Goal: Task Accomplishment & Management: Manage account settings

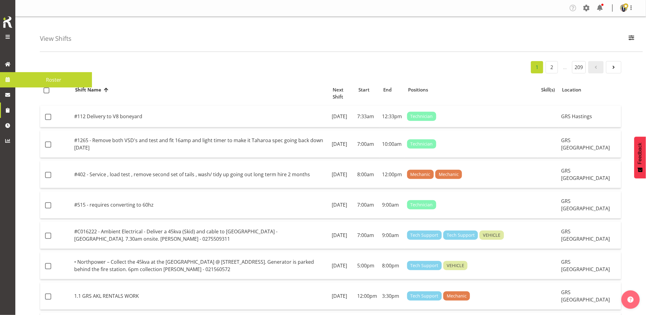
click at [3, 80] on span at bounding box center [7, 79] width 9 height 9
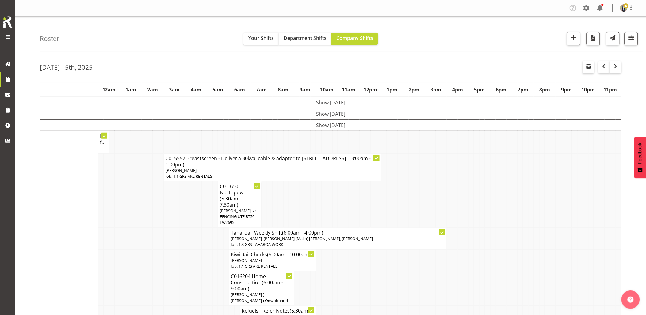
click at [173, 244] on td at bounding box center [172, 238] width 6 height 22
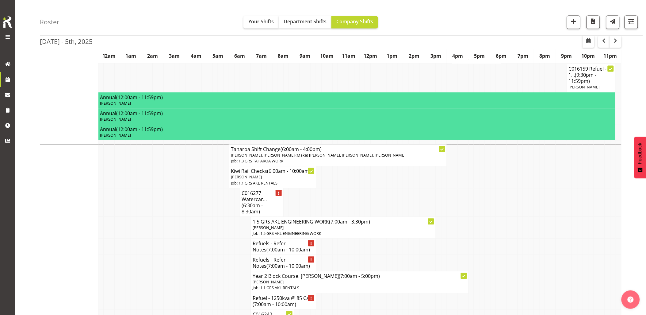
click at [212, 250] on td at bounding box center [210, 247] width 6 height 16
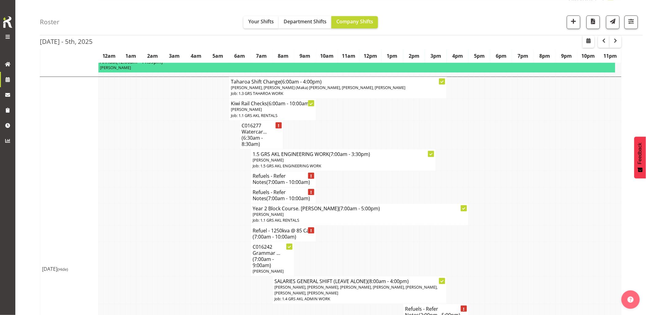
scroll to position [477, 0]
click at [212, 250] on td at bounding box center [210, 258] width 6 height 34
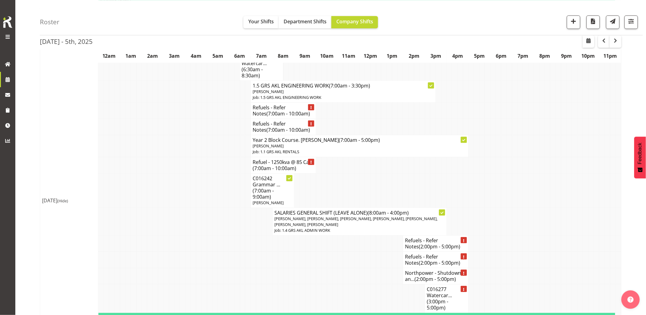
click at [218, 200] on td at bounding box center [216, 190] width 6 height 34
click at [208, 152] on td at bounding box center [210, 146] width 6 height 22
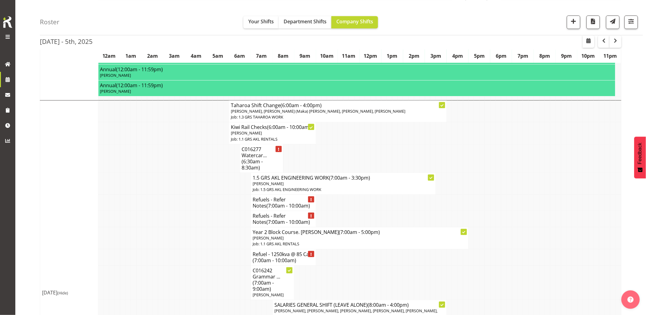
scroll to position [443, 0]
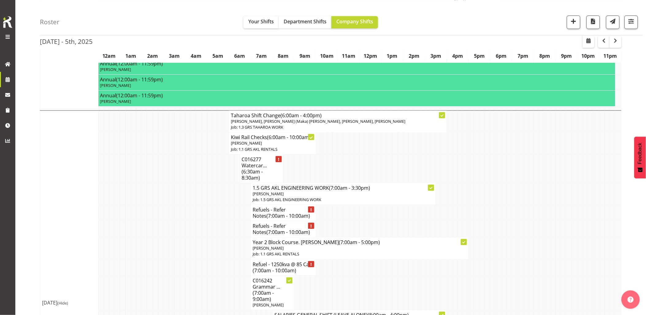
drag, startPoint x: 198, startPoint y: 217, endPoint x: 226, endPoint y: 187, distance: 40.6
click at [199, 217] on td at bounding box center [199, 213] width 6 height 16
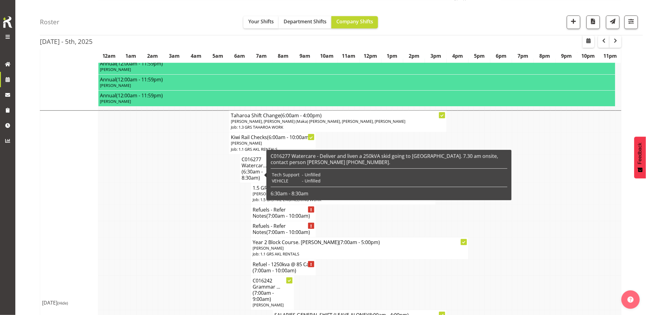
click at [207, 195] on td at bounding box center [210, 194] width 6 height 22
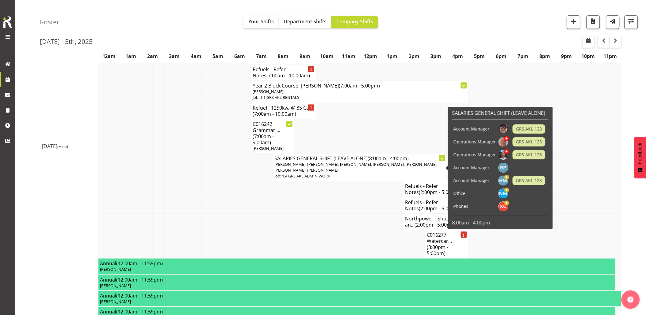
scroll to position [545, 0]
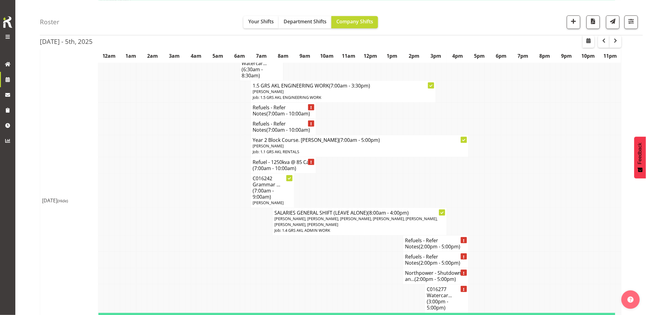
click at [199, 226] on td at bounding box center [199, 221] width 6 height 28
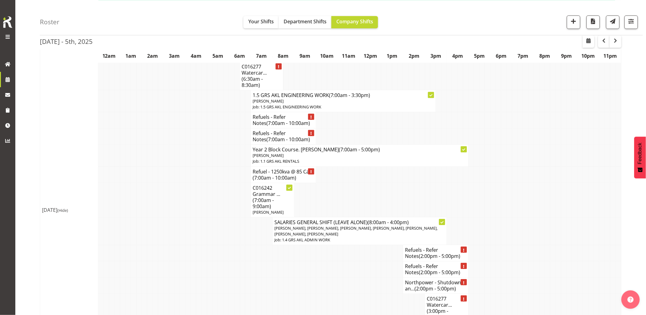
scroll to position [477, 0]
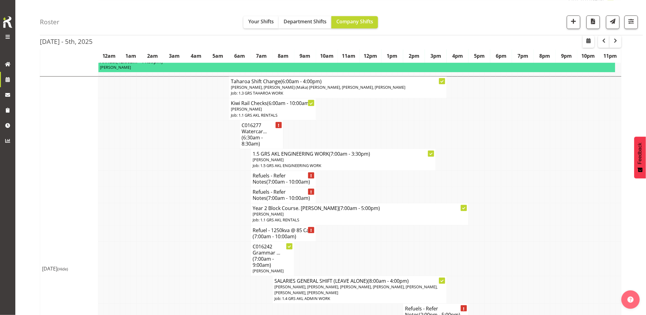
click at [204, 225] on td at bounding box center [205, 214] width 6 height 22
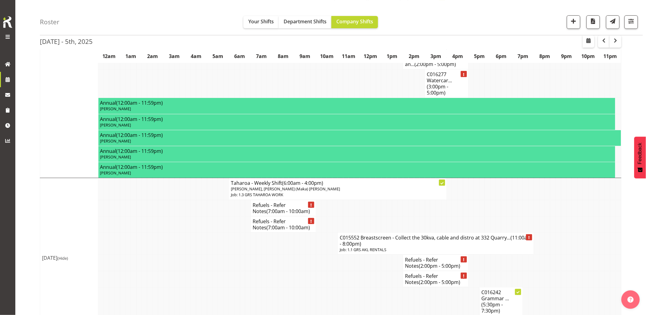
scroll to position [818, 0]
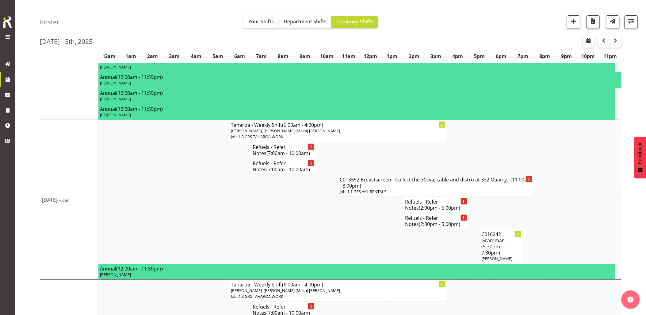
click at [204, 224] on td at bounding box center [205, 221] width 6 height 16
click at [338, 226] on td at bounding box center [336, 221] width 6 height 16
click at [177, 221] on td at bounding box center [178, 221] width 6 height 16
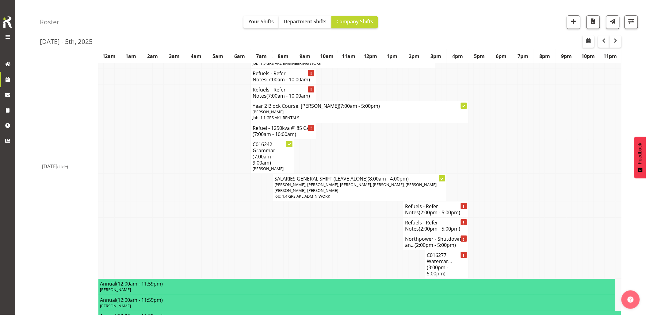
click at [177, 221] on td at bounding box center [178, 226] width 6 height 16
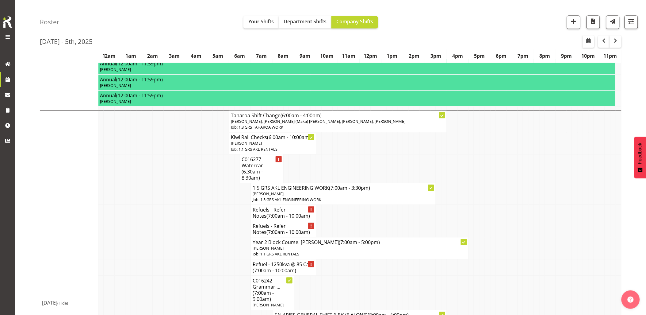
click at [177, 221] on td at bounding box center [178, 229] width 6 height 16
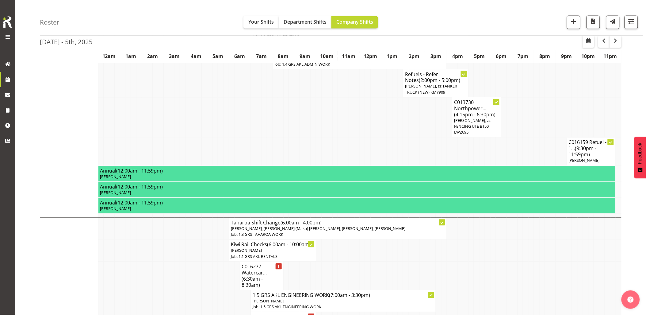
scroll to position [204, 0]
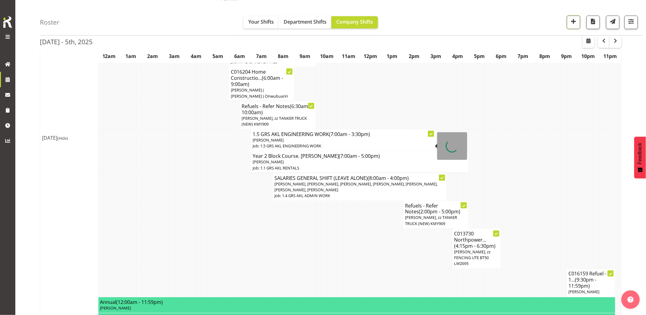
drag, startPoint x: 571, startPoint y: 23, endPoint x: 563, endPoint y: 25, distance: 8.6
click at [570, 23] on span "button" at bounding box center [574, 21] width 8 height 8
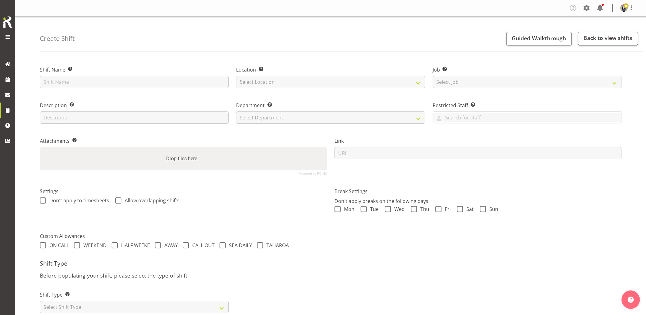
click at [154, 81] on input "text" at bounding box center [134, 82] width 189 height 12
type input "O"
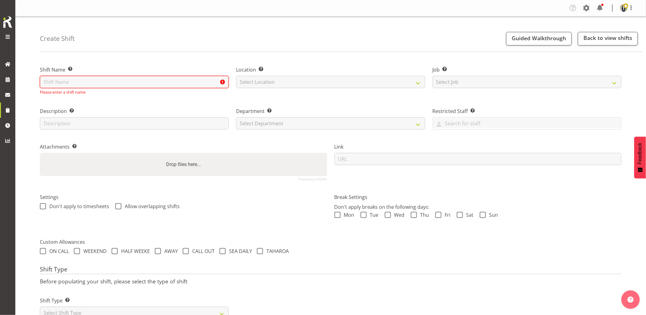
paste input "C016203"
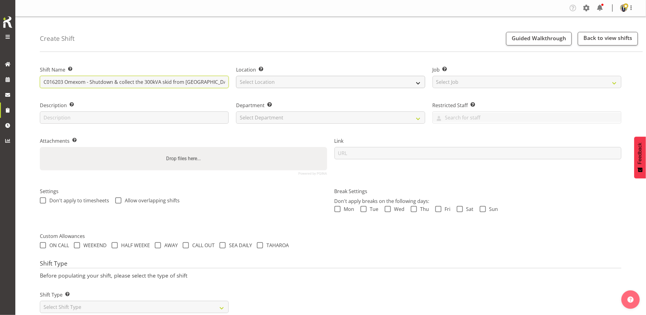
scroll to position [0, 65]
drag, startPoint x: 192, startPoint y: 77, endPoint x: 311, endPoint y: 83, distance: 118.9
click at [310, 83] on div "Shift Name Enter a name for the shift (e.g. Day Shift). C016203 Omexom - Shutdo…" at bounding box center [330, 117] width 589 height 121
drag, startPoint x: 223, startPoint y: 82, endPoint x: -40, endPoint y: 85, distance: 263.0
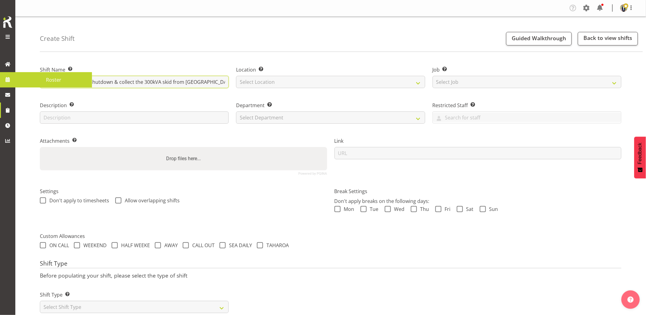
click at [0, 85] on html "Generator Rental Services LTD Roster Tasks Jobs Employees Profile Log Out Creat…" at bounding box center [323, 157] width 646 height 315
type input "C016203 Omexom - Shutdown & collect the 300kVA skid from [GEOGRAPHIC_DATA]. 4.3…"
click at [154, 43] on div "Create Shift Guided Walkthrough Back to view shifts" at bounding box center [342, 34] width 604 height 35
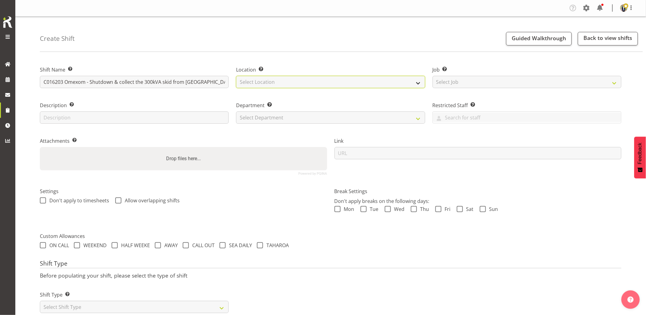
click at [290, 82] on select "Select Location GRS Auckland GRS Hastings GRS Tauranga" at bounding box center [330, 82] width 189 height 12
select select "28"
click at [236, 76] on select "Select Location GRS Auckland GRS Hastings GRS Tauranga" at bounding box center [330, 82] width 189 height 12
click at [462, 80] on select "Select Job Create new job 1.1 GRS AKL RENTALS 1.1 GRS AKL RENTALS AC 1.1 GRS AK…" at bounding box center [527, 82] width 189 height 12
select select "7504"
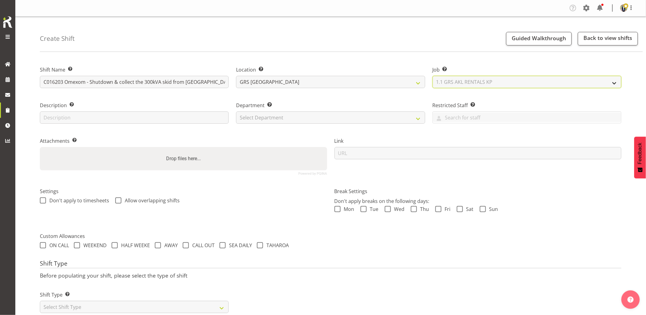
click at [433, 76] on select "Select Job Create new job 1.1 GRS AKL RENTALS 1.1 GRS AKL RENTALS AC 1.1 GRS AK…" at bounding box center [527, 82] width 189 height 12
click at [298, 110] on div "Department Set the department that the shift relates to. Select Department GRS …" at bounding box center [330, 113] width 189 height 22
drag, startPoint x: 296, startPoint y: 116, endPoint x: 288, endPoint y: 122, distance: 9.6
click at [296, 116] on select "Select Department GRS HIRE AKL GRS HIRE AKL GRS HIRE TGA GRS HIRE HST GRS SALES…" at bounding box center [330, 117] width 189 height 12
drag, startPoint x: 283, startPoint y: 124, endPoint x: 281, endPoint y: 127, distance: 3.7
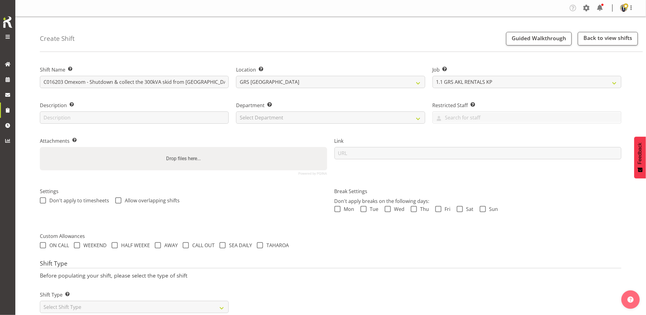
click at [283, 124] on div "Department Set the department that the shift relates to. Select Department GRS …" at bounding box center [331, 111] width 196 height 36
drag, startPoint x: 277, startPoint y: 117, endPoint x: 276, endPoint y: 124, distance: 7.4
click at [277, 117] on select "Select Department GRS HIRE AKL GRS HIRE AKL GRS HIRE TGA GRS HIRE HST GRS SALES…" at bounding box center [330, 117] width 189 height 12
select select "20"
click at [236, 111] on select "Select Department GRS HIRE AKL GRS HIRE AKL GRS HIRE TGA GRS HIRE HST GRS SALES…" at bounding box center [330, 117] width 189 height 12
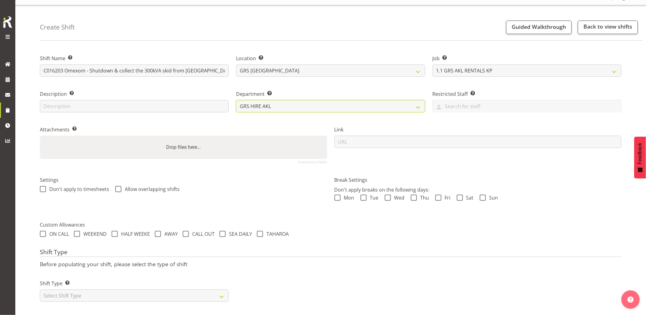
scroll to position [17, 0]
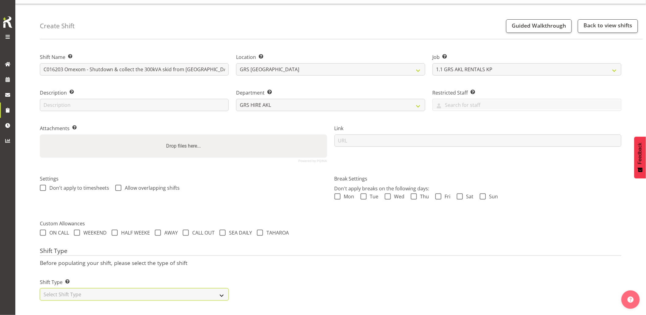
click at [113, 291] on select "Select Shift Type One Off Shift Recurring Shift Rotating Shift" at bounding box center [134, 294] width 189 height 12
select select "one_off"
click at [40, 288] on select "Select Shift Type One Off Shift Recurring Shift Rotating Shift" at bounding box center [134, 294] width 189 height 12
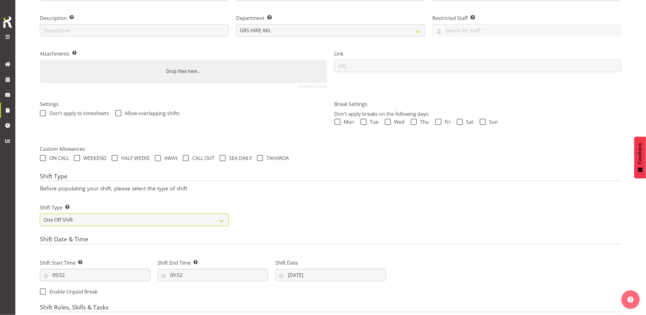
scroll to position [120, 0]
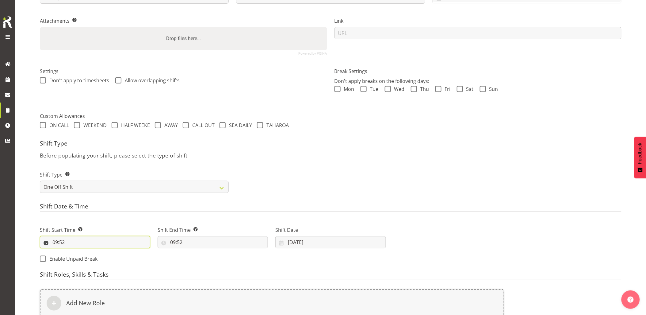
click at [108, 244] on input "09:52" at bounding box center [95, 242] width 110 height 12
click at [79, 259] on select "00 01 02 03 04 05 06 07 08 09 10 11 12 13 14 15 16 17 18 19 20 21 22 23" at bounding box center [82, 258] width 14 height 12
select select "16"
click at [75, 252] on select "00 01 02 03 04 05 06 07 08 09 10 11 12 13 14 15 16 17 18 19 20 21 22 23" at bounding box center [82, 258] width 14 height 12
type input "16:52"
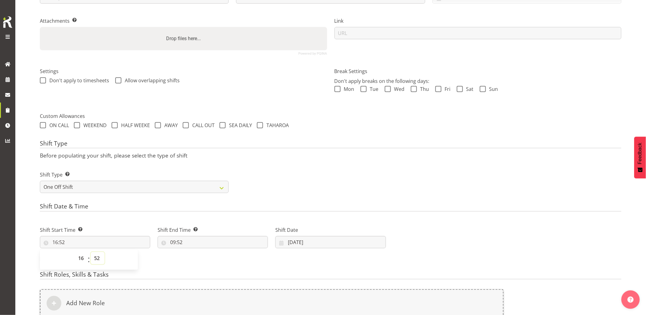
drag, startPoint x: 93, startPoint y: 261, endPoint x: 98, endPoint y: 252, distance: 10.4
click at [94, 261] on select "00 01 02 03 04 05 06 07 08 09 10 11 12 13 14 15 16 17 18 19 20 21 22 23 24 25 2…" at bounding box center [98, 258] width 14 height 12
select select "0"
click at [91, 252] on select "00 01 02 03 04 05 06 07 08 09 10 11 12 13 14 15 16 17 18 19 20 21 22 23 24 25 2…" at bounding box center [98, 258] width 14 height 12
type input "16:00"
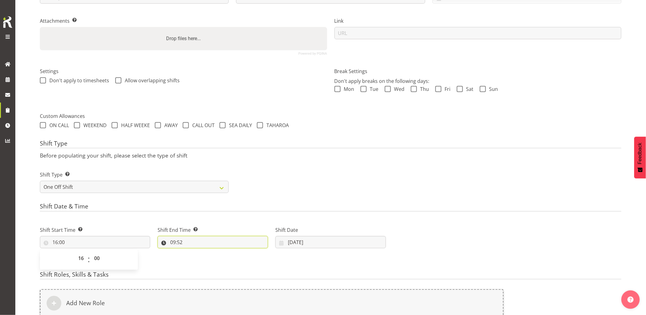
drag, startPoint x: 195, startPoint y: 242, endPoint x: 204, endPoint y: 251, distance: 12.4
click at [196, 242] on input "09:52" at bounding box center [213, 242] width 110 height 12
click at [197, 259] on select "00 01 02 03 04 05 06 07 08 09 10 11 12 13 14 15 16 17 18 19 20 21 22 23" at bounding box center [200, 258] width 14 height 12
select select "18"
click at [193, 252] on select "00 01 02 03 04 05 06 07 08 09 10 11 12 13 14 15 16 17 18 19 20 21 22 23" at bounding box center [200, 258] width 14 height 12
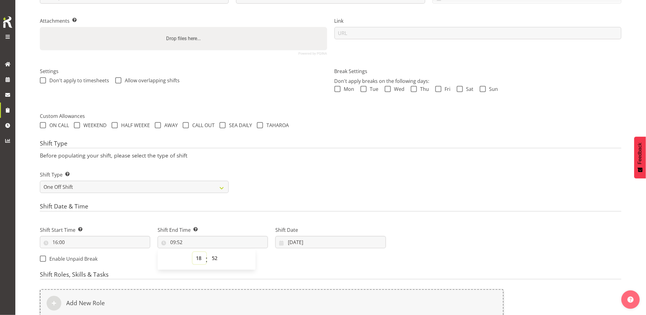
type input "18:52"
click at [217, 259] on select "00 01 02 03 04 05 06 07 08 09 10 11 12 13 14 15 16 17 18 19 20 21 22 23 24 25 2…" at bounding box center [216, 258] width 14 height 12
select select "0"
click at [209, 252] on select "00 01 02 03 04 05 06 07 08 09 10 11 12 13 14 15 16 17 18 19 20 21 22 23 24 25 2…" at bounding box center [216, 258] width 14 height 12
type input "18:00"
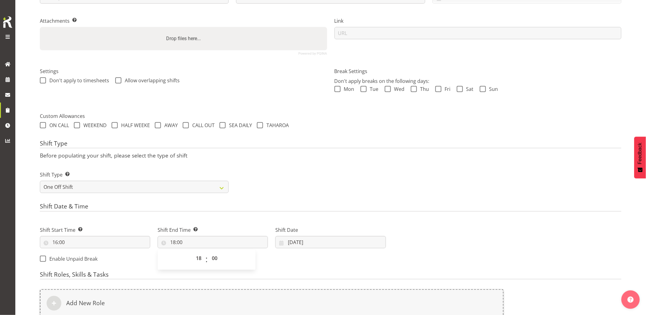
drag, startPoint x: 357, startPoint y: 174, endPoint x: 364, endPoint y: 211, distance: 38.2
click at [357, 176] on div "Shift Type Shift Types: One Off – Select this if you would like a single shift …" at bounding box center [330, 179] width 589 height 34
drag, startPoint x: 335, startPoint y: 241, endPoint x: 341, endPoint y: 241, distance: 5.5
click at [335, 241] on input "02/10/2025" at bounding box center [331, 242] width 110 height 12
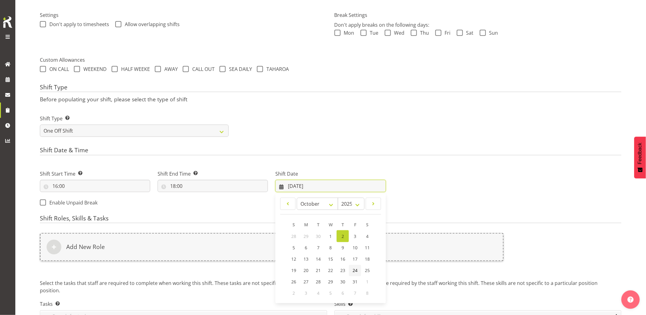
scroll to position [214, 0]
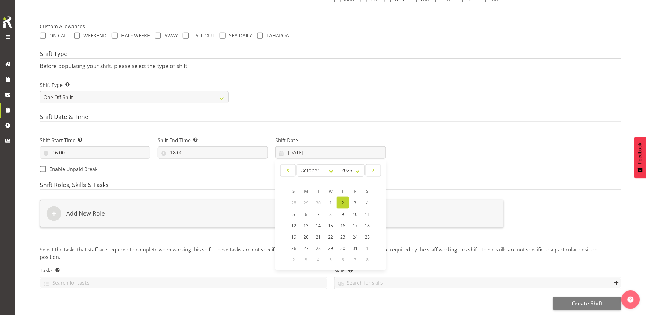
click at [341, 199] on link "2" at bounding box center [343, 203] width 12 height 12
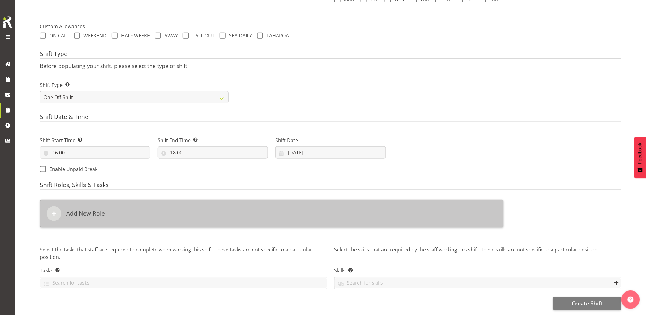
click at [325, 204] on div "Add New Role" at bounding box center [272, 213] width 464 height 28
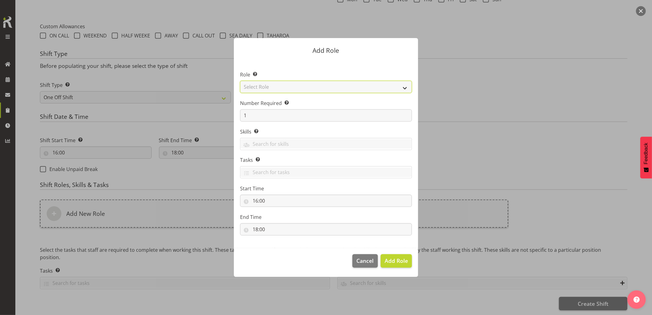
drag, startPoint x: 272, startPoint y: 87, endPoint x: 275, endPoint y: 91, distance: 4.7
click at [272, 87] on select "Select Role Account Manager Electrician Engineering GM HSEQ manager MECH Mechan…" at bounding box center [326, 87] width 172 height 12
select select "24"
click at [240, 81] on select "Select Role Account Manager Electrician Engineering GM HSEQ manager MECH Mechan…" at bounding box center [326, 87] width 172 height 12
click at [399, 263] on span "Add Role" at bounding box center [395, 260] width 23 height 7
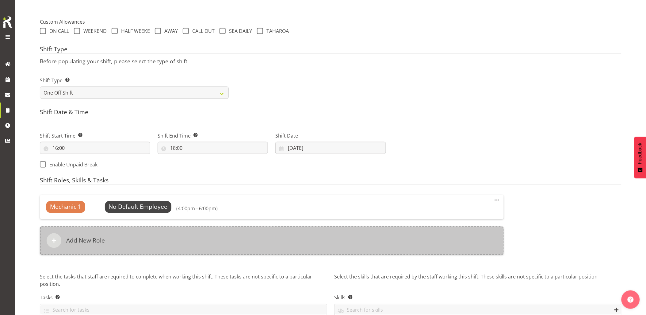
click at [322, 232] on div "Add New Role" at bounding box center [272, 240] width 464 height 28
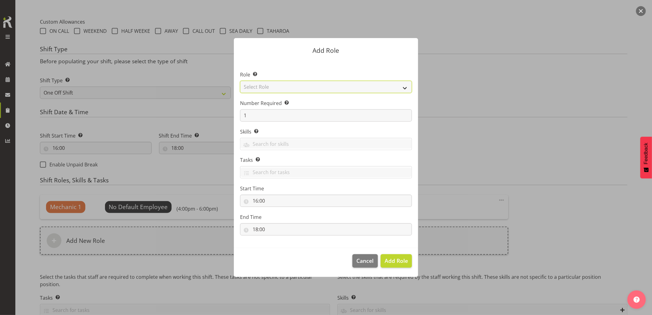
drag, startPoint x: 252, startPoint y: 88, endPoint x: 256, endPoint y: 92, distance: 5.7
click at [252, 88] on select "Select Role Account Manager Electrician Engineering GM HSEQ manager MECH Mechan…" at bounding box center [326, 87] width 172 height 12
select select "20"
click at [240, 81] on select "Select Role Account Manager Electrician Engineering GM HSEQ manager MECH Mechan…" at bounding box center [326, 87] width 172 height 12
click at [398, 260] on span "Add Role" at bounding box center [395, 260] width 23 height 7
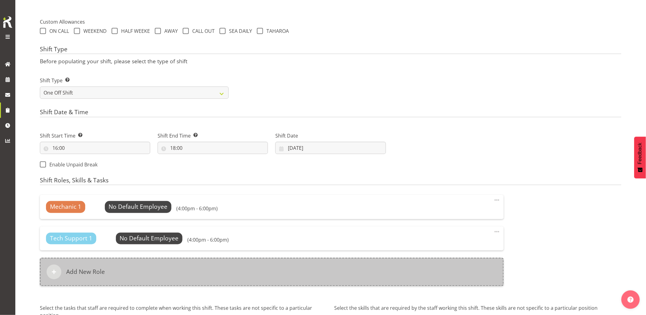
click at [289, 266] on div "Add New Role" at bounding box center [272, 272] width 464 height 28
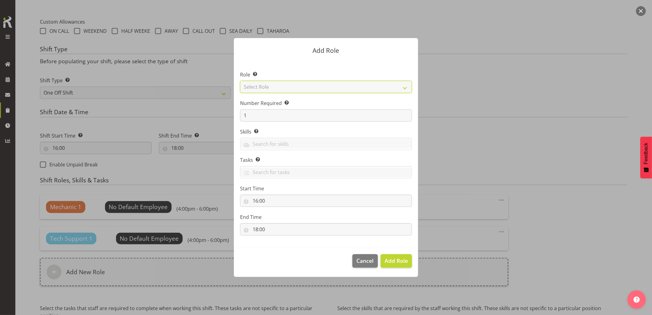
drag, startPoint x: 273, startPoint y: 88, endPoint x: 276, endPoint y: 93, distance: 5.8
click at [273, 88] on select "Select Role Account Manager Electrician Engineering GM HSEQ manager MECH Mechan…" at bounding box center [326, 87] width 172 height 12
select select "27"
click at [240, 81] on select "Select Role Account Manager Electrician Engineering GM HSEQ manager MECH Mechan…" at bounding box center [326, 87] width 172 height 12
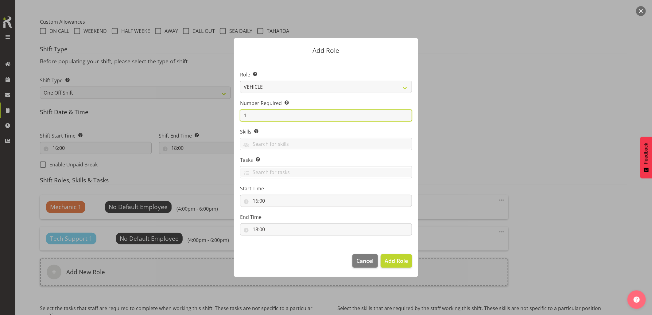
click at [224, 120] on form "Add Role Role Select the role you wish to add to the shift. Account Manager Ele…" at bounding box center [326, 157] width 295 height 269
type input "2"
click at [393, 260] on span "Add 2 Roles" at bounding box center [392, 260] width 31 height 7
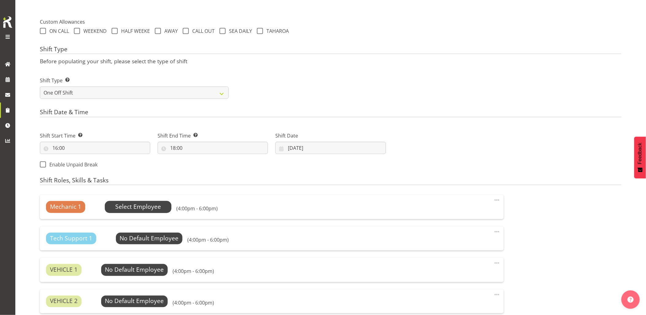
click at [133, 207] on span "Select Employee" at bounding box center [138, 206] width 46 height 9
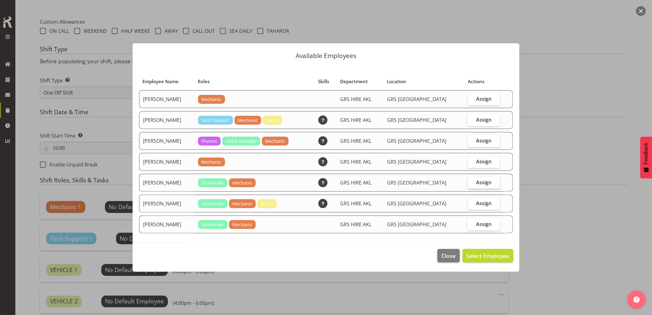
drag, startPoint x: 470, startPoint y: 160, endPoint x: 485, endPoint y: 183, distance: 27.8
click at [470, 160] on label "Assign" at bounding box center [484, 162] width 32 height 12
click at [470, 160] on input "Assign" at bounding box center [470, 161] width 4 height 4
checkbox input "true"
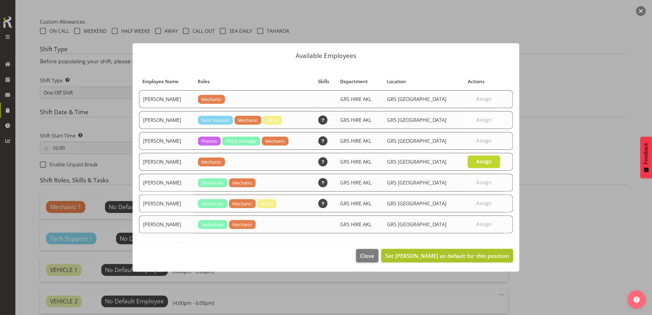
click at [459, 259] on span "Set James Kim as default for this position" at bounding box center [447, 255] width 124 height 7
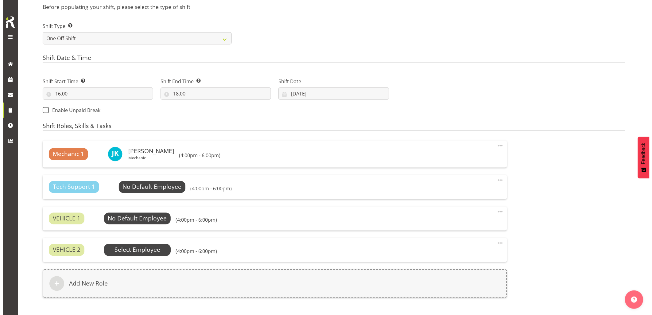
scroll to position [343, 0]
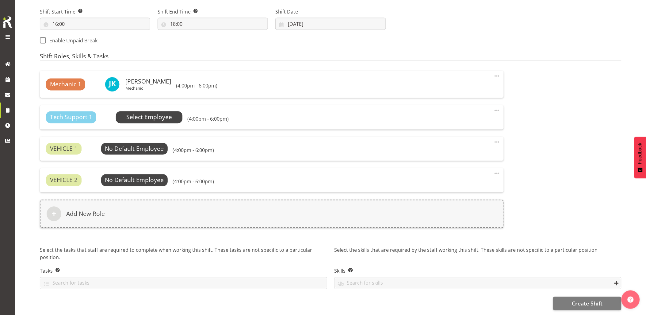
click at [133, 113] on span "Select Employee" at bounding box center [149, 117] width 46 height 9
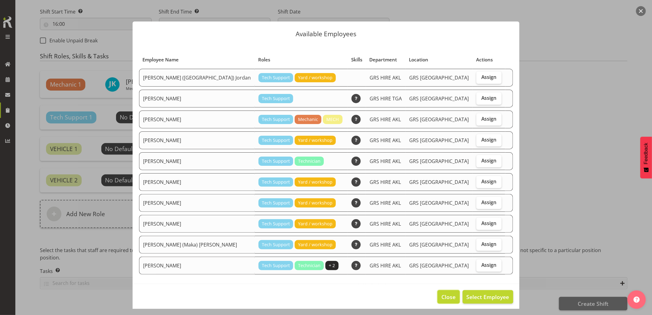
click at [443, 298] on span "Close" at bounding box center [449, 297] width 14 height 8
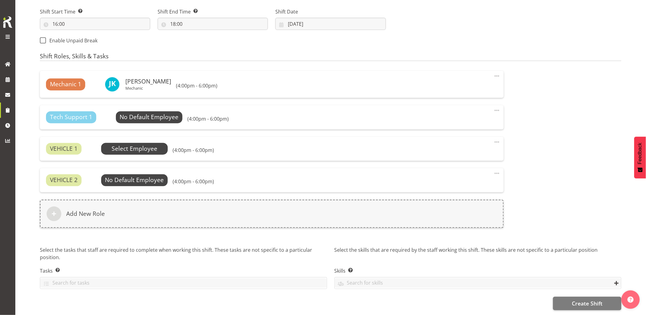
click at [128, 150] on div "VEHICLE 1 No Default Employee Select Employee (4:00pm - 6:00pm) Edit Delete" at bounding box center [272, 149] width 464 height 24
drag, startPoint x: 128, startPoint y: 150, endPoint x: 133, endPoint y: 139, distance: 11.8
click at [133, 143] on span "Select Employee" at bounding box center [134, 149] width 67 height 12
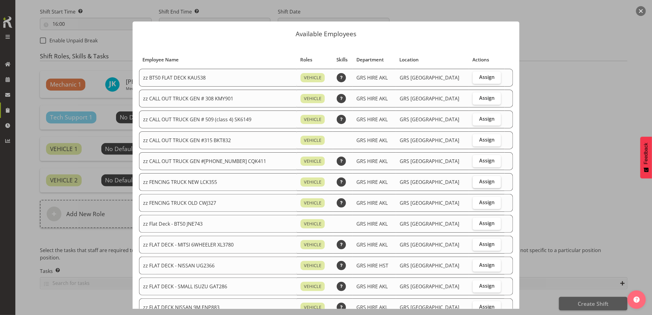
click at [478, 185] on label "Assign" at bounding box center [486, 182] width 28 height 12
click at [476, 183] on input "Assign" at bounding box center [474, 181] width 4 height 4
checkbox input "true"
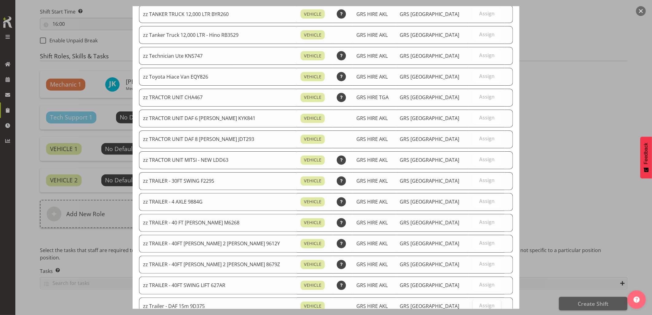
scroll to position [695, 0]
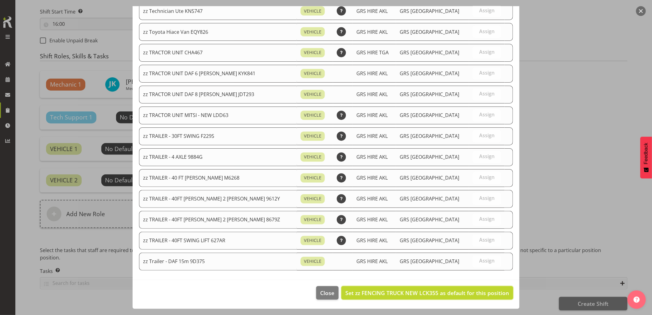
drag, startPoint x: 471, startPoint y: 288, endPoint x: 409, endPoint y: 264, distance: 66.7
click at [472, 288] on button "Set zz FENCING TRUCK NEW LCK355 as default for this position" at bounding box center [427, 292] width 172 height 13
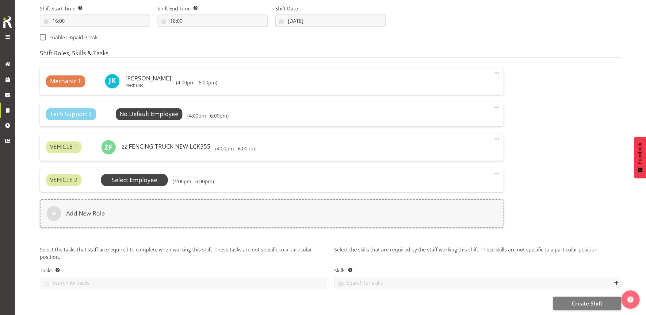
click at [140, 177] on span "Select Employee" at bounding box center [135, 180] width 46 height 9
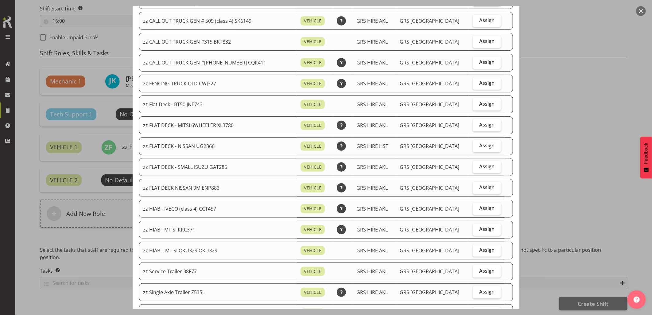
scroll to position [102, 0]
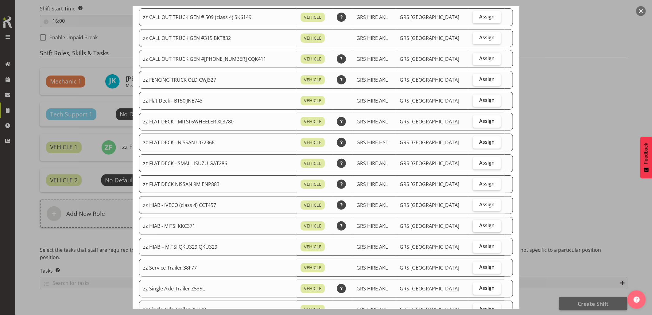
drag, startPoint x: 476, startPoint y: 222, endPoint x: 479, endPoint y: 225, distance: 3.7
click at [476, 222] on label "Assign" at bounding box center [486, 226] width 28 height 12
click at [476, 223] on input "Assign" at bounding box center [474, 225] width 4 height 4
checkbox input "true"
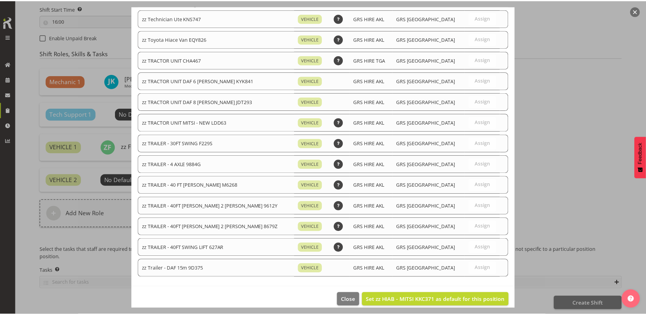
scroll to position [674, 0]
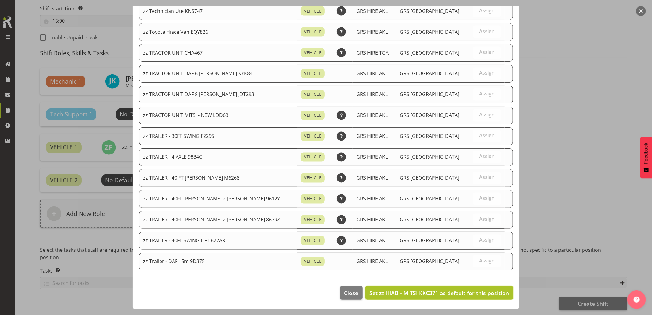
click at [469, 290] on button "Set zz HIAB - MITSI KKC371 as default for this position" at bounding box center [439, 292] width 148 height 13
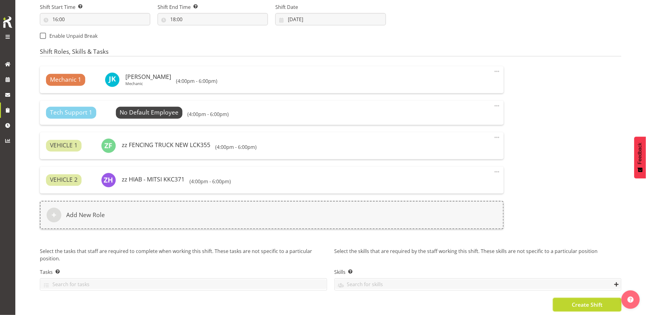
click at [588, 304] on span "Create Shift" at bounding box center [587, 305] width 31 height 8
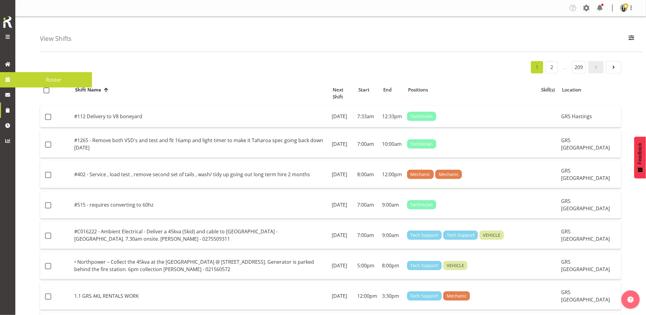
click at [2, 77] on link at bounding box center [7, 79] width 15 height 15
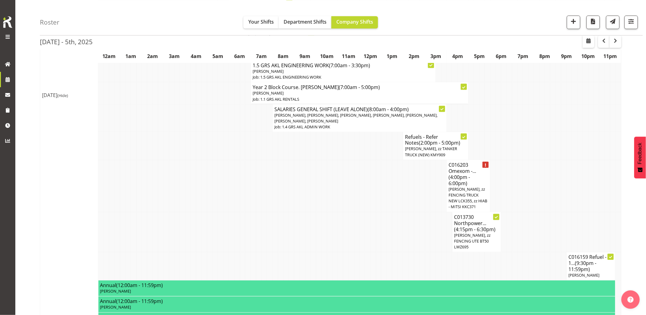
scroll to position [272, 0]
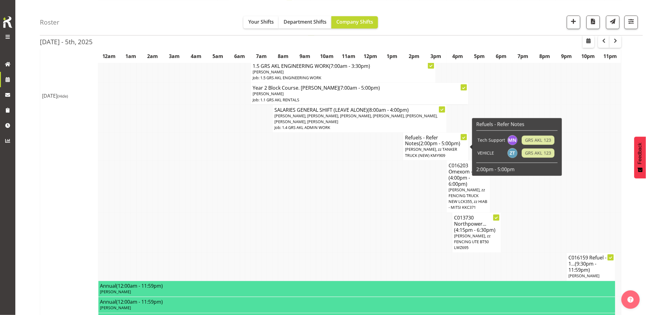
click at [423, 156] on span "Mina Nomani, zz TANKER TRUCK (NEW) KMY909" at bounding box center [431, 152] width 52 height 11
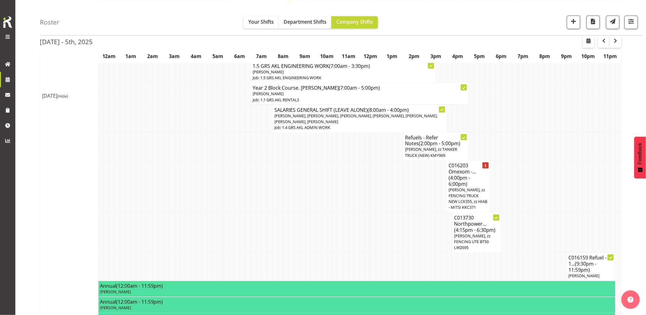
select select
select select "9"
select select "2025"
select select "17"
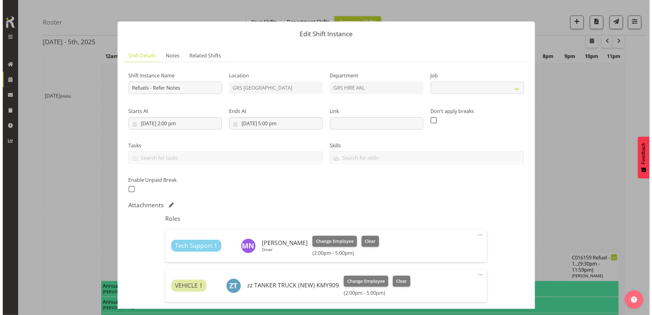
scroll to position [269, 0]
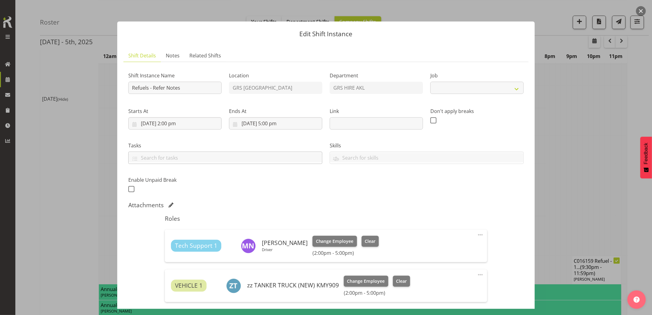
select select "9"
click at [280, 125] on input "2/10/2025, 5:00 pm" at bounding box center [275, 123] width 93 height 12
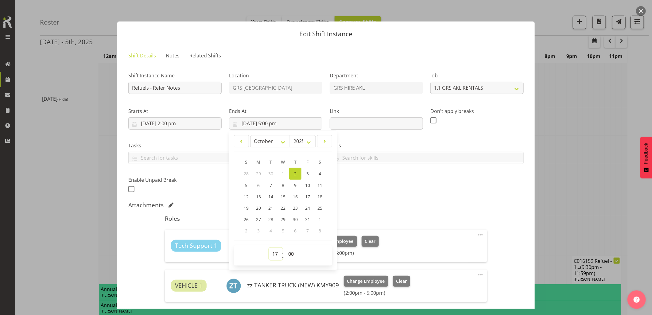
click at [274, 252] on select "00 01 02 03 04 05 06 07 08 09 10 11 12 13 14 15 16 17 18 19 20 21 22 23" at bounding box center [276, 254] width 14 height 12
select select "16"
click at [269, 248] on select "00 01 02 03 04 05 06 07 08 09 10 11 12 13 14 15 16 17 18 19 20 21 22 23" at bounding box center [276, 254] width 14 height 12
type input "2/10/2025, 4:00 pm"
click at [421, 211] on div "Roles Tech Support 1 Mina Nomani Driver Change Employee Clear (2:00pm - 4:00pm)…" at bounding box center [325, 274] width 329 height 126
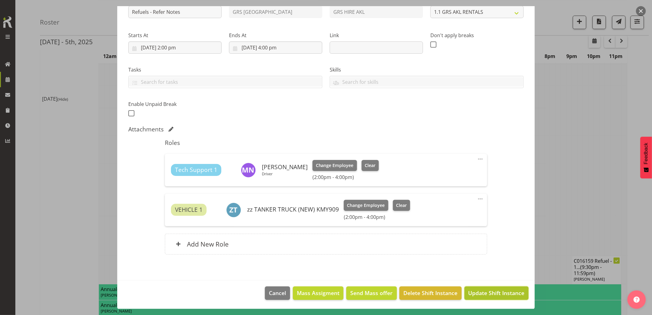
click at [500, 292] on span "Update Shift Instance" at bounding box center [496, 293] width 56 height 8
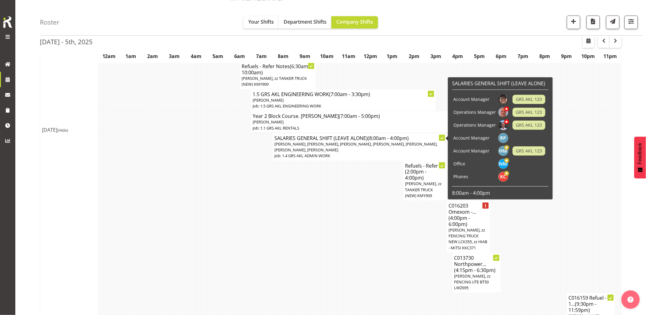
scroll to position [272, 0]
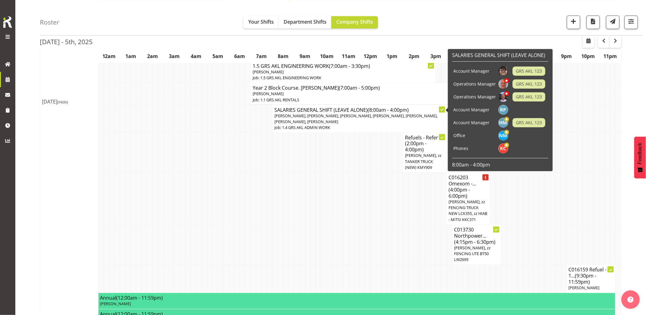
click at [361, 199] on td at bounding box center [363, 198] width 6 height 52
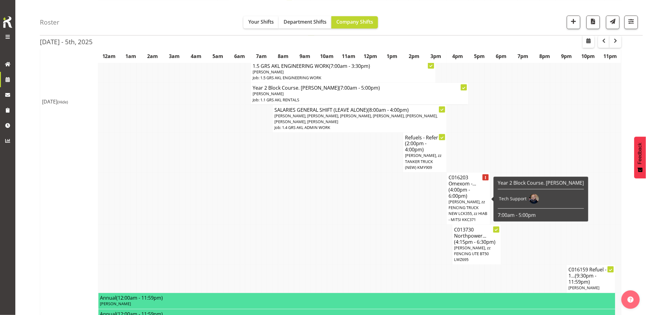
click at [461, 196] on span "(4:00pm - 6:00pm)" at bounding box center [459, 193] width 21 height 13
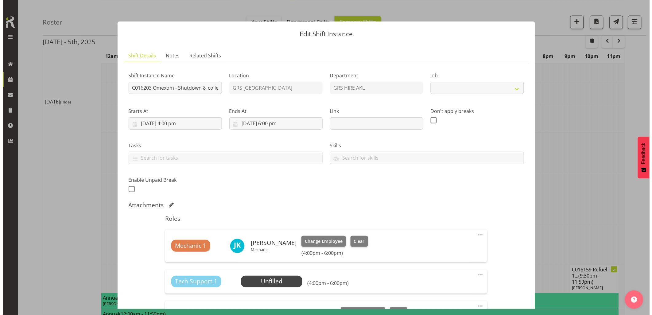
scroll to position [270, 0]
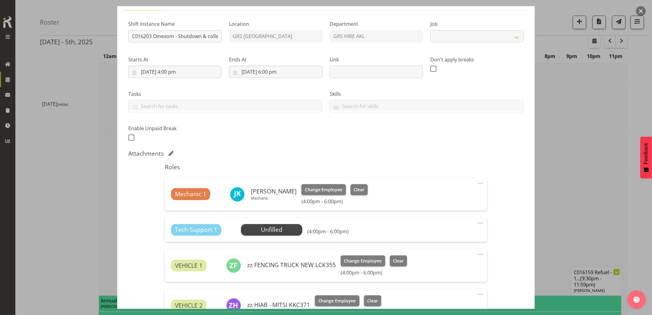
select select "7504"
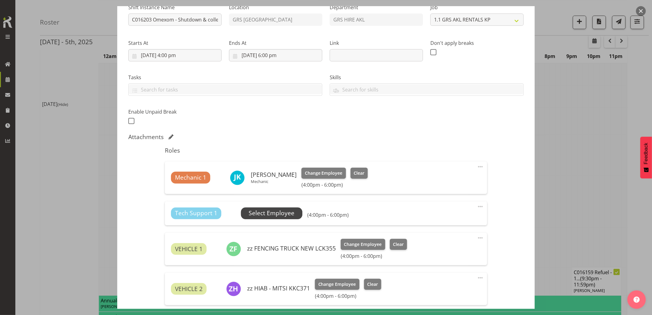
click at [272, 210] on span "Select Employee" at bounding box center [272, 213] width 46 height 9
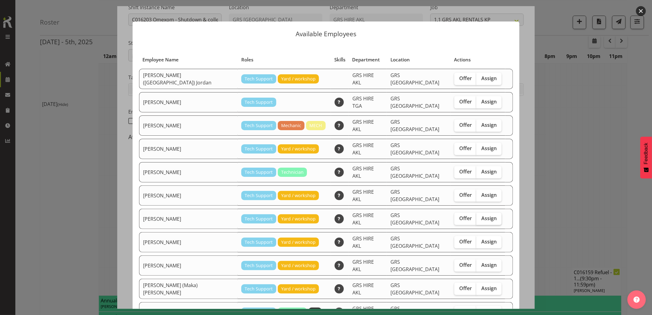
click at [481, 215] on span "Assign" at bounding box center [488, 218] width 15 height 6
click at [476, 216] on input "Assign" at bounding box center [478, 218] width 4 height 4
checkbox input "true"
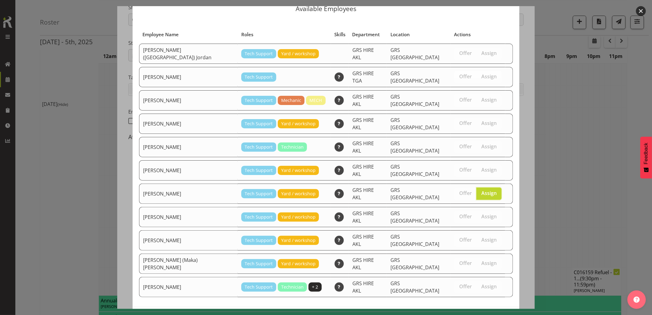
click at [480, 314] on span "Assign Mina Nomani" at bounding box center [478, 319] width 62 height 7
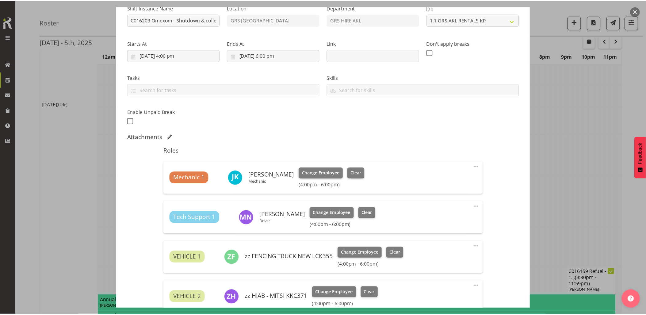
scroll to position [272, 0]
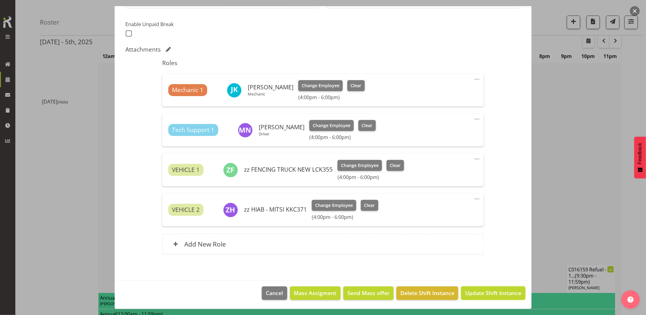
click at [489, 295] on span "Update Shift Instance" at bounding box center [493, 293] width 56 height 8
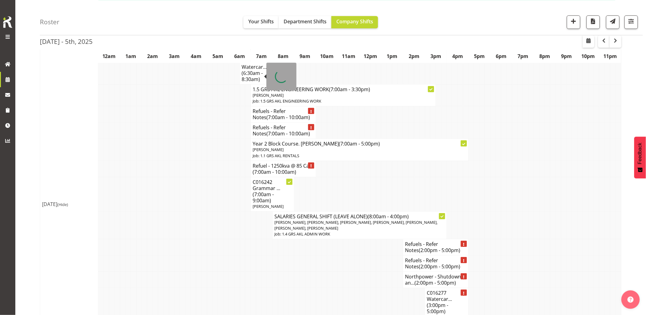
scroll to position [648, 0]
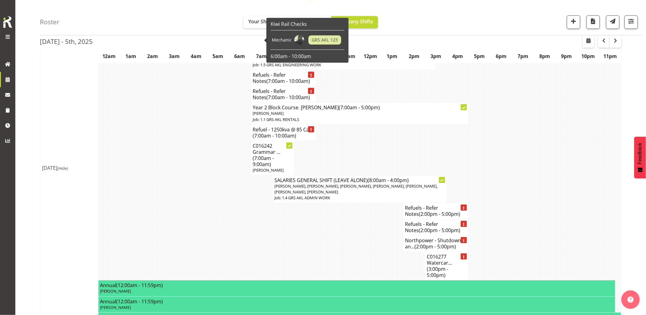
drag, startPoint x: 219, startPoint y: 219, endPoint x: 222, endPoint y: 219, distance: 3.1
click at [219, 219] on td at bounding box center [221, 211] width 6 height 16
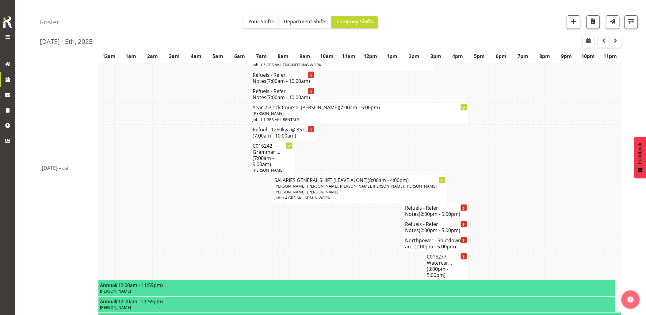
click at [227, 236] on td at bounding box center [227, 243] width 6 height 16
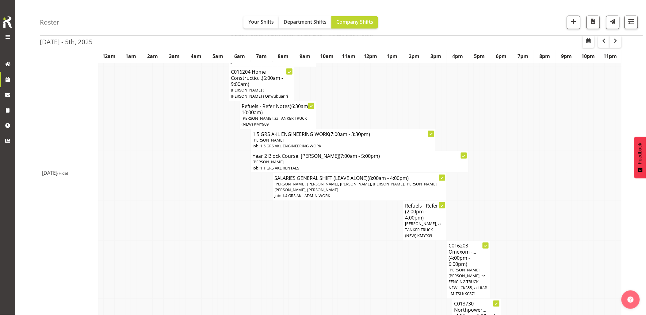
click at [314, 290] on td at bounding box center [314, 270] width 6 height 58
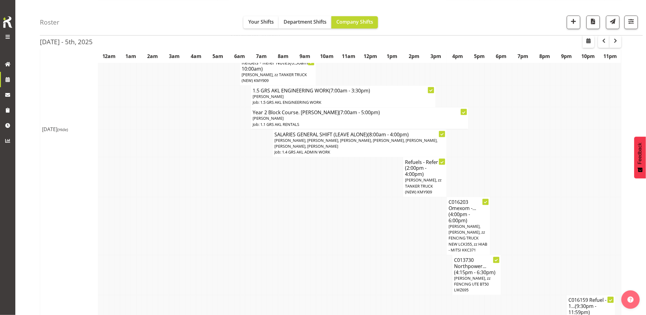
scroll to position [272, 0]
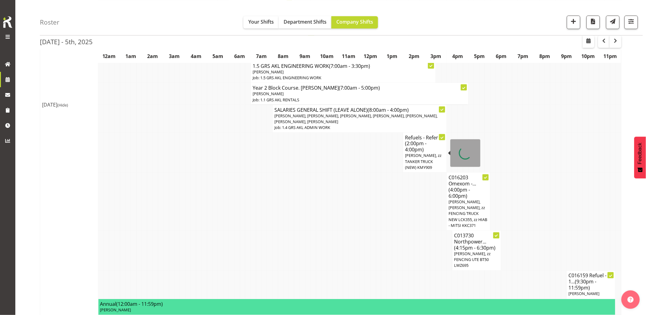
click at [389, 238] on td at bounding box center [390, 250] width 6 height 40
click at [333, 213] on td at bounding box center [336, 201] width 6 height 58
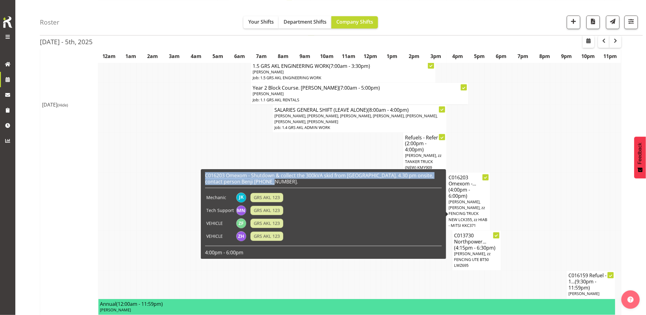
drag, startPoint x: 270, startPoint y: 183, endPoint x: 201, endPoint y: 175, distance: 69.4
click at [201, 175] on div "C016203 Omexom - Shutdown & collect the 300kVA skid from Wairau Valley. 4.30 pm…" at bounding box center [323, 214] width 245 height 90
drag, startPoint x: 201, startPoint y: 175, endPoint x: 213, endPoint y: 176, distance: 11.4
copy h6 "C016203 Omexom - Shutdown & collect the 300kVA skid from Wairau Valley. 4.30 pm…"
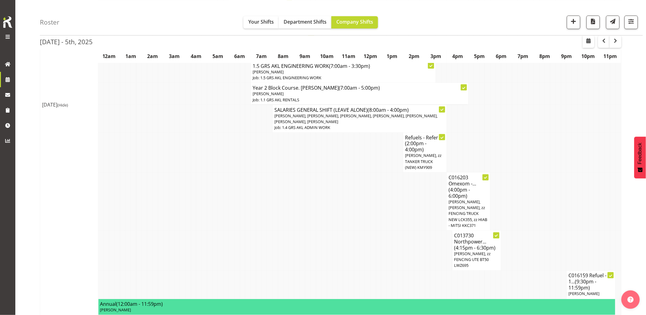
click at [151, 124] on td at bounding box center [150, 119] width 6 height 28
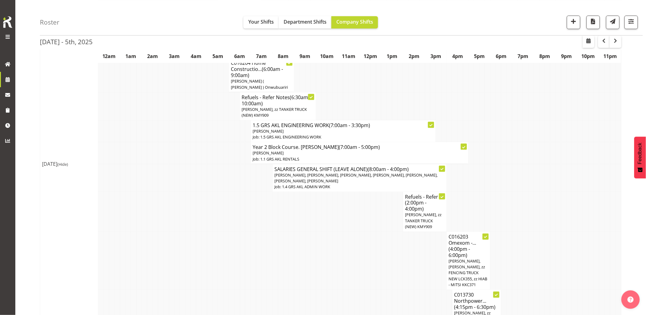
scroll to position [170, 0]
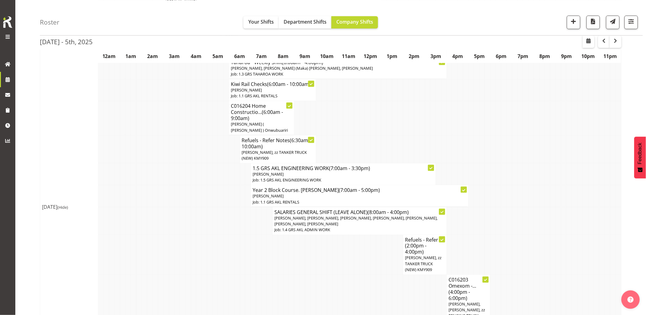
click at [202, 229] on td at bounding box center [205, 221] width 6 height 28
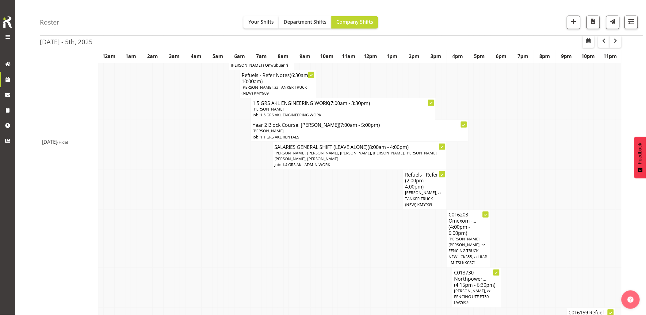
scroll to position [238, 0]
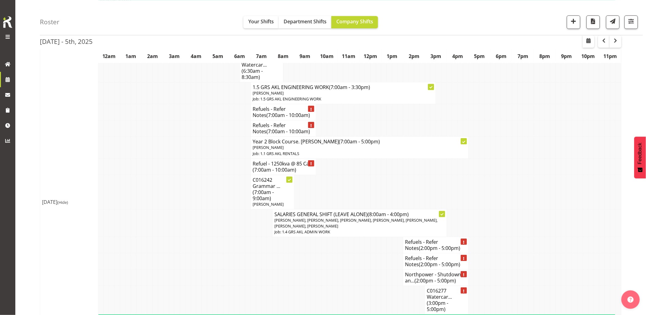
click at [204, 224] on td at bounding box center [205, 223] width 6 height 28
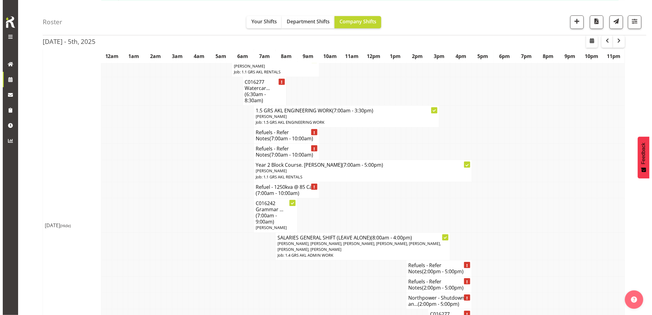
scroll to position [579, 0]
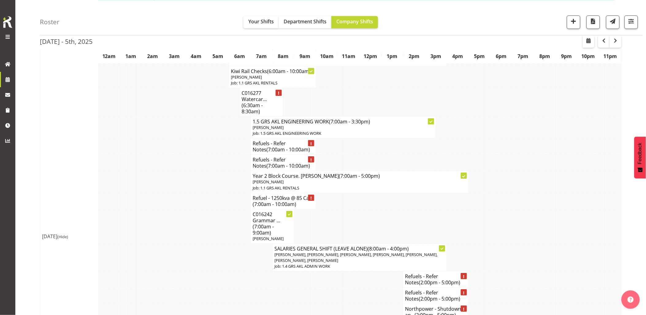
click at [249, 225] on td at bounding box center [248, 226] width 6 height 34
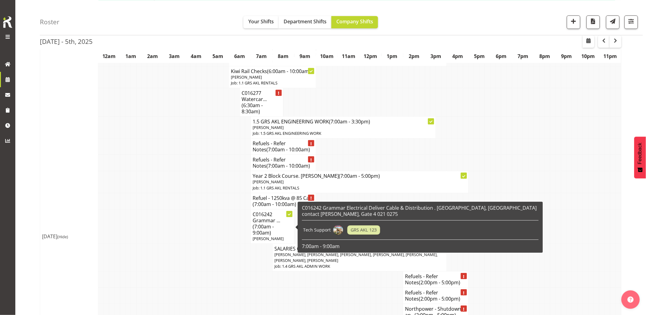
click at [258, 226] on span "(7:00am - 9:00am)" at bounding box center [263, 229] width 21 height 13
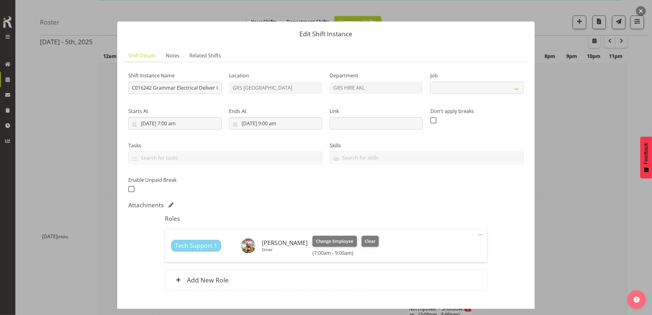
select select "9"
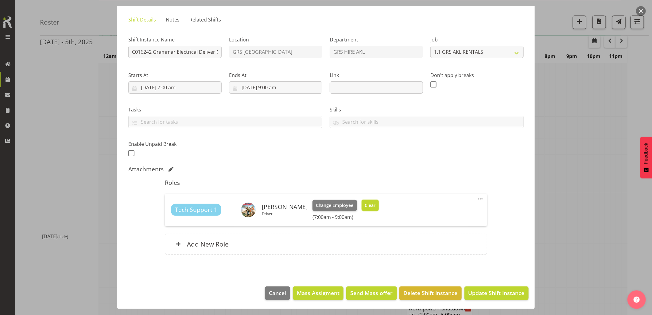
click at [367, 205] on span "Clear" at bounding box center [369, 205] width 11 height 7
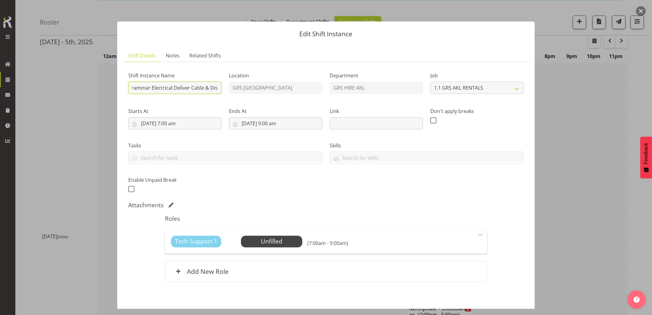
scroll to position [0, 43]
drag, startPoint x: 157, startPoint y: 88, endPoint x: 210, endPoint y: 87, distance: 53.4
click at [210, 87] on input "C016242 Grammar Electrical Deliver Cable & Distribution . Auckland Grammar Scho…" at bounding box center [174, 88] width 93 height 12
click at [162, 88] on input "C016242 Grammar Electrical Deliver Cable & Distribution . Auckland Grammar Scho…" at bounding box center [174, 88] width 93 height 12
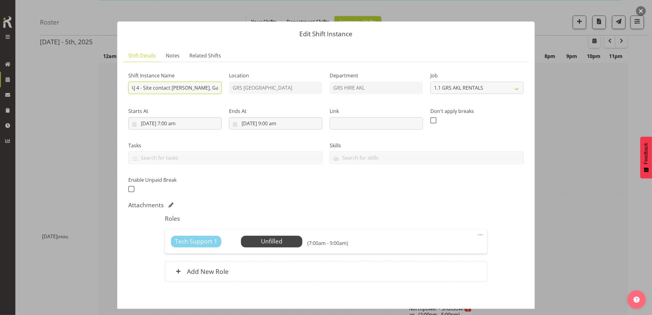
scroll to position [0, 234]
click at [239, 88] on div "Shift Instance Name C016242 Grammar Electrical Deliver Cable & Distribution to …" at bounding box center [326, 130] width 403 height 134
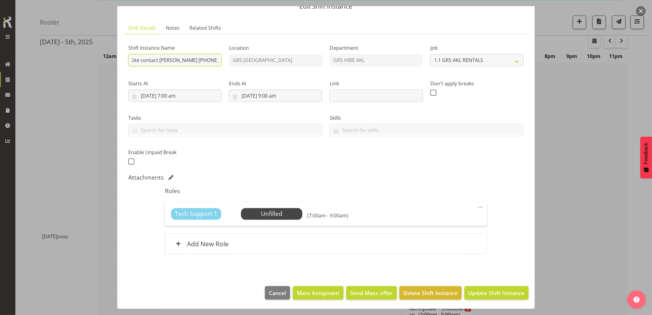
scroll to position [0, 274]
drag, startPoint x: 181, startPoint y: 60, endPoint x: 220, endPoint y: 63, distance: 39.4
click at [222, 62] on div "Shift Instance Name C016242 Grammar Electrical Deliver Cable & Distribution to …" at bounding box center [175, 54] width 101 height 36
type input "C016242 Grammar Electrical Deliver Cable & Distribution to Auckland Grammar Sch…"
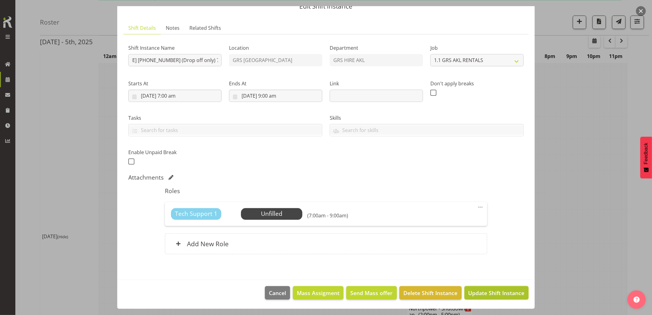
click at [476, 294] on span "Update Shift Instance" at bounding box center [496, 293] width 56 height 8
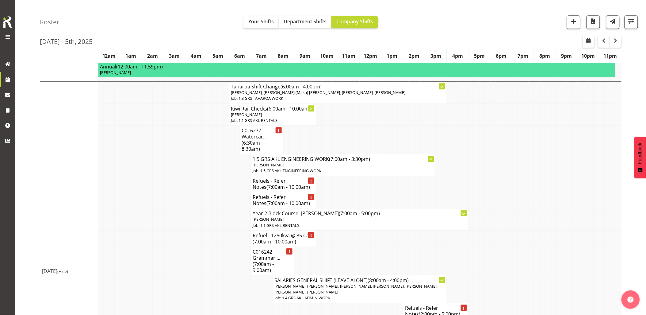
scroll to position [614, 0]
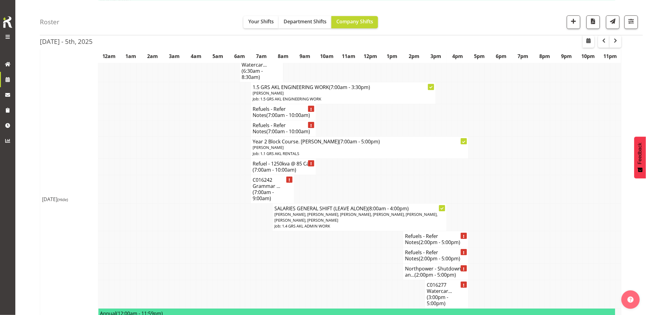
click at [186, 195] on td at bounding box center [188, 189] width 6 height 29
click at [220, 228] on td at bounding box center [221, 217] width 6 height 28
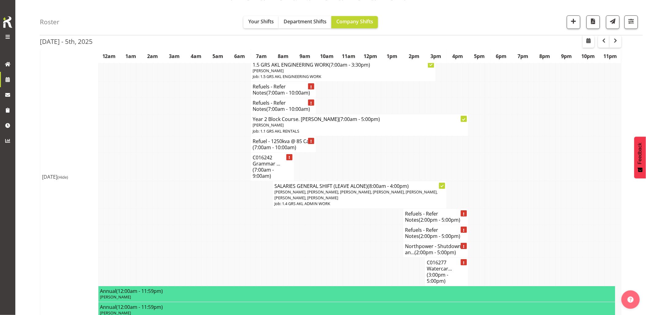
scroll to position [648, 0]
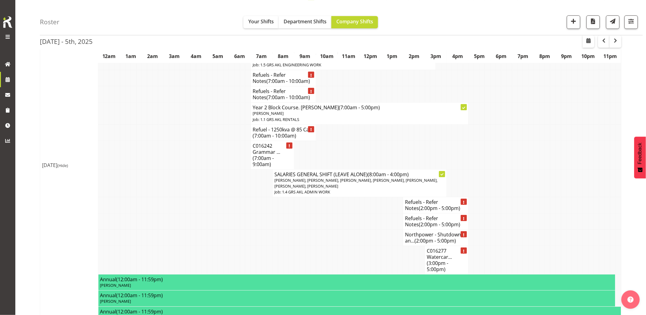
click at [326, 245] on td at bounding box center [325, 237] width 6 height 16
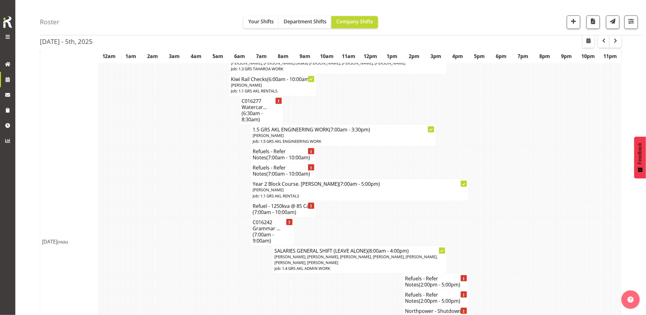
scroll to position [511, 0]
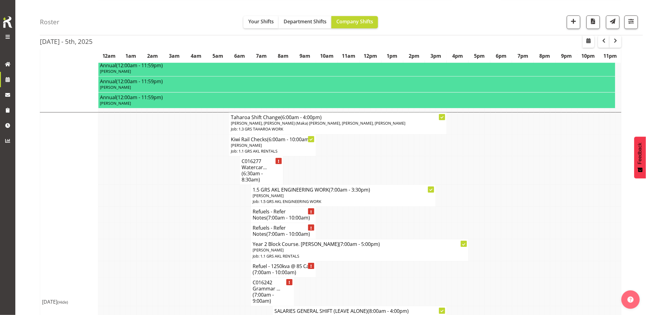
click at [204, 202] on td at bounding box center [205, 195] width 6 height 22
click at [166, 230] on td at bounding box center [167, 231] width 6 height 16
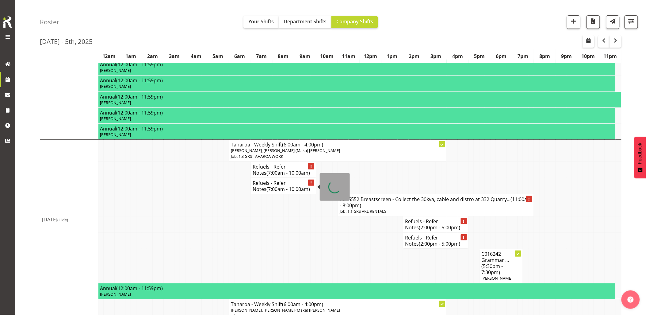
scroll to position [886, 0]
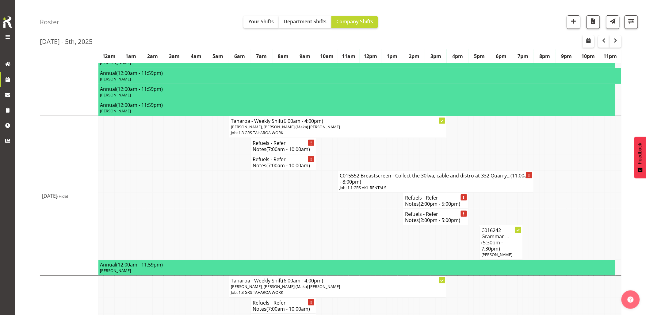
click at [318, 226] on td at bounding box center [319, 242] width 6 height 34
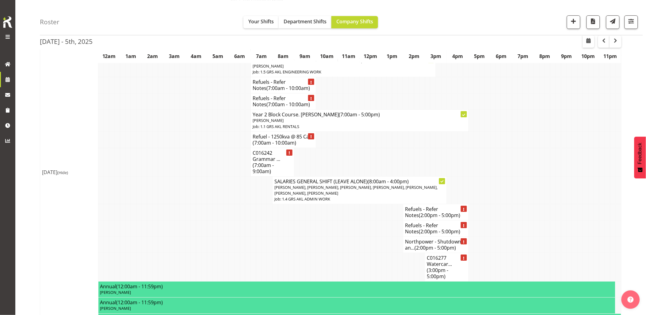
scroll to position [579, 0]
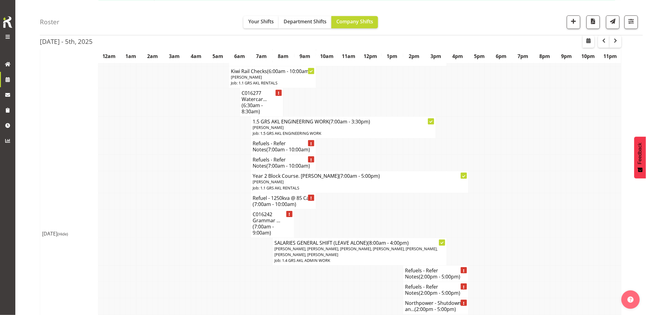
click at [181, 137] on td at bounding box center [183, 127] width 6 height 22
click at [186, 186] on td at bounding box center [188, 182] width 6 height 22
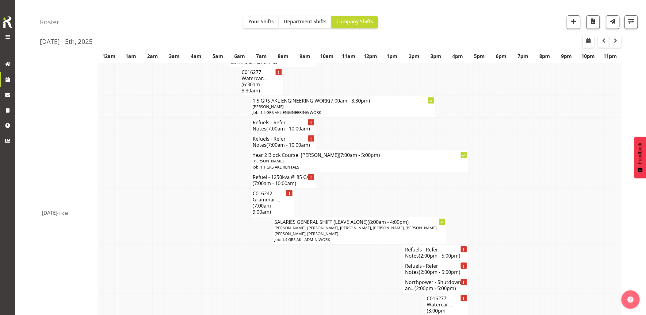
scroll to position [614, 0]
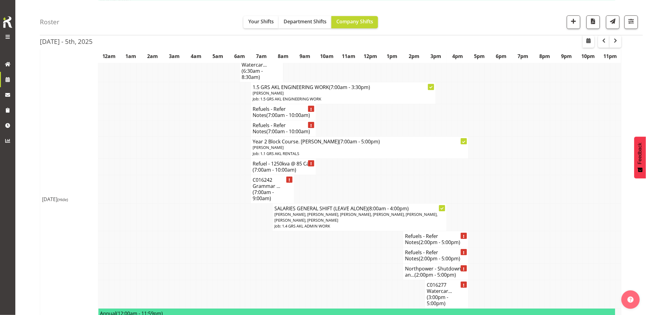
click at [192, 186] on td at bounding box center [194, 189] width 6 height 29
click at [140, 203] on td at bounding box center [139, 217] width 6 height 28
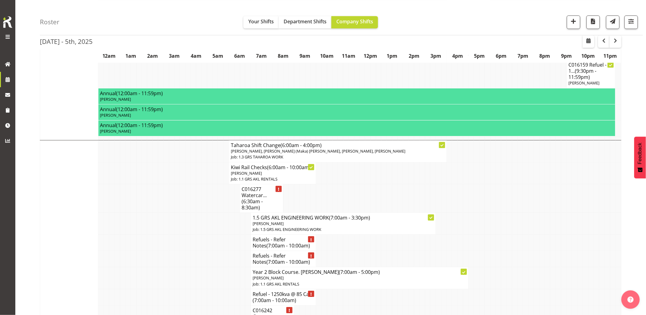
scroll to position [545, 0]
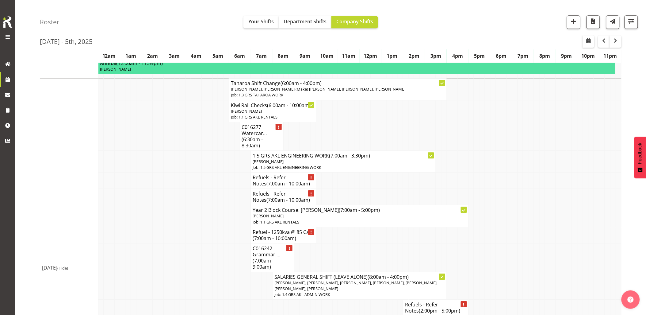
click at [171, 203] on td at bounding box center [172, 197] width 6 height 16
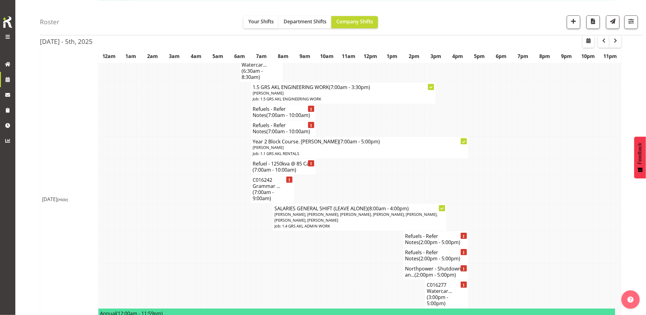
scroll to position [579, 0]
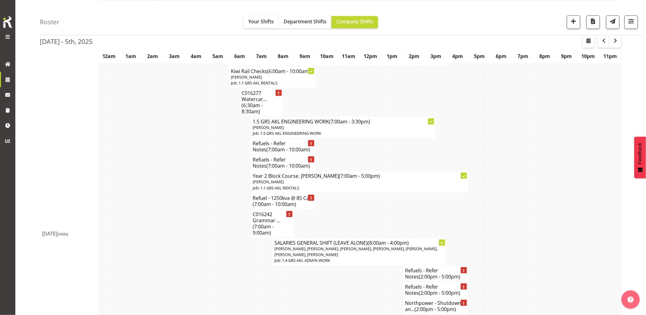
click at [199, 205] on td at bounding box center [199, 201] width 6 height 16
click at [215, 197] on td at bounding box center [216, 201] width 6 height 16
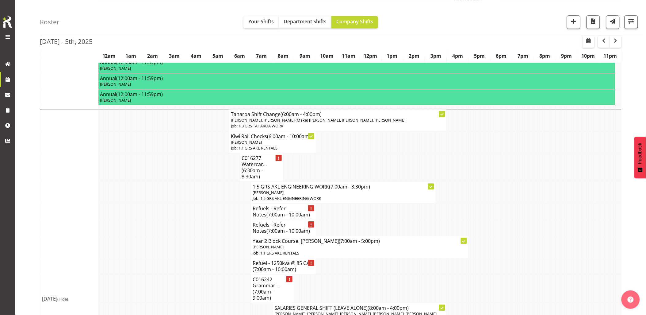
scroll to position [511, 0]
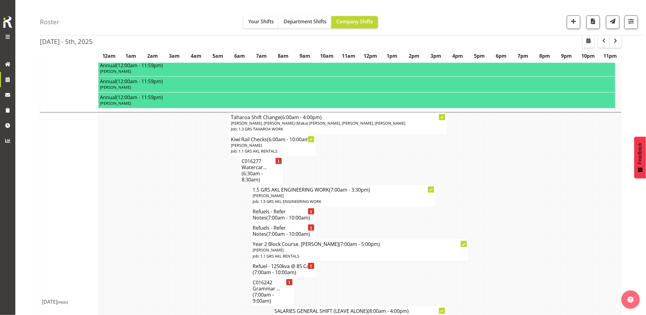
click at [209, 195] on td at bounding box center [210, 195] width 6 height 22
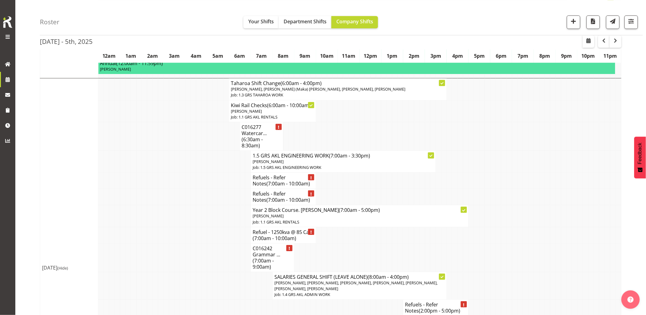
scroll to position [579, 0]
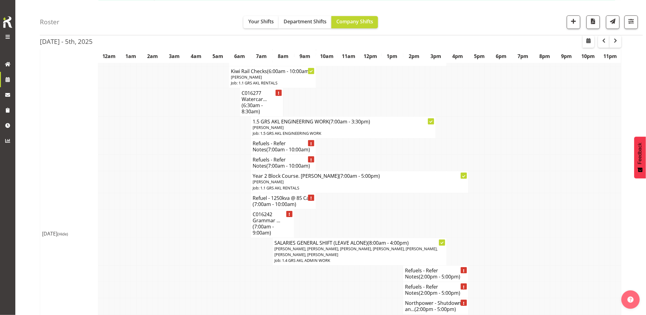
click at [201, 186] on td at bounding box center [199, 182] width 6 height 22
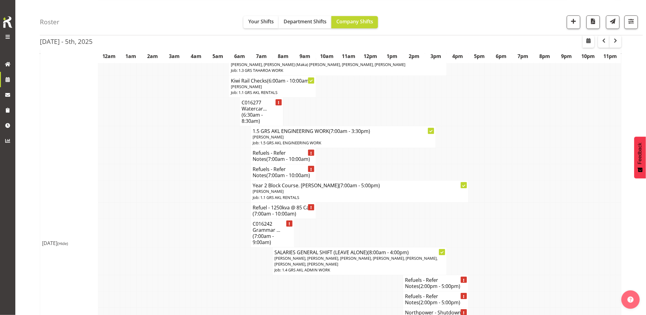
scroll to position [545, 0]
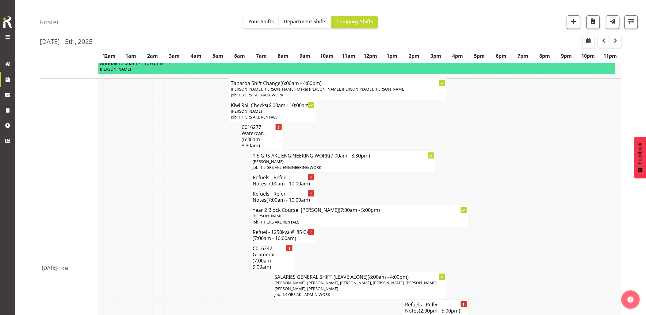
click at [188, 195] on td at bounding box center [188, 197] width 6 height 16
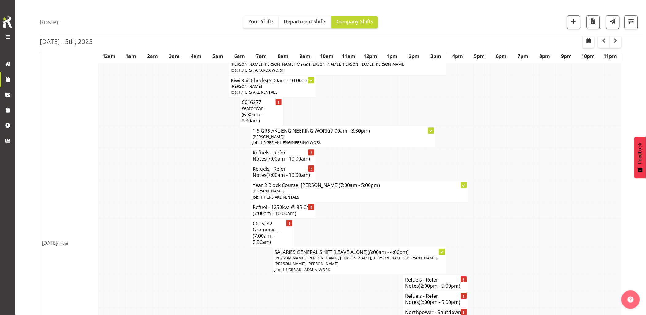
scroll to position [579, 0]
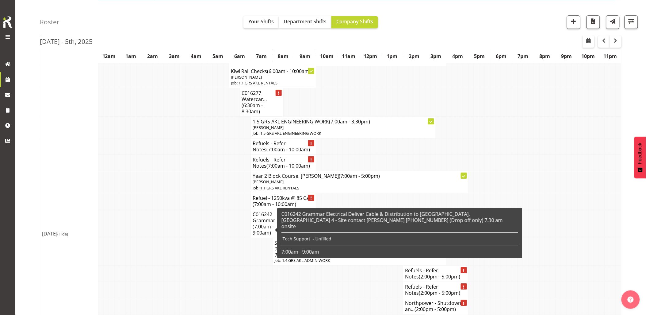
click at [189, 214] on td at bounding box center [188, 223] width 6 height 29
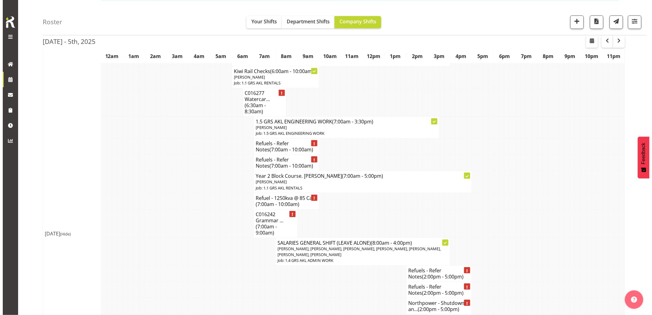
scroll to position [545, 0]
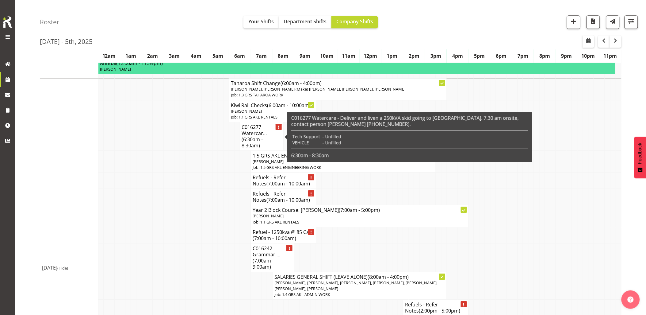
click at [245, 140] on span "(6:30am - 8:30am)" at bounding box center [252, 142] width 21 height 13
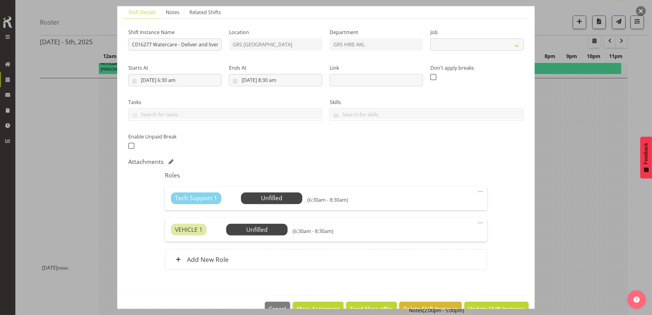
select select "7504"
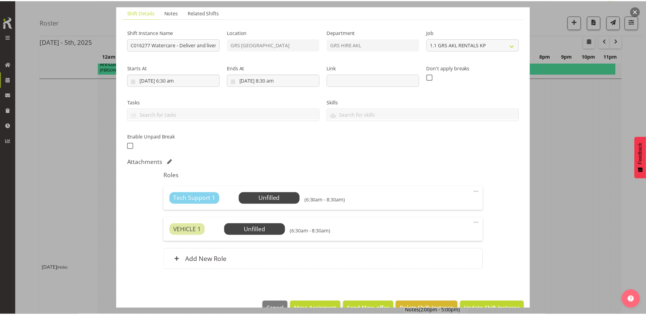
scroll to position [59, 0]
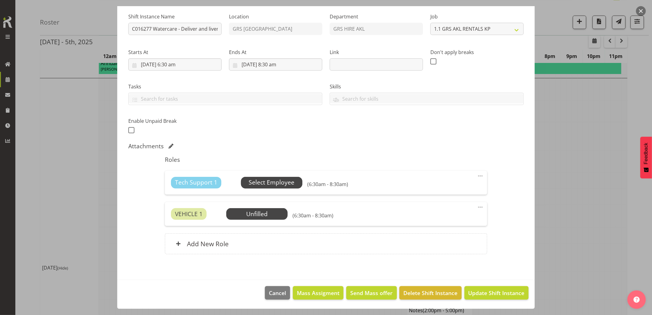
click at [274, 185] on span "Select Employee" at bounding box center [272, 182] width 46 height 9
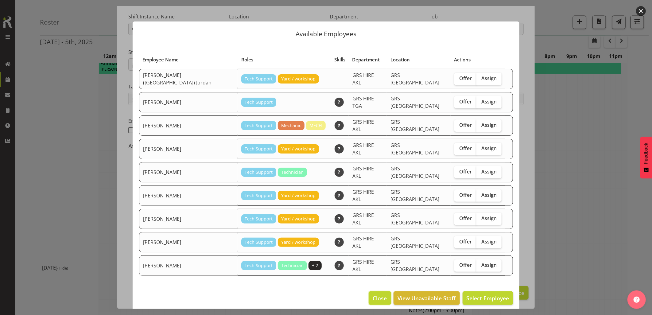
click at [384, 294] on span "Close" at bounding box center [379, 298] width 14 height 8
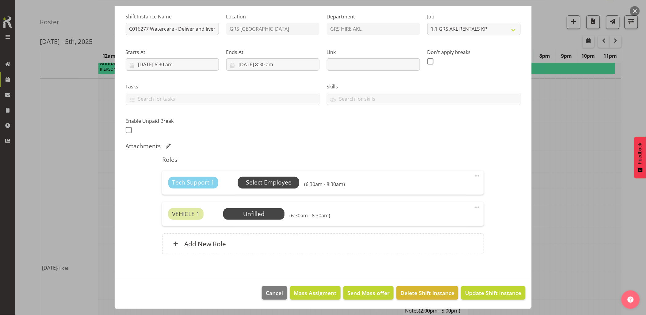
click at [268, 178] on span "Select Employee" at bounding box center [269, 182] width 46 height 9
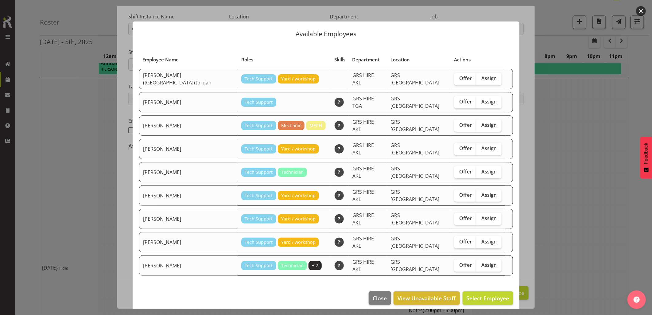
click at [642, 8] on button "button" at bounding box center [641, 11] width 10 height 10
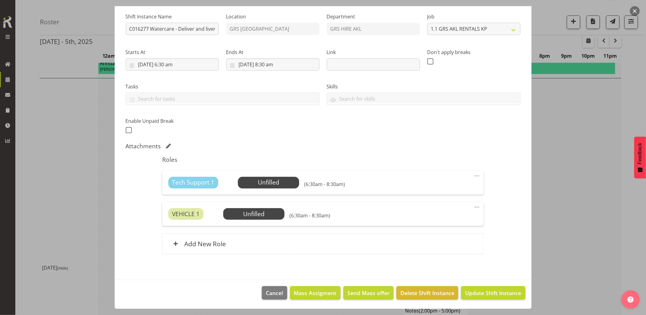
click at [634, 13] on button "button" at bounding box center [636, 11] width 10 height 10
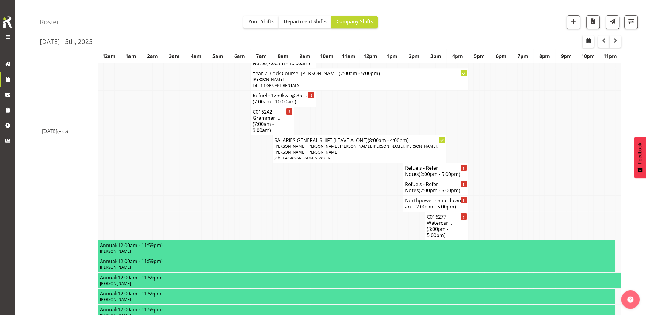
scroll to position [716, 0]
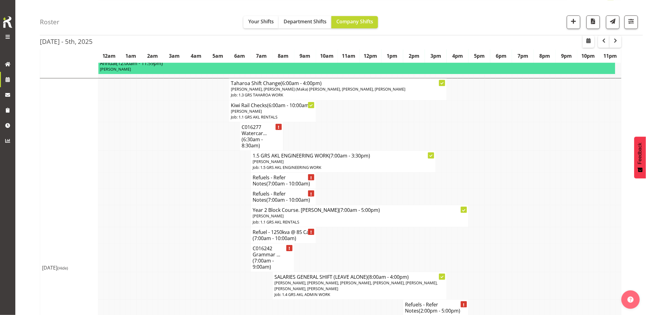
click at [179, 253] on td at bounding box center [178, 257] width 6 height 29
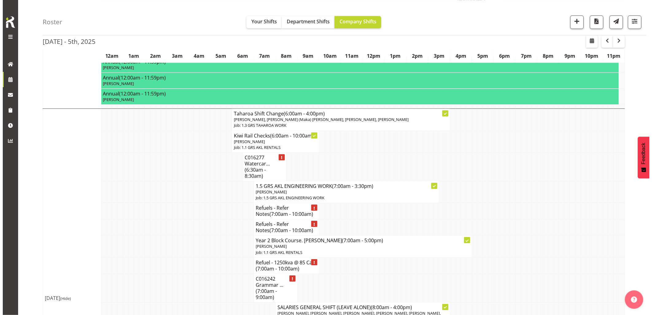
scroll to position [477, 0]
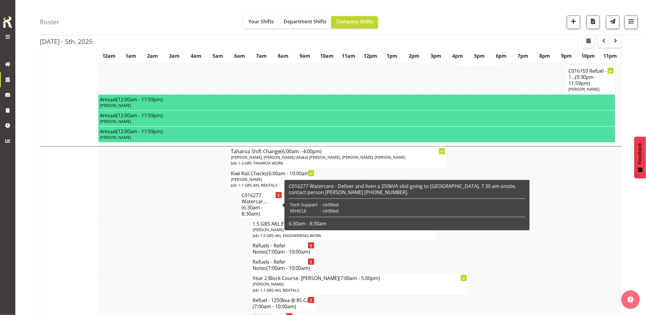
click at [252, 203] on h4 "C016277 Watercar... (6:30am - 8:30am)" at bounding box center [262, 204] width 40 height 25
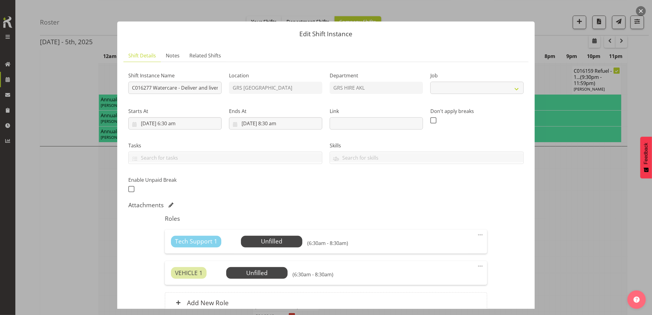
select select "7504"
click at [250, 240] on span "Select Employee" at bounding box center [272, 241] width 46 height 9
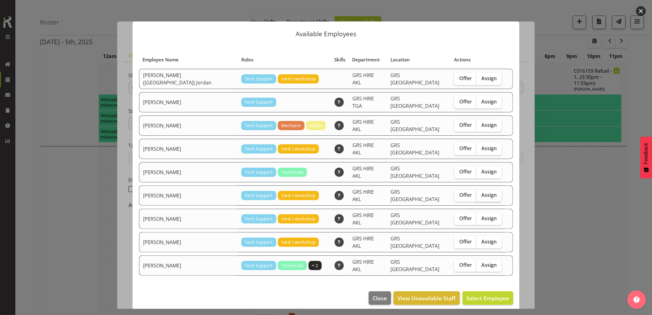
click at [476, 189] on label "Assign" at bounding box center [488, 195] width 25 height 12
click at [476, 193] on input "Assign" at bounding box center [478, 195] width 4 height 4
checkbox input "true"
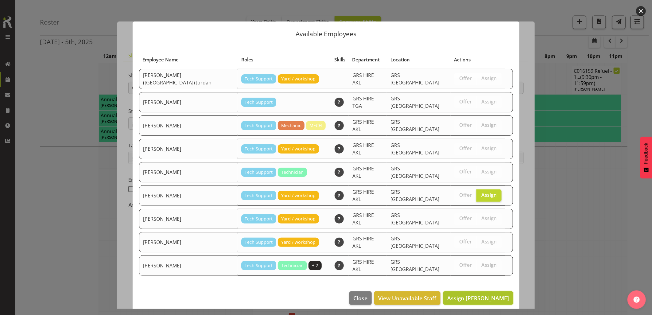
click at [484, 294] on span "Assign Michael Marshall" at bounding box center [478, 297] width 62 height 7
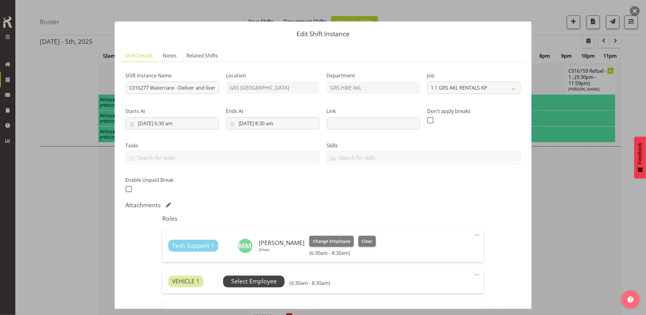
click at [253, 277] on span "Select Employee" at bounding box center [254, 281] width 46 height 9
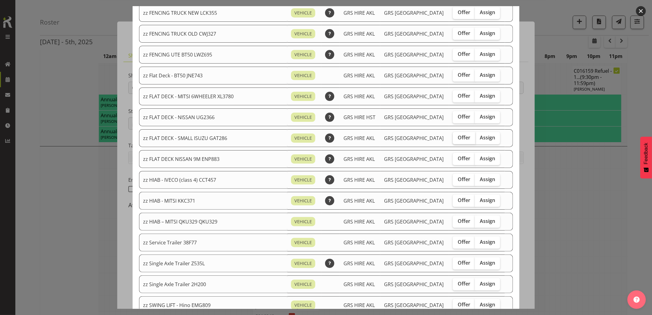
scroll to position [170, 0]
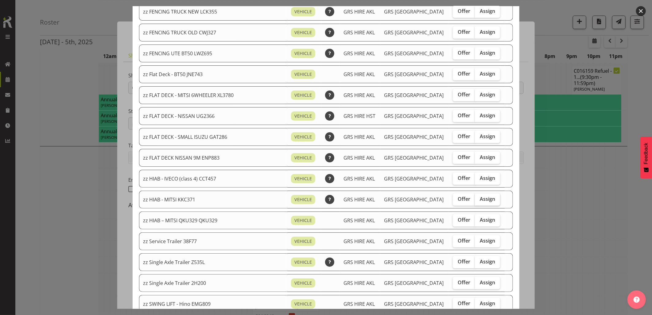
drag, startPoint x: 477, startPoint y: 198, endPoint x: 480, endPoint y: 199, distance: 3.5
click at [480, 198] on span "Assign" at bounding box center [487, 199] width 15 height 6
click at [478, 198] on input "Assign" at bounding box center [477, 199] width 4 height 4
checkbox input "true"
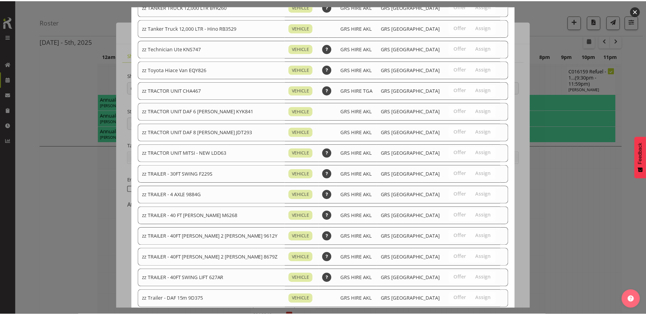
scroll to position [737, 0]
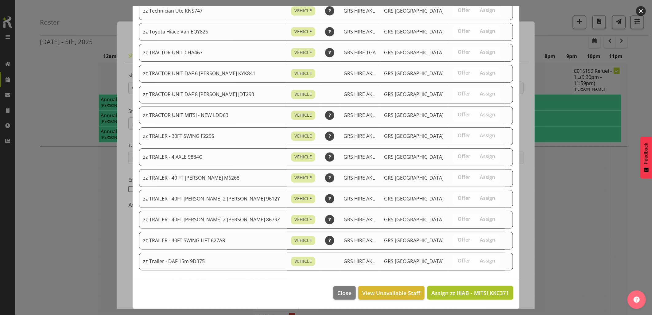
click at [485, 290] on span "Assign zz HIAB - MITSI KKC371" at bounding box center [470, 292] width 78 height 7
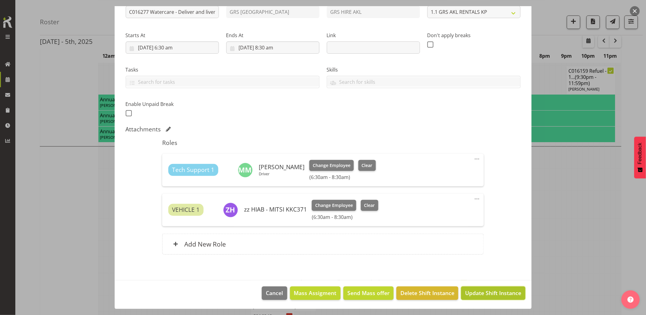
click at [488, 292] on span "Update Shift Instance" at bounding box center [493, 293] width 56 height 8
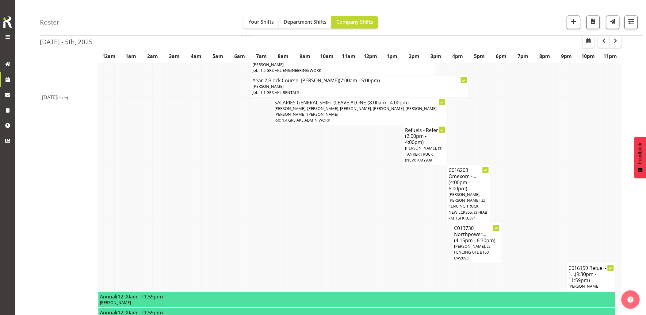
scroll to position [307, 0]
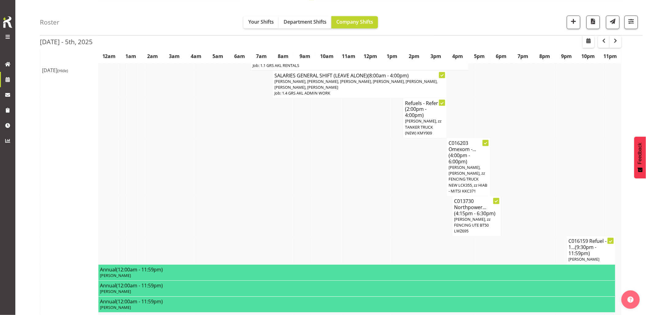
click at [68, 70] on span "(Hide)" at bounding box center [62, 71] width 11 height 6
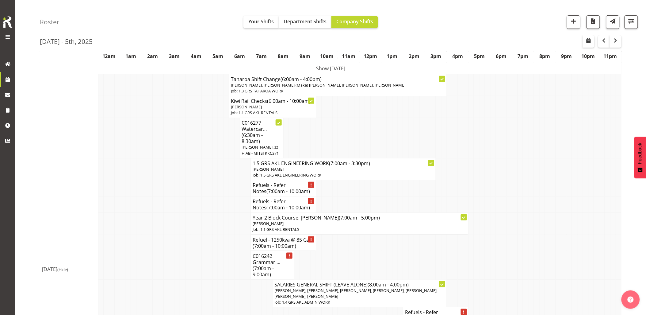
click at [205, 222] on td at bounding box center [205, 224] width 6 height 22
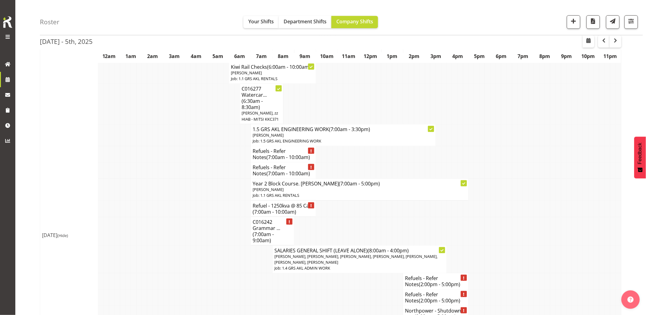
scroll to position [0, 0]
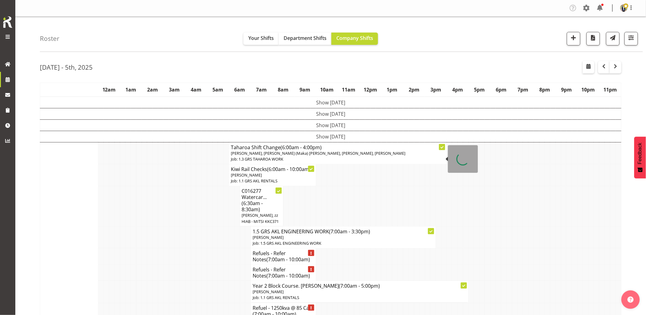
click at [323, 137] on td "Show [DATE]" at bounding box center [331, 136] width 582 height 11
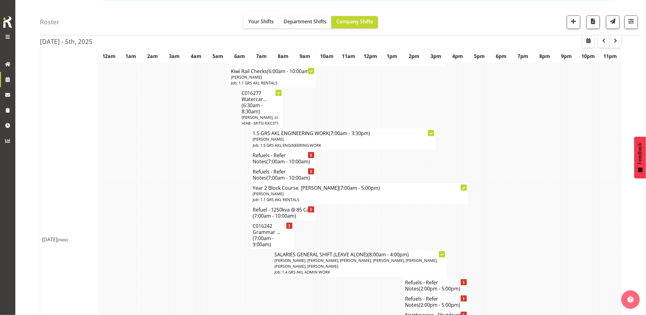
scroll to position [614, 0]
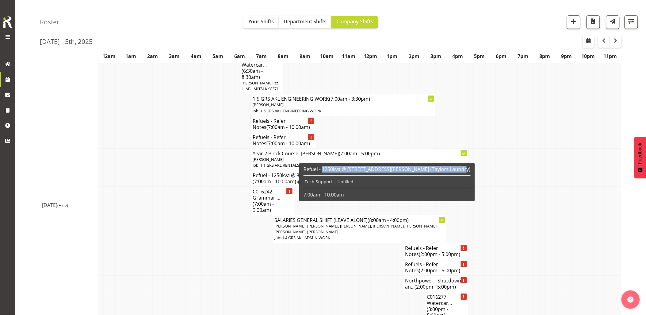
drag, startPoint x: 322, startPoint y: 170, endPoint x: 453, endPoint y: 169, distance: 130.4
click at [453, 169] on div "Refuel - 1250kva @ 85 Carrington road, Pt Chev (Taylors Laundry) Tech Support -…" at bounding box center [387, 181] width 170 height 35
drag, startPoint x: 453, startPoint y: 169, endPoint x: 445, endPoint y: 170, distance: 7.4
copy h6 "1250kva @ 85 Carrington road, Pt Chev (Taylors Laundry)"
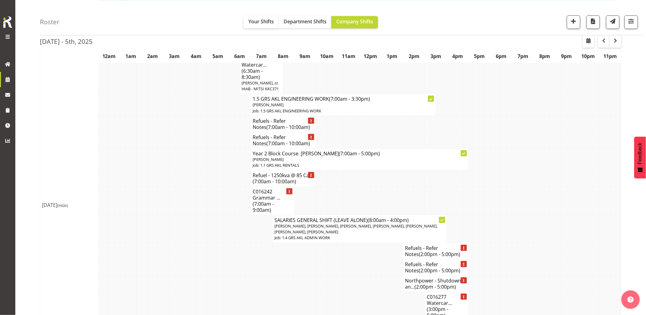
click at [218, 207] on td at bounding box center [216, 201] width 6 height 29
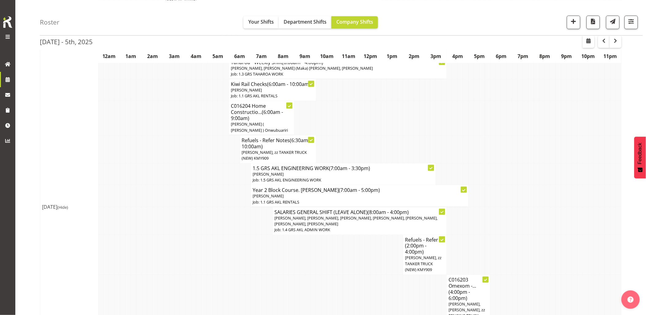
scroll to position [102, 0]
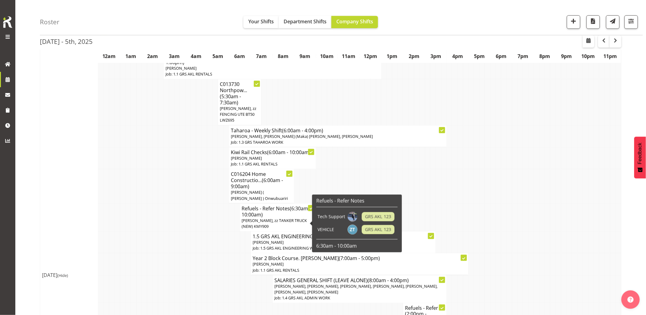
click at [247, 220] on span "[PERSON_NAME], zz TANKER TRUCK (NEW) KMY909" at bounding box center [274, 223] width 65 height 11
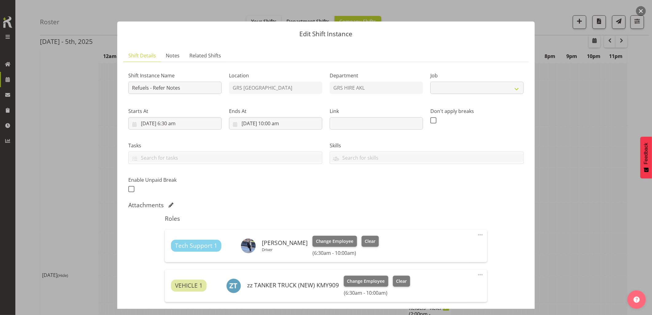
select select "9"
click at [176, 55] on span "Notes" at bounding box center [173, 55] width 14 height 7
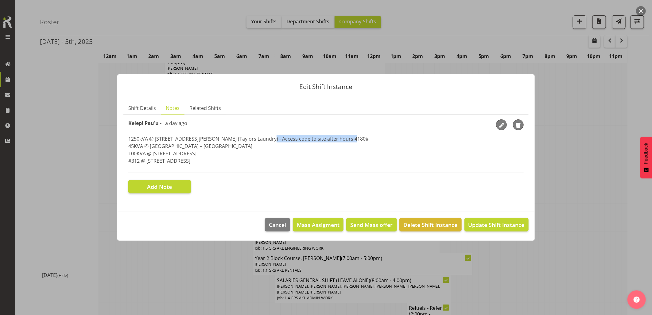
drag, startPoint x: 347, startPoint y: 139, endPoint x: 259, endPoint y: 139, distance: 88.7
click at [259, 139] on p "1250kVA @ 85 Carrington Rd, Pt Chev (Taylors Laundry) - Access code to site aft…" at bounding box center [325, 149] width 395 height 29
drag, startPoint x: 259, startPoint y: 139, endPoint x: 262, endPoint y: 140, distance: 3.5
copy p "Access code to site after hours 4180#"
drag, startPoint x: 641, startPoint y: 8, endPoint x: 634, endPoint y: 13, distance: 8.0
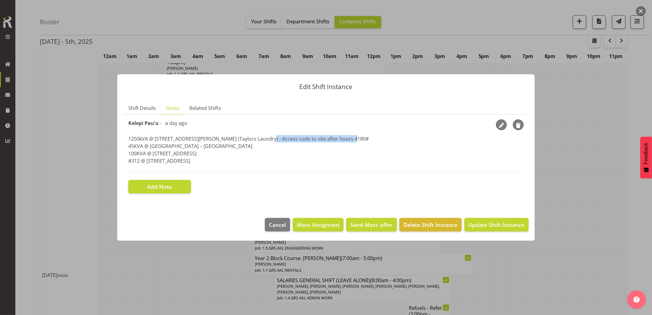
click at [641, 9] on button "button" at bounding box center [641, 11] width 10 height 10
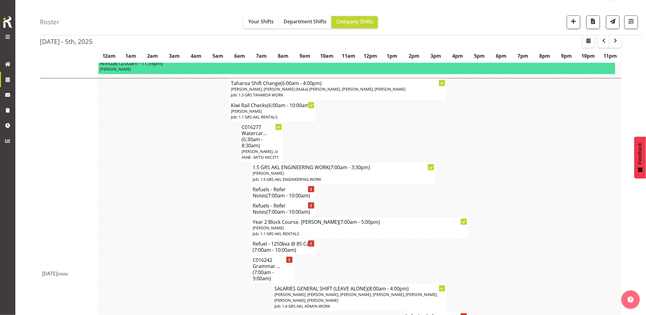
scroll to position [579, 0]
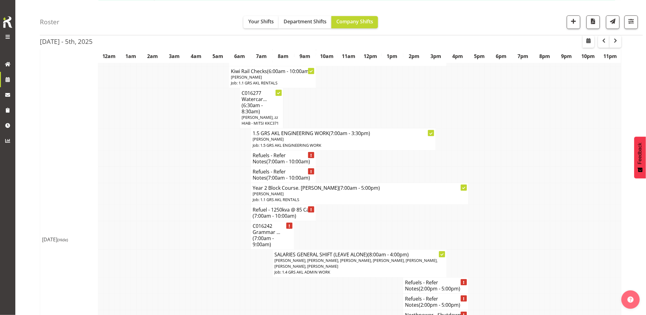
click at [182, 249] on td at bounding box center [183, 235] width 6 height 29
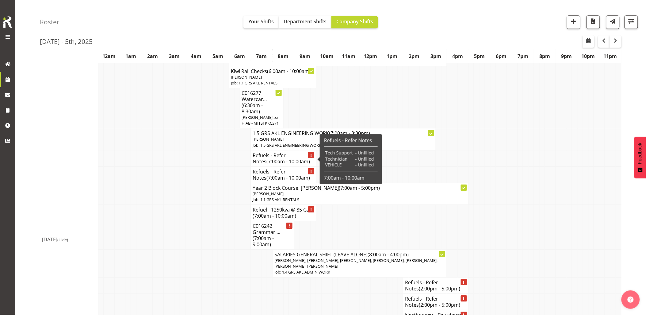
click at [267, 161] on span "(7:00am - 10:00am)" at bounding box center [289, 161] width 44 height 7
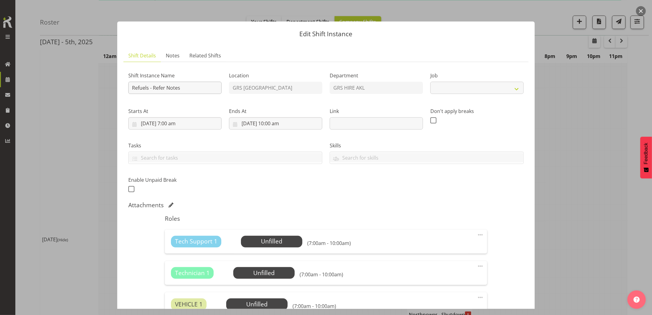
select select "9"
click at [173, 61] on link "Notes" at bounding box center [173, 55] width 24 height 13
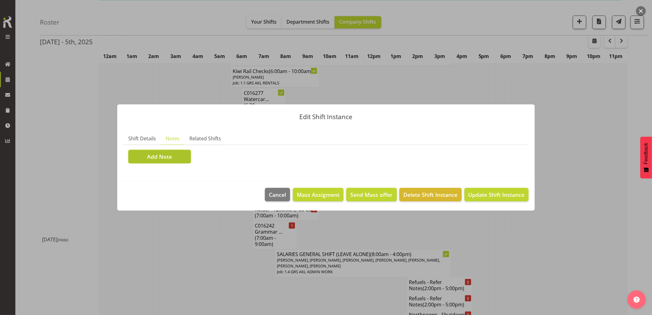
click at [176, 160] on button "Add Note" at bounding box center [159, 156] width 63 height 13
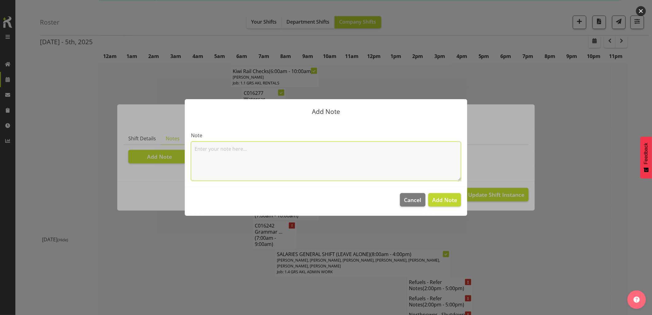
paste textarea "1250kva @ 85 Carrington road, Pt Chev (Taylors Laundry) Access code to site aft…"
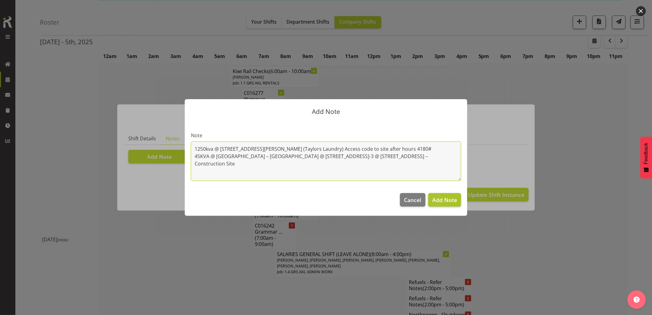
type textarea "1250kva @ 85 Carrington road, Pt Chev (Taylors Laundry) Access code to site aft…"
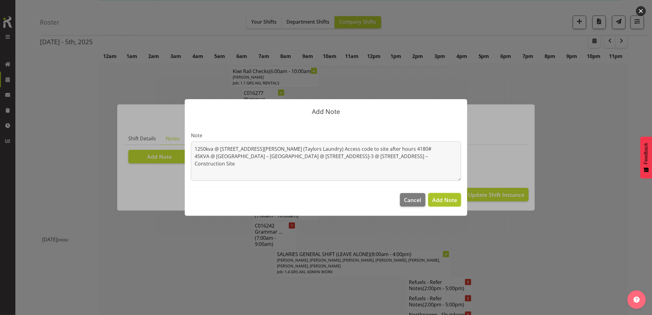
click at [438, 201] on span "Add Note" at bounding box center [444, 199] width 25 height 7
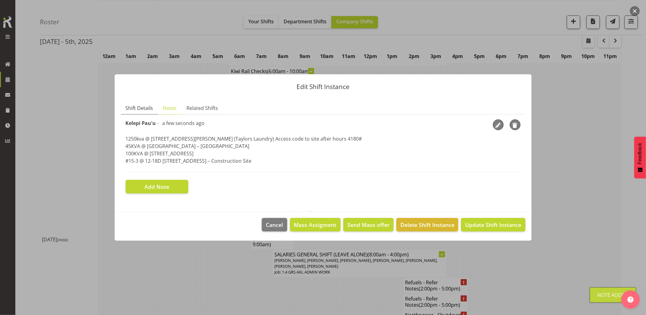
click at [147, 110] on span "Shift Details" at bounding box center [140, 107] width 28 height 7
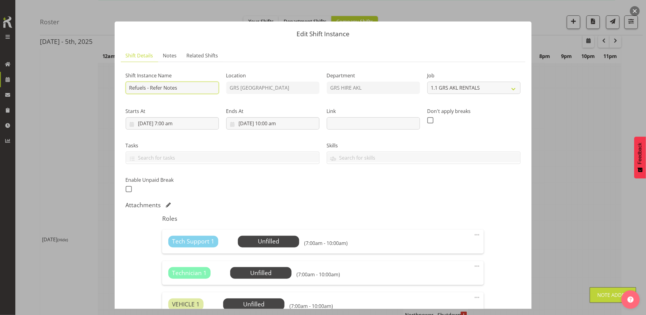
click at [188, 87] on input "Refuels - Refer Notes" at bounding box center [172, 88] width 93 height 12
type input "Morning refuels, 6.30 am on the road - Refer Notes"
drag, startPoint x: 154, startPoint y: 88, endPoint x: 193, endPoint y: 88, distance: 38.7
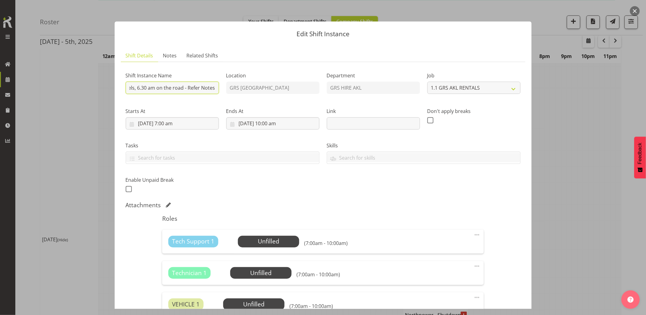
click at [193, 88] on input "Morning refuels, 6.30 am on the road - Refer Notes" at bounding box center [172, 88] width 93 height 12
click at [171, 89] on input "Morning refuels, 6.30 am on the road - Refer Notes" at bounding box center [172, 88] width 93 height 12
click at [191, 126] on input "3/10/2025, 7:00 am" at bounding box center [172, 123] width 93 height 12
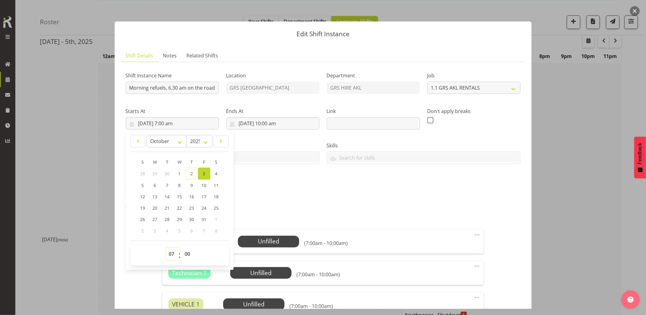
drag, startPoint x: 169, startPoint y: 256, endPoint x: 168, endPoint y: 249, distance: 7.2
click at [169, 256] on select "00 01 02 03 04 05 06 07 08 09 10 11 12 13 14 15 16 17 18 19 20 21 22 23" at bounding box center [173, 254] width 14 height 12
select select "6"
click at [166, 248] on select "00 01 02 03 04 05 06 07 08 09 10 11 12 13 14 15 16 17 18 19 20 21 22 23" at bounding box center [173, 254] width 14 height 12
type input "3/10/2025, 6:00 am"
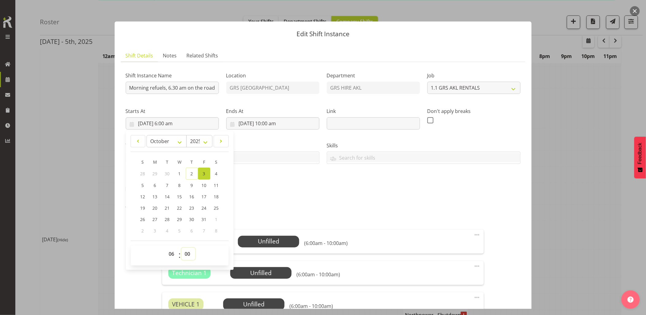
click at [189, 257] on select "00 01 02 03 04 05 06 07 08 09 10 11 12 13 14 15 16 17 18 19 20 21 22 23 24 25 2…" at bounding box center [189, 254] width 14 height 12
select select "30"
click at [182, 248] on select "00 01 02 03 04 05 06 07 08 09 10 11 12 13 14 15 16 17 18 19 20 21 22 23 24 25 2…" at bounding box center [189, 254] width 14 height 12
type input "3/10/2025, 6:30 am"
click at [287, 203] on div "Attachments" at bounding box center [323, 204] width 395 height 7
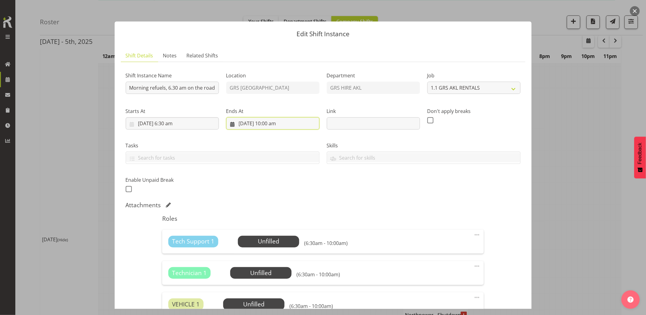
click at [283, 126] on input "3/10/2025, 10:00 am" at bounding box center [272, 123] width 93 height 12
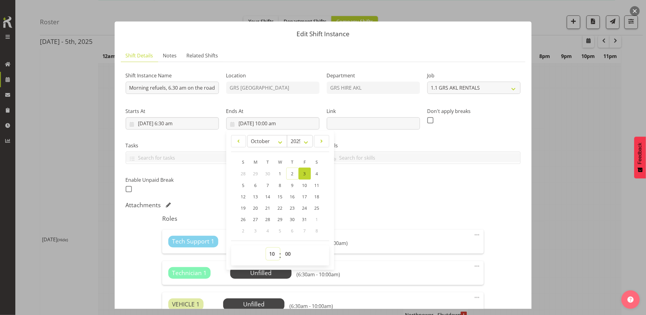
click at [272, 253] on select "00 01 02 03 04 05 06 07 08 09 10 11 12 13 14 15 16 17 18 19 20 21 22 23" at bounding box center [273, 254] width 14 height 12
select select "9"
click at [266, 248] on select "00 01 02 03 04 05 06 07 08 09 10 11 12 13 14 15 16 17 18 19 20 21 22 23" at bounding box center [273, 254] width 14 height 12
type input "3/10/2025, 9:00 am"
drag, startPoint x: 290, startPoint y: 257, endPoint x: 290, endPoint y: 246, distance: 10.7
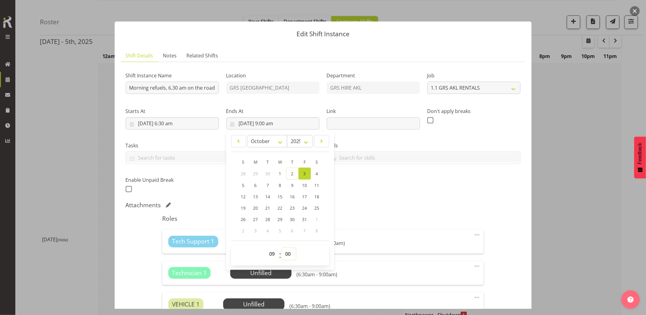
click at [290, 257] on select "00 01 02 03 04 05 06 07 08 09 10 11 12 13 14 15 16 17 18 19 20 21 22 23 24 25 2…" at bounding box center [289, 254] width 14 height 12
select select "30"
click at [282, 248] on select "00 01 02 03 04 05 06 07 08 09 10 11 12 13 14 15 16 17 18 19 20 21 22 23 24 25 2…" at bounding box center [289, 254] width 14 height 12
type input "3/10/2025, 9:30 am"
click at [375, 195] on div "Shift Instance Name Morning refuels, 6.30 am on the road - Refer Notes Location…" at bounding box center [323, 130] width 403 height 134
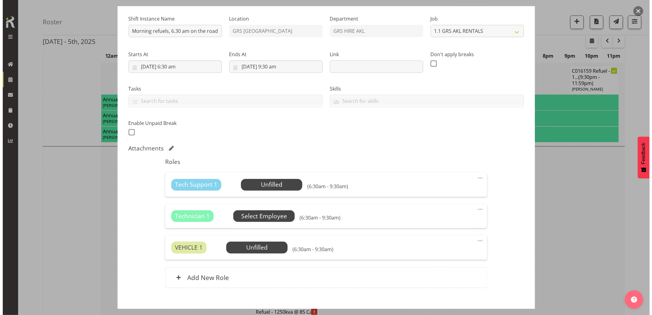
scroll to position [68, 0]
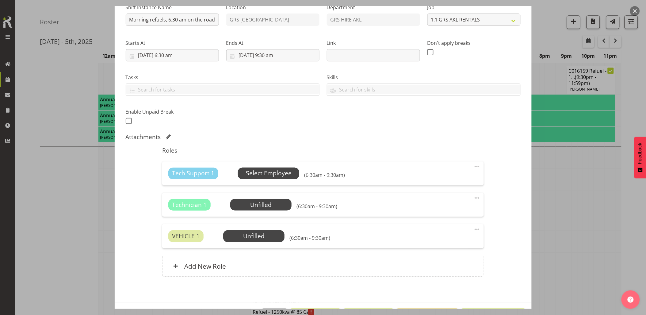
click at [283, 173] on span "Select Employee" at bounding box center [269, 173] width 46 height 9
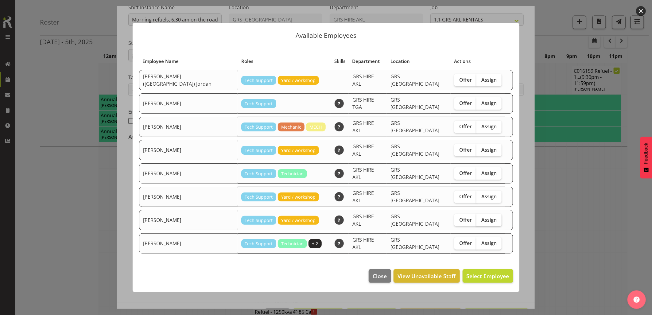
click at [481, 217] on span "Assign" at bounding box center [488, 220] width 15 height 6
click at [476, 218] on input "Assign" at bounding box center [478, 220] width 4 height 4
checkbox input "true"
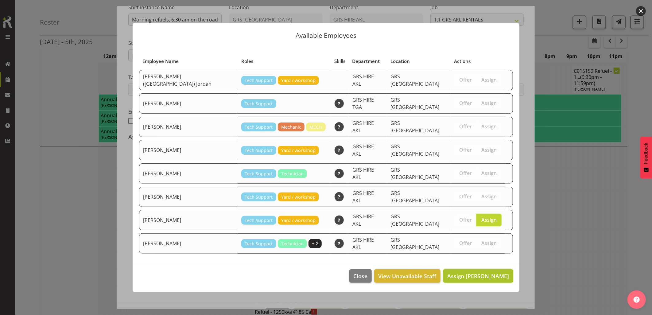
click at [480, 271] on button "Assign Sam Carter" at bounding box center [478, 275] width 70 height 13
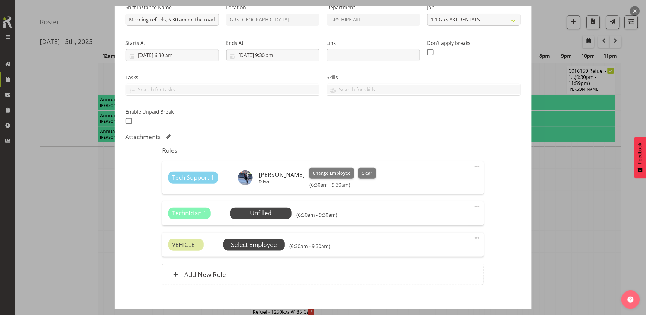
click at [270, 245] on span "Select Employee" at bounding box center [254, 244] width 46 height 9
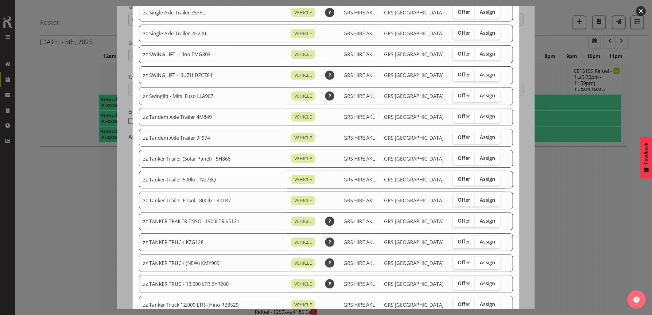
scroll to position [409, 0]
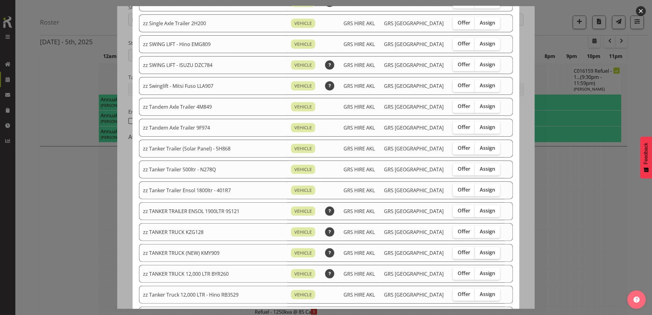
click at [480, 255] on span "Assign" at bounding box center [487, 252] width 15 height 6
click at [475, 254] on input "Assign" at bounding box center [477, 252] width 4 height 4
checkbox input "true"
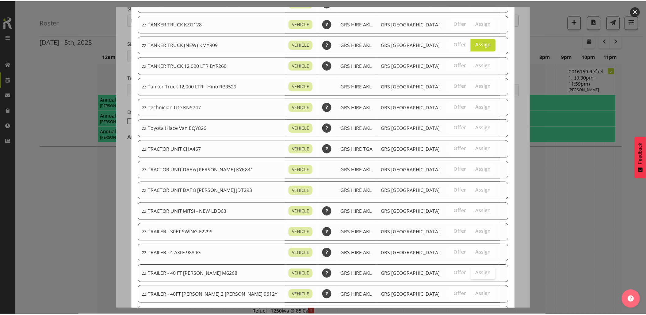
scroll to position [716, 0]
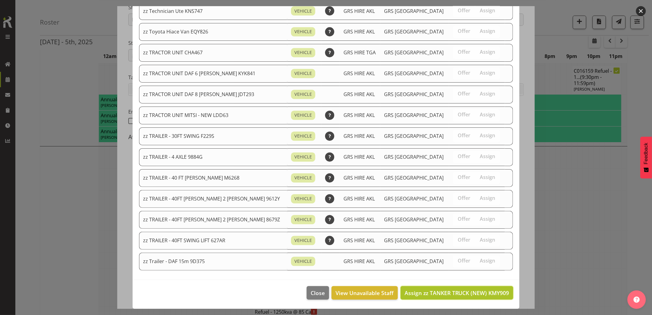
click at [473, 297] on button "Assign zz TANKER TRUCK (NEW) KMY909" at bounding box center [456, 292] width 113 height 13
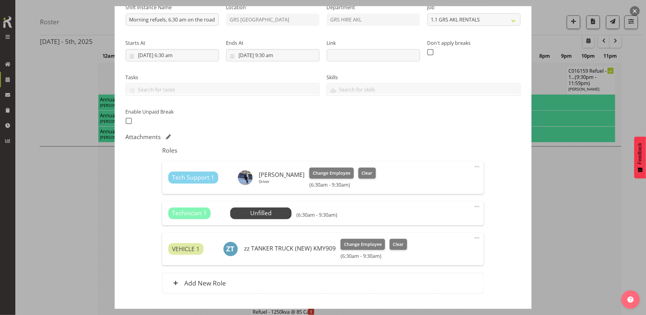
click at [474, 206] on span at bounding box center [477, 206] width 7 height 7
click at [439, 241] on link "Delete" at bounding box center [451, 242] width 59 height 11
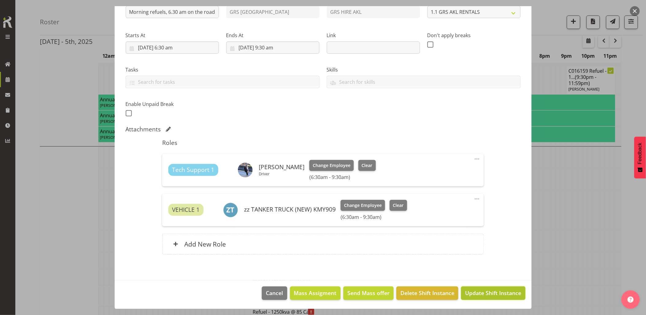
click at [482, 295] on span "Update Shift Instance" at bounding box center [493, 293] width 56 height 8
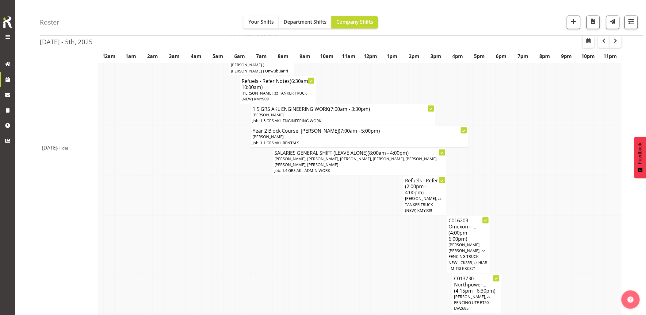
scroll to position [170, 0]
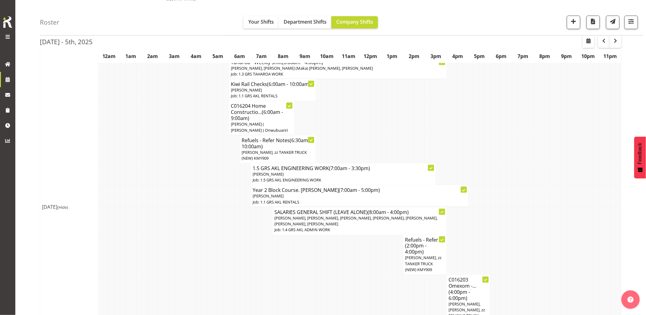
click at [68, 206] on span "(Hide)" at bounding box center [62, 207] width 11 height 6
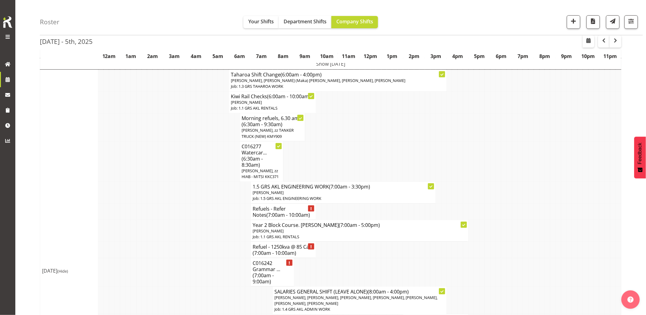
scroll to position [102, 0]
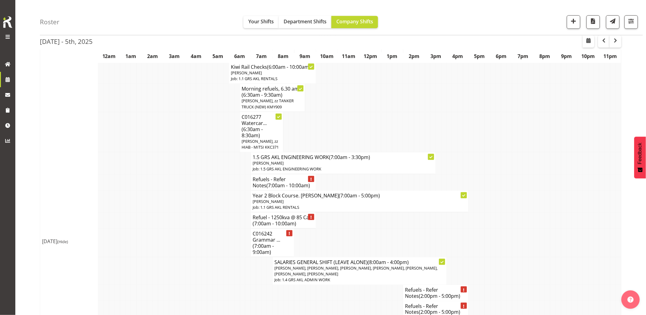
click at [152, 220] on td at bounding box center [150, 220] width 6 height 16
click at [191, 190] on td at bounding box center [194, 201] width 6 height 22
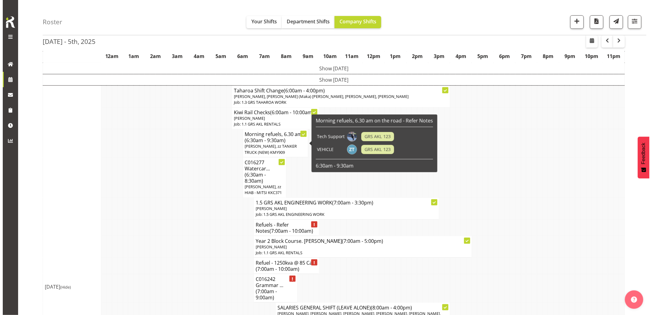
scroll to position [68, 0]
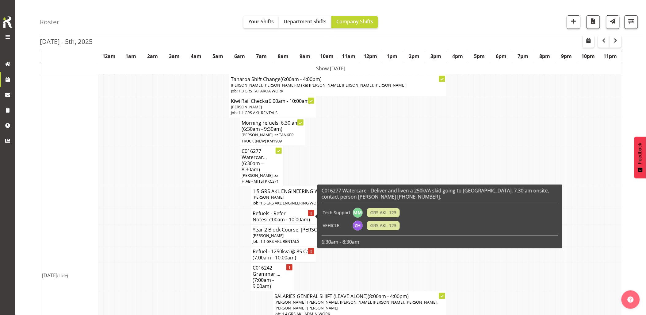
click at [283, 213] on h4 "Refuels - Refer Notes (7:00am - 10:00am)" at bounding box center [283, 216] width 61 height 12
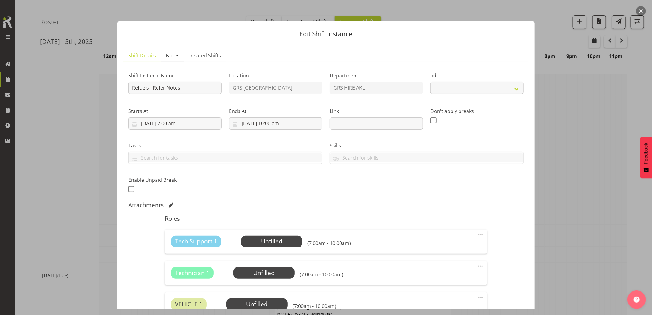
select select "9"
click at [174, 55] on span "Notes" at bounding box center [173, 55] width 14 height 7
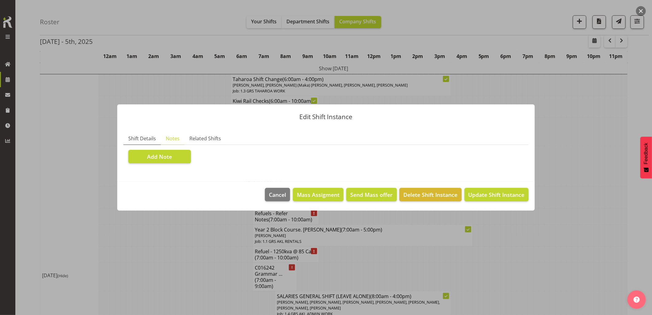
click at [150, 136] on span "Shift Details" at bounding box center [142, 138] width 28 height 7
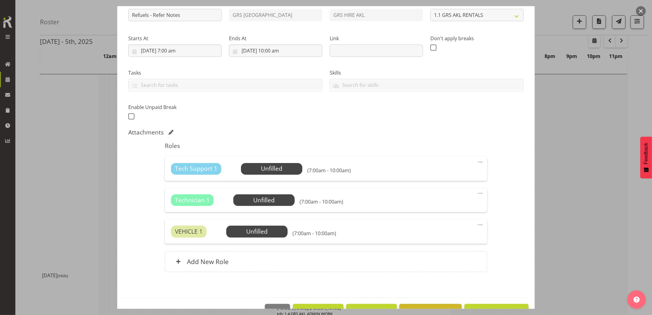
scroll to position [90, 0]
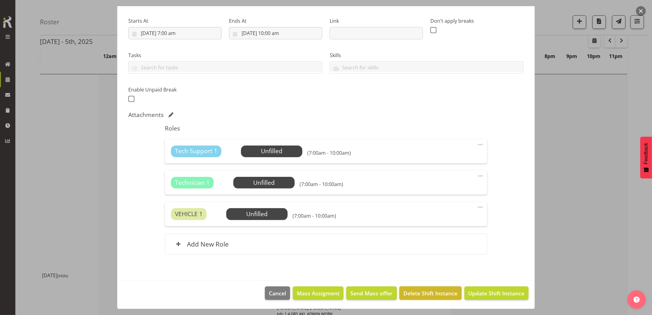
click at [413, 292] on span "Delete Shift Instance" at bounding box center [430, 293] width 54 height 8
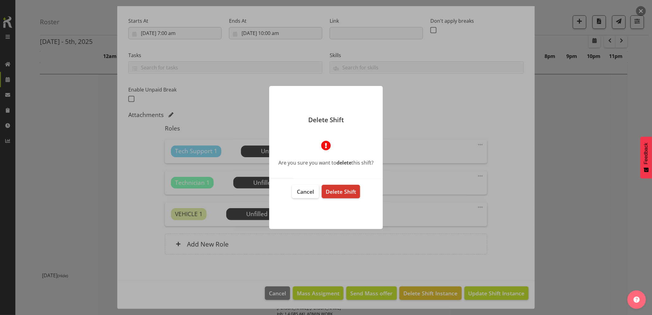
drag, startPoint x: 347, startPoint y: 191, endPoint x: 365, endPoint y: 230, distance: 43.2
click at [347, 191] on span "Delete Shift" at bounding box center [341, 191] width 30 height 7
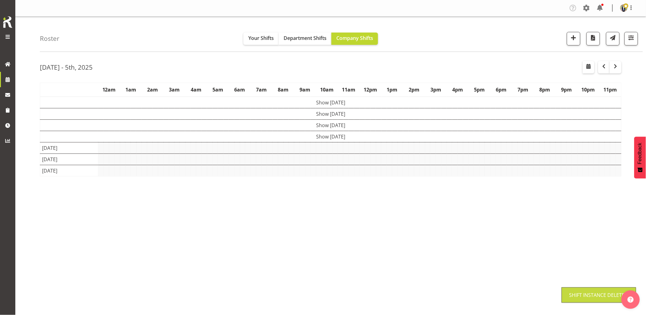
scroll to position [0, 0]
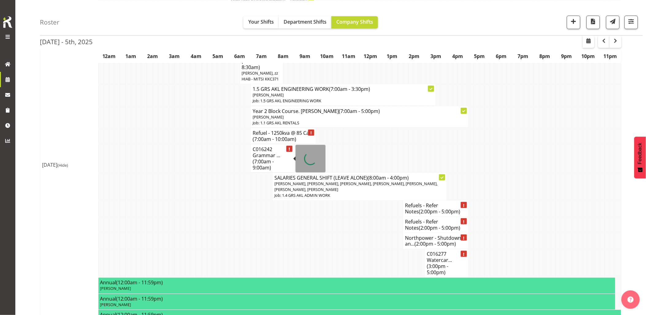
click at [222, 218] on td at bounding box center [221, 225] width 6 height 16
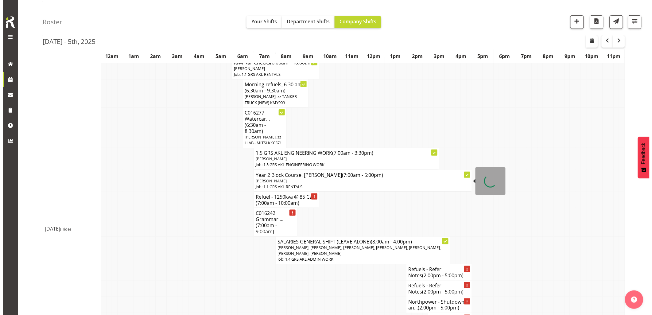
scroll to position [102, 0]
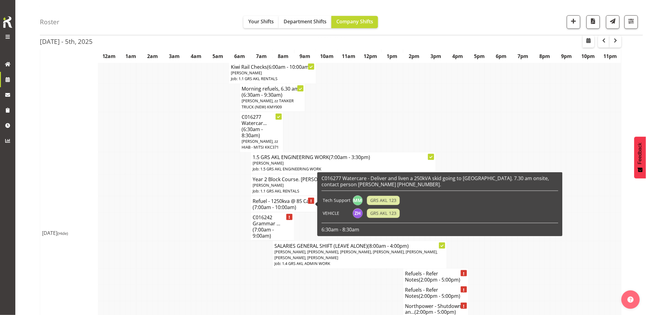
click at [266, 205] on span "(7:00am - 10:00am)" at bounding box center [275, 207] width 44 height 7
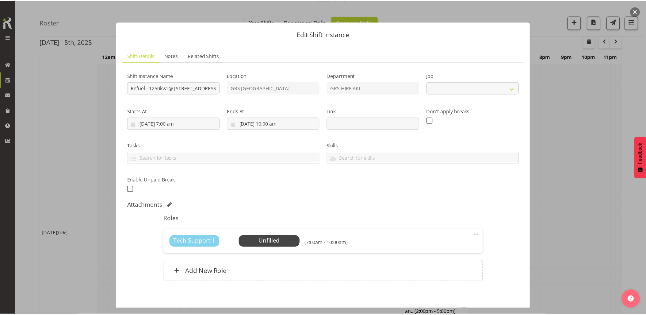
scroll to position [28, 0]
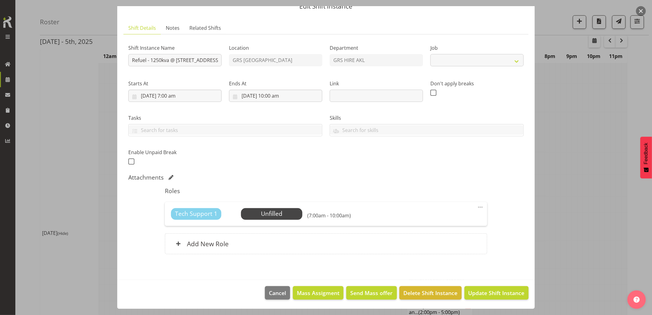
select select "9"
click at [416, 290] on span "Delete Shift Instance" at bounding box center [430, 293] width 54 height 8
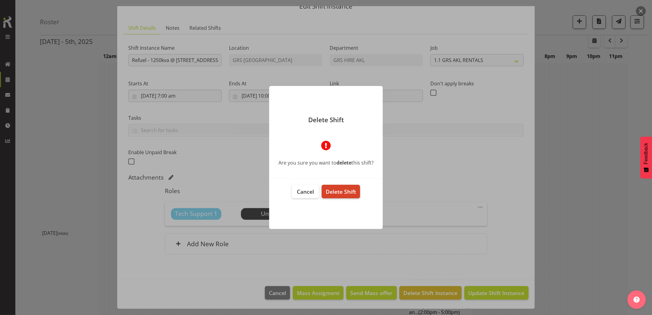
click at [340, 189] on span "Delete Shift" at bounding box center [341, 191] width 30 height 7
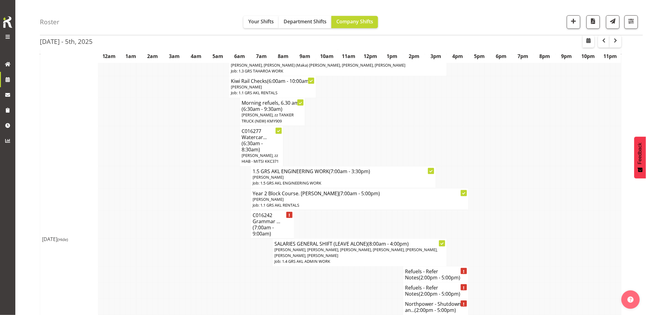
scroll to position [136, 0]
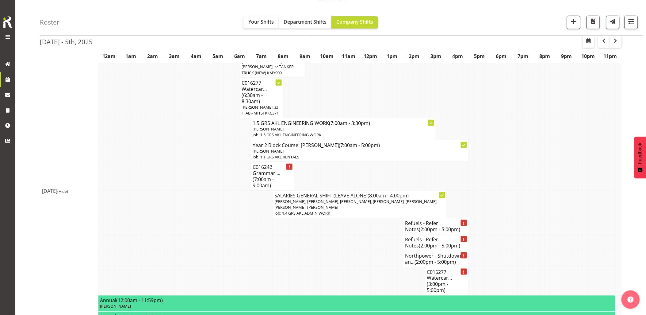
click at [231, 229] on td at bounding box center [232, 226] width 6 height 16
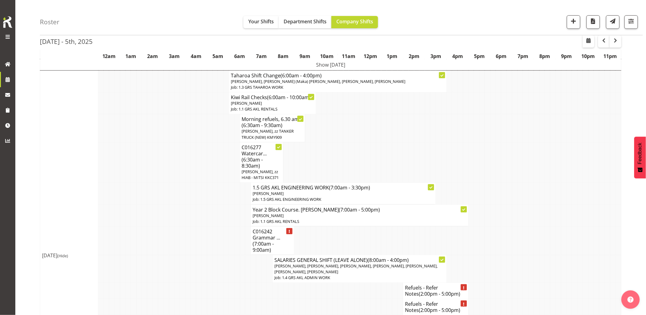
scroll to position [68, 0]
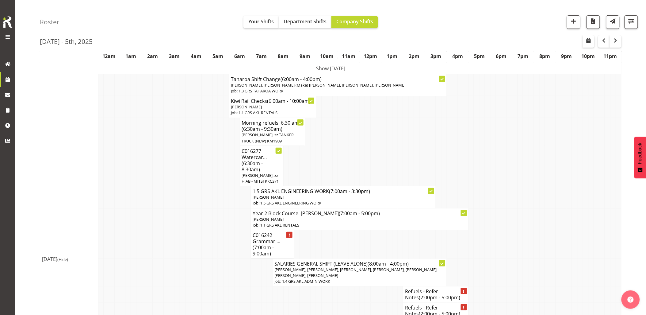
click at [201, 202] on td at bounding box center [199, 197] width 6 height 22
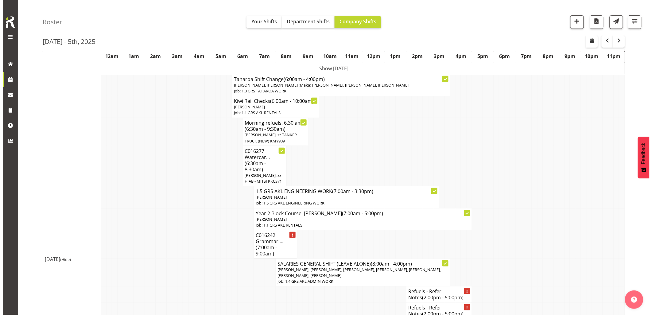
scroll to position [102, 0]
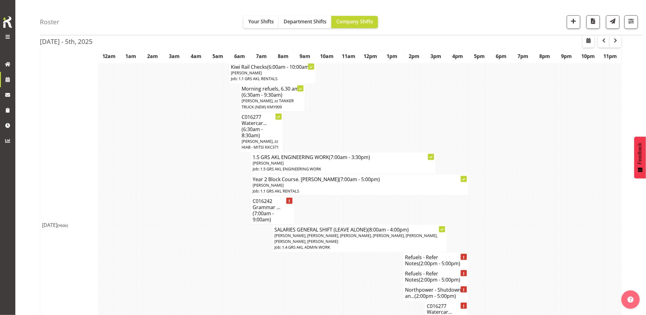
click at [202, 204] on td at bounding box center [205, 210] width 6 height 29
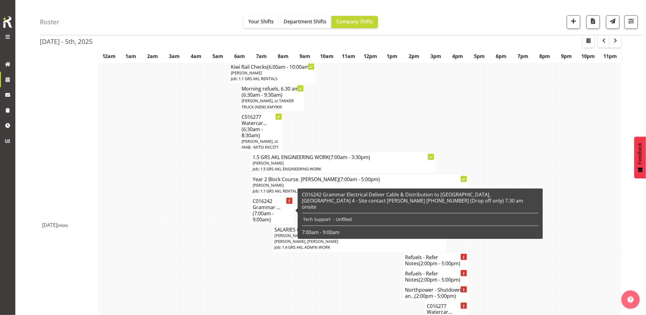
click at [260, 220] on span "(7:00am - 9:00am)" at bounding box center [263, 216] width 21 height 13
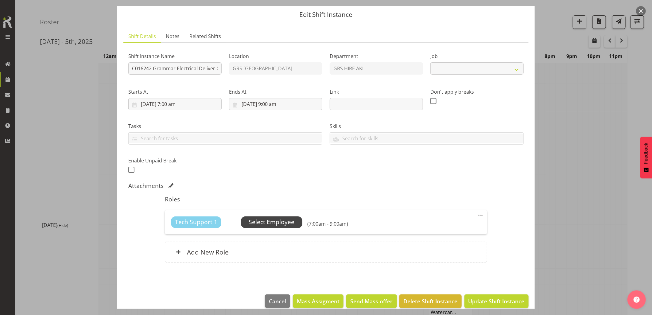
select select "9"
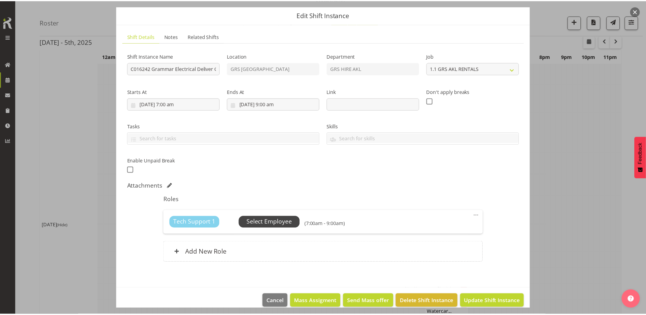
scroll to position [28, 0]
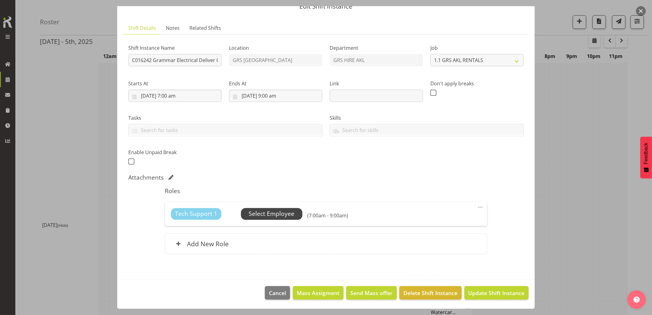
click at [279, 215] on span "Select Employee" at bounding box center [272, 213] width 46 height 9
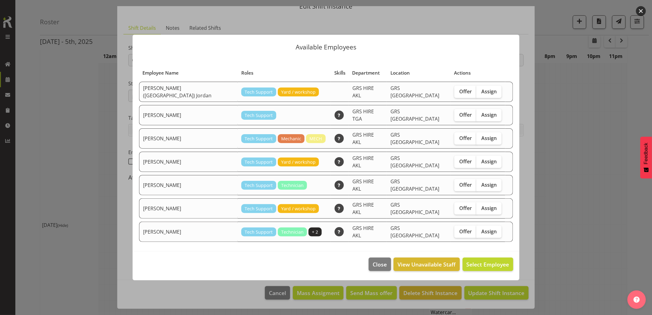
click at [205, 290] on div at bounding box center [326, 157] width 652 height 315
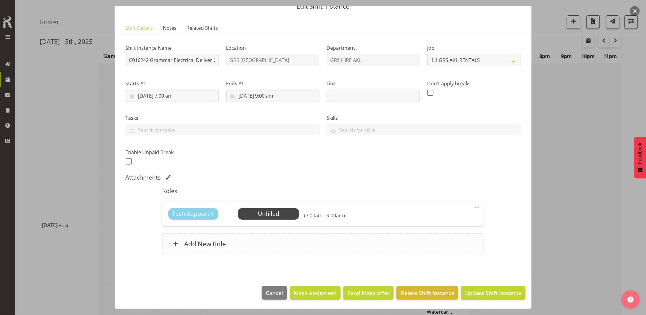
click at [241, 235] on div "Add New Role" at bounding box center [323, 243] width 322 height 21
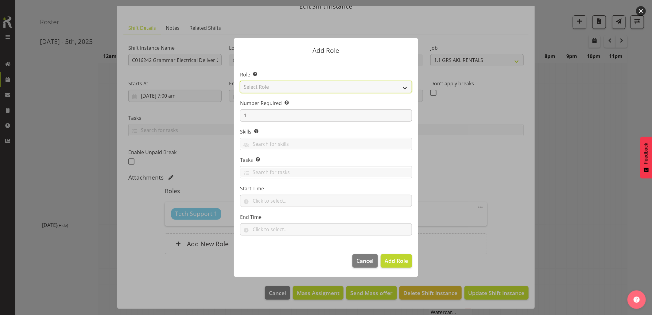
click at [254, 85] on select "Select Role Account Manager Electrician Engineering GM HSEQ manager MECH Mechan…" at bounding box center [326, 87] width 172 height 12
select select "21"
click at [240, 81] on select "Select Role Account Manager Electrician Engineering GM HSEQ manager MECH Mechan…" at bounding box center [326, 87] width 172 height 12
click at [388, 261] on span "Add Role" at bounding box center [395, 260] width 23 height 7
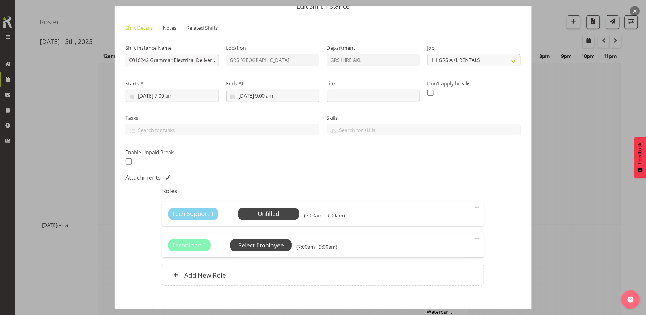
click at [268, 246] on span "Select Employee" at bounding box center [261, 245] width 46 height 9
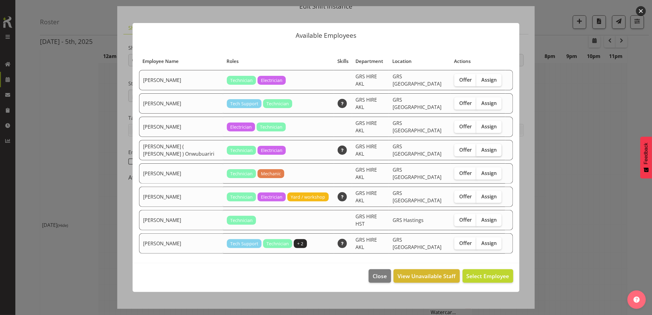
click at [483, 150] on span "Assign" at bounding box center [488, 150] width 15 height 6
click at [480, 150] on input "Assign" at bounding box center [478, 150] width 4 height 4
checkbox input "true"
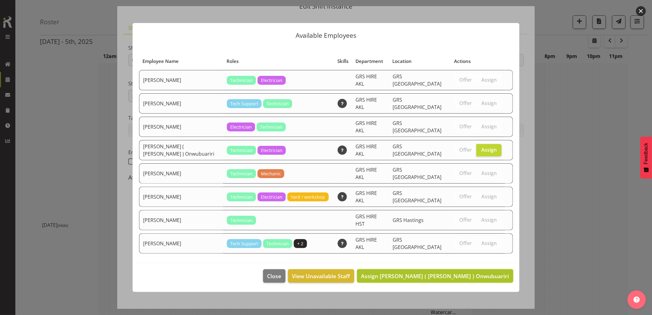
click at [471, 272] on span "Assign Emmanuel ( Manny ) Onwubuariri" at bounding box center [435, 275] width 148 height 7
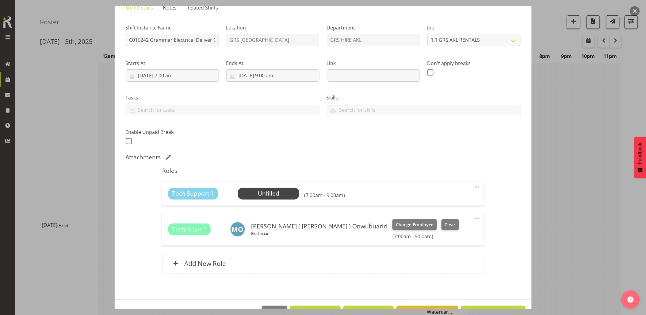
scroll to position [67, 0]
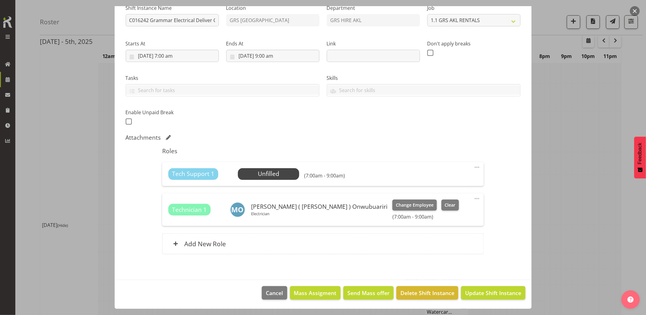
drag, startPoint x: 471, startPoint y: 167, endPoint x: 466, endPoint y: 171, distance: 6.5
click at [474, 167] on span at bounding box center [477, 167] width 7 height 7
click at [431, 203] on link "Delete" at bounding box center [451, 202] width 59 height 11
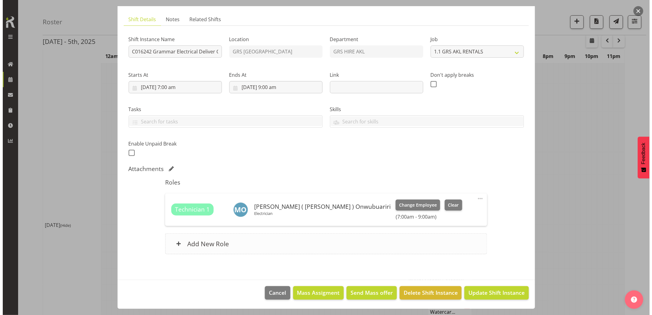
scroll to position [36, 0]
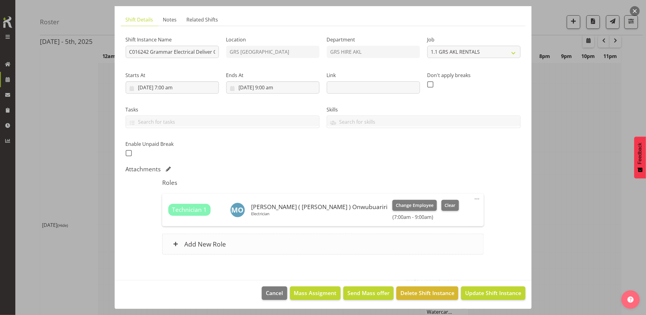
click at [253, 249] on div "Add New Role" at bounding box center [323, 243] width 322 height 21
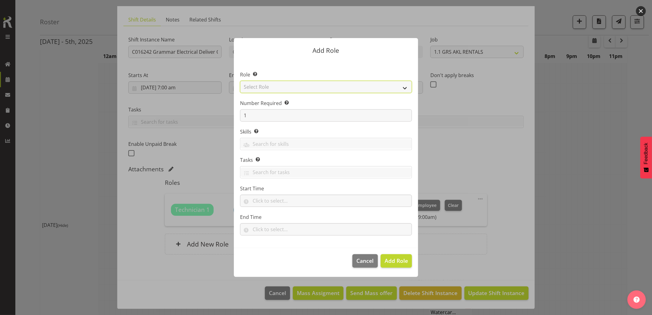
click at [271, 86] on select "Select Role Account Manager Electrician Engineering GM HSEQ manager MECH Mechan…" at bounding box center [326, 87] width 172 height 12
select select "27"
click at [240, 81] on select "Select Role Account Manager Electrician Engineering GM HSEQ manager MECH Mechan…" at bounding box center [326, 87] width 172 height 12
click at [388, 259] on span "Add Role" at bounding box center [395, 260] width 23 height 7
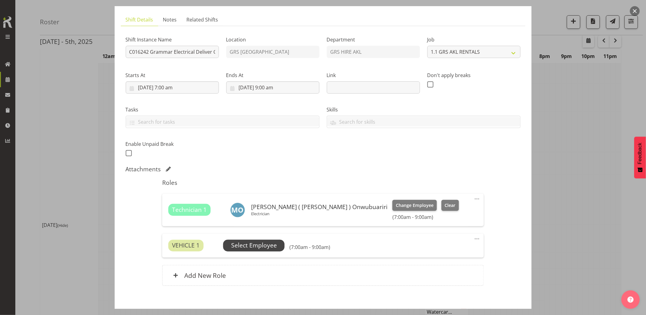
click at [256, 246] on span "Select Employee" at bounding box center [254, 245] width 46 height 9
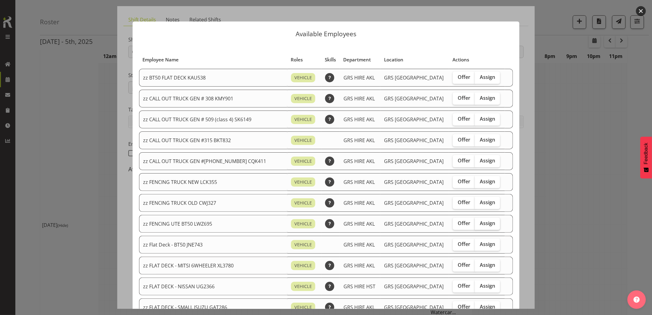
click at [481, 223] on span "Assign" at bounding box center [487, 223] width 15 height 6
click at [479, 223] on input "Assign" at bounding box center [477, 223] width 4 height 4
checkbox input "true"
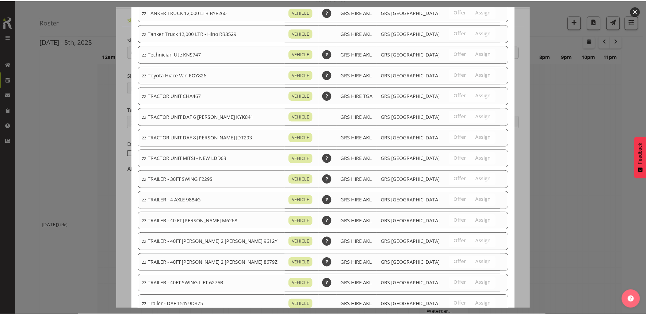
scroll to position [695, 0]
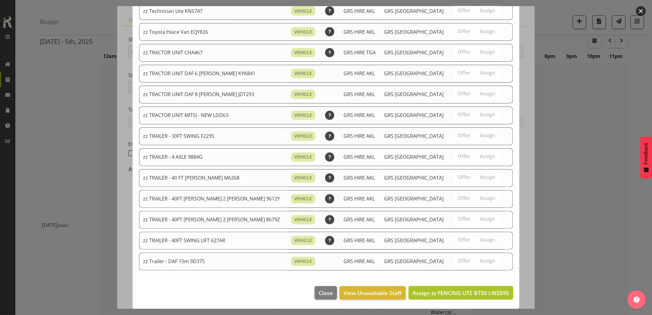
click at [482, 292] on span "Assign zz FENCING UTE BT50 LWZ695" at bounding box center [460, 292] width 97 height 7
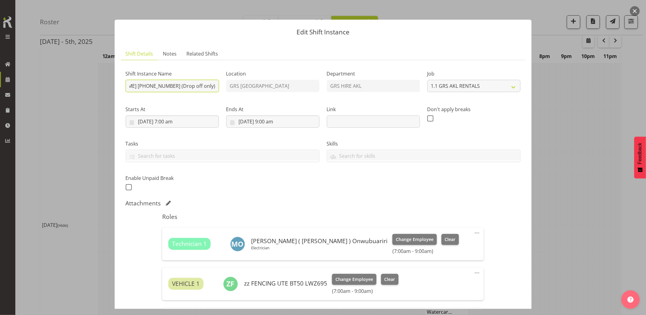
scroll to position [0, 309]
drag, startPoint x: 170, startPoint y: 86, endPoint x: 214, endPoint y: 87, distance: 43.6
click at [213, 87] on input "C016242 Grammar Electrical Deliver Cable & Distribution to Auckland Grammar Sch…" at bounding box center [172, 86] width 93 height 12
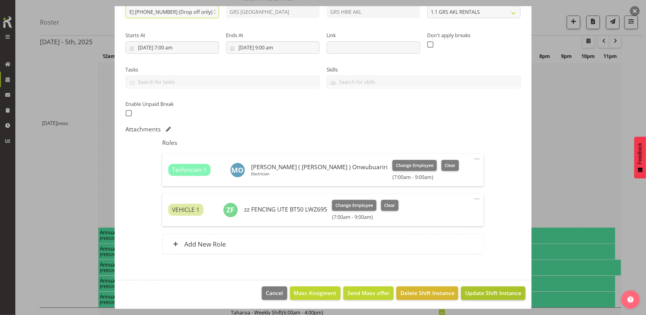
scroll to position [238, 0]
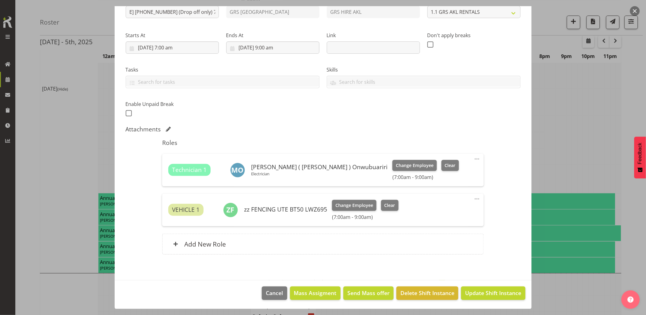
click at [499, 300] on footer "Cancel Mass Assigment Send Mass offer Delete Shift Instance Update Shift Instan…" at bounding box center [323, 294] width 417 height 29
click at [499, 295] on span "Update Shift Instance" at bounding box center [493, 293] width 56 height 8
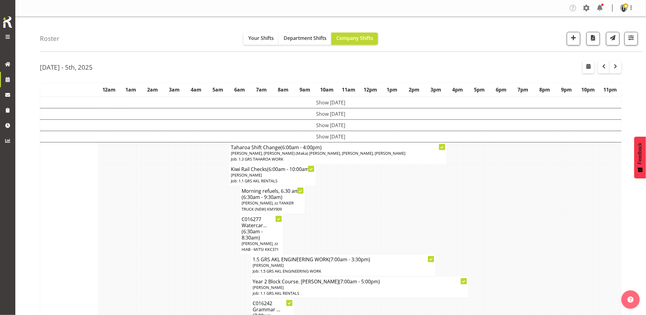
click at [186, 229] on td at bounding box center [188, 234] width 6 height 40
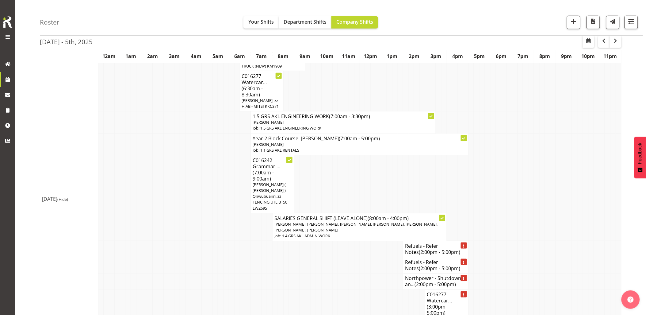
scroll to position [170, 0]
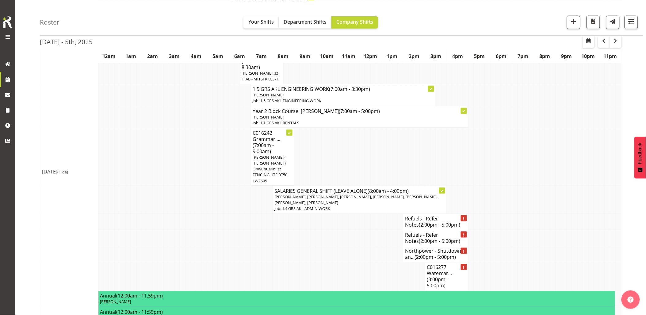
click at [209, 239] on td at bounding box center [210, 238] width 6 height 16
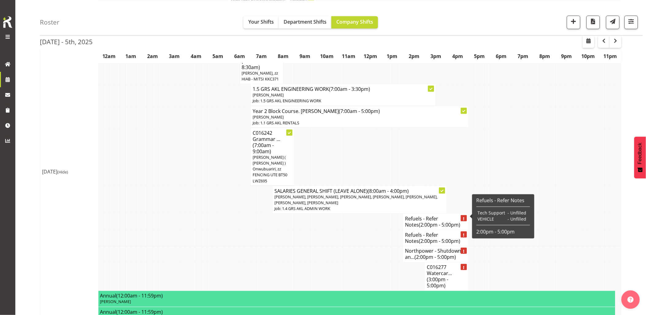
click at [410, 215] on h4 "Refuels - Refer Notes (2:00pm - 5:00pm)" at bounding box center [435, 221] width 61 height 12
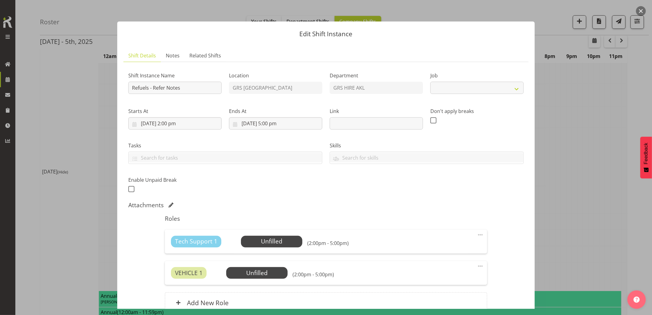
select select "9"
drag, startPoint x: 643, startPoint y: 9, endPoint x: 643, endPoint y: 13, distance: 3.4
click at [643, 9] on button "button" at bounding box center [641, 11] width 10 height 10
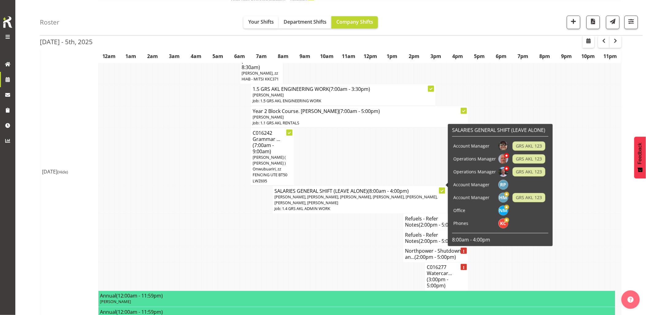
click at [226, 218] on td at bounding box center [227, 222] width 6 height 16
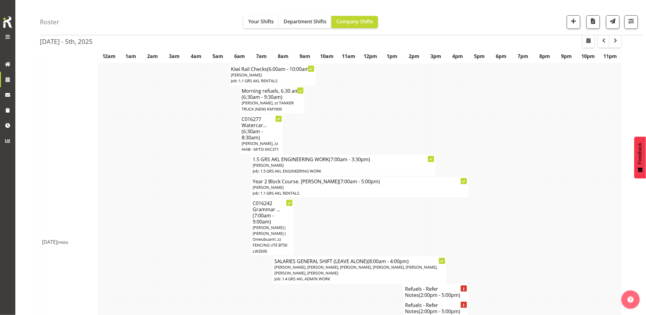
scroll to position [136, 0]
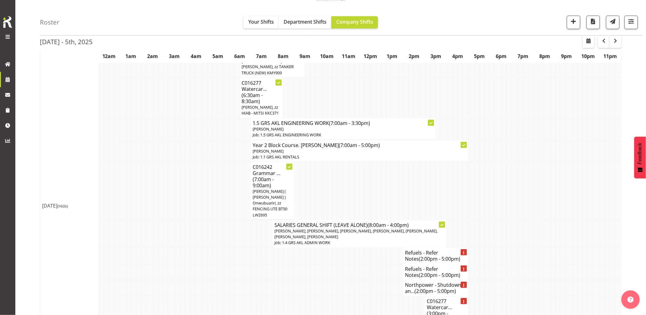
click at [207, 220] on td at bounding box center [210, 234] width 6 height 28
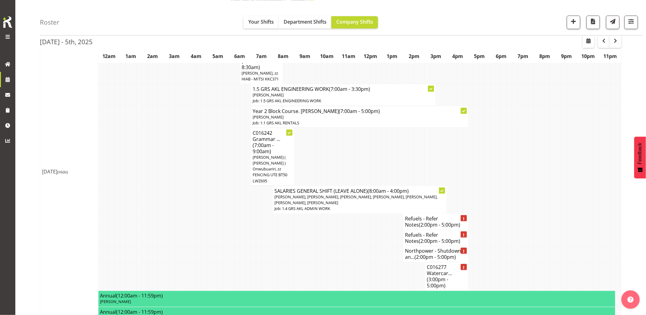
click at [238, 223] on td at bounding box center [237, 222] width 6 height 16
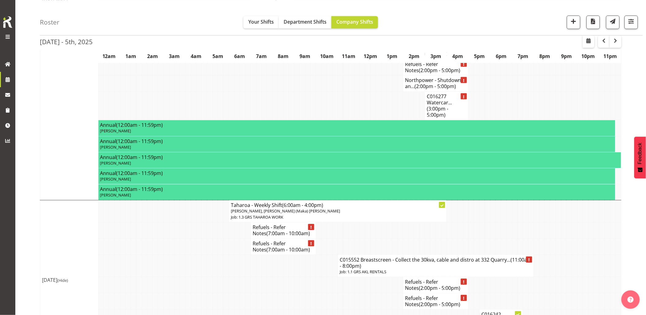
scroll to position [409, 0]
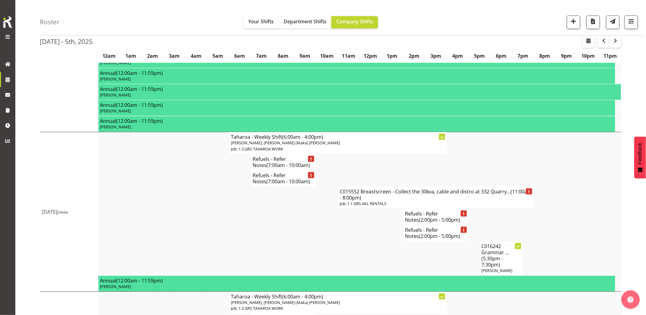
click at [236, 225] on td at bounding box center [237, 233] width 6 height 16
click at [295, 225] on td at bounding box center [298, 233] width 6 height 16
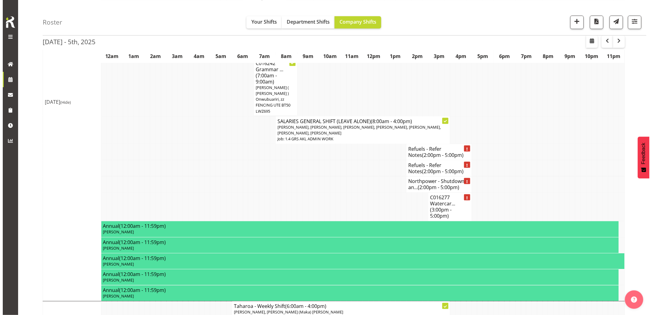
scroll to position [204, 0]
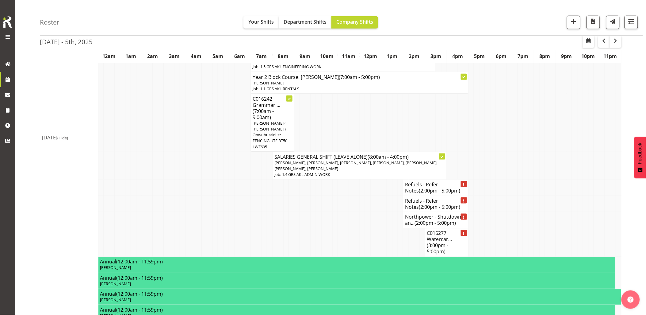
click at [357, 212] on td at bounding box center [357, 220] width 6 height 16
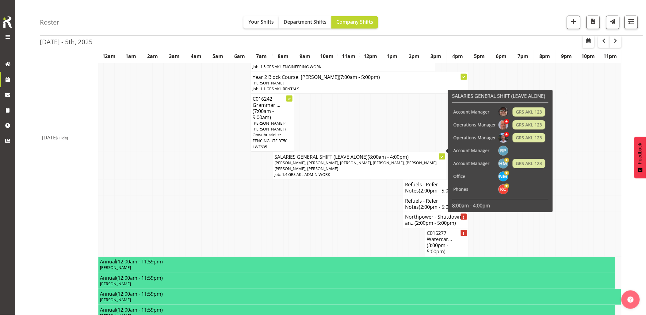
click at [315, 200] on td at bounding box center [314, 204] width 6 height 16
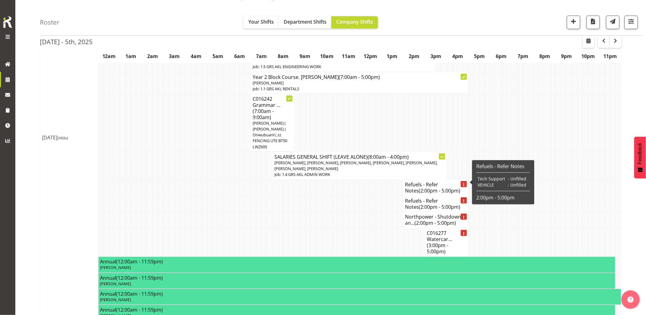
click at [432, 181] on h4 "Refuels - Refer Notes (2:00pm - 5:00pm)" at bounding box center [435, 187] width 61 height 12
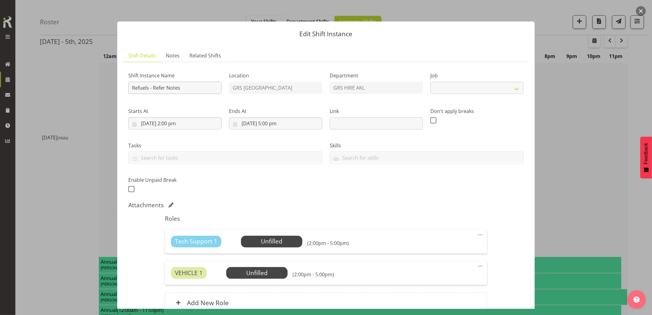
select select "9"
drag, startPoint x: 191, startPoint y: 91, endPoint x: 145, endPoint y: 90, distance: 45.4
click at [145, 90] on input "Refuels - Refer Notes" at bounding box center [174, 88] width 93 height 12
paste input "100KVA @ 92 Princes Street, Onehunga"
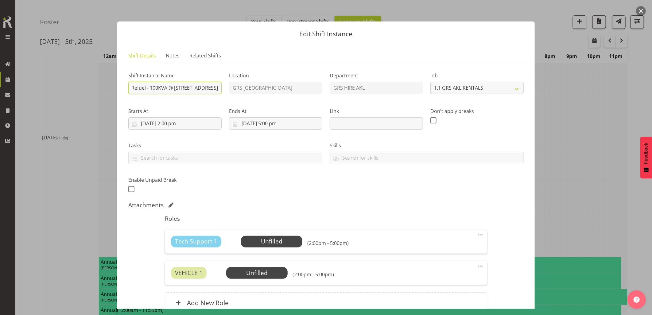
click at [228, 87] on div "Shift Instance Name Refuel - 100KVA @ 92 Princes Street, Onehunga Location GRS …" at bounding box center [326, 130] width 403 height 134
type input "Refuel - 100KVA @ 92 Princes Street, Onehunga. 1.30 PM on the road"
click at [202, 127] on input "3/10/2025, 2:00 pm" at bounding box center [174, 123] width 93 height 12
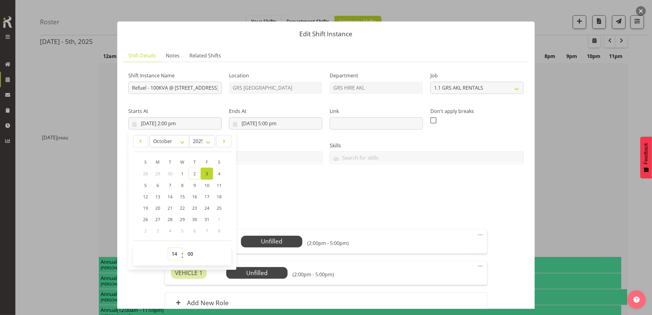
click at [175, 249] on select "00 01 02 03 04 05 06 07 08 09 10 11 12 13 14 15 16 17 18 19 20 21 22 23" at bounding box center [175, 254] width 14 height 12
select select "13"
click at [168, 248] on select "00 01 02 03 04 05 06 07 08 09 10 11 12 13 14 15 16 17 18 19 20 21 22 23" at bounding box center [175, 254] width 14 height 12
type input "3/10/2025, 1:00 pm"
click at [188, 253] on select "00 01 02 03 04 05 06 07 08 09 10 11 12 13 14 15 16 17 18 19 20 21 22 23 24 25 2…" at bounding box center [191, 254] width 14 height 12
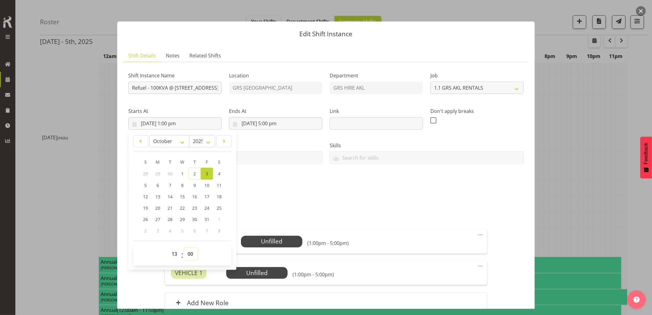
select select "30"
click at [184, 248] on select "00 01 02 03 04 05 06 07 08 09 10 11 12 13 14 15 16 17 18 19 20 21 22 23 24 25 2…" at bounding box center [191, 254] width 14 height 12
type input "3/10/2025, 1:30 pm"
click at [293, 124] on input "3/10/2025, 5:00 pm" at bounding box center [275, 123] width 93 height 12
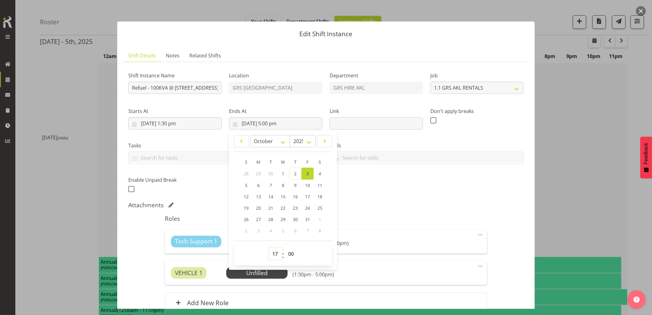
click at [270, 254] on select "00 01 02 03 04 05 06 07 08 09 10 11 12 13 14 15 16 17 18 19 20 21 22 23" at bounding box center [276, 254] width 14 height 12
select select "15"
click at [269, 248] on select "00 01 02 03 04 05 06 07 08 09 10 11 12 13 14 15 16 17 18 19 20 21 22 23" at bounding box center [276, 254] width 14 height 12
type input "3/10/2025, 3:00 pm"
drag, startPoint x: 291, startPoint y: 256, endPoint x: 290, endPoint y: 246, distance: 9.8
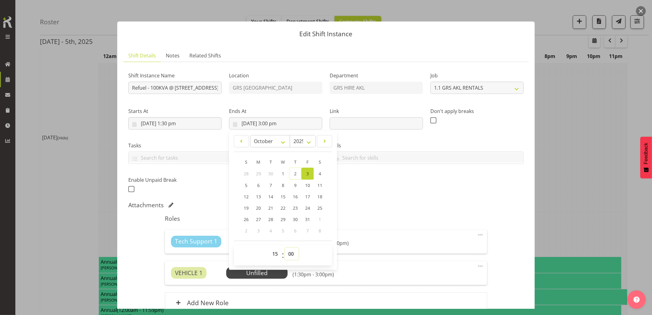
click at [290, 255] on select "00 01 02 03 04 05 06 07 08 09 10 11 12 13 14 15 16 17 18 19 20 21 22 23 24 25 2…" at bounding box center [292, 254] width 14 height 12
select select "30"
click at [285, 248] on select "00 01 02 03 04 05 06 07 08 09 10 11 12 13 14 15 16 17 18 19 20 21 22 23 24 25 2…" at bounding box center [292, 254] width 14 height 12
type input "3/10/2025, 3:30 pm"
click at [378, 197] on div "Shift Instance Name Refuel - 100KVA @ 92 Princes Street, Onehunga. 1.30 PM on t…" at bounding box center [326, 130] width 403 height 134
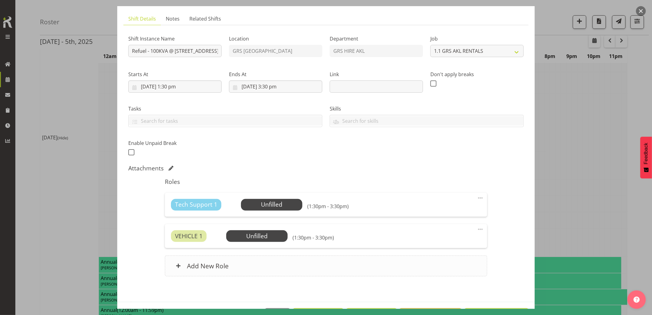
scroll to position [59, 0]
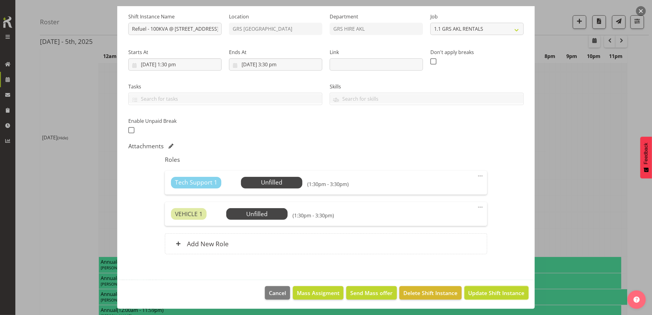
click at [487, 295] on span "Update Shift Instance" at bounding box center [496, 293] width 56 height 8
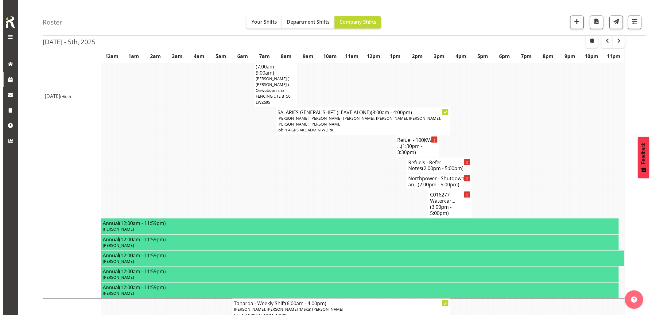
scroll to position [238, 0]
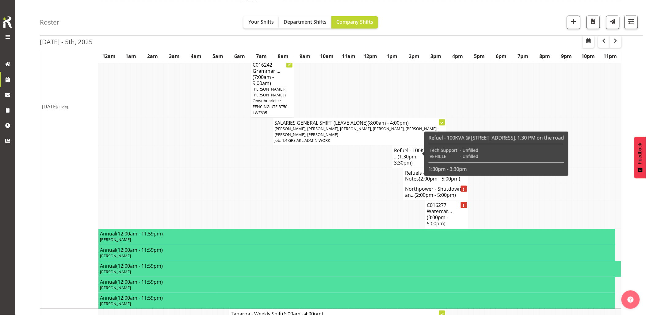
click at [337, 184] on td at bounding box center [336, 192] width 6 height 16
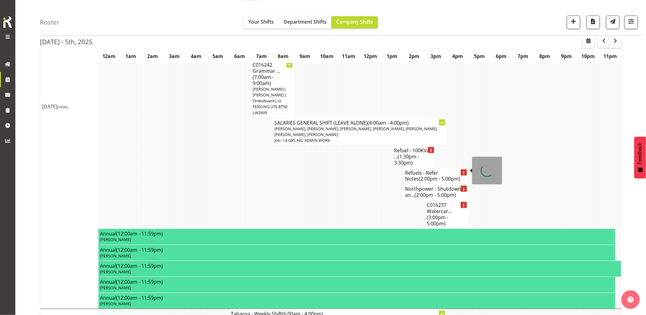
click at [426, 175] on span "(2:00pm - 5:00pm)" at bounding box center [439, 178] width 41 height 7
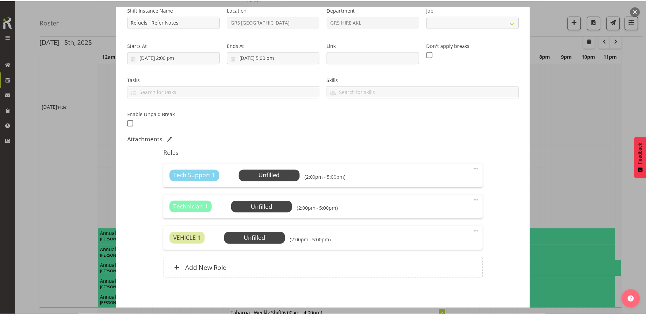
scroll to position [90, 0]
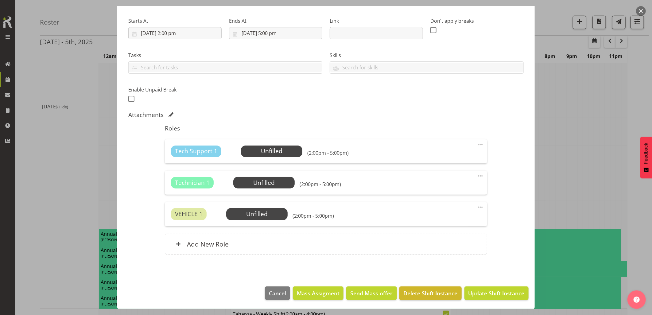
select select "9"
click at [425, 293] on span "Delete Shift Instance" at bounding box center [430, 293] width 54 height 8
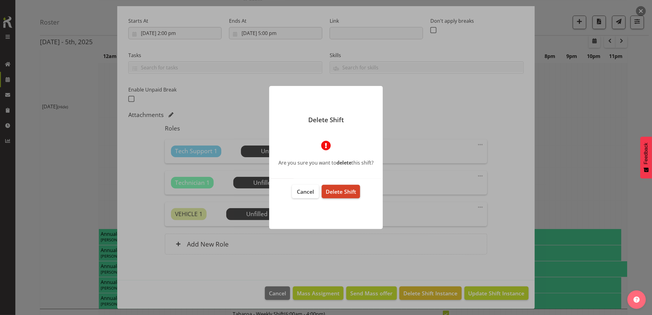
click at [348, 189] on span "Delete Shift" at bounding box center [341, 191] width 30 height 7
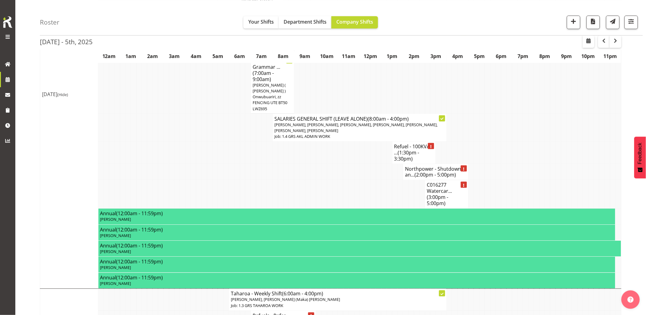
scroll to position [170, 0]
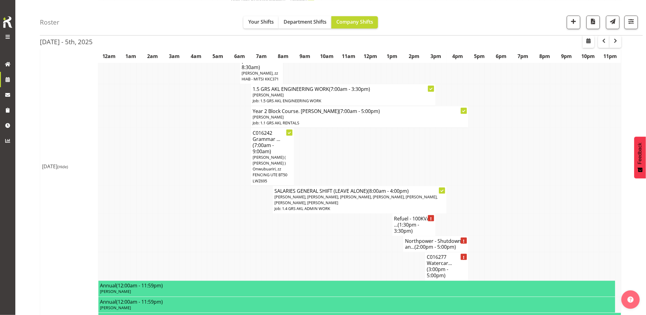
click at [349, 243] on td at bounding box center [352, 244] width 6 height 16
click at [396, 255] on td at bounding box center [395, 266] width 6 height 29
click at [563, 191] on td at bounding box center [564, 200] width 6 height 28
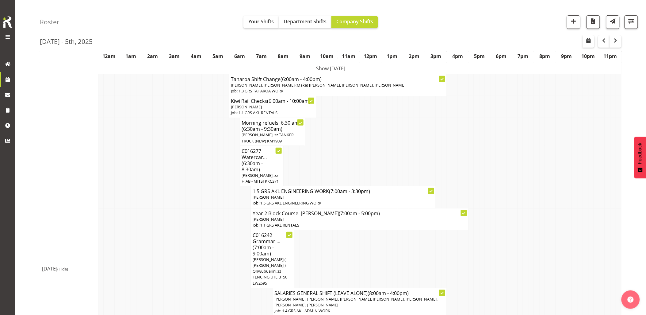
scroll to position [136, 0]
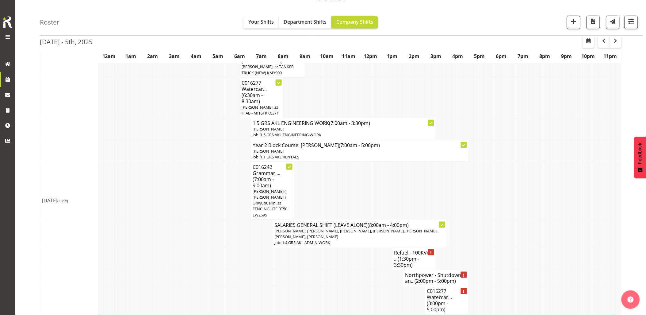
click at [206, 220] on td at bounding box center [205, 234] width 6 height 28
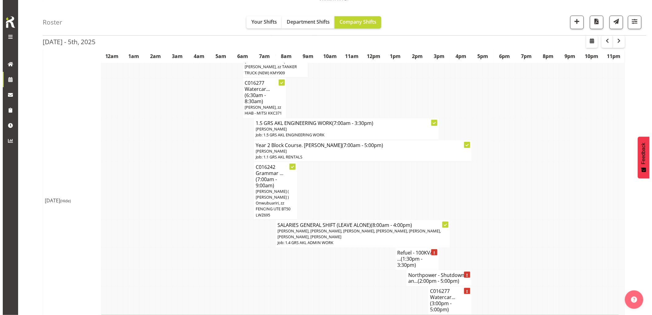
scroll to position [170, 0]
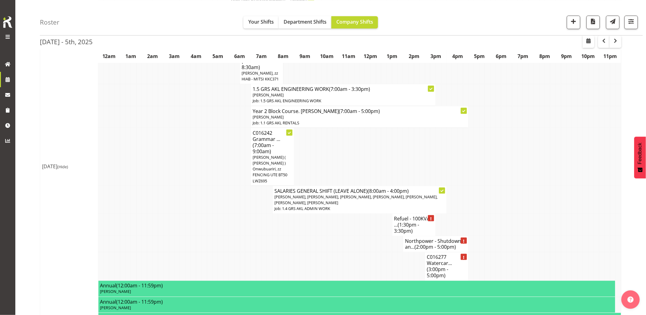
click at [274, 222] on td at bounding box center [276, 225] width 6 height 22
click at [318, 236] on td at bounding box center [319, 244] width 6 height 16
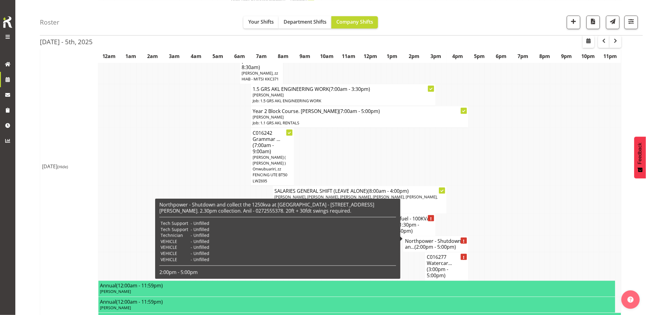
click at [416, 239] on h4 "Northpower - Shutdown an... (2:00pm - 5:00pm)" at bounding box center [435, 244] width 61 height 12
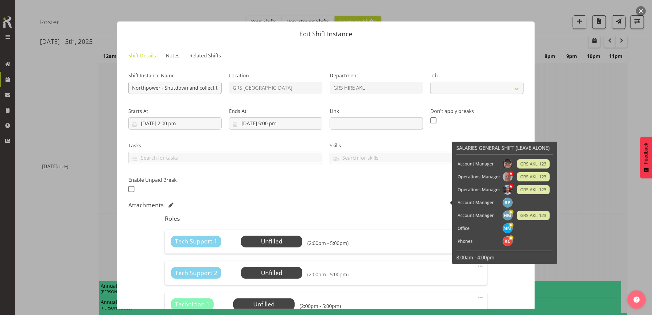
select select "9"
click at [133, 87] on input "Northpower - Shutdown and collect the 1250kva at Taylors Laundry - 85 Carringto…" at bounding box center [174, 88] width 93 height 12
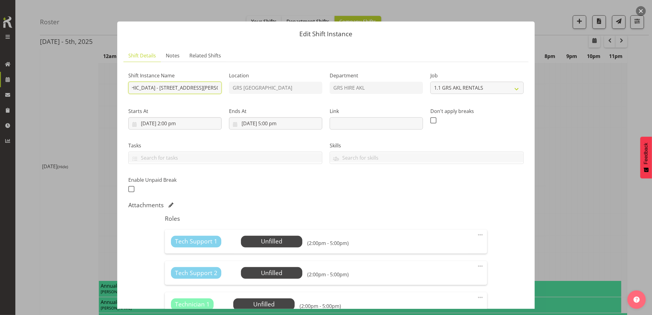
drag, startPoint x: 174, startPoint y: 88, endPoint x: 210, endPoint y: 87, distance: 35.9
click at [210, 87] on input "C016159 Northpower - Shutdown and collect the 1250kva at Taylors Laundry - 85 C…" at bounding box center [174, 88] width 93 height 12
drag, startPoint x: 190, startPoint y: 86, endPoint x: 163, endPoint y: 86, distance: 27.6
click at [163, 86] on input "C016159 Northpower - Shutdown and collect the 1250kva at Taylors Laundry - 85 C…" at bounding box center [174, 88] width 93 height 12
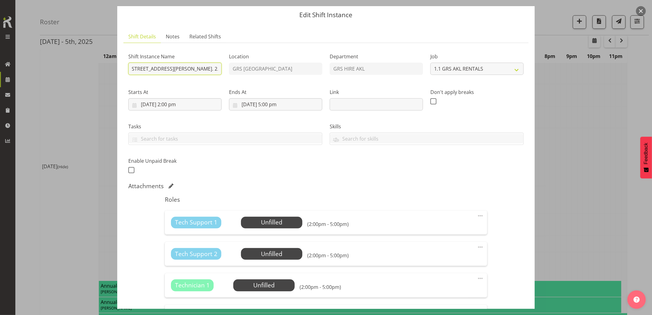
scroll to position [34, 0]
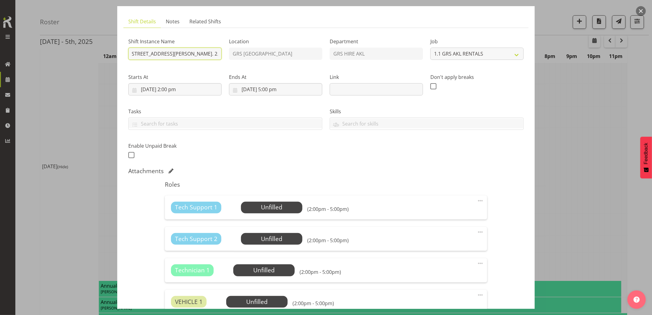
type input "C016159 Northpower - Shutdown and collect the 1250kva at Taylors Laundry - 85 C…"
click at [341, 171] on div "Attachments" at bounding box center [325, 170] width 395 height 7
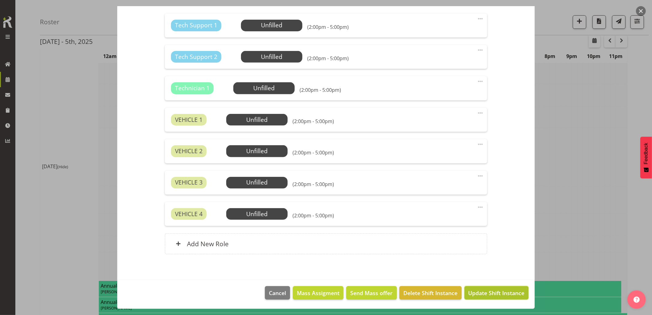
click at [474, 295] on span "Update Shift Instance" at bounding box center [496, 293] width 56 height 8
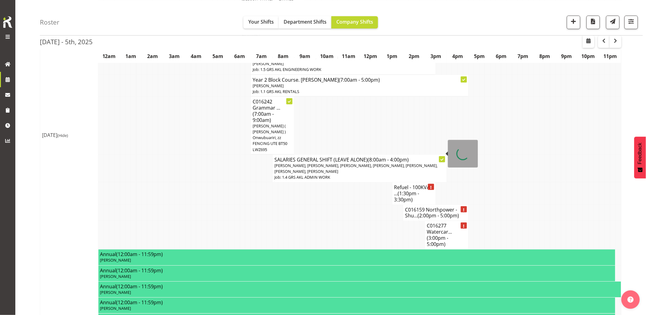
scroll to position [238, 0]
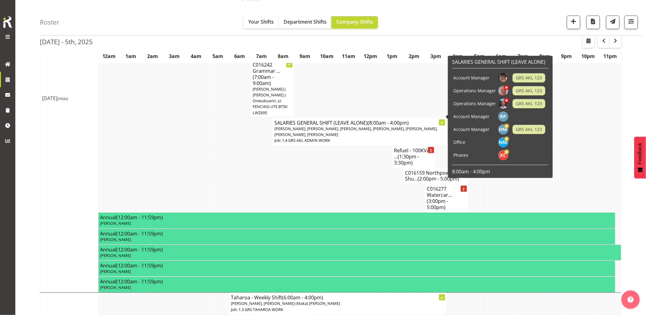
click at [279, 177] on td at bounding box center [281, 176] width 6 height 16
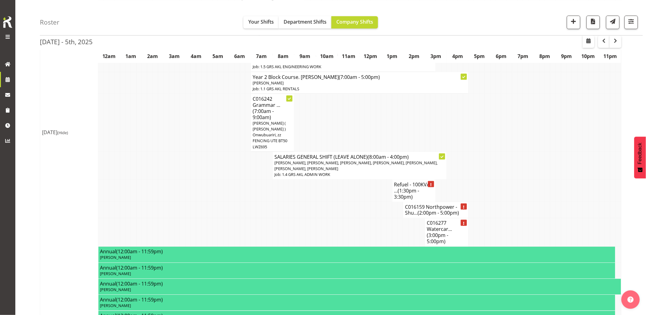
scroll to position [170, 0]
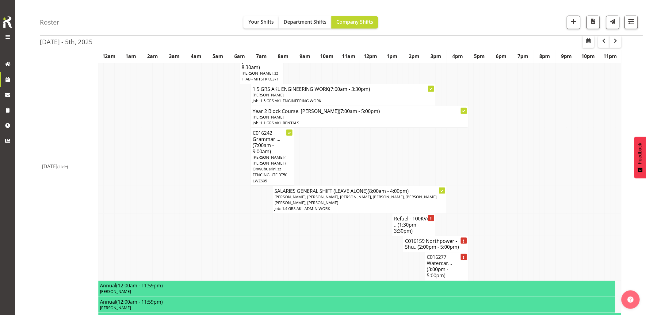
click at [215, 214] on td at bounding box center [216, 225] width 6 height 22
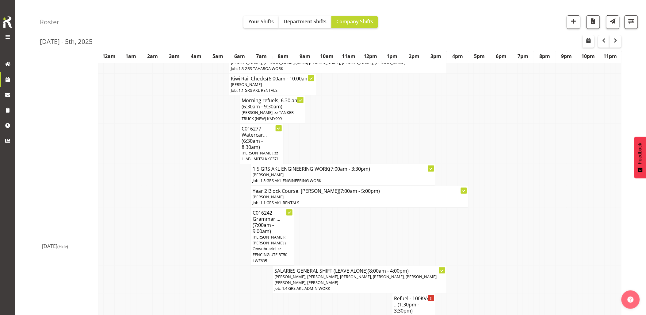
scroll to position [102, 0]
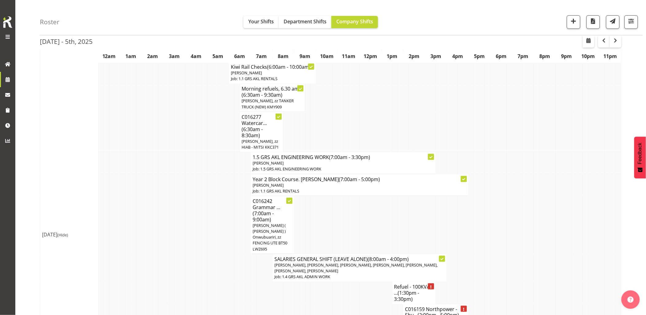
click at [215, 208] on td at bounding box center [216, 225] width 6 height 58
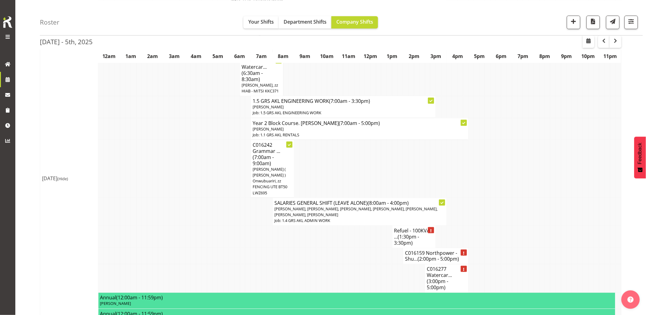
scroll to position [170, 0]
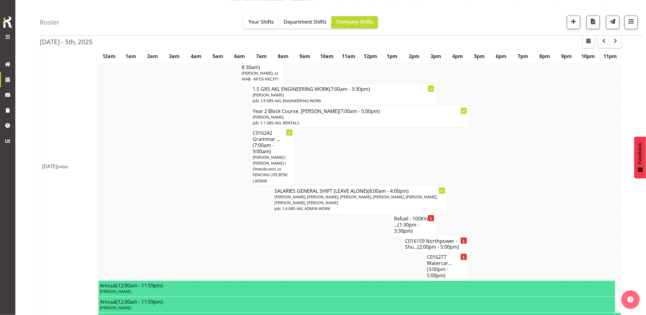
click at [257, 215] on td at bounding box center [259, 225] width 6 height 22
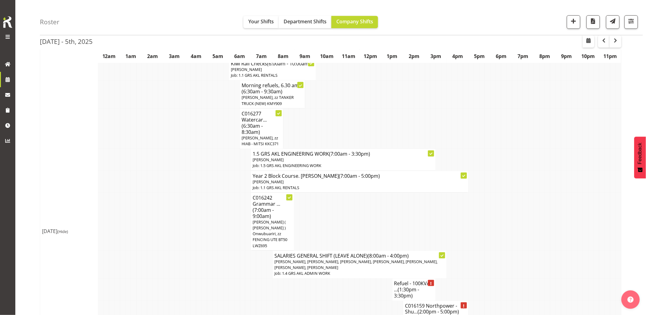
scroll to position [102, 0]
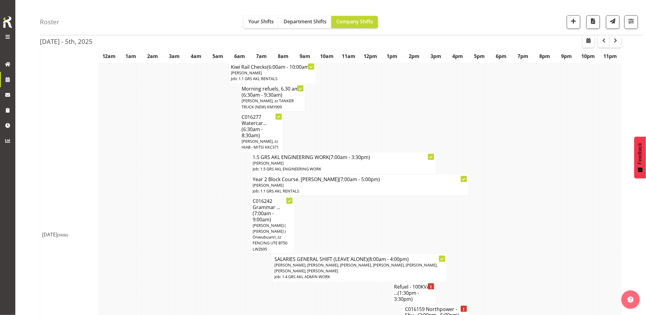
click at [226, 218] on td at bounding box center [227, 225] width 6 height 58
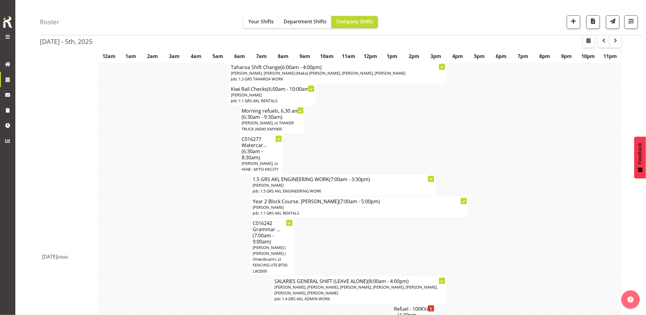
scroll to position [68, 0]
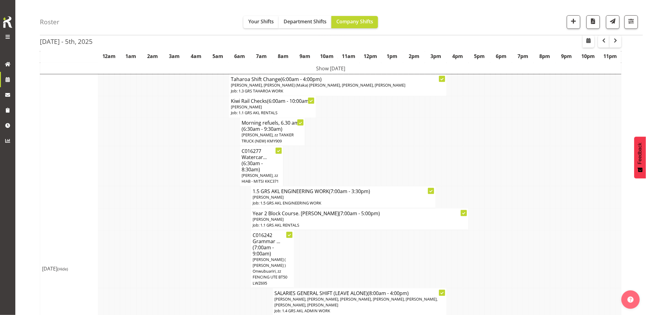
click at [215, 197] on td at bounding box center [216, 197] width 6 height 22
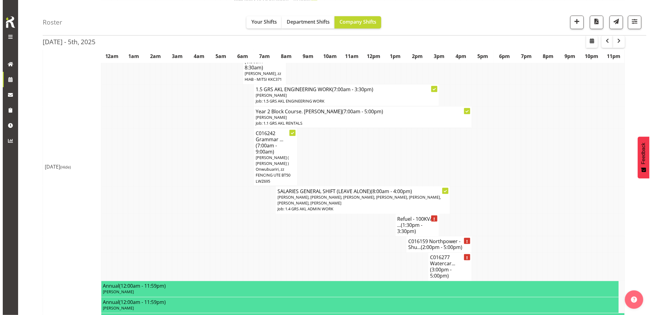
scroll to position [170, 0]
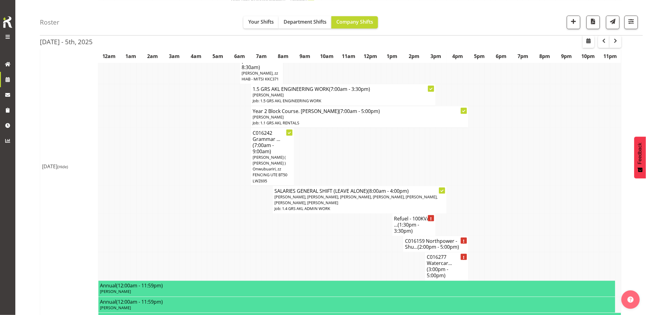
drag, startPoint x: 324, startPoint y: 241, endPoint x: 354, endPoint y: 244, distance: 30.6
click at [324, 241] on td at bounding box center [325, 244] width 6 height 16
click at [331, 242] on td at bounding box center [330, 244] width 6 height 16
click at [519, 202] on td at bounding box center [521, 200] width 6 height 28
click at [349, 236] on td at bounding box center [347, 244] width 6 height 16
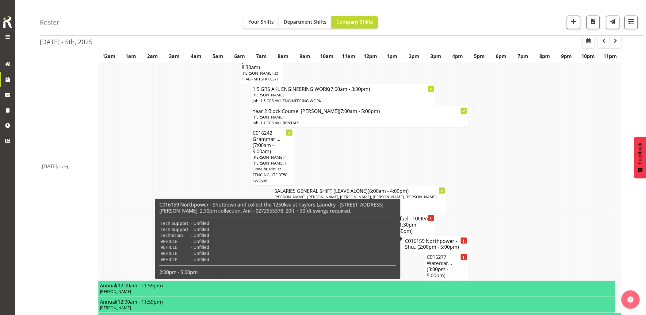
click at [418, 238] on h4 "C016159 Northpower - Shu... (2:00pm - 5:00pm)" at bounding box center [435, 244] width 61 height 12
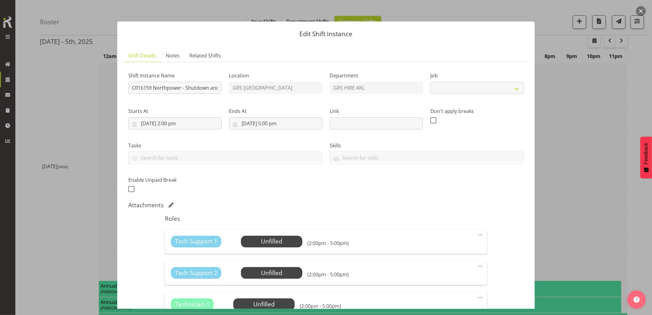
select select "9"
drag, startPoint x: 170, startPoint y: 88, endPoint x: 220, endPoint y: 90, distance: 49.4
click at [219, 90] on input "C016159 Northpower - Shutdown and collect the 1250kva at Taylors Laundry - 85 C…" at bounding box center [174, 88] width 93 height 12
click at [289, 202] on div "Attachments" at bounding box center [325, 204] width 395 height 7
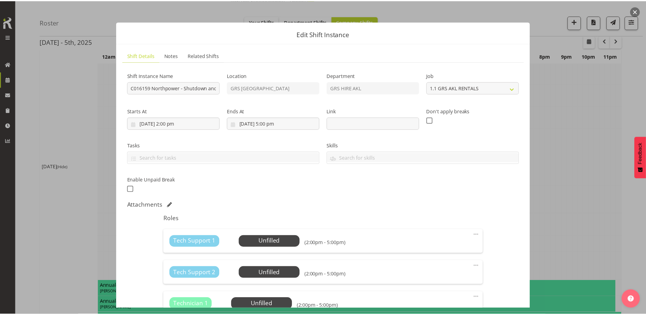
scroll to position [136, 0]
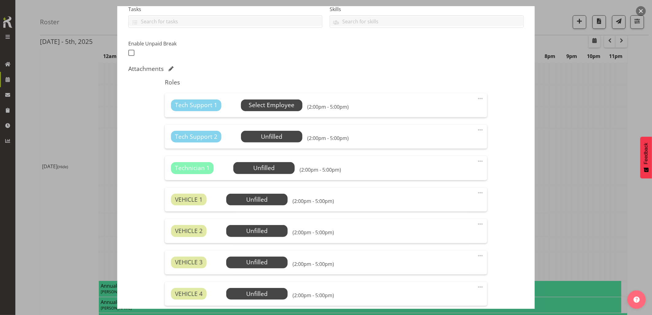
click at [264, 102] on span "Select Employee" at bounding box center [272, 105] width 46 height 9
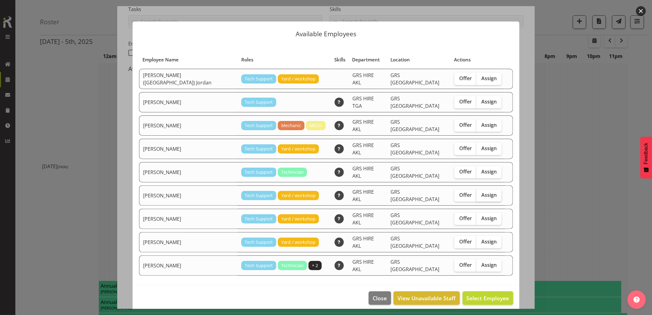
click at [481, 192] on span "Assign" at bounding box center [488, 195] width 15 height 6
click at [476, 193] on input "Assign" at bounding box center [478, 195] width 4 height 4
checkbox input "true"
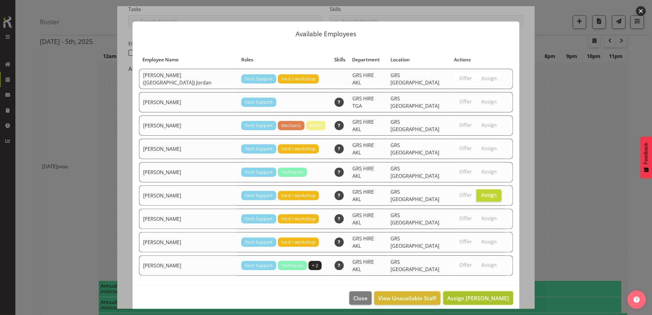
click at [488, 294] on span "Assign Michael Marshall" at bounding box center [478, 297] width 62 height 7
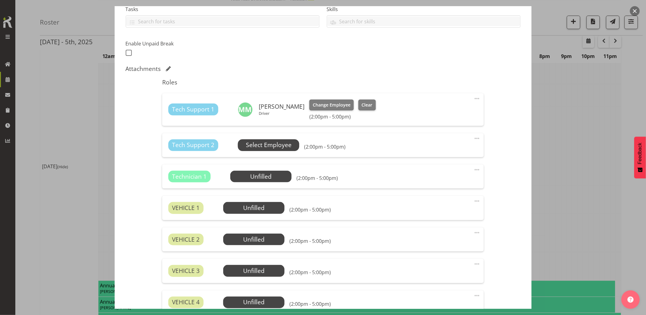
click at [262, 145] on span "Select Employee" at bounding box center [269, 145] width 46 height 9
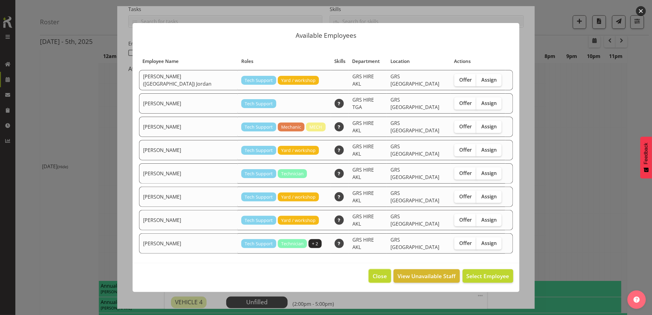
click at [384, 272] on span "Close" at bounding box center [379, 276] width 14 height 8
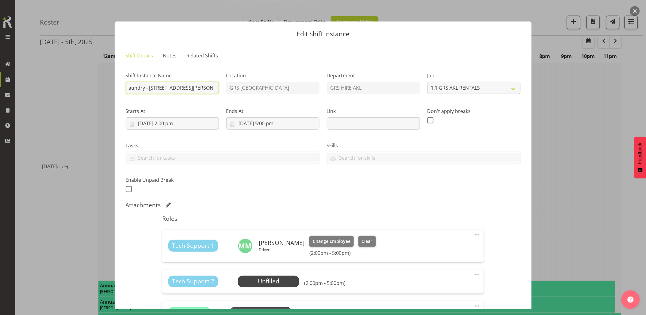
scroll to position [0, 206]
drag, startPoint x: 179, startPoint y: 87, endPoint x: 216, endPoint y: 89, distance: 36.6
click at [216, 89] on input "C016159 Northpower - Shutdown and collect the 1250kva at Taylors Laundry - 85 C…" at bounding box center [172, 88] width 93 height 12
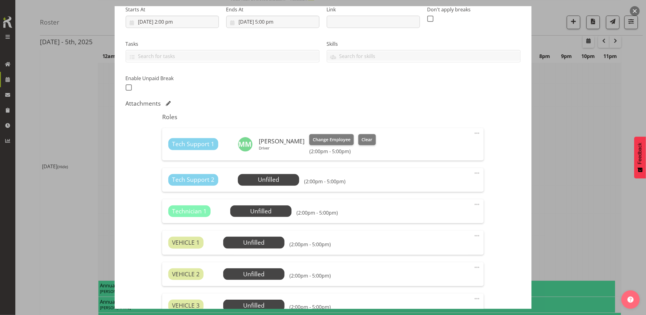
scroll to position [136, 0]
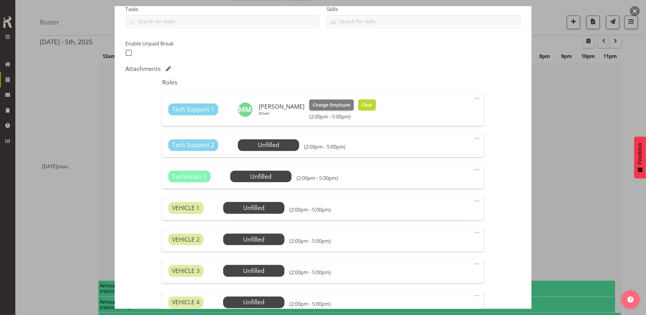
click at [366, 104] on span "Clear" at bounding box center [367, 105] width 11 height 7
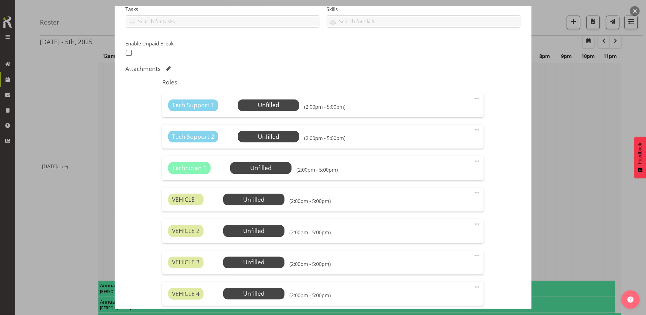
scroll to position [0, 0]
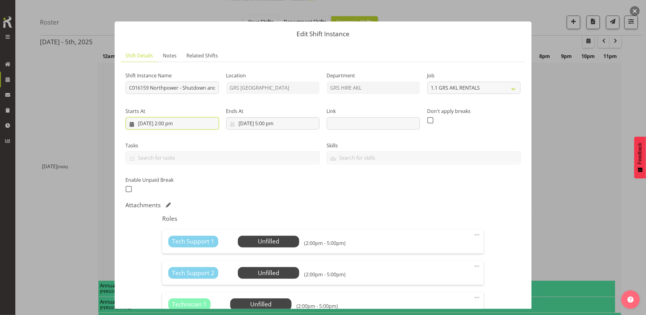
click at [183, 123] on input "3/10/2025, 2:00 pm" at bounding box center [172, 123] width 93 height 12
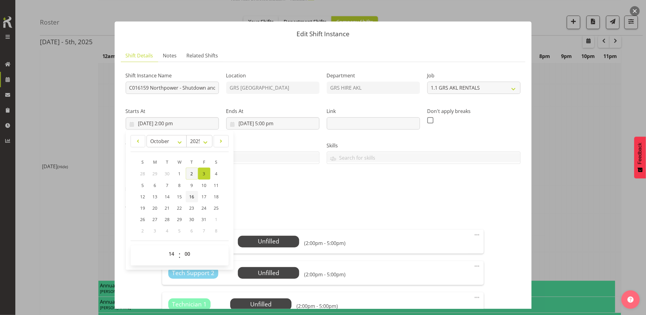
drag, startPoint x: 192, startPoint y: 173, endPoint x: 193, endPoint y: 199, distance: 25.8
click at [192, 172] on span "2" at bounding box center [192, 174] width 2 height 6
type input "2/10/2025, 2:00 pm"
click at [169, 253] on select "00 01 02 03 04 05 06 07 08 09 10 11 12 13 14 15 16 17 18 19 20 21 22 23" at bounding box center [173, 254] width 14 height 12
click at [284, 192] on div "Shift Instance Name C016159 Northpower - Shutdown and collect the 1250kva at Ta…" at bounding box center [323, 130] width 403 height 134
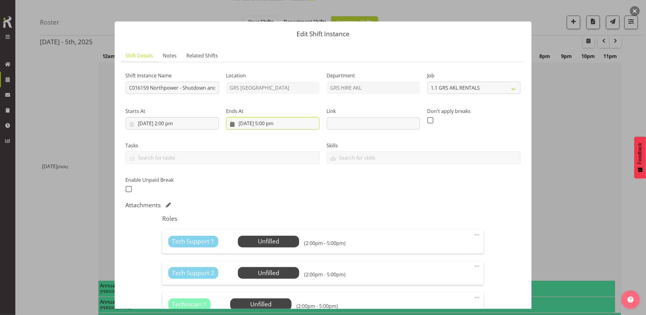
click at [281, 125] on input "3/10/2025, 5:00 pm" at bounding box center [272, 123] width 93 height 12
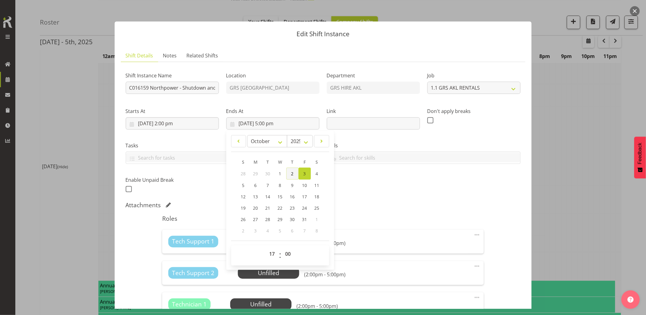
click at [292, 175] on span "2" at bounding box center [292, 174] width 2 height 6
type input "2/10/2025, 5:00 pm"
click at [403, 202] on div "Attachments" at bounding box center [323, 204] width 395 height 7
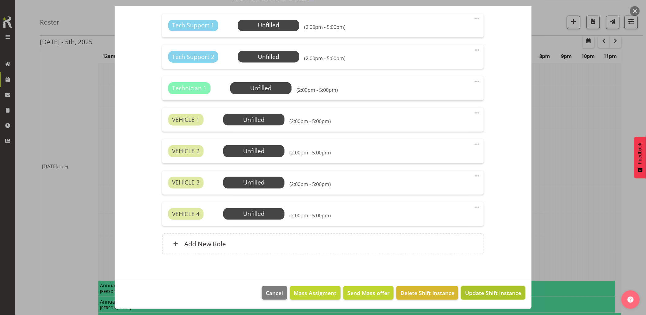
click at [482, 292] on span "Update Shift Instance" at bounding box center [493, 293] width 56 height 8
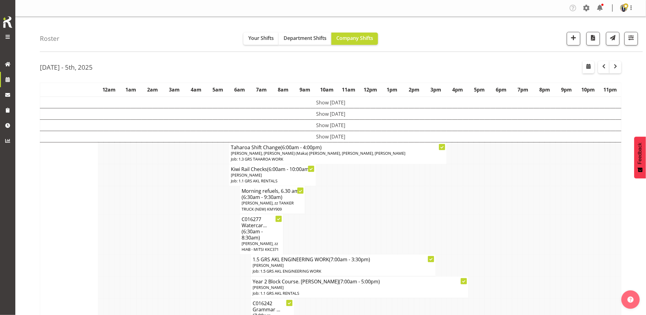
click at [342, 136] on td "Show [DATE]" at bounding box center [331, 136] width 582 height 11
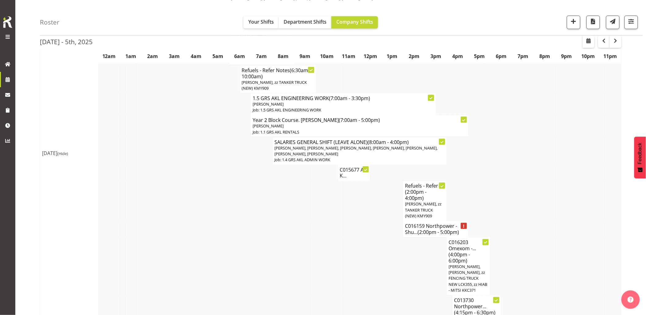
scroll to position [272, 0]
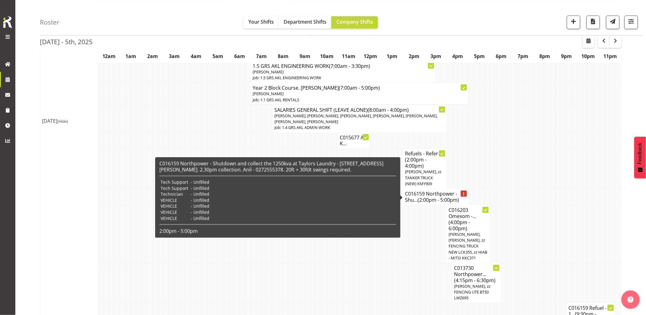
click at [430, 200] on span "(2:00pm - 5:00pm)" at bounding box center [438, 200] width 41 height 7
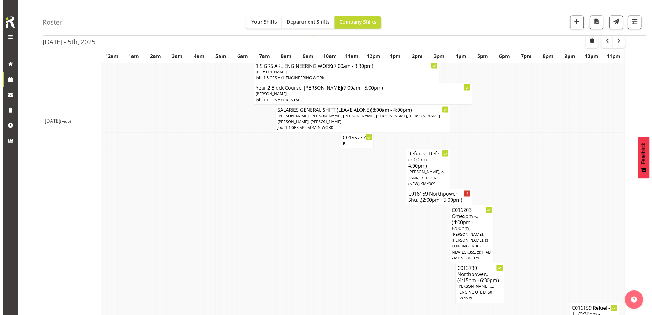
scroll to position [269, 0]
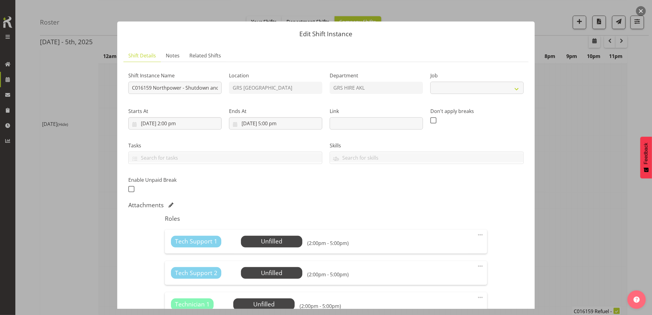
select select "9"
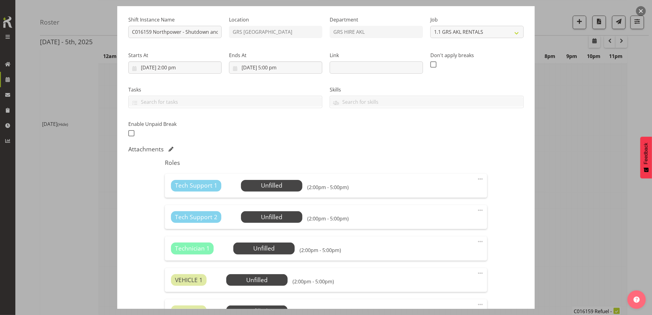
scroll to position [68, 0]
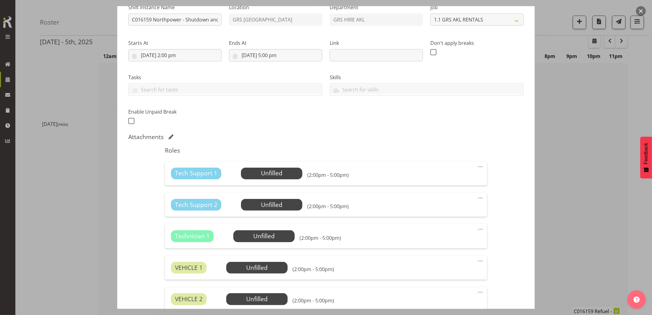
click at [638, 8] on button "button" at bounding box center [641, 11] width 10 height 10
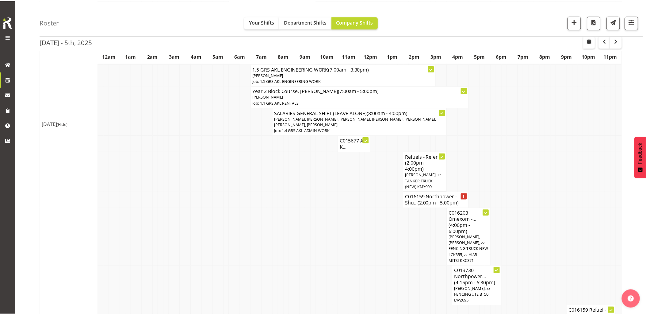
scroll to position [272, 0]
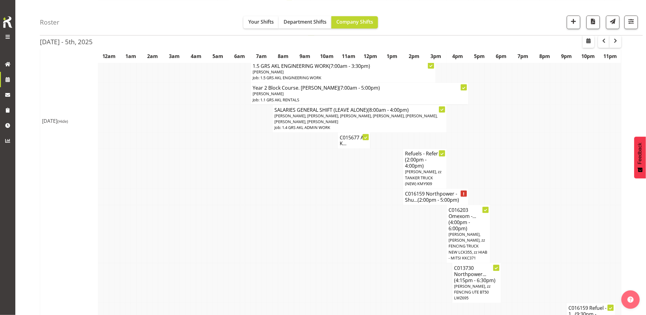
drag, startPoint x: 550, startPoint y: 182, endPoint x: 489, endPoint y: 209, distance: 67.0
click at [550, 182] on td at bounding box center [548, 169] width 6 height 40
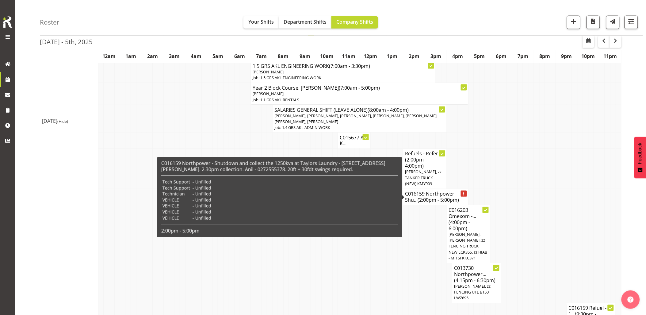
click at [421, 248] on td at bounding box center [423, 234] width 6 height 58
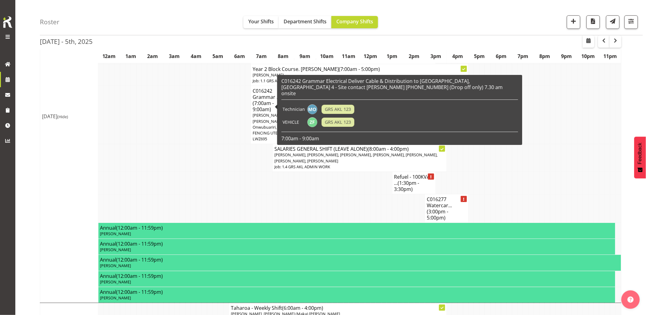
scroll to position [716, 0]
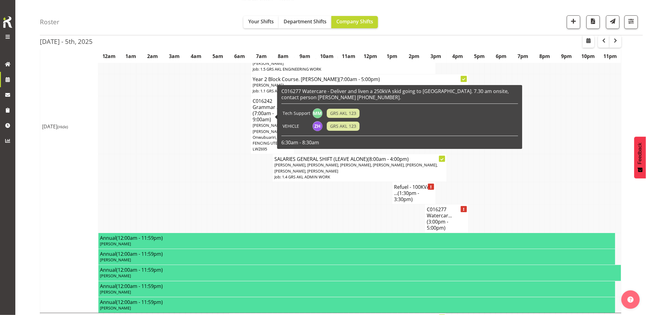
click at [357, 204] on td at bounding box center [357, 218] width 6 height 29
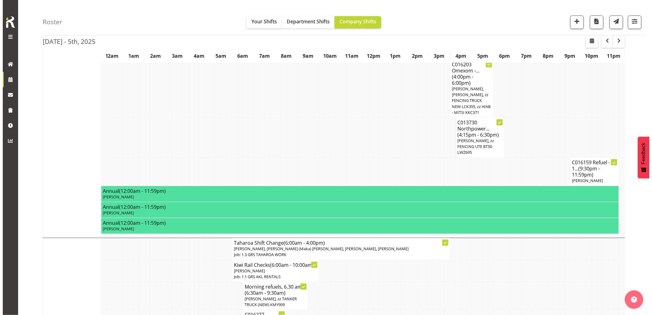
scroll to position [443, 0]
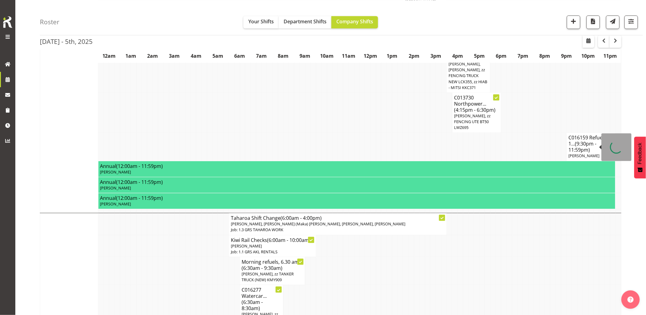
click at [594, 147] on h4 "C016159 Refuel - 1... (9:30pm - 11:59pm)" at bounding box center [591, 143] width 45 height 18
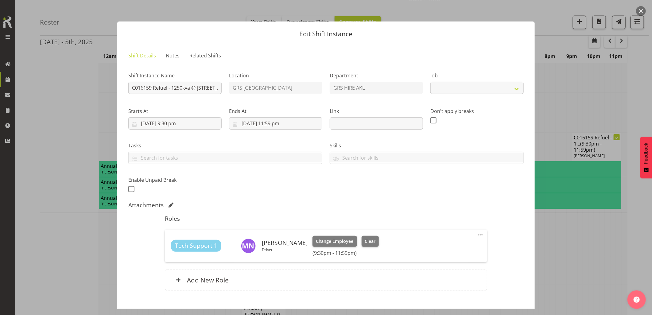
select select "9"
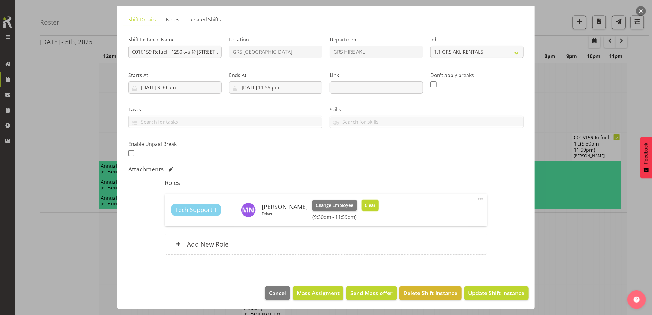
click at [366, 203] on span "Clear" at bounding box center [369, 205] width 11 height 7
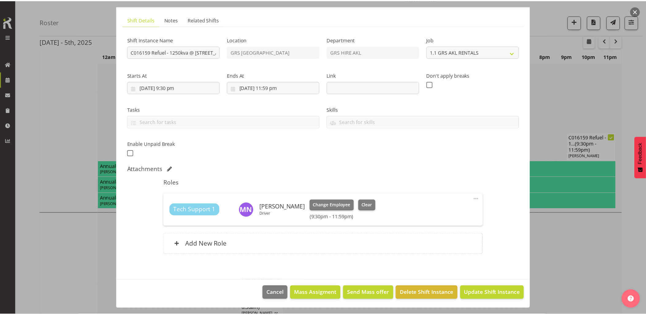
scroll to position [28, 0]
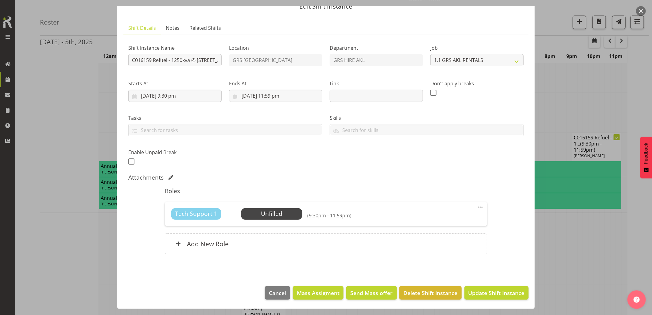
click at [637, 11] on button "button" at bounding box center [641, 11] width 10 height 10
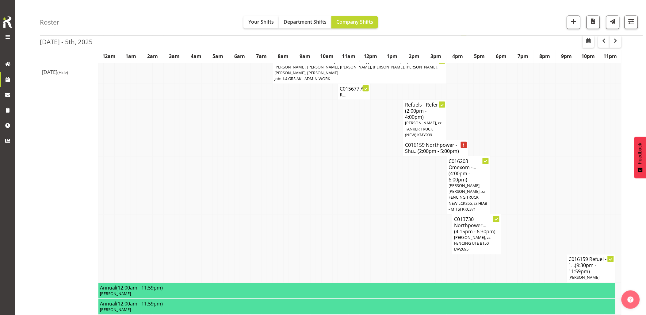
scroll to position [272, 0]
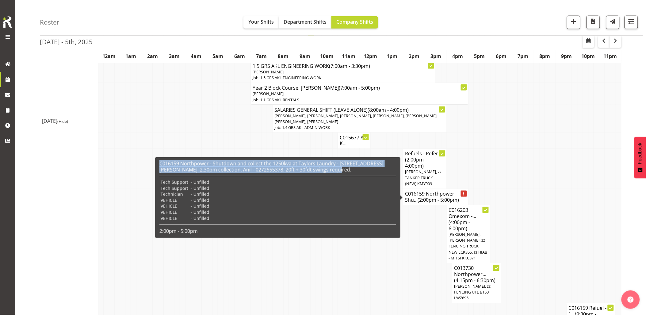
drag, startPoint x: 339, startPoint y: 170, endPoint x: 160, endPoint y: 162, distance: 179.3
click at [160, 162] on h6 "C016159 Northpower - Shutdown and collect the 1250kva at Taylors Laundry - 85 C…" at bounding box center [278, 166] width 237 height 12
drag, startPoint x: 160, startPoint y: 162, endPoint x: 170, endPoint y: 164, distance: 11.0
copy h6 "C016159 Northpower - Shutdown and collect the 1250kva at Taylors Laundry - 85 C…"
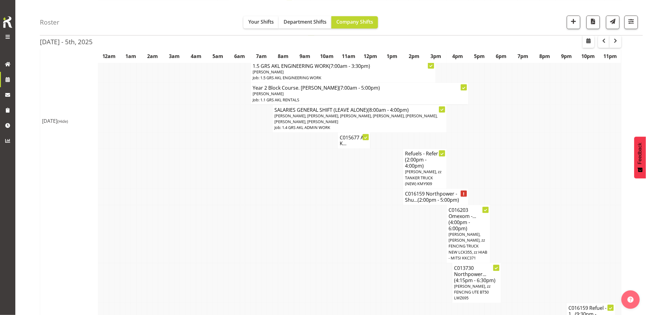
click at [260, 205] on td at bounding box center [259, 234] width 6 height 58
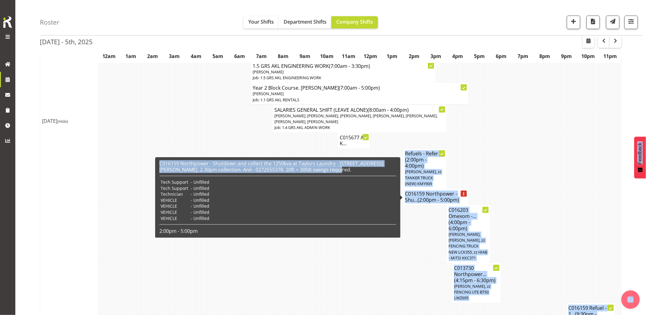
drag, startPoint x: 326, startPoint y: 169, endPoint x: 154, endPoint y: 161, distance: 172.3
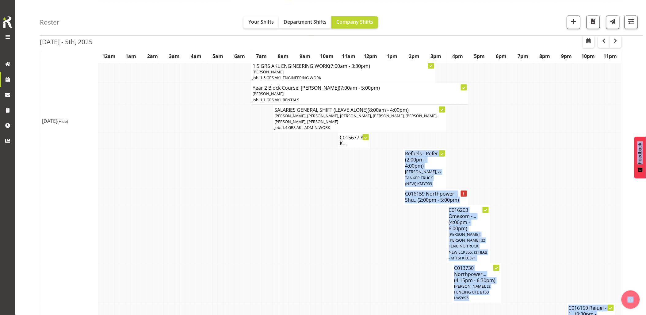
click at [369, 219] on td at bounding box center [368, 234] width 6 height 58
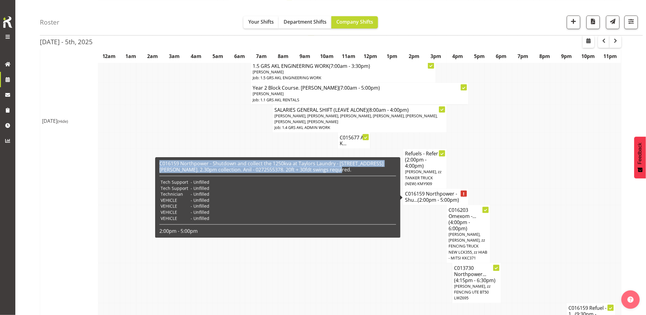
drag, startPoint x: 330, startPoint y: 169, endPoint x: 156, endPoint y: 163, distance: 173.1
click at [156, 163] on div "C016159 Northpower - Shutdown and collect the 1250kva at Taylors Laundry - 85 C…" at bounding box center [277, 197] width 245 height 80
drag, startPoint x: 156, startPoint y: 163, endPoint x: 171, endPoint y: 164, distance: 14.4
copy h6 "C016159 Northpower - Shutdown and collect the 1250kva at Taylors Laundry - 85 C…"
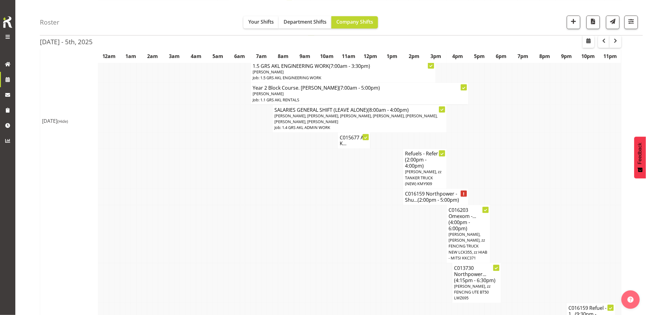
click at [372, 262] on td at bounding box center [374, 234] width 6 height 58
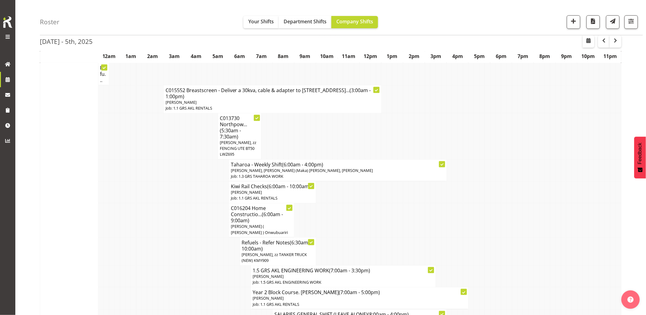
scroll to position [238, 0]
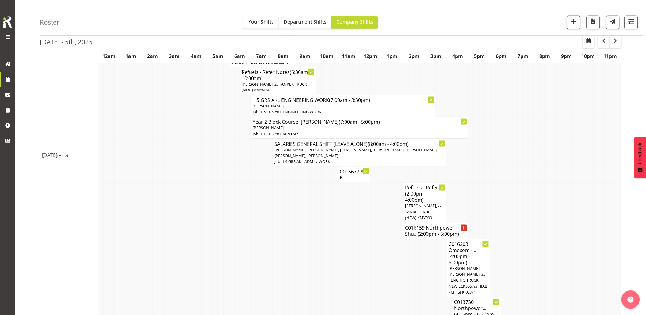
drag, startPoint x: 270, startPoint y: 244, endPoint x: 326, endPoint y: 201, distance: 70.4
click at [271, 244] on td at bounding box center [270, 268] width 6 height 58
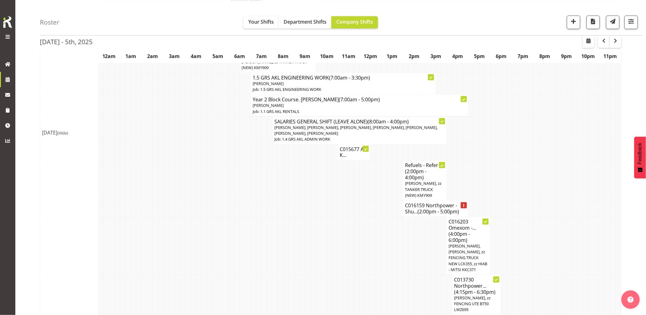
scroll to position [272, 0]
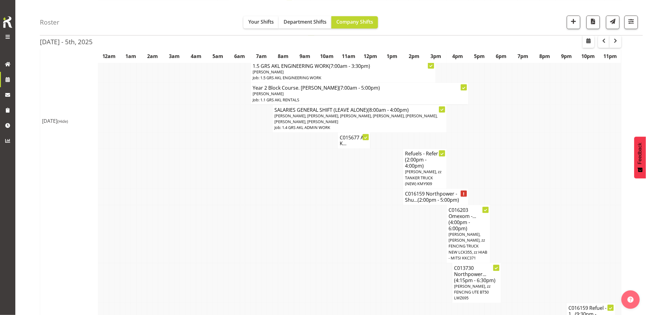
click at [329, 212] on td at bounding box center [330, 234] width 6 height 58
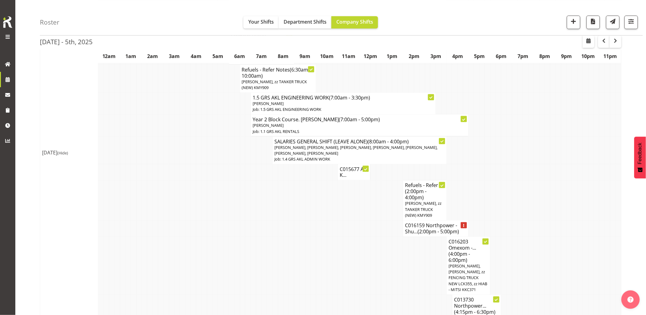
scroll to position [238, 0]
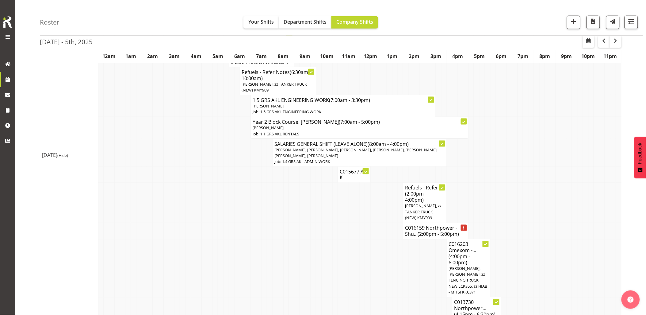
click at [563, 203] on td at bounding box center [564, 203] width 6 height 40
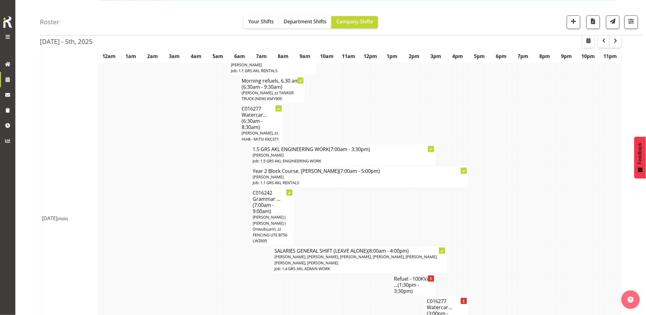
scroll to position [648, 0]
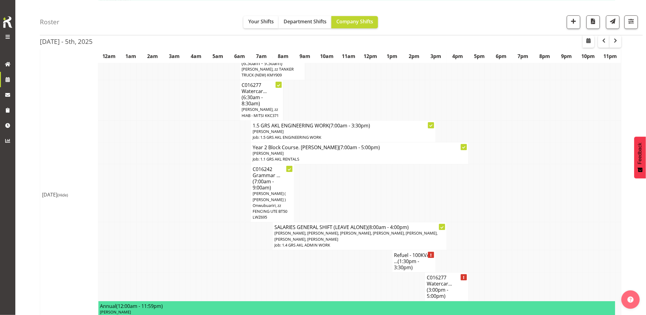
click at [180, 213] on td at bounding box center [183, 193] width 6 height 58
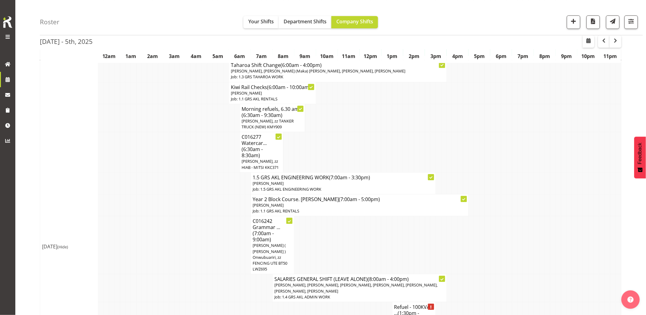
scroll to position [579, 0]
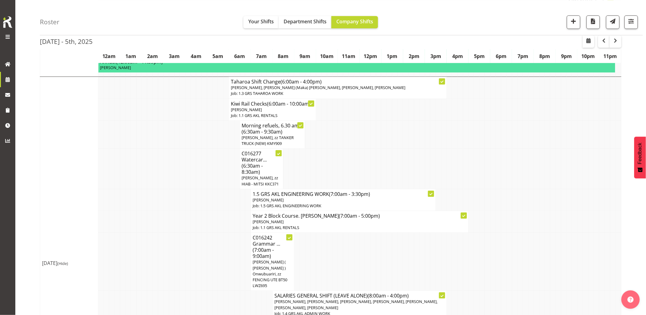
click at [180, 213] on td at bounding box center [183, 222] width 6 height 22
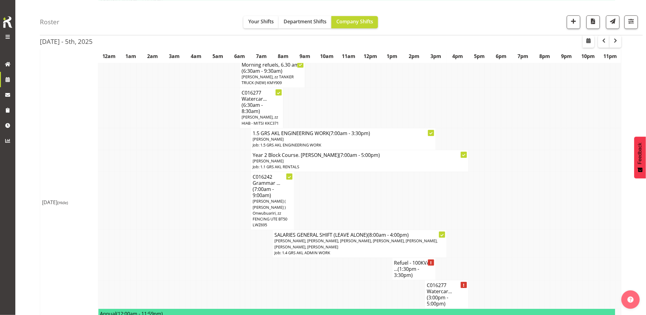
scroll to position [682, 0]
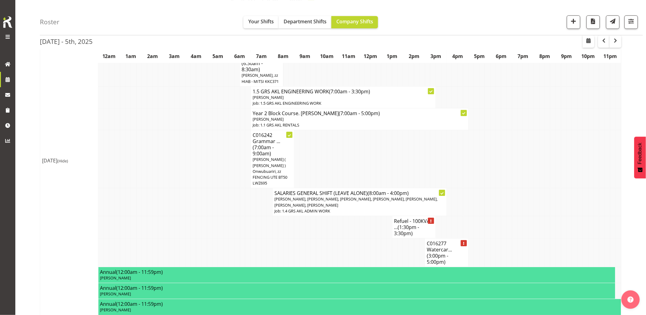
click at [178, 166] on td at bounding box center [178, 159] width 6 height 58
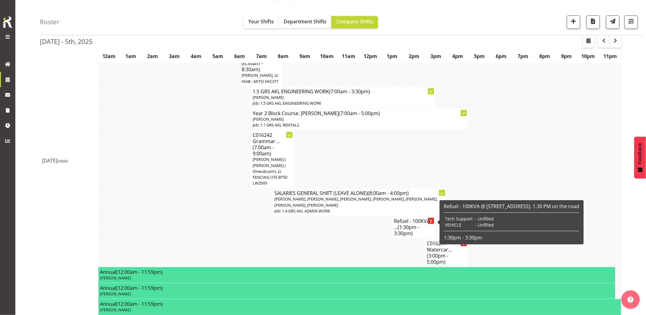
click at [405, 228] on span "(1:30pm - 3:30pm)" at bounding box center [407, 230] width 25 height 13
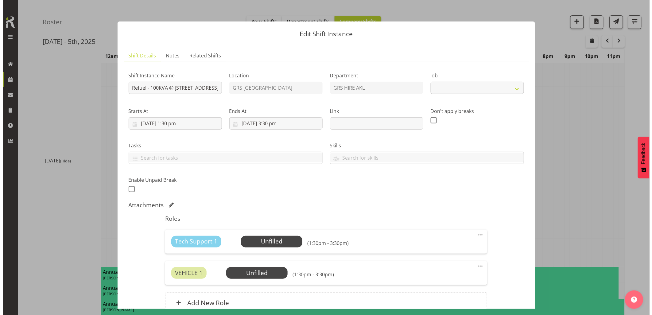
scroll to position [676, 0]
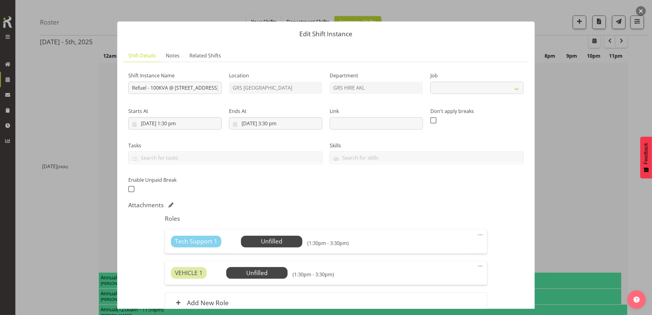
select select "9"
click at [640, 12] on button "button" at bounding box center [641, 11] width 10 height 10
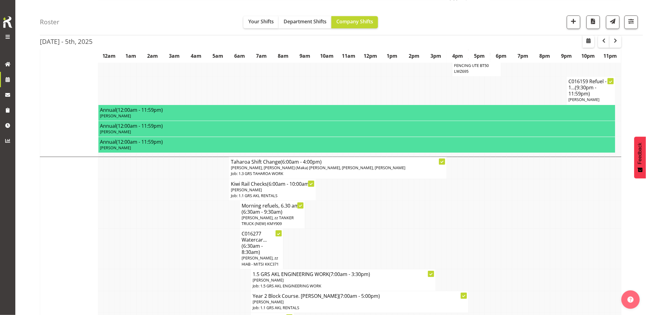
scroll to position [375, 0]
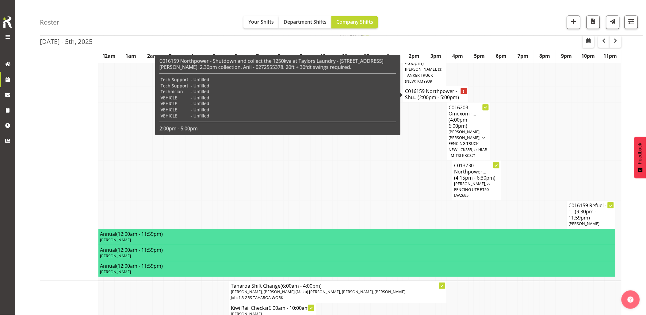
click at [414, 98] on h4 "C016159 Northpower - Shu... (2:00pm - 5:00pm)" at bounding box center [435, 94] width 61 height 12
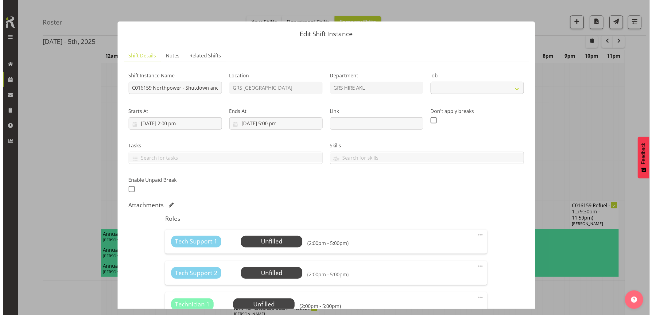
scroll to position [372, 0]
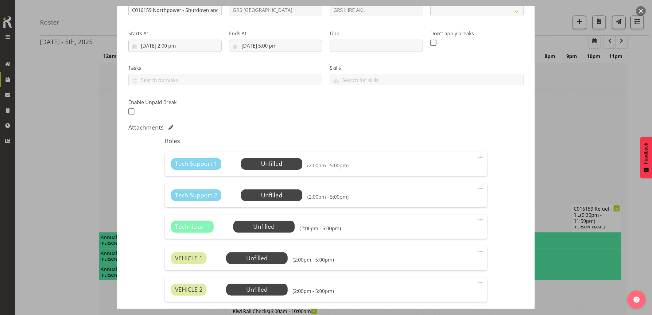
select select "9"
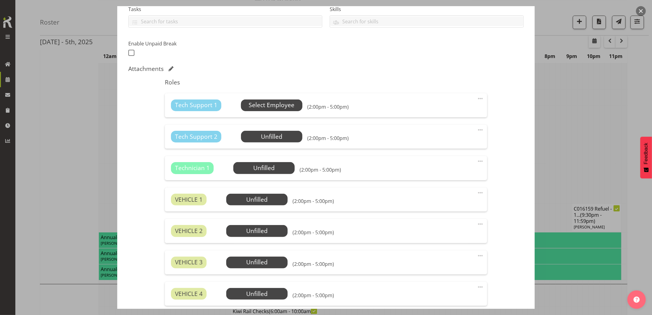
click at [272, 108] on span "Select Employee" at bounding box center [272, 105] width 46 height 9
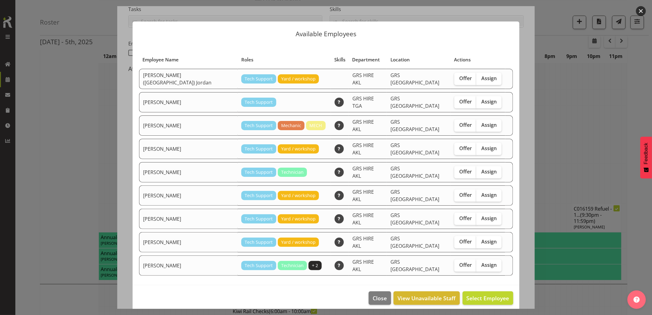
drag, startPoint x: 475, startPoint y: 183, endPoint x: 493, endPoint y: 220, distance: 40.6
click at [481, 192] on span "Assign" at bounding box center [488, 195] width 15 height 6
click at [476, 193] on input "Assign" at bounding box center [478, 195] width 4 height 4
checkbox input "true"
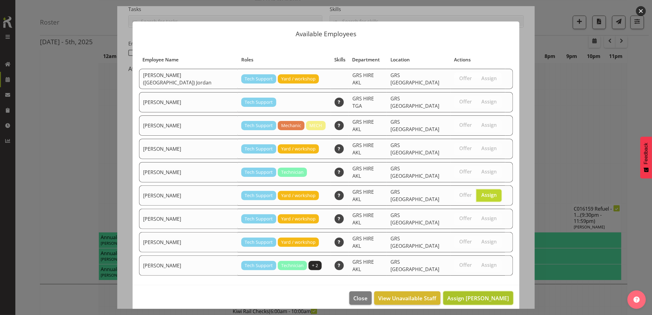
click at [476, 294] on span "Assign Michael Marshall" at bounding box center [478, 297] width 62 height 7
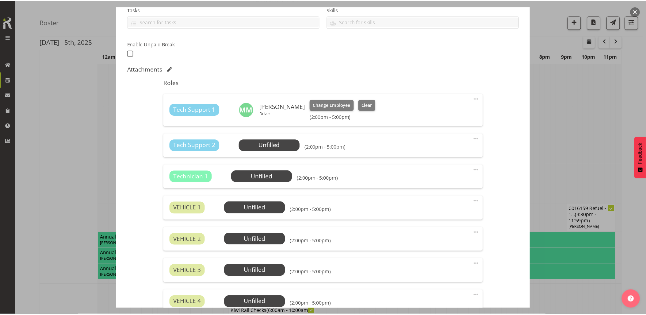
scroll to position [375, 0]
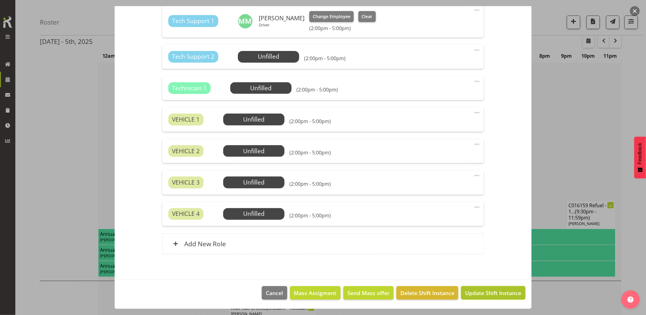
click at [491, 295] on span "Update Shift Instance" at bounding box center [493, 293] width 56 height 8
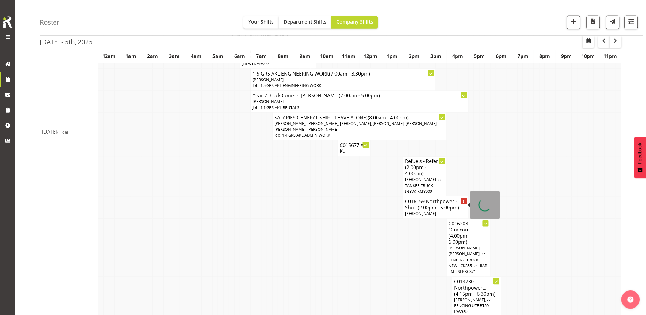
scroll to position [341, 0]
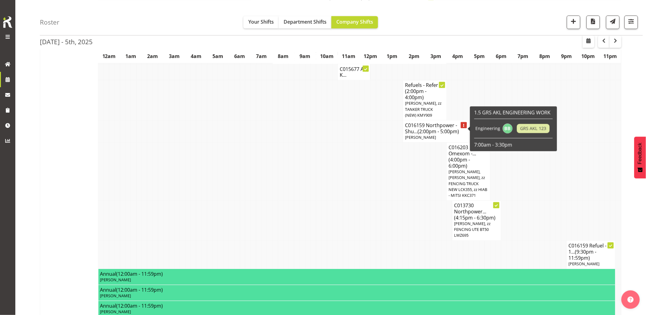
drag, startPoint x: 338, startPoint y: 169, endPoint x: 348, endPoint y: 164, distance: 11.1
click at [338, 169] on tr "C016203 Omexom -... (4:00pm - 6:00pm) James Kim, Mina Nomani, zz FENCING TRUCK …" at bounding box center [331, 172] width 582 height 58
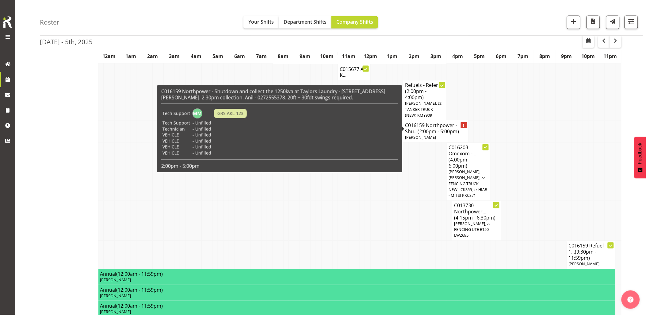
click at [418, 219] on td at bounding box center [418, 221] width 6 height 40
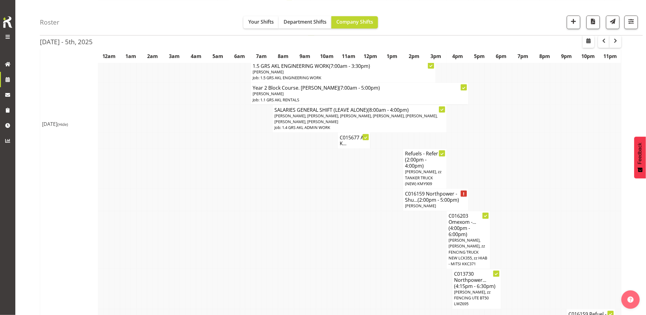
scroll to position [307, 0]
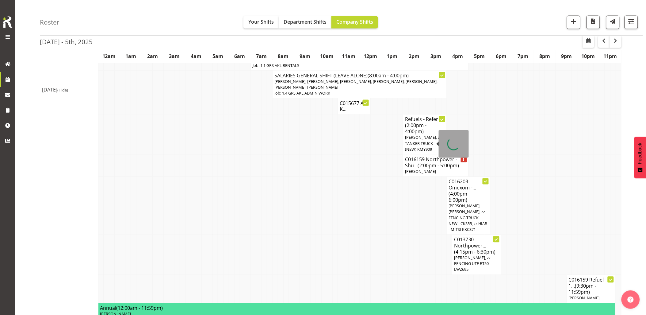
click at [424, 136] on span "[PERSON_NAME], zz TANKER TRUCK (NEW) KMY909" at bounding box center [423, 143] width 37 height 17
select select
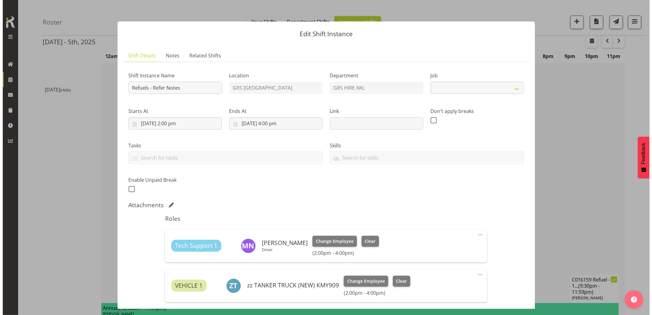
scroll to position [304, 0]
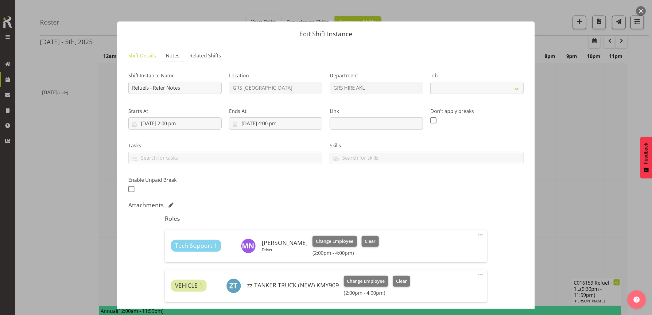
click at [170, 55] on span "Notes" at bounding box center [173, 55] width 14 height 7
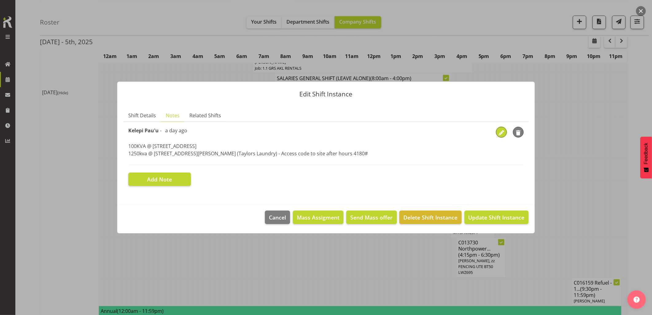
click at [504, 133] on span "button" at bounding box center [501, 132] width 9 height 9
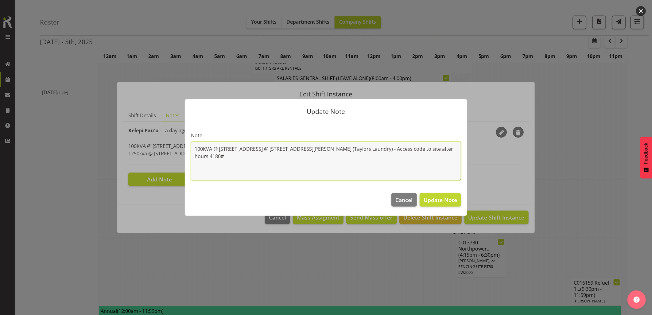
drag, startPoint x: 416, startPoint y: 156, endPoint x: 152, endPoint y: 157, distance: 264.5
click at [152, 157] on div "Update Note Note 100KVA @ 92 Princes St, Onehunga 1250kva @ 85 Carrington Rd, P…" at bounding box center [326, 157] width 652 height 315
type textarea "100KVA @ 92 Princes St, Onehunga"
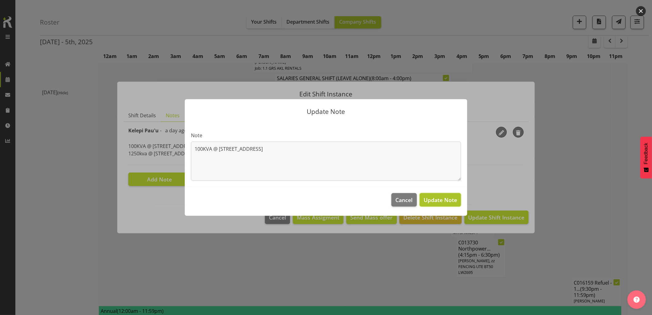
click at [448, 202] on span "Update Note" at bounding box center [439, 199] width 33 height 7
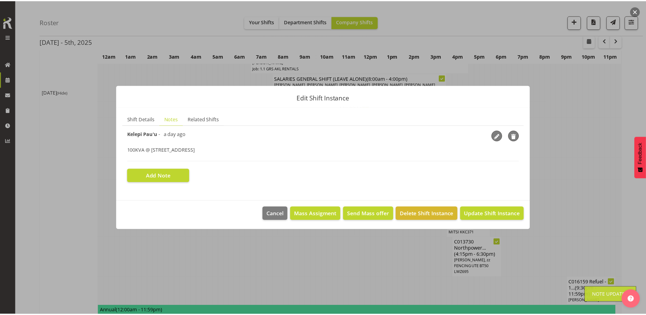
scroll to position [307, 0]
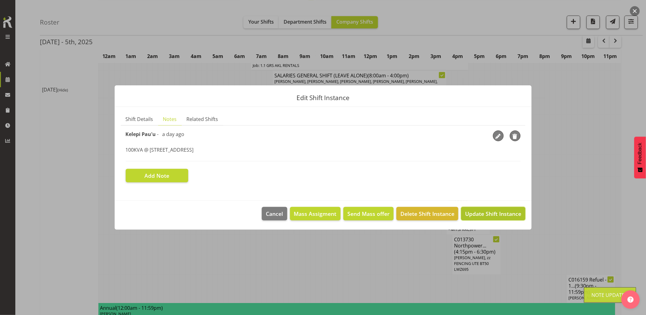
click at [481, 215] on span "Update Shift Instance" at bounding box center [493, 214] width 56 height 8
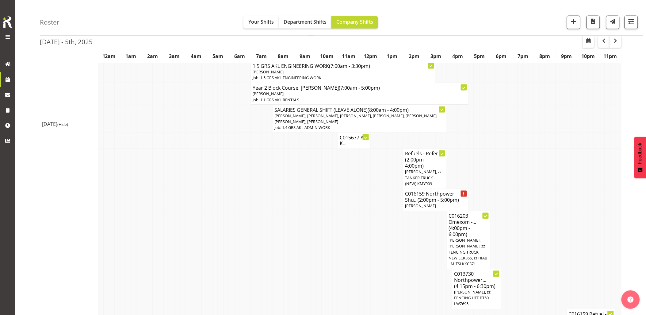
scroll to position [341, 0]
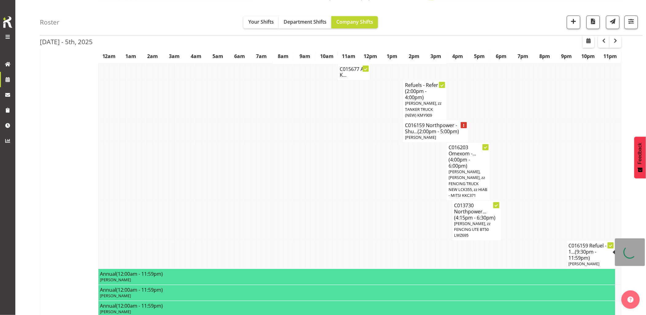
click at [581, 260] on span "(9:30pm - 11:59pm)" at bounding box center [583, 255] width 28 height 13
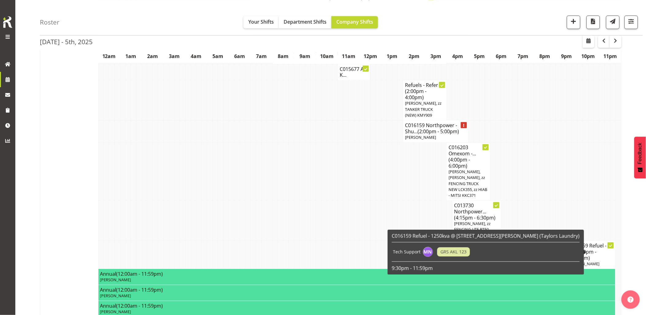
click at [581, 260] on span "(9:30pm - 11:59pm)" at bounding box center [583, 255] width 28 height 13
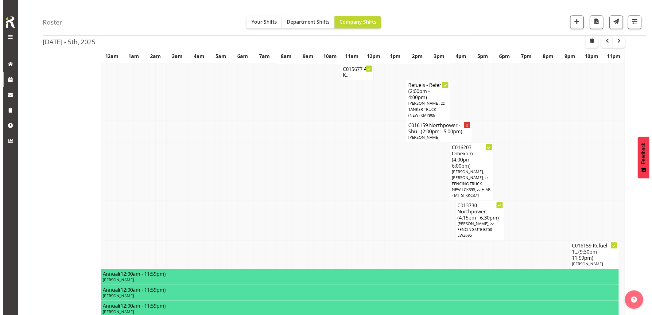
scroll to position [338, 0]
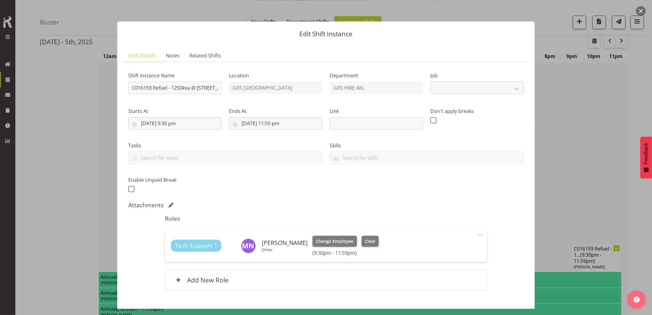
select select "9"
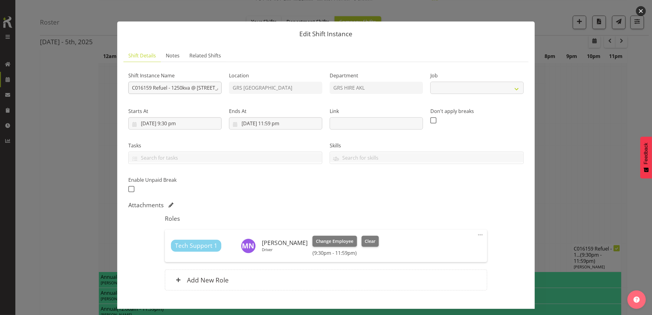
select select "9"
drag, startPoint x: 166, startPoint y: 88, endPoint x: 459, endPoint y: 120, distance: 295.1
click at [459, 121] on div "Shift Instance Name C016159 Refuel - 1250kva @ 85 Carrington road, Pt Chev (Tay…" at bounding box center [326, 130] width 403 height 134
click at [364, 241] on span "Clear" at bounding box center [369, 241] width 11 height 7
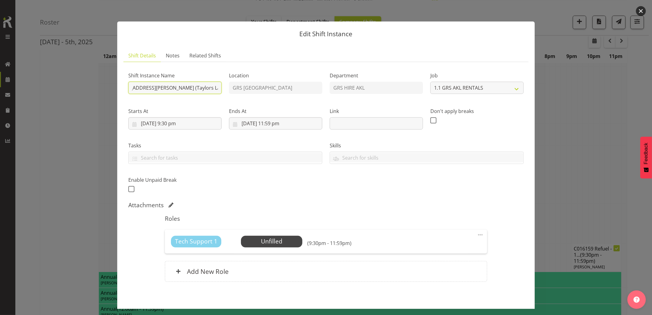
drag, startPoint x: 152, startPoint y: 88, endPoint x: 467, endPoint y: 101, distance: 315.6
click at [467, 101] on div "Shift Instance Name C016159 Refuel - 1250kva @ 85 Carrington road, Pt Chev (Tay…" at bounding box center [326, 130] width 403 height 134
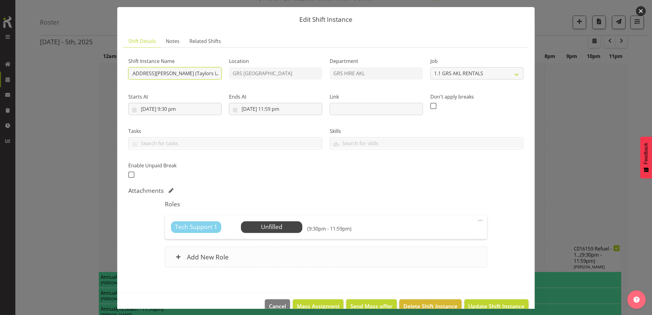
scroll to position [28, 0]
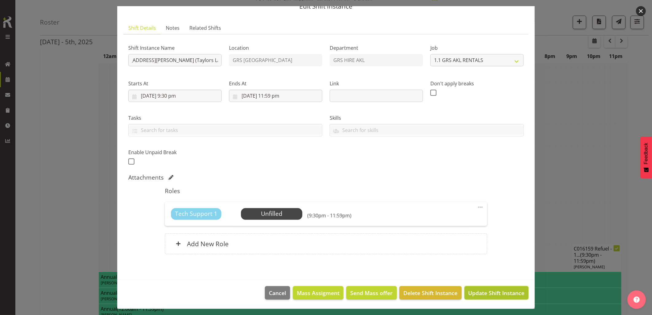
click at [493, 297] on span "Update Shift Instance" at bounding box center [496, 293] width 56 height 8
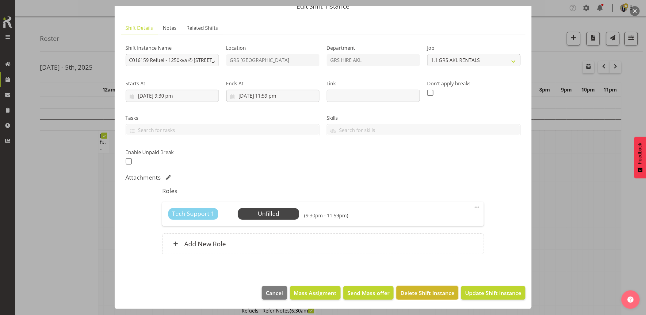
click at [428, 293] on span "Delete Shift Instance" at bounding box center [428, 293] width 54 height 8
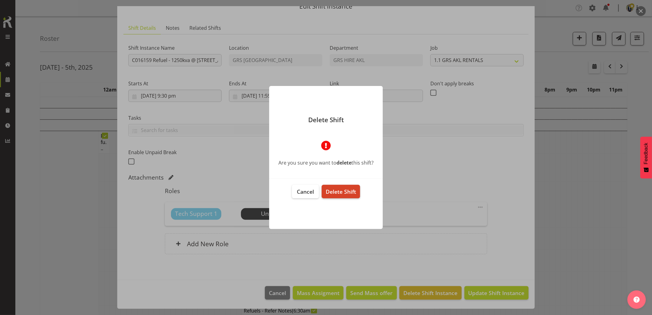
click at [346, 188] on span "Delete Shift" at bounding box center [341, 191] width 30 height 7
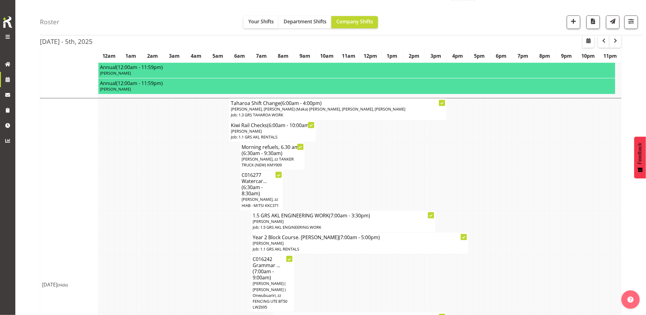
scroll to position [545, 0]
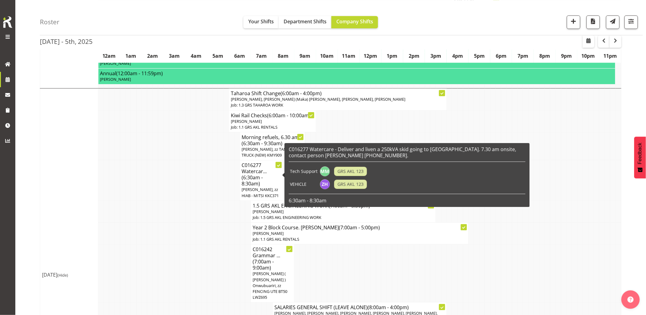
click at [195, 227] on td at bounding box center [194, 233] width 6 height 22
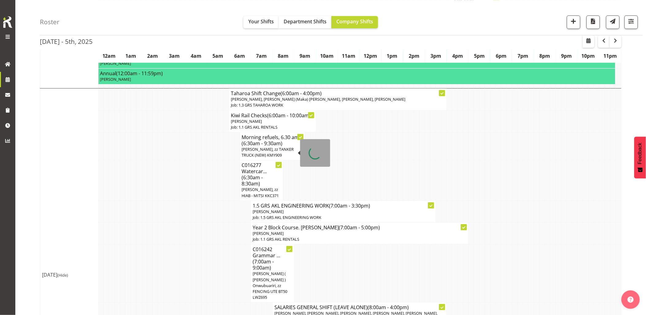
click at [268, 145] on span "(6:30am - 9:30am)" at bounding box center [262, 143] width 41 height 7
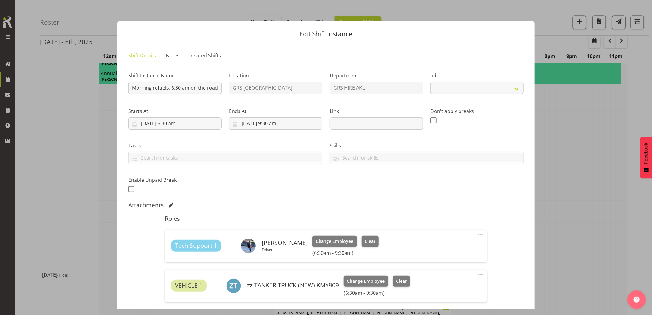
select select "9"
click at [167, 59] on span "Notes" at bounding box center [173, 55] width 14 height 7
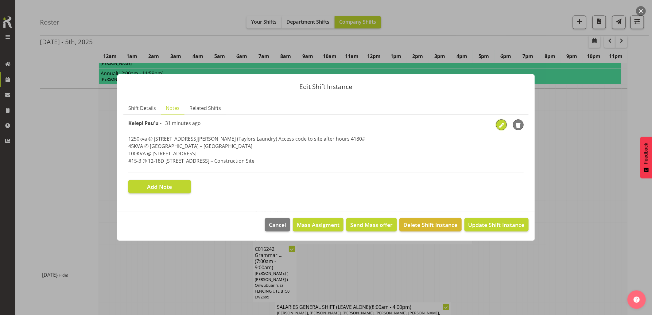
click at [498, 125] on span "button" at bounding box center [501, 125] width 9 height 9
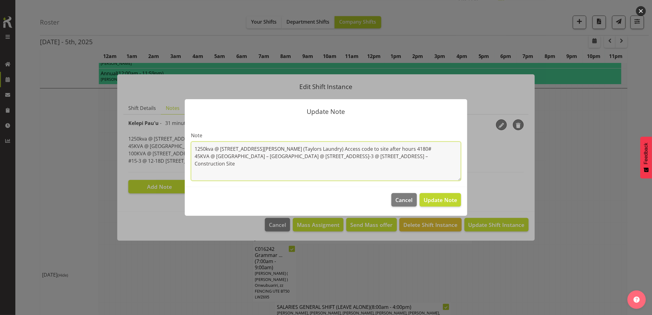
drag, startPoint x: 425, startPoint y: 148, endPoint x: 170, endPoint y: 151, distance: 255.3
click at [170, 151] on div "Update Note Note 1250kva @ 85 Carrington road, Pt Chev (Taylors Laundry) Access…" at bounding box center [326, 157] width 652 height 315
click at [195, 157] on textarea "45KVA @ Pt Chev Library – Great North Road 100KVA @ 92 Princes Street, Onehunga…" at bounding box center [326, 160] width 270 height 39
click at [195, 156] on textarea "45KVA @ Pt Chev Library – Great North Road 100KVA @ 92 Princes Street, Onehunga…" at bounding box center [326, 160] width 270 height 39
click at [294, 174] on textarea "45KVA @ Pt Chev Library – Great North Road 100KVA @ 92 Princes Street, Onehunga…" at bounding box center [326, 160] width 270 height 39
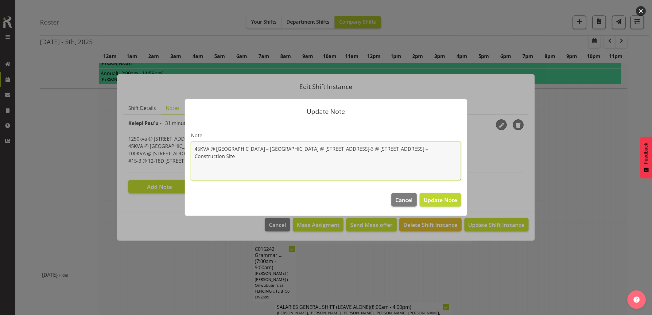
click at [332, 164] on textarea "45KVA @ Pt Chev Library – Great North Road 100KVA @ 92 Princes Street, Onehunga…" at bounding box center [326, 160] width 270 height 39
type textarea "45KVA @ Pt Chev Library – Great North Road 100KVA @ 92 Princes Street, Onehunga…"
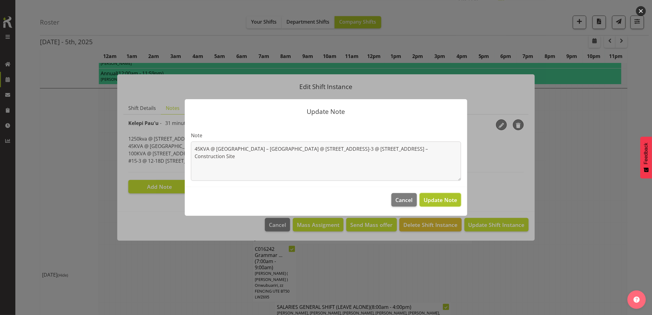
click at [440, 199] on span "Update Note" at bounding box center [439, 199] width 33 height 7
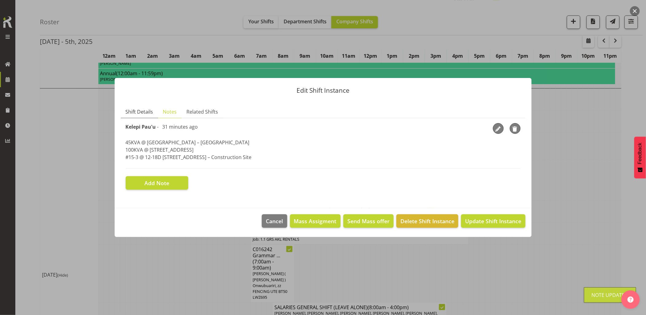
click at [146, 114] on span "Shift Details" at bounding box center [140, 111] width 28 height 7
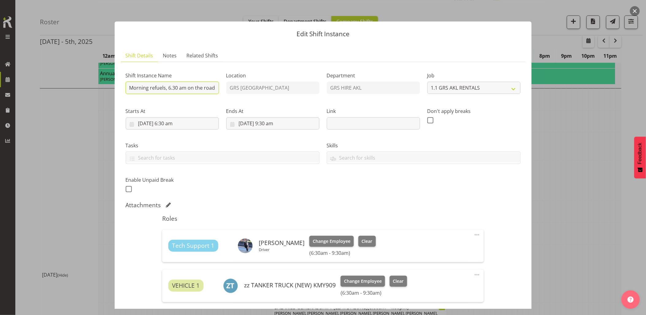
click at [175, 87] on input "Morning refuels, 6.30 am on the road - Refer Notes" at bounding box center [172, 88] width 93 height 12
type input "Morning refuels, 7 am on the road - Refer Notes"
click at [191, 121] on input "3/10/2025, 6:30 am" at bounding box center [172, 123] width 93 height 12
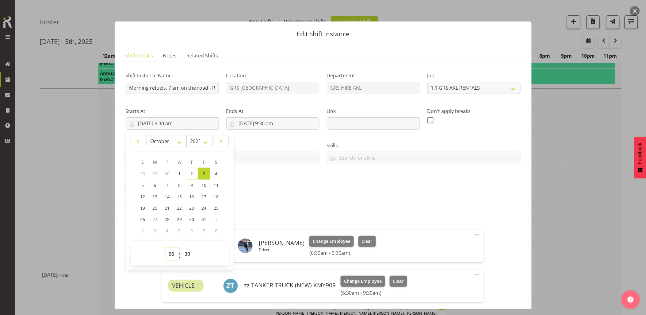
click at [169, 252] on select "00 01 02 03 04 05 06 07 08 09 10 11 12 13 14 15 16 17 18 19 20 21 22 23" at bounding box center [173, 254] width 14 height 12
select select "7"
click at [166, 248] on select "00 01 02 03 04 05 06 07 08 09 10 11 12 13 14 15 16 17 18 19 20 21 22 23" at bounding box center [173, 254] width 14 height 12
type input "3/10/2025, 7:30 am"
click at [188, 250] on select "00 01 02 03 04 05 06 07 08 09 10 11 12 13 14 15 16 17 18 19 20 21 22 23 24 25 2…" at bounding box center [189, 254] width 14 height 12
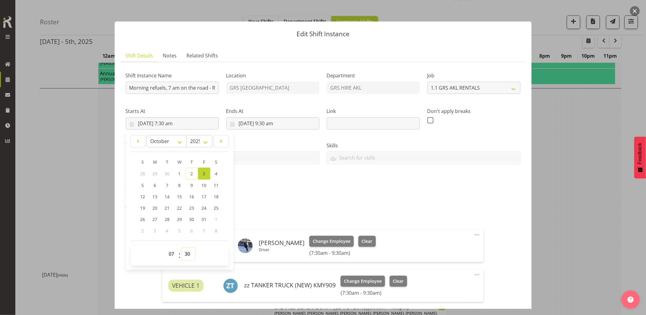
select select "0"
click at [182, 248] on select "00 01 02 03 04 05 06 07 08 09 10 11 12 13 14 15 16 17 18 19 20 21 22 23 24 25 2…" at bounding box center [189, 254] width 14 height 12
type input "3/10/2025, 7:00 am"
click at [287, 192] on div "Shift Instance Name Morning refuels, 7 am on the road - Refer Notes Location GR…" at bounding box center [323, 130] width 403 height 134
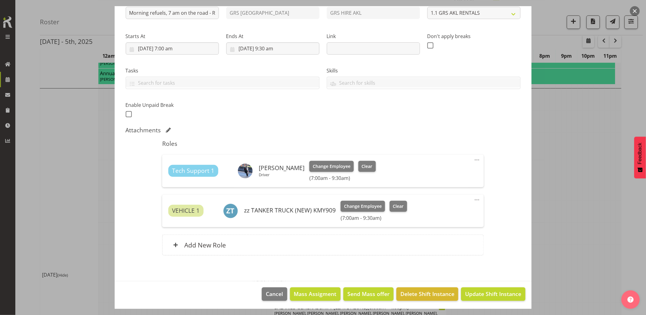
scroll to position [76, 0]
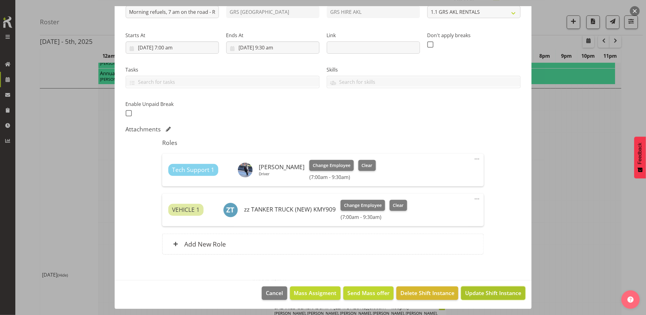
click at [498, 290] on span "Update Shift Instance" at bounding box center [493, 293] width 56 height 8
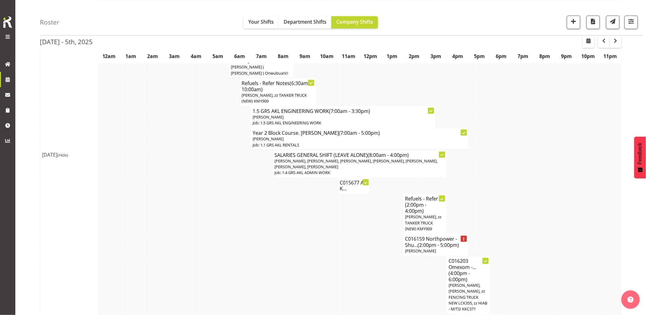
scroll to position [238, 0]
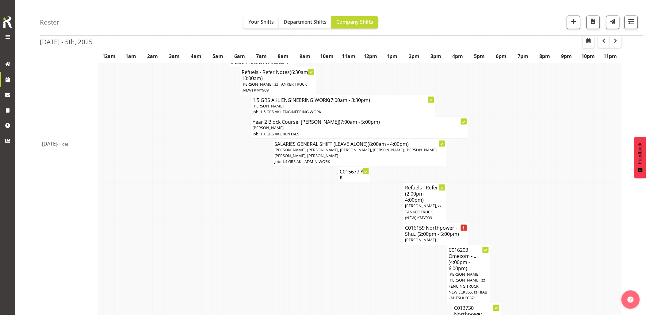
click at [428, 243] on td "C016159 Northpower - Shu... (2:00pm - 5:00pm) Michael Marshall" at bounding box center [435, 234] width 65 height 22
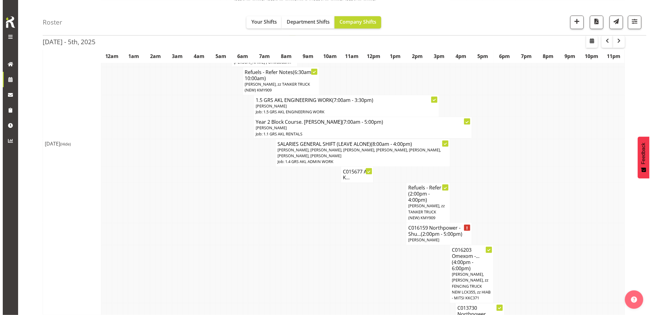
scroll to position [235, 0]
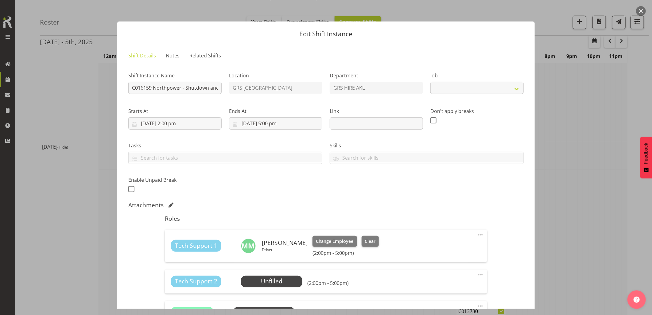
click at [428, 241] on div "Tech Support 1 Michael Marshall Driver Change Employee Clear (2:00pm - 5:00pm)" at bounding box center [326, 246] width 310 height 20
select select "9"
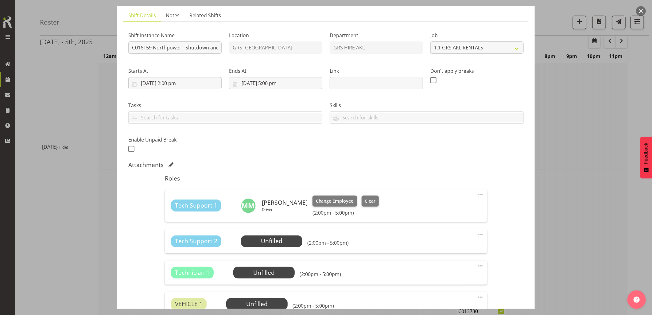
scroll to position [68, 0]
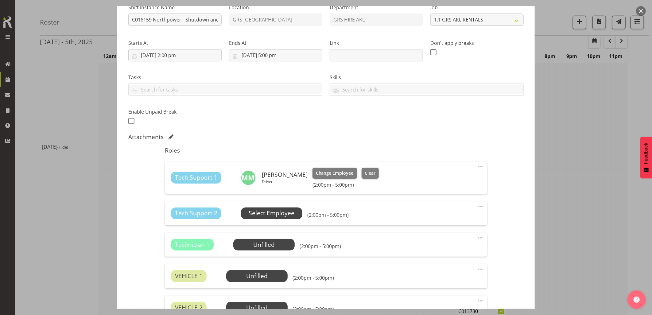
click at [273, 213] on span "Select Employee" at bounding box center [272, 213] width 46 height 9
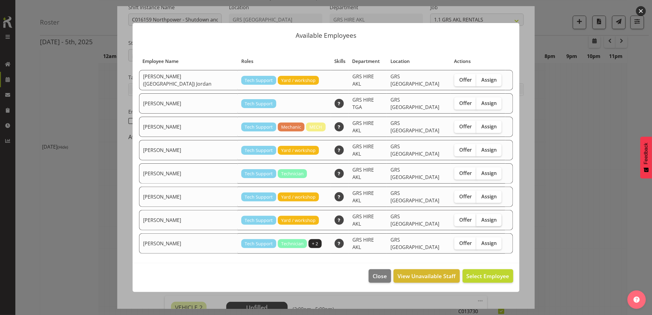
click at [481, 217] on span "Assign" at bounding box center [488, 220] width 15 height 6
click at [476, 218] on input "Assign" at bounding box center [478, 220] width 4 height 4
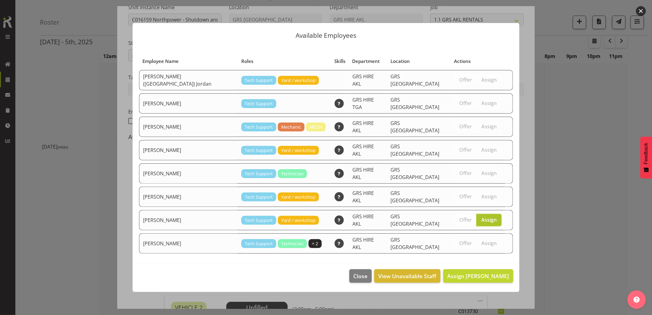
click at [481, 217] on span "Assign" at bounding box center [488, 220] width 15 height 6
click at [476, 218] on input "Assign" at bounding box center [478, 220] width 4 height 4
checkbox input "false"
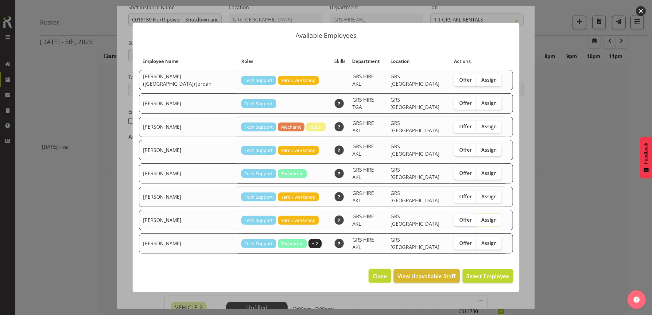
click at [382, 272] on span "Close" at bounding box center [379, 276] width 14 height 8
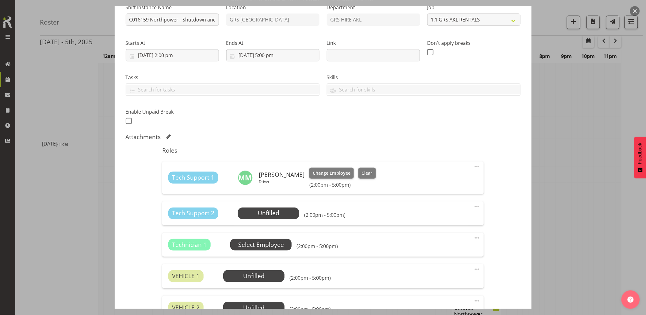
click at [261, 243] on span "Select Employee" at bounding box center [261, 244] width 46 height 9
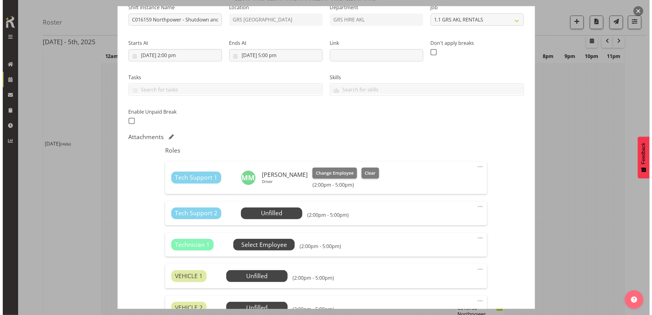
scroll to position [235, 0]
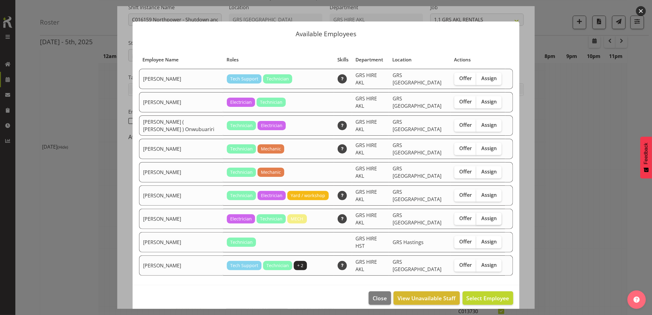
click at [492, 215] on span "Assign" at bounding box center [488, 218] width 15 height 6
click at [480, 216] on input "Assign" at bounding box center [478, 218] width 4 height 4
checkbox input "true"
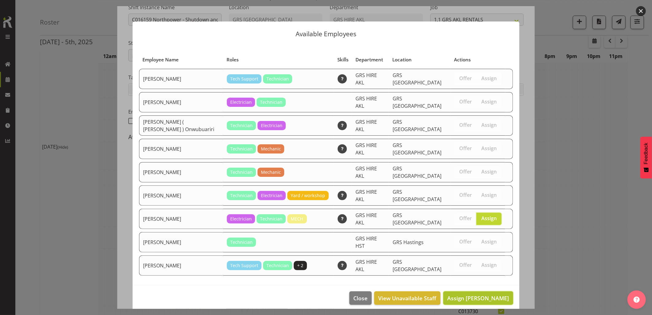
click at [481, 294] on span "Assign Sam Peters" at bounding box center [478, 297] width 62 height 7
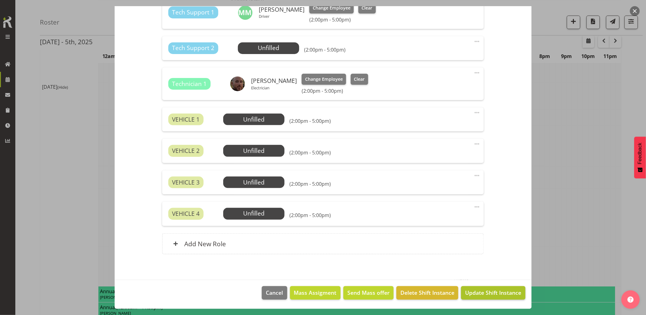
scroll to position [341, 0]
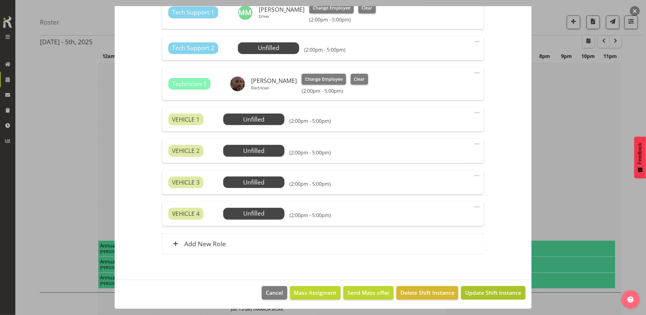
click at [480, 290] on span "Update Shift Instance" at bounding box center [493, 292] width 56 height 8
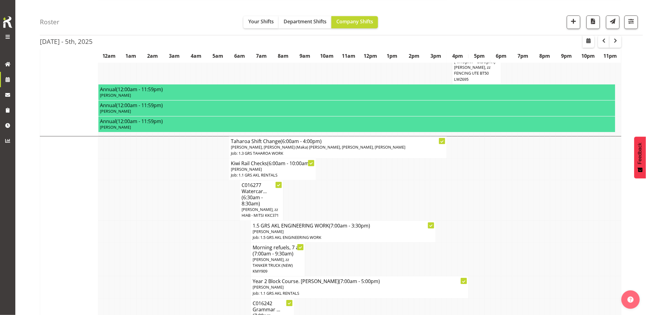
scroll to position [511, 0]
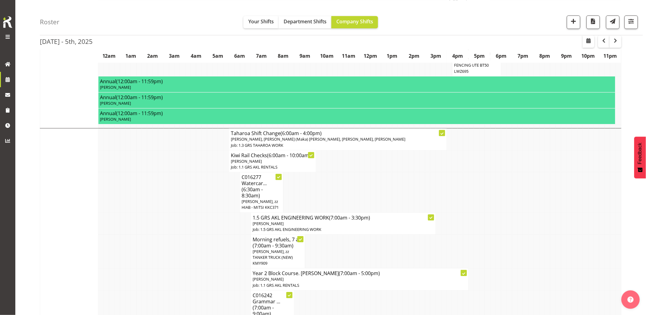
click at [191, 223] on td at bounding box center [188, 223] width 6 height 22
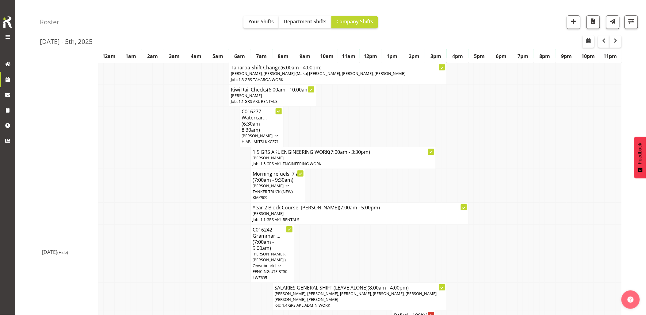
scroll to position [579, 0]
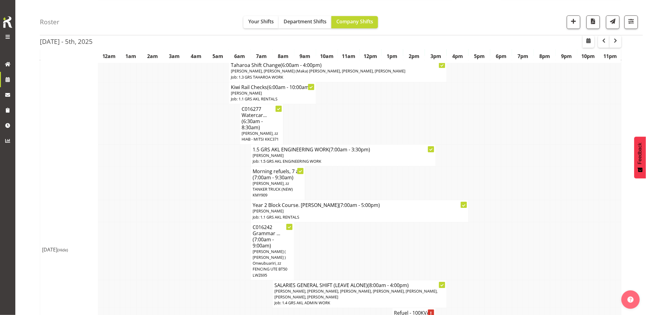
click at [199, 241] on td at bounding box center [199, 251] width 6 height 58
click at [206, 247] on td at bounding box center [205, 251] width 6 height 58
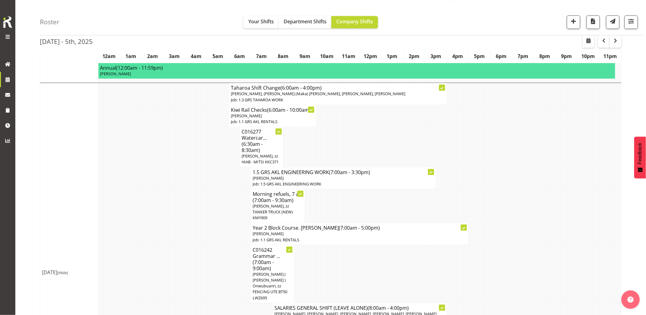
scroll to position [545, 0]
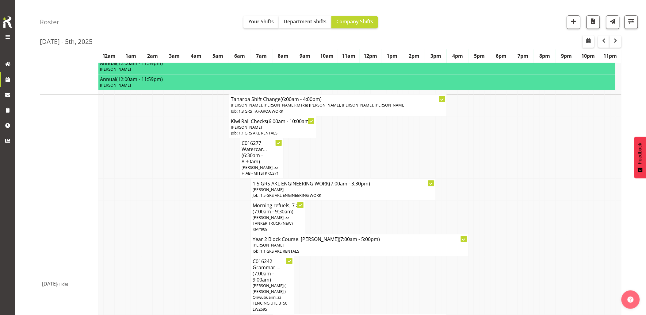
click at [257, 214] on span "[PERSON_NAME], zz TANKER TRUCK (NEW) KMY909" at bounding box center [273, 222] width 40 height 17
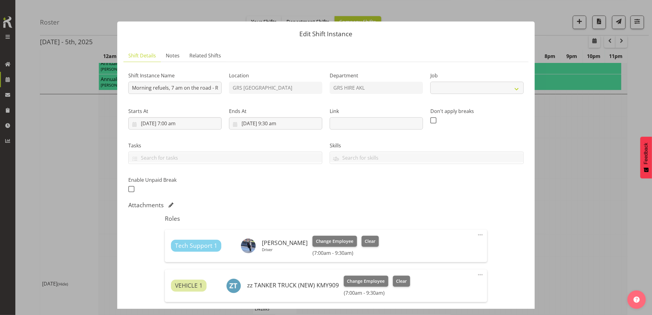
select select "9"
click at [169, 57] on span "Notes" at bounding box center [173, 55] width 14 height 7
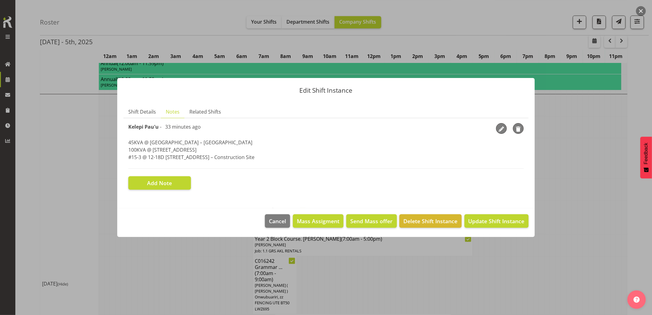
click at [640, 11] on button "button" at bounding box center [641, 11] width 10 height 10
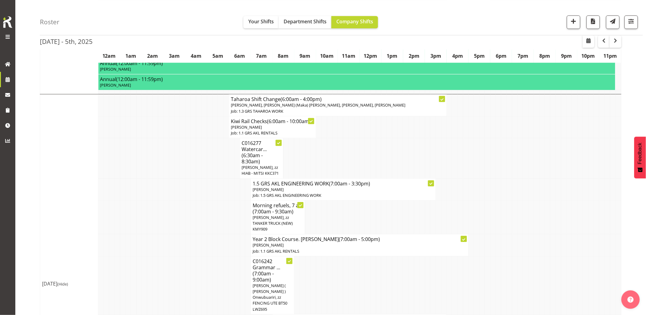
click at [535, 234] on td at bounding box center [537, 245] width 6 height 22
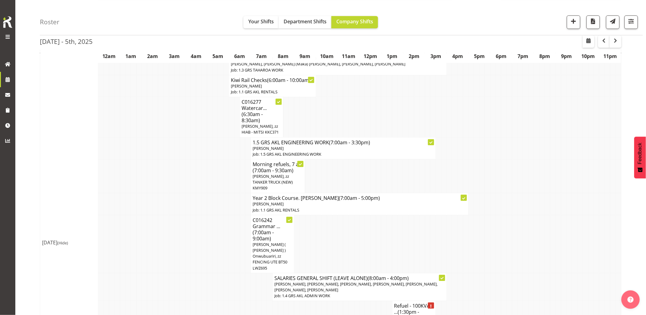
scroll to position [614, 0]
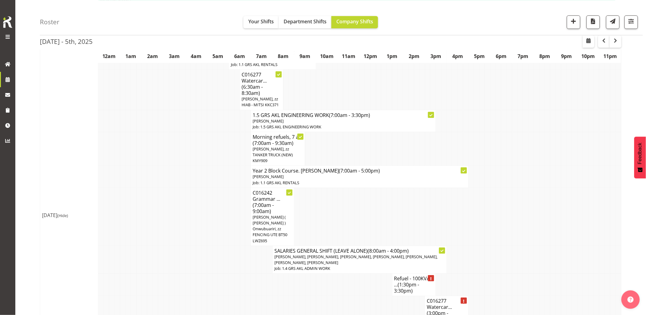
click at [535, 245] on td at bounding box center [537, 259] width 6 height 28
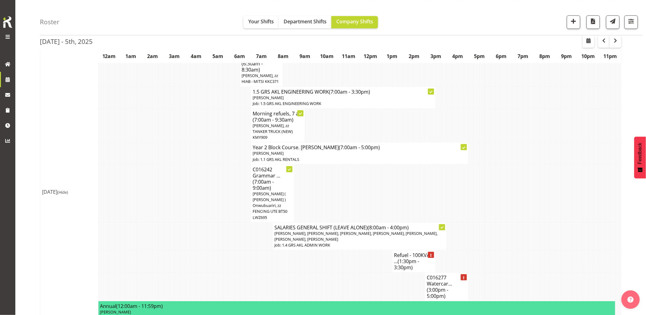
scroll to position [648, 0]
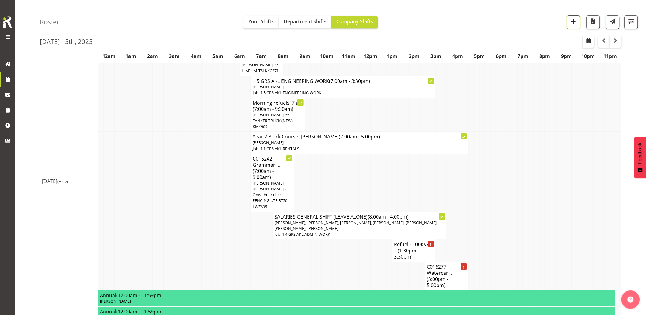
click at [572, 22] on span "button" at bounding box center [574, 21] width 8 height 8
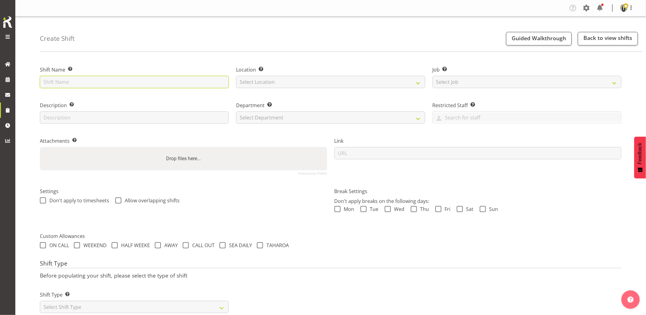
click at [92, 82] on input "text" at bounding box center [134, 82] width 189 height 12
drag, startPoint x: 318, startPoint y: 91, endPoint x: 442, endPoint y: 94, distance: 124.0
click at [442, 94] on div "Shift Name Enter a name for the shift (e.g. Day Shift). Akon Electrical - Shutd…" at bounding box center [330, 117] width 589 height 121
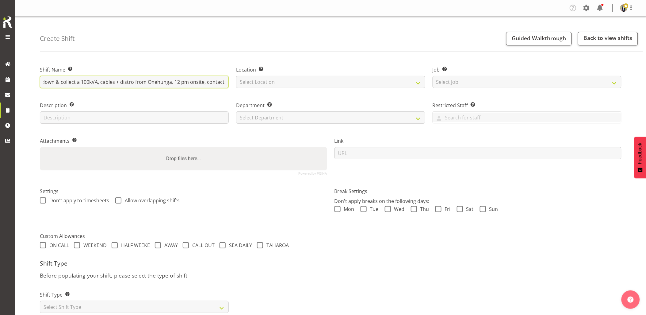
paste input "027 536 0113"
drag, startPoint x: 195, startPoint y: 81, endPoint x: 225, endPoint y: 125, distance: 52.9
click at [195, 81] on input "Akon Electrical - Shutdown & collect a 100kVA, cables + distro from Onehunga. 1…" at bounding box center [134, 82] width 189 height 12
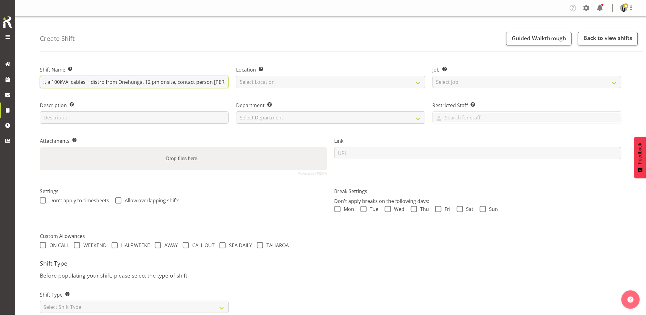
type input "Akon Electrical - Shutdown & collect a 100kVA, cables + distro from Onehunga. 1…"
click at [298, 88] on div "Location Enter the location where the shift will occur. Select Location GRS Auc…" at bounding box center [331, 75] width 196 height 36
click at [300, 80] on select "Select Location [GEOGRAPHIC_DATA] [GEOGRAPHIC_DATA] GRS [GEOGRAPHIC_DATA] [GEOG…" at bounding box center [330, 82] width 189 height 12
select select "28"
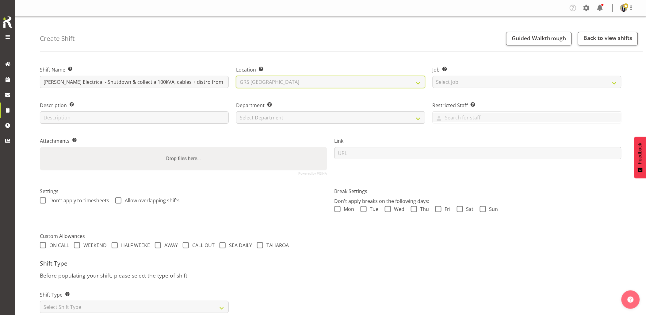
click at [236, 76] on select "Select Location [GEOGRAPHIC_DATA] [GEOGRAPHIC_DATA] GRS [GEOGRAPHIC_DATA] [GEOG…" at bounding box center [330, 82] width 189 height 12
click at [504, 82] on select "Select Job Create new job 1.1 GRS AKL RENTALS 1.1 GRS AKL RENTALS AC 1.1 GRS AK…" at bounding box center [527, 82] width 189 height 12
select select "7504"
click at [433, 76] on select "Select Job Create new job 1.1 GRS AKL RENTALS 1.1 GRS AKL RENTALS AC 1.1 GRS AK…" at bounding box center [527, 82] width 189 height 12
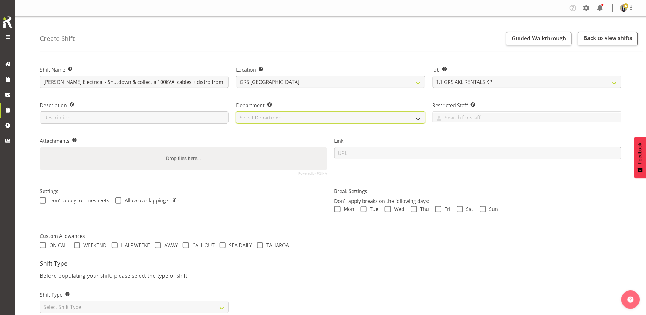
click at [352, 120] on select "Select Department GRS HIRE AKL GRS HIRE AKL GRS HIRE TGA GRS HIRE HST GRS SALES…" at bounding box center [330, 117] width 189 height 12
select select "20"
click at [236, 111] on select "Select Department GRS HIRE AKL GRS HIRE AKL GRS HIRE TGA GRS HIRE HST GRS SALES…" at bounding box center [330, 117] width 189 height 12
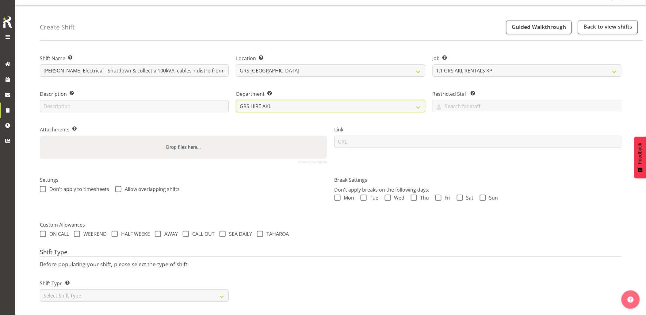
scroll to position [17, 0]
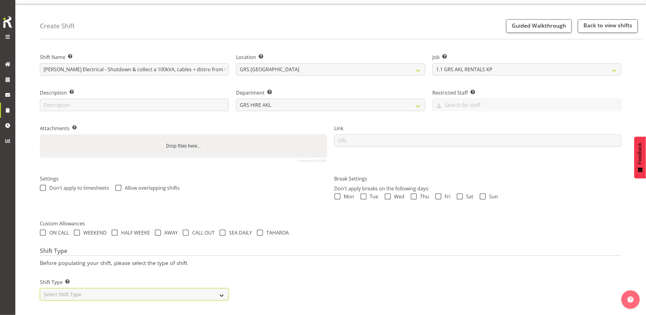
click at [155, 288] on select "Select Shift Type One Off Shift Recurring Shift Rotating Shift" at bounding box center [134, 294] width 189 height 12
select select "one_off"
click at [40, 288] on select "Select Shift Type One Off Shift Recurring Shift Rotating Shift" at bounding box center [134, 294] width 189 height 12
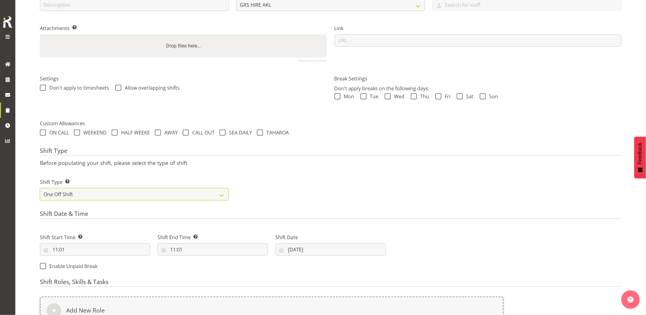
scroll to position [120, 0]
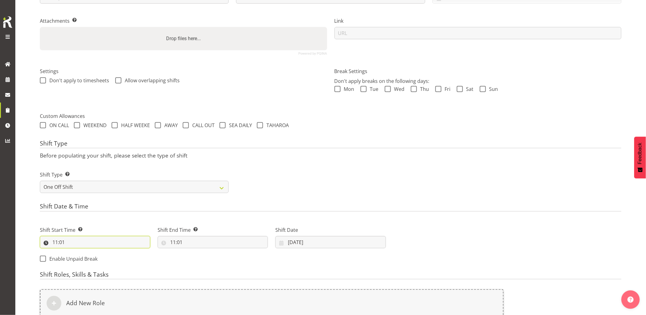
click at [106, 242] on input "11:01" at bounding box center [95, 242] width 110 height 12
click at [81, 258] on select "00 01 02 03 04 05 06 07 08 09 10 11 12 13 14 15 16 17 18 19 20 21 22 23" at bounding box center [82, 258] width 14 height 12
click at [75, 252] on select "00 01 02 03 04 05 06 07 08 09 10 11 12 13 14 15 16 17 18 19 20 21 22 23" at bounding box center [82, 258] width 14 height 12
click at [96, 260] on select "00 01 02 03 04 05 06 07 08 09 10 11 12 13 14 15 16 17 18 19 20 21 22 23 24 25 2…" at bounding box center [98, 258] width 14 height 12
select select "30"
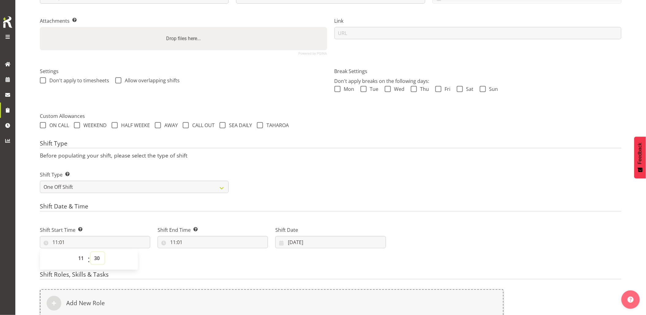
click at [91, 252] on select "00 01 02 03 04 05 06 07 08 09 10 11 12 13 14 15 16 17 18 19 20 21 22 23 24 25 2…" at bounding box center [98, 258] width 14 height 12
type input "11:30"
drag, startPoint x: 218, startPoint y: 248, endPoint x: 224, endPoint y: 249, distance: 5.7
click at [219, 248] on input "11:01" at bounding box center [213, 242] width 110 height 12
click at [194, 260] on select "00 01 02 03 04 05 06 07 08 09 10 11 12 13 14 15 16 17 18 19 20 21 22 23" at bounding box center [200, 258] width 14 height 12
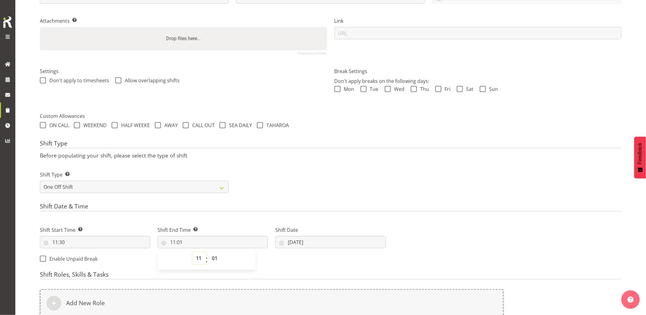
select select "13"
click at [193, 252] on select "00 01 02 03 04 05 06 07 08 09 10 11 12 13 14 15 16 17 18 19 20 21 22 23" at bounding box center [200, 258] width 14 height 12
type input "13:01"
click at [215, 255] on select "00 01 02 03 04 05 06 07 08 09 10 11 12 13 14 15 16 17 18 19 20 21 22 23 24 25 2…" at bounding box center [216, 258] width 14 height 12
select select "30"
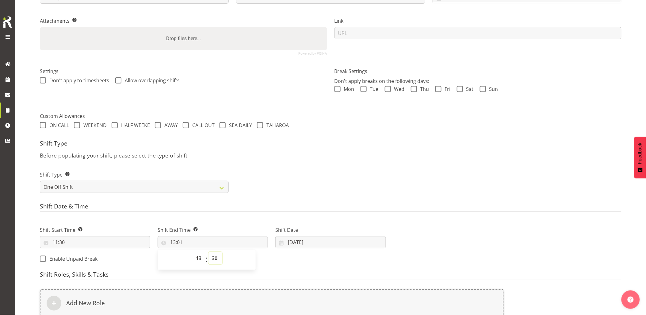
click at [209, 252] on select "00 01 02 03 04 05 06 07 08 09 10 11 12 13 14 15 16 17 18 19 20 21 22 23 24 25 2…" at bounding box center [216, 258] width 14 height 12
type input "13:30"
click at [223, 215] on div "Shift Date & Time Shift Start Time Set the time of the day you wish this shift …" at bounding box center [331, 235] width 582 height 64
click at [343, 242] on input "[DATE]" at bounding box center [331, 242] width 110 height 12
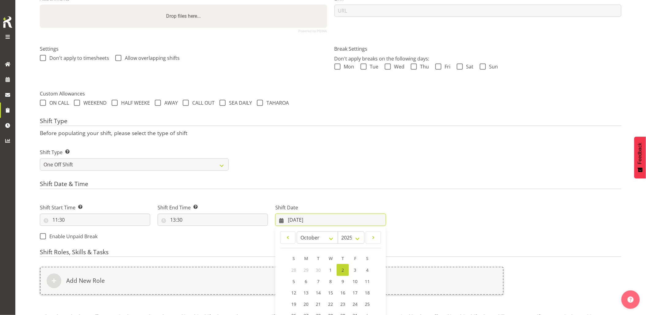
scroll to position [188, 0]
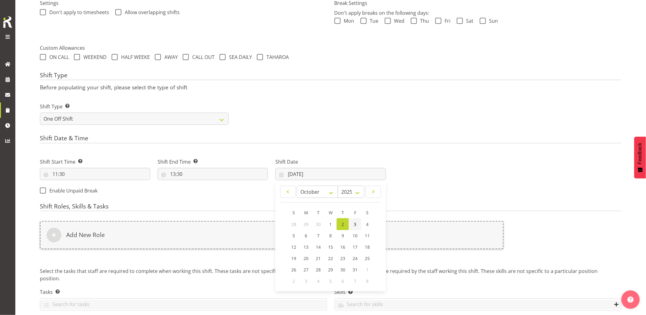
click at [357, 226] on span "3" at bounding box center [355, 224] width 2 height 6
type input "03/10/2025"
click at [347, 231] on div "Add New Role" at bounding box center [272, 235] width 464 height 28
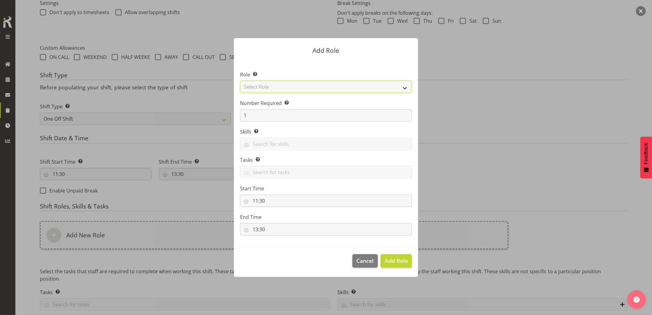
click at [284, 87] on select "Select Role Account Manager Electrician Engineering GM HSEQ manager MECH Mechan…" at bounding box center [326, 87] width 172 height 12
select select "20"
click at [240, 81] on select "Select Role Account Manager Electrician Engineering GM HSEQ manager MECH Mechan…" at bounding box center [326, 87] width 172 height 12
click at [405, 263] on span "Add Role" at bounding box center [395, 260] width 23 height 7
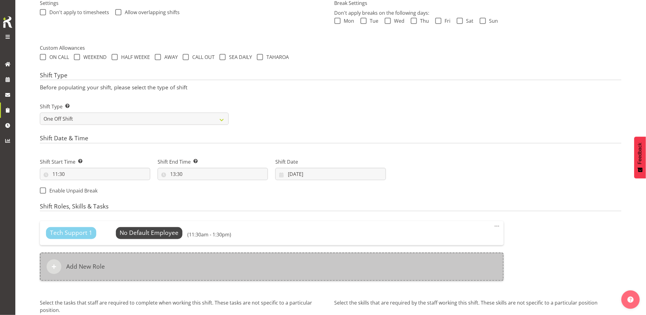
click at [346, 266] on div "Add New Role" at bounding box center [272, 267] width 464 height 28
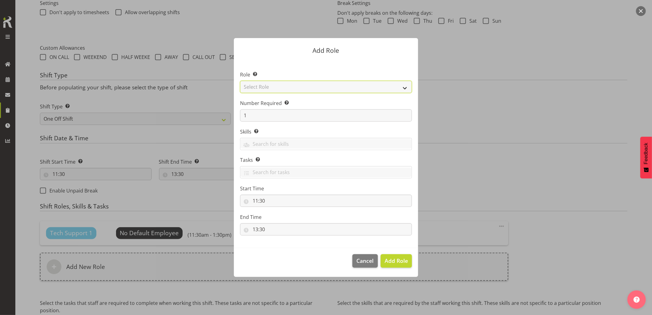
click at [264, 90] on select "Select Role Account Manager Electrician Engineering GM HSEQ manager MECH Mechan…" at bounding box center [326, 87] width 172 height 12
select select "27"
click at [240, 81] on select "Select Role Account Manager Electrician Engineering GM HSEQ manager MECH Mechan…" at bounding box center [326, 87] width 172 height 12
click at [399, 262] on span "Add Role" at bounding box center [395, 260] width 23 height 7
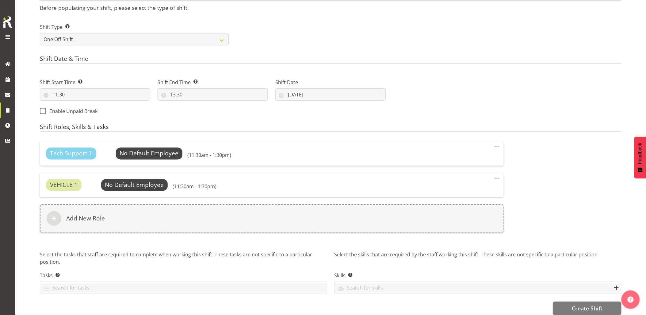
scroll to position [277, 0]
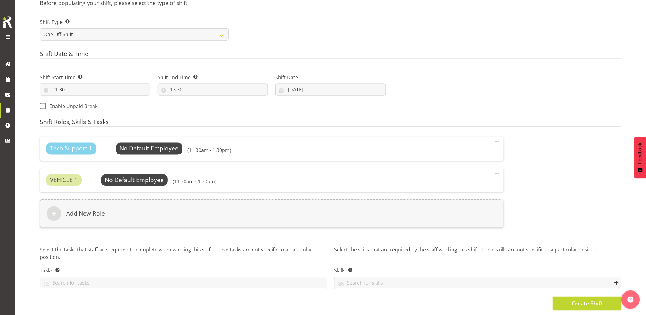
click at [575, 299] on span "Create Shift" at bounding box center [587, 303] width 31 height 8
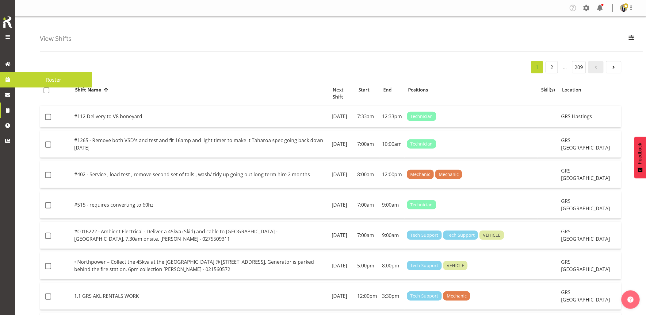
click at [8, 74] on link at bounding box center [7, 79] width 15 height 15
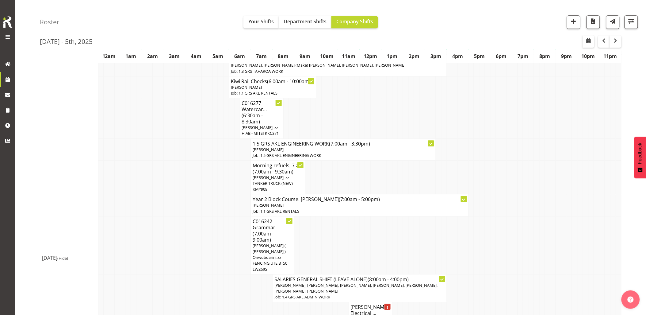
scroll to position [614, 0]
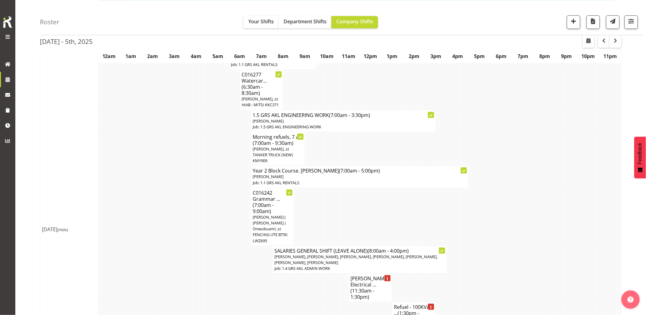
click at [211, 255] on td at bounding box center [210, 259] width 6 height 28
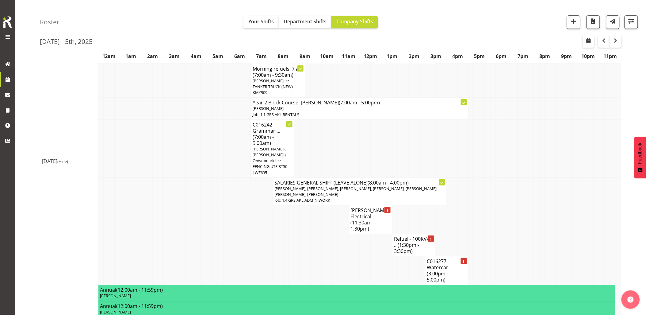
click at [241, 256] on td at bounding box center [243, 270] width 6 height 29
click at [318, 256] on td at bounding box center [319, 270] width 6 height 29
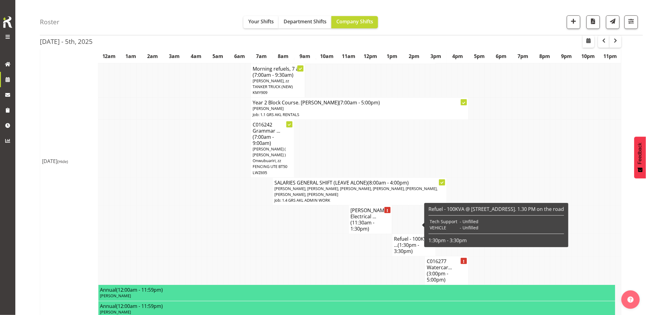
click at [413, 241] on span "(1:30pm - 3:30pm)" at bounding box center [407, 247] width 25 height 13
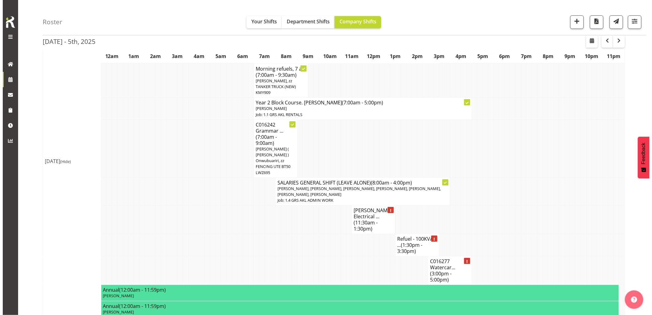
scroll to position [676, 0]
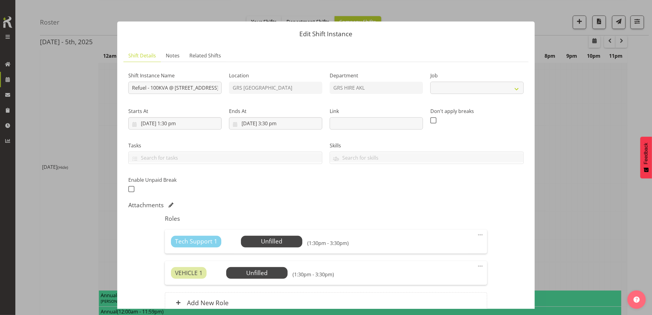
select select "9"
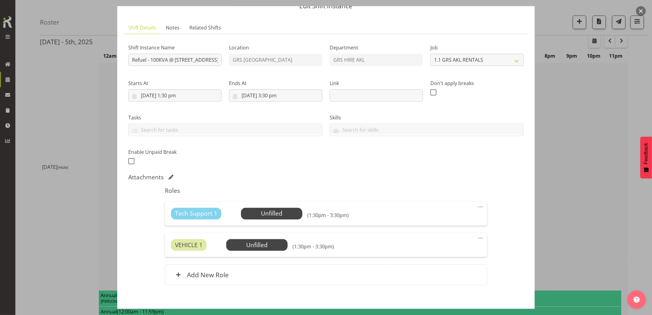
scroll to position [59, 0]
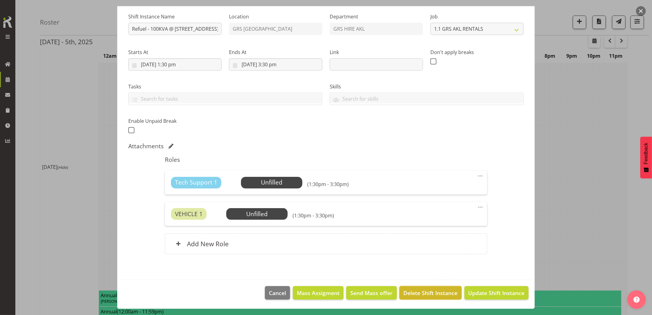
click at [424, 293] on span "Delete Shift Instance" at bounding box center [430, 293] width 54 height 8
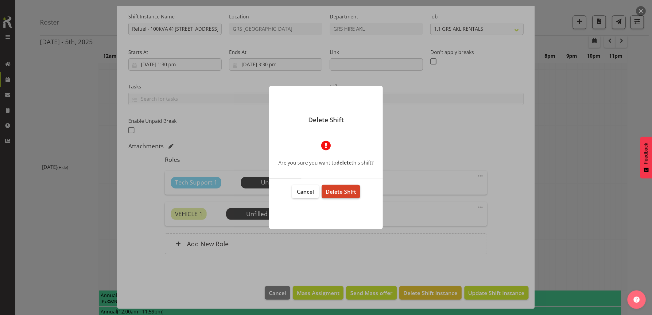
click at [347, 192] on span "Delete Shift" at bounding box center [341, 191] width 30 height 7
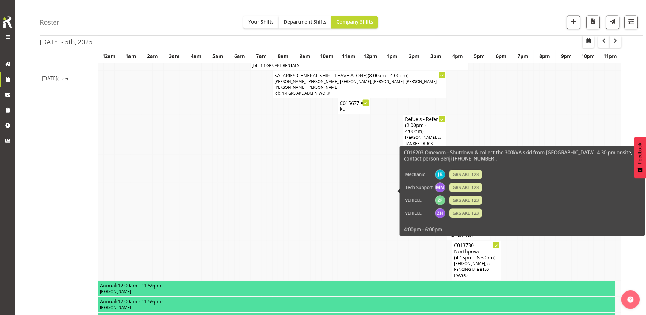
scroll to position [272, 0]
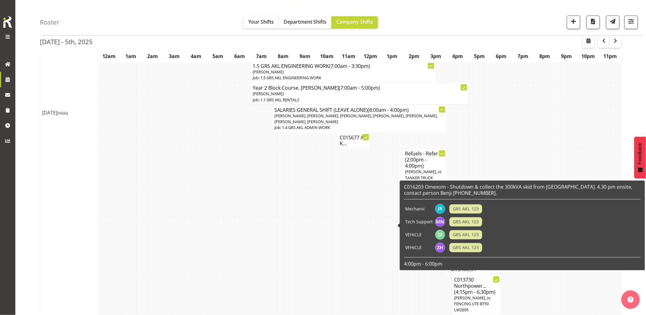
click at [219, 190] on td at bounding box center [221, 203] width 6 height 28
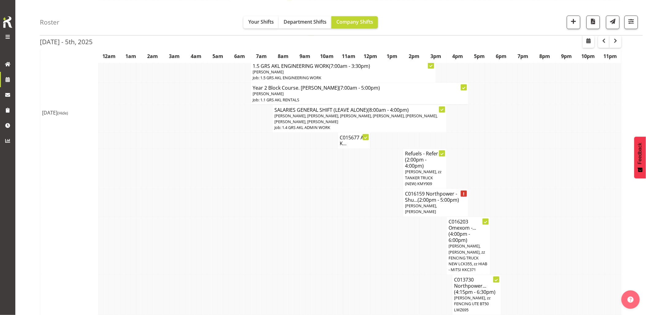
drag, startPoint x: 332, startPoint y: 200, endPoint x: 438, endPoint y: 189, distance: 106.4
click at [339, 200] on tr "C016159 Northpower - Shu... (2:00pm - 5:00pm) [PERSON_NAME], [PERSON_NAME]" at bounding box center [331, 203] width 582 height 28
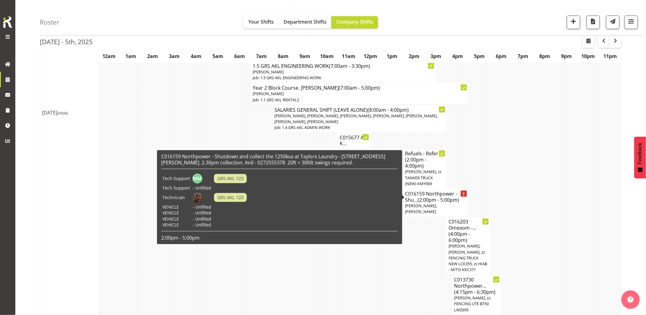
click at [421, 246] on td at bounding box center [423, 246] width 6 height 58
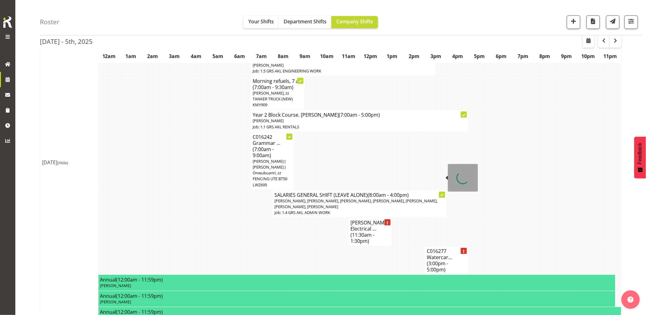
scroll to position [682, 0]
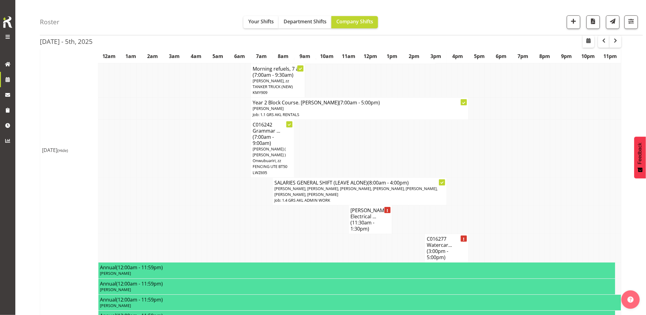
click at [298, 234] on td at bounding box center [298, 248] width 6 height 29
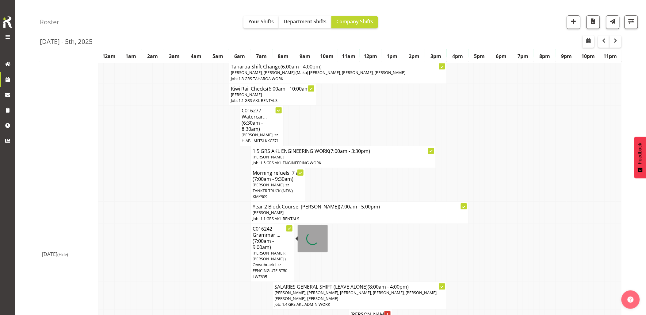
scroll to position [545, 0]
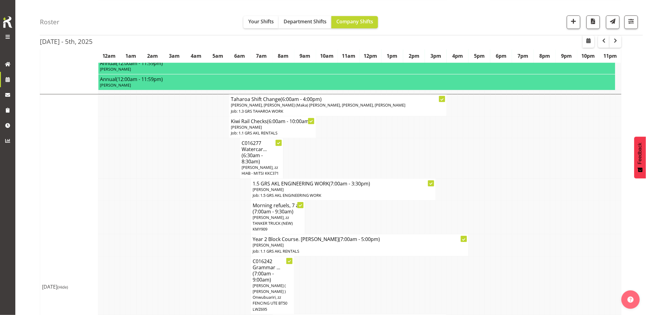
click at [208, 203] on td at bounding box center [210, 217] width 6 height 34
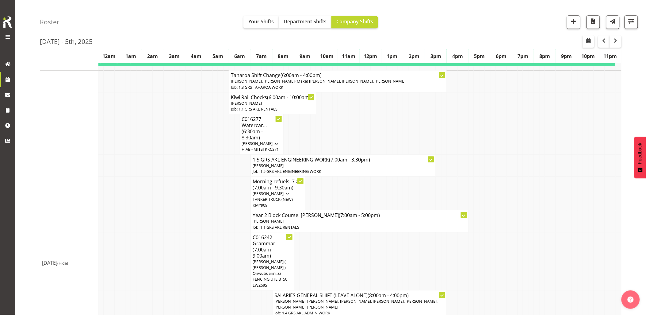
scroll to position [579, 0]
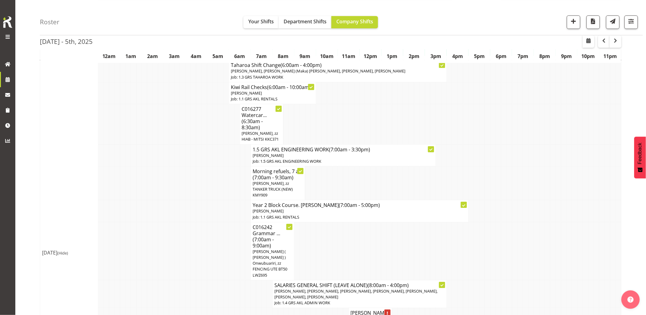
click at [207, 184] on tr "Morning refuels, 7 a... (7:00am - 9:30am) [PERSON_NAME], zz TANKER TRUCK (NEW) …" at bounding box center [331, 183] width 582 height 34
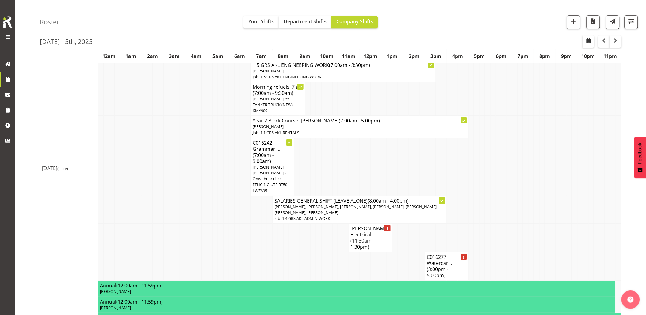
scroll to position [682, 0]
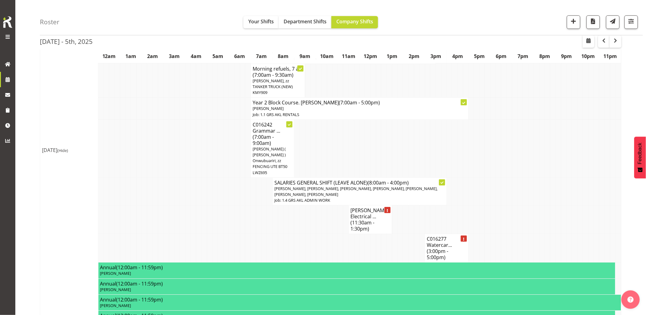
click at [206, 205] on td at bounding box center [205, 219] width 6 height 29
click at [204, 205] on td at bounding box center [205, 219] width 6 height 29
click at [203, 205] on td at bounding box center [205, 219] width 6 height 29
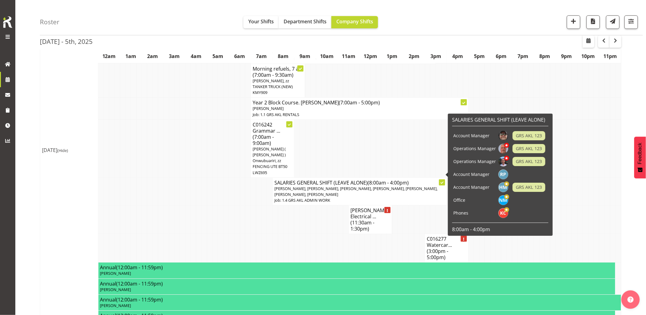
click at [518, 148] on span "GRS AKL 123" at bounding box center [529, 148] width 26 height 7
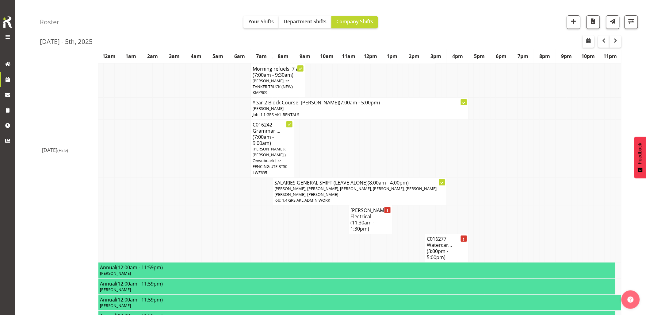
click at [588, 159] on td at bounding box center [586, 148] width 6 height 58
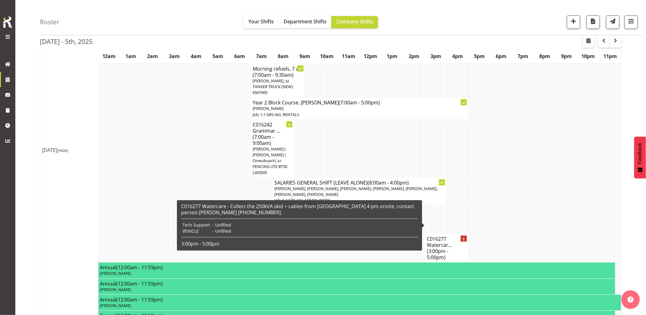
click at [445, 248] on span "(3:00pm - 5:00pm)" at bounding box center [437, 254] width 21 height 13
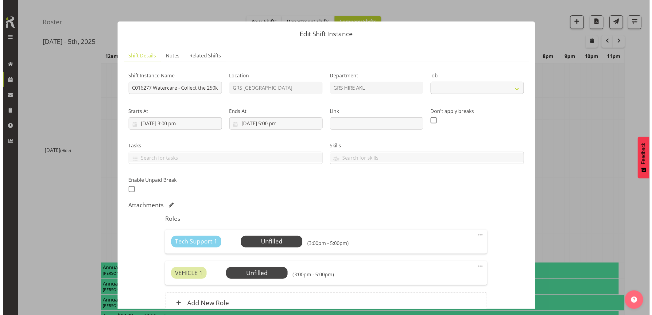
scroll to position [676, 0]
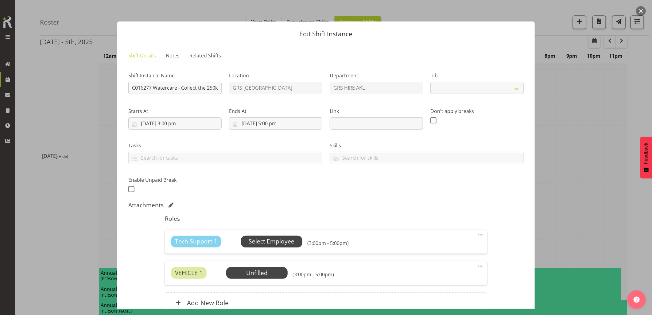
select select "7504"
click at [261, 237] on span "Select Employee" at bounding box center [272, 241] width 46 height 9
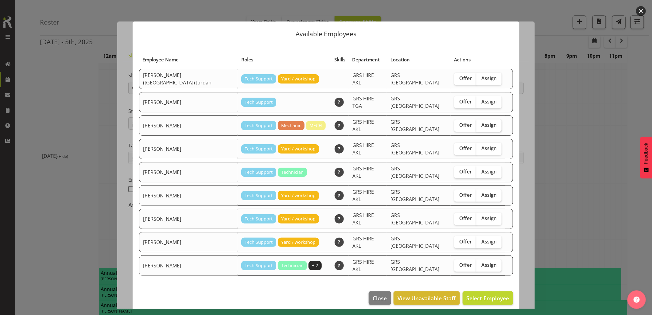
click at [483, 122] on span "Assign" at bounding box center [488, 125] width 15 height 6
click at [480, 123] on input "Assign" at bounding box center [478, 125] width 4 height 4
checkbox input "true"
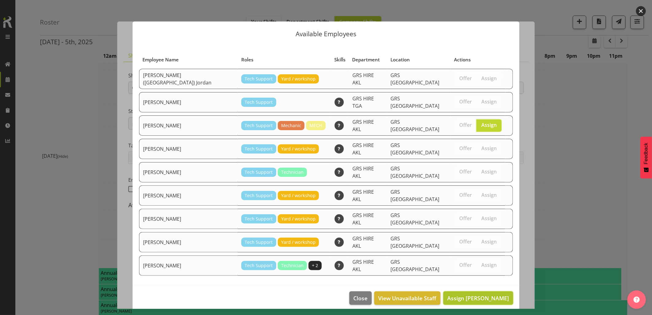
click at [480, 291] on button "Assign Carl Shoebridge" at bounding box center [478, 297] width 70 height 13
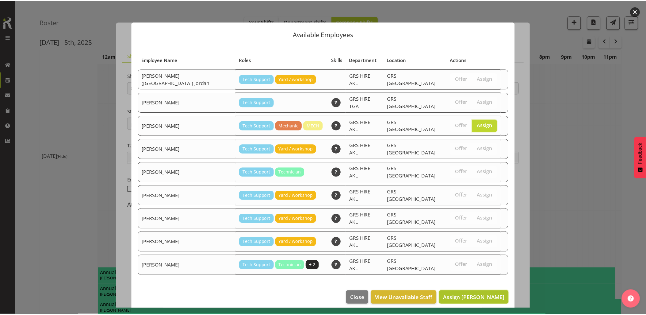
scroll to position [682, 0]
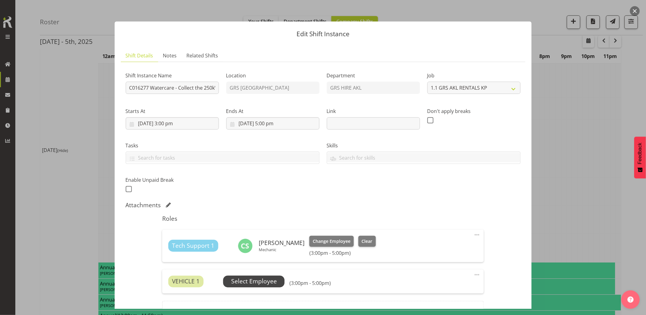
click at [268, 282] on span "Select Employee" at bounding box center [254, 281] width 46 height 9
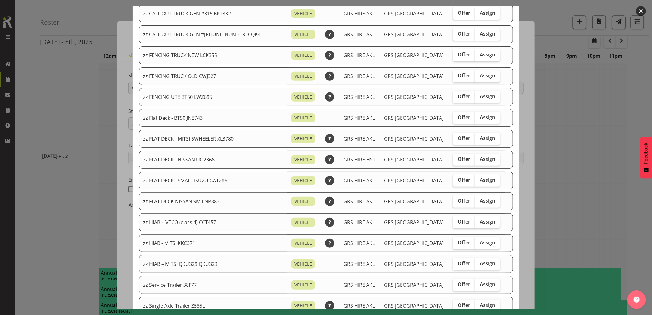
scroll to position [136, 0]
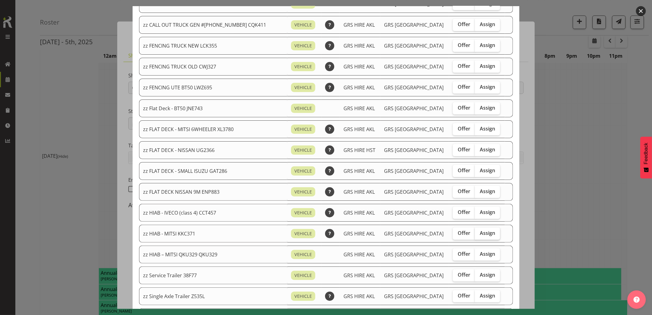
click at [480, 234] on span "Assign" at bounding box center [487, 233] width 15 height 6
click at [477, 234] on input "Assign" at bounding box center [477, 233] width 4 height 4
checkbox input "true"
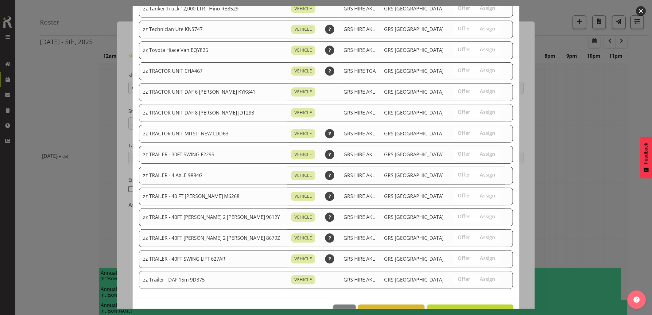
scroll to position [737, 0]
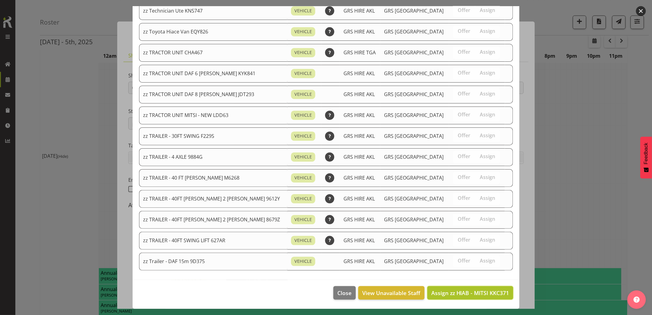
click at [479, 292] on span "Assign zz HIAB - MITSI KKC371" at bounding box center [470, 292] width 78 height 7
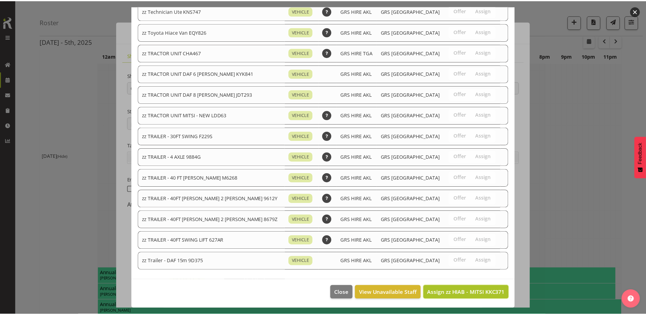
scroll to position [682, 0]
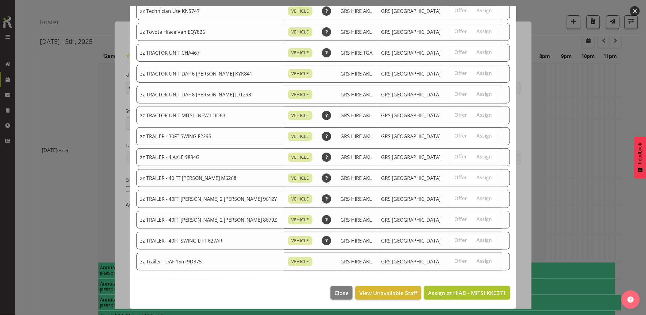
click at [479, 291] on button "Assign zz HIAB - MITSI KKC371" at bounding box center [467, 292] width 86 height 13
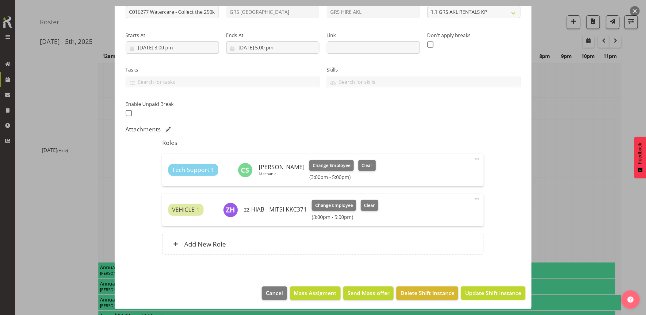
click at [486, 289] on span "Update Shift Instance" at bounding box center [493, 293] width 56 height 8
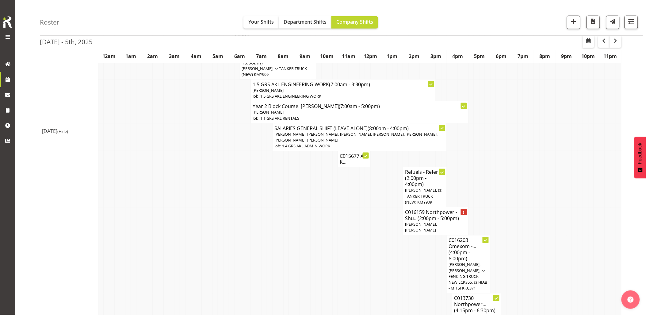
scroll to position [307, 0]
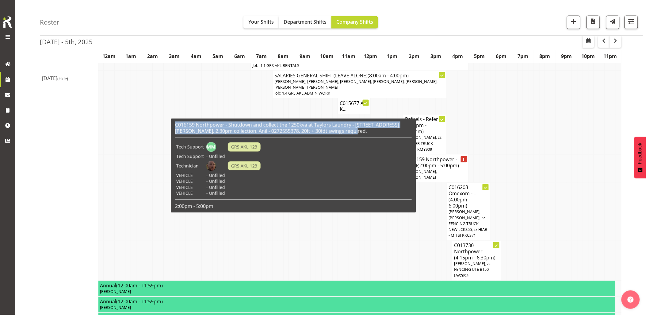
drag, startPoint x: 351, startPoint y: 132, endPoint x: 174, endPoint y: 125, distance: 177.8
click at [174, 125] on div "C016159 Northpower - Shutdown and collect the 1250kva at Taylors Laundry - 85 C…" at bounding box center [294, 165] width 240 height 91
drag, startPoint x: 174, startPoint y: 125, endPoint x: 185, endPoint y: 125, distance: 11.1
copy h6 "C016159 Northpower - Shutdown and collect the 1250kva at Taylors Laundry - 85 C…"
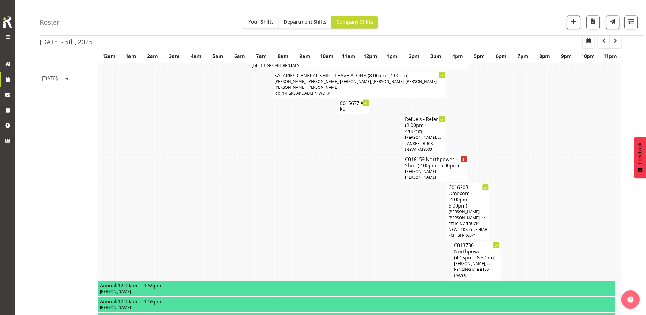
drag, startPoint x: 362, startPoint y: 211, endPoint x: 369, endPoint y: 212, distance: 6.5
click at [362, 211] on td at bounding box center [363, 212] width 6 height 58
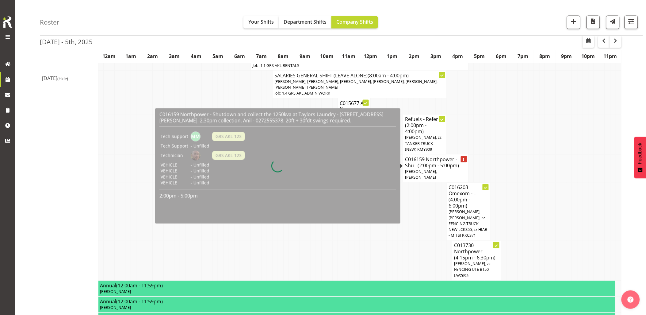
click at [434, 171] on span "Michael Marshall, Sam Peters" at bounding box center [421, 174] width 32 height 11
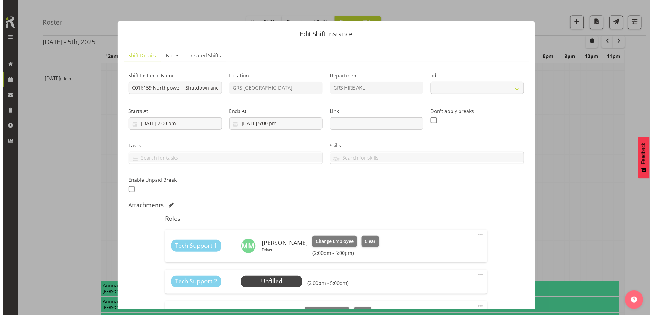
scroll to position [304, 0]
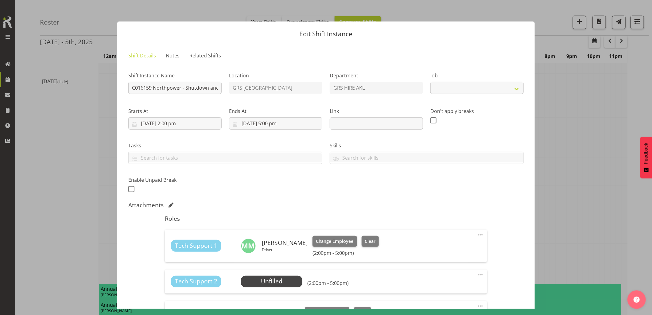
select select "9"
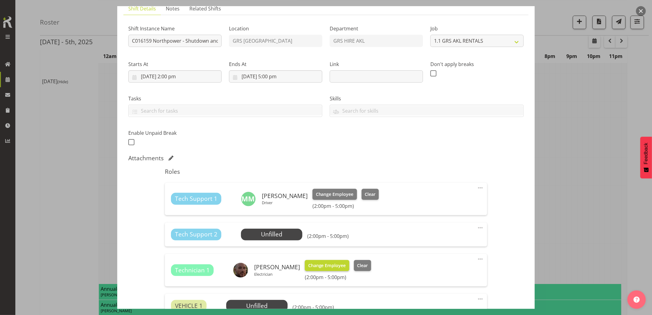
scroll to position [136, 0]
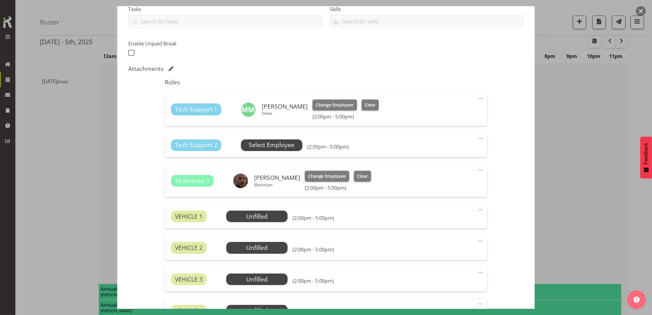
click at [276, 148] on span "Select Employee" at bounding box center [272, 145] width 46 height 9
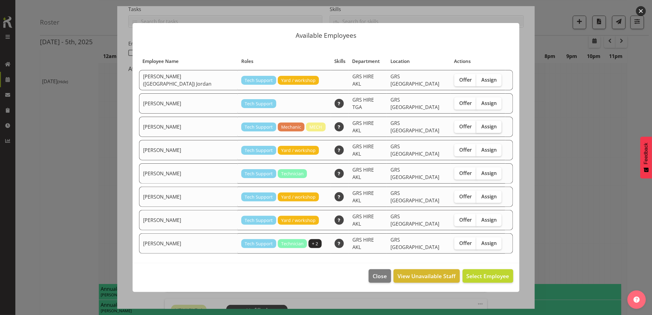
click at [481, 129] on span "Assign" at bounding box center [488, 126] width 15 height 6
click at [479, 128] on input "Assign" at bounding box center [478, 126] width 4 height 4
checkbox input "true"
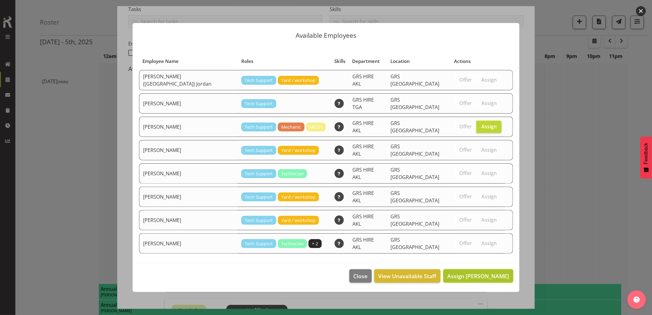
click at [486, 272] on span "Assign Carl Shoebridge" at bounding box center [478, 275] width 62 height 7
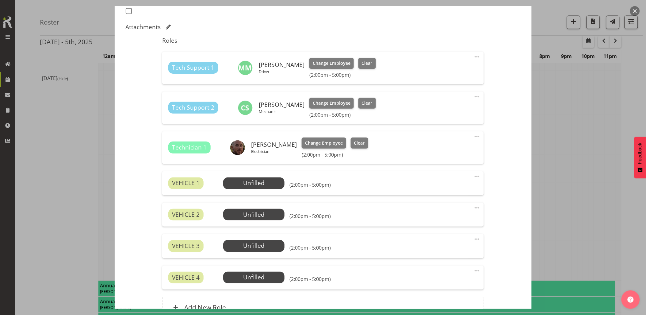
scroll to position [204, 0]
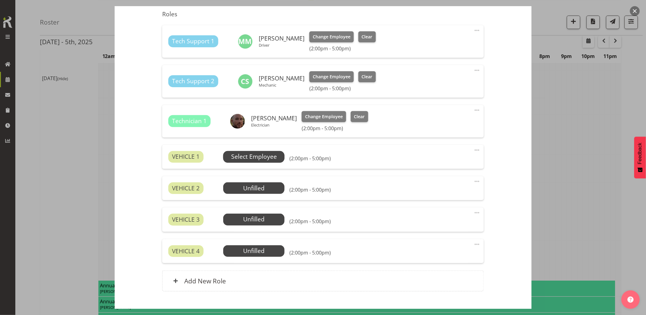
click at [266, 157] on span "Select Employee" at bounding box center [254, 156] width 46 height 9
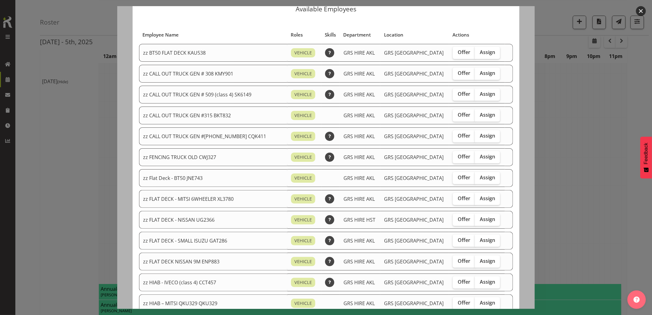
scroll to position [34, 0]
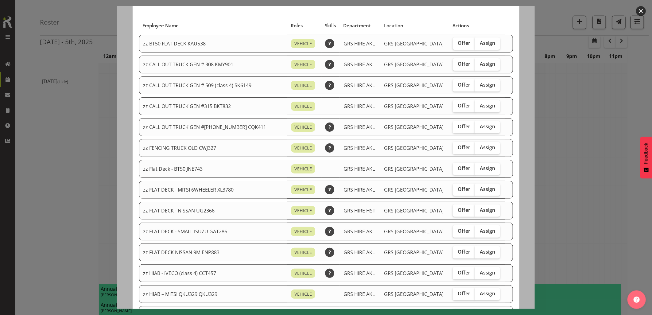
click at [642, 11] on button "button" at bounding box center [641, 11] width 10 height 10
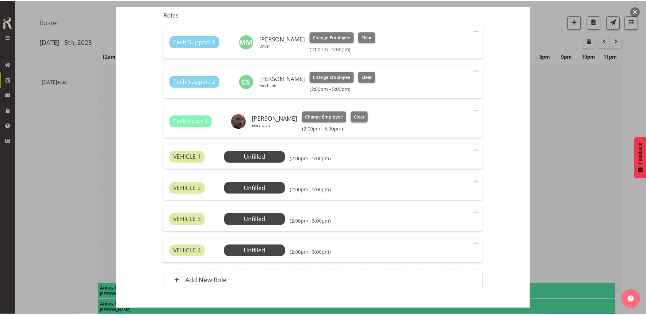
scroll to position [307, 0]
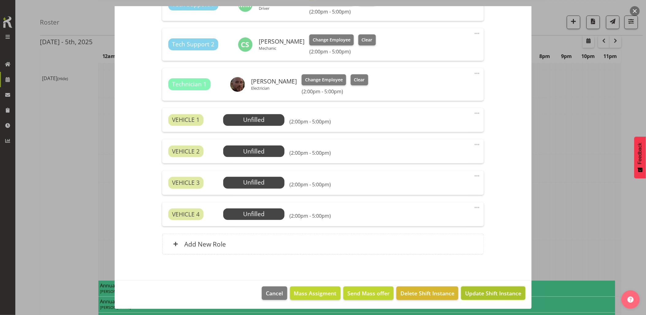
drag, startPoint x: 482, startPoint y: 293, endPoint x: 492, endPoint y: 299, distance: 11.9
click at [483, 293] on span "Update Shift Instance" at bounding box center [493, 293] width 56 height 8
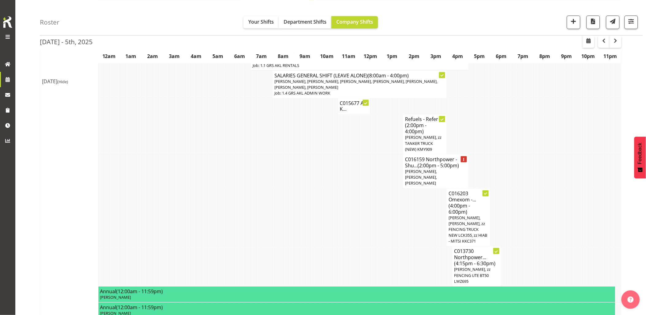
click at [326, 198] on td at bounding box center [325, 217] width 6 height 58
click at [367, 198] on td at bounding box center [368, 217] width 6 height 58
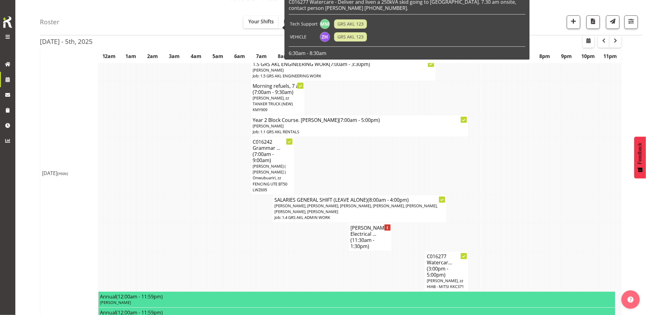
scroll to position [716, 0]
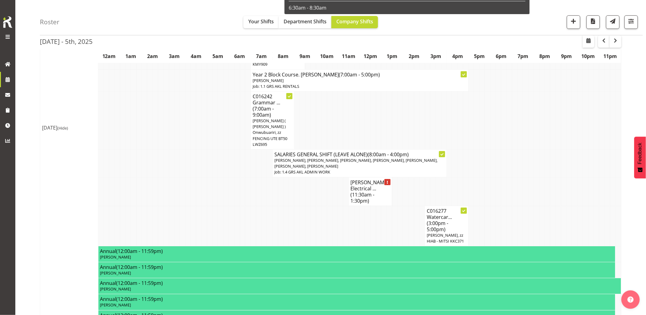
click at [321, 206] on td at bounding box center [319, 226] width 6 height 40
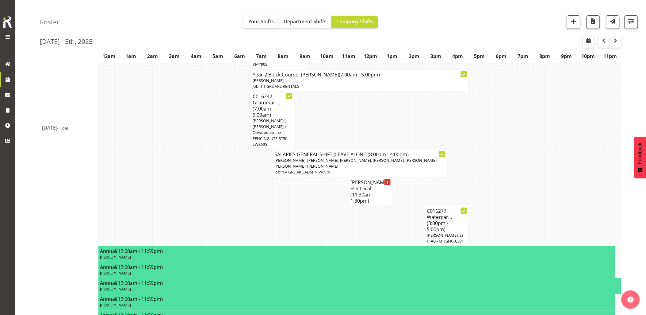
click at [526, 155] on td at bounding box center [526, 163] width 6 height 28
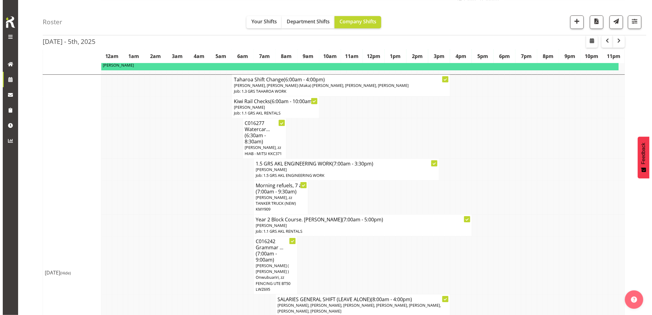
scroll to position [614, 0]
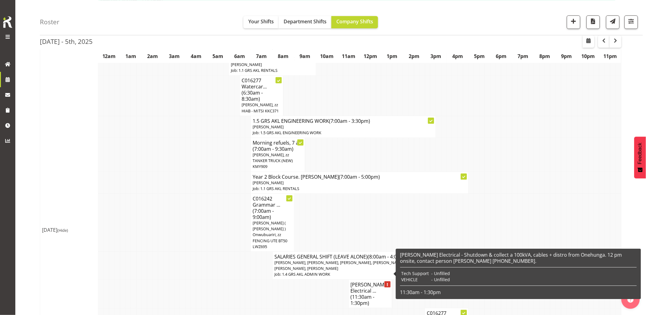
click at [376, 281] on h4 "Akon Electrical ... (11:30am - 1:30pm)" at bounding box center [371, 293] width 40 height 25
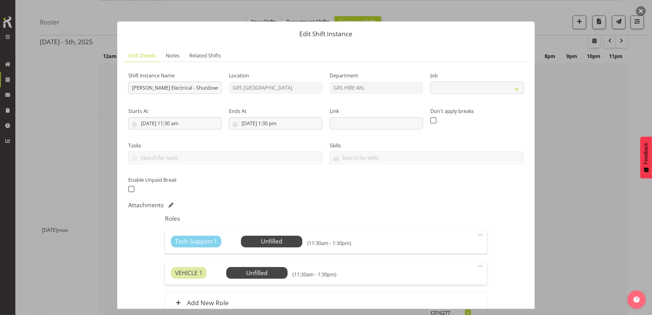
select select "7504"
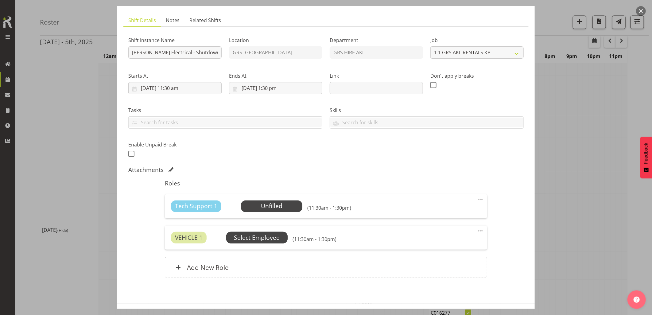
scroll to position [59, 0]
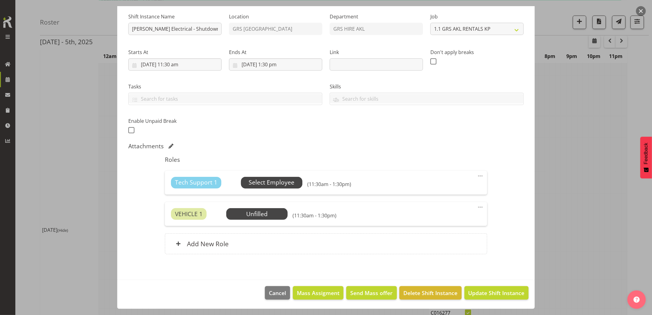
click at [256, 182] on span "Select Employee" at bounding box center [272, 182] width 46 height 9
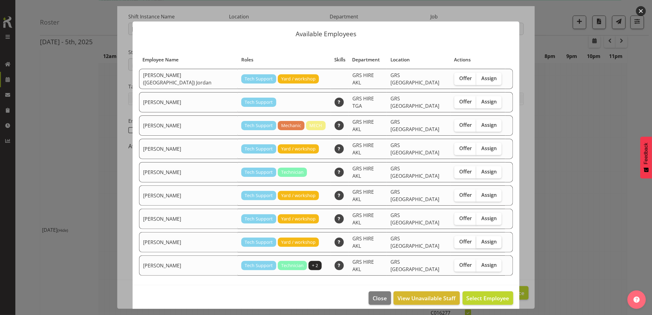
click at [481, 238] on span "Assign" at bounding box center [488, 241] width 15 height 6
click at [476, 240] on input "Assign" at bounding box center [478, 242] width 4 height 4
checkbox input "true"
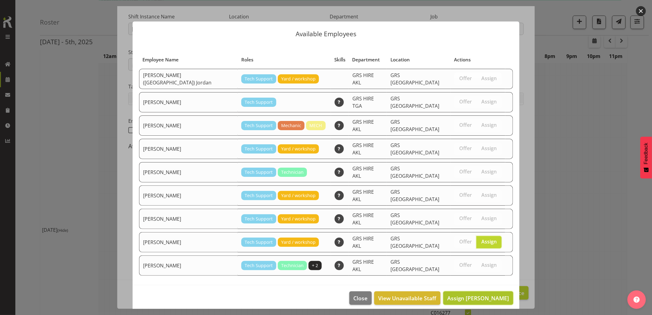
click at [479, 294] on span "Assign Sam Carter" at bounding box center [478, 297] width 62 height 7
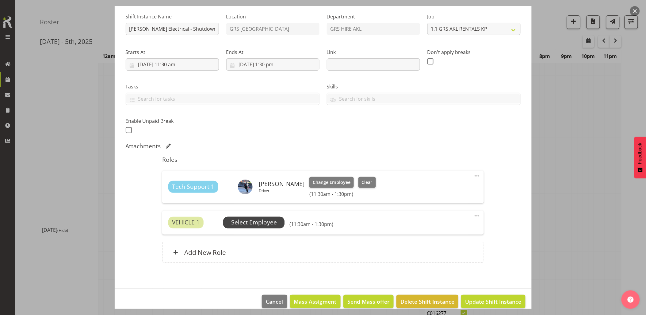
click at [255, 223] on span "Select Employee" at bounding box center [254, 222] width 46 height 9
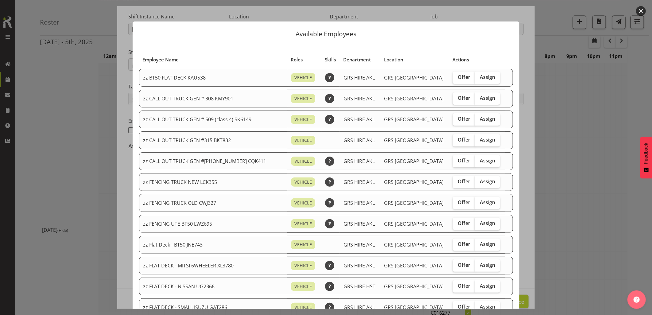
click at [482, 226] on label "Assign" at bounding box center [487, 224] width 25 height 12
click at [479, 225] on input "Assign" at bounding box center [477, 223] width 4 height 4
checkbox input "true"
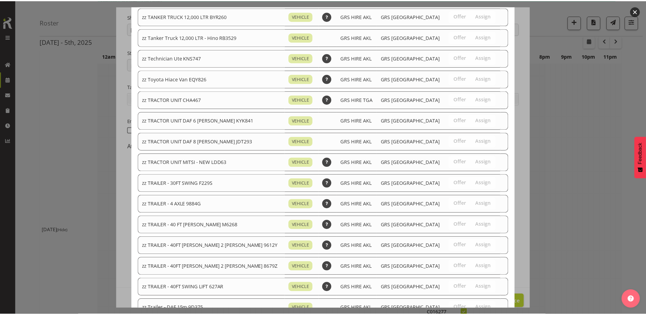
scroll to position [737, 0]
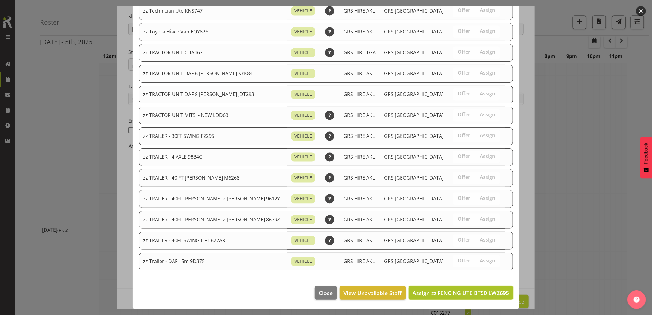
click at [463, 293] on span "Assign zz FENCING UTE BT50 LWZ695" at bounding box center [460, 292] width 97 height 7
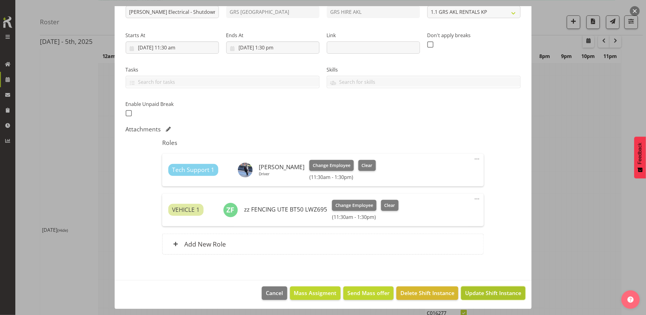
click at [484, 299] on button "Update Shift Instance" at bounding box center [493, 292] width 64 height 13
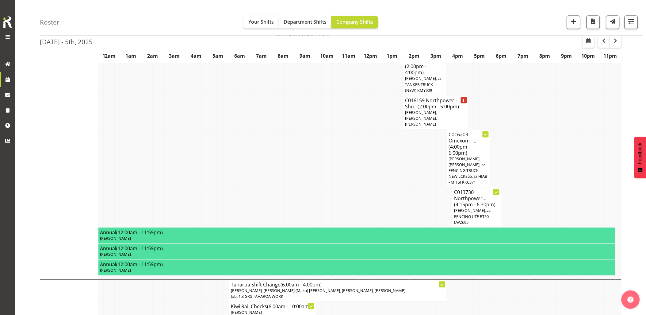
scroll to position [341, 0]
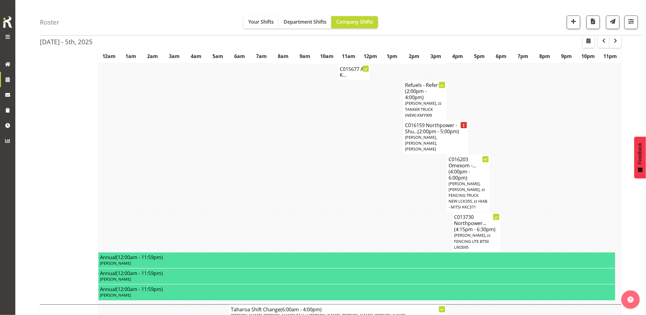
click at [336, 158] on td at bounding box center [336, 183] width 6 height 58
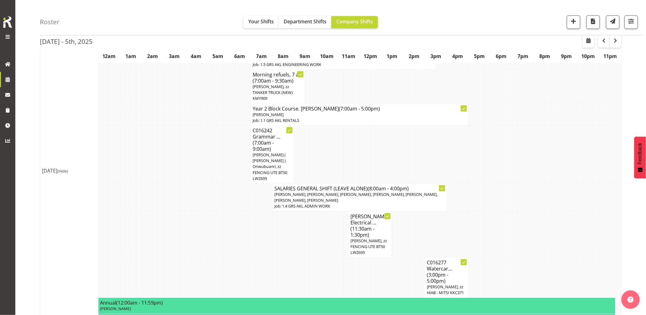
click at [210, 211] on td at bounding box center [210, 234] width 6 height 46
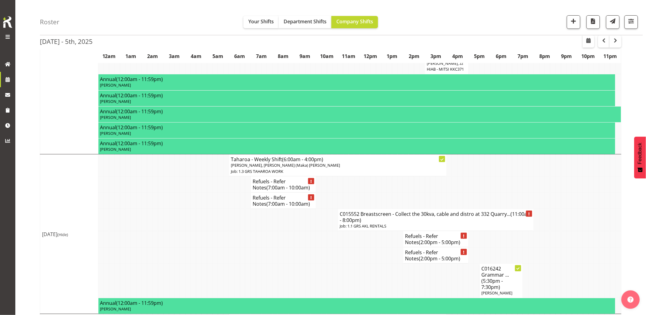
scroll to position [954, 0]
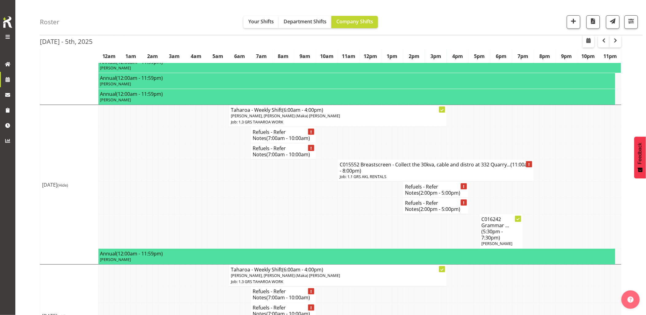
click at [240, 198] on td at bounding box center [237, 206] width 6 height 16
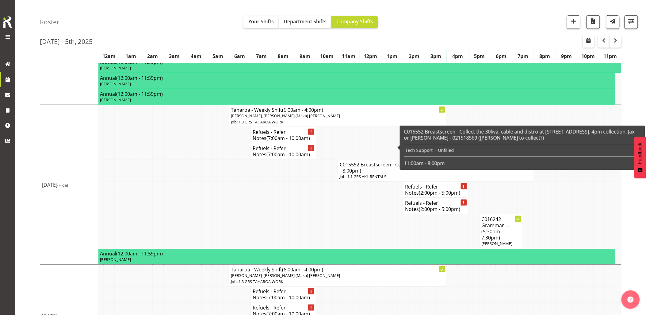
click at [360, 174] on p "Job: 1.1 GRS AKL RENTALS" at bounding box center [436, 177] width 192 height 6
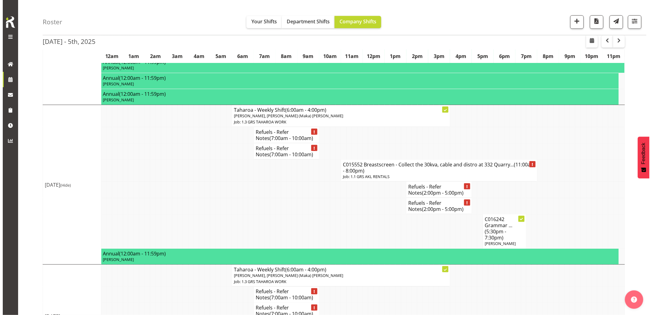
scroll to position [949, 0]
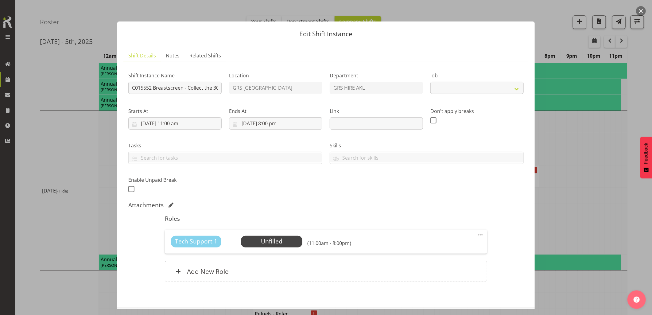
select select "9"
click at [270, 241] on span "Select Employee" at bounding box center [272, 241] width 46 height 9
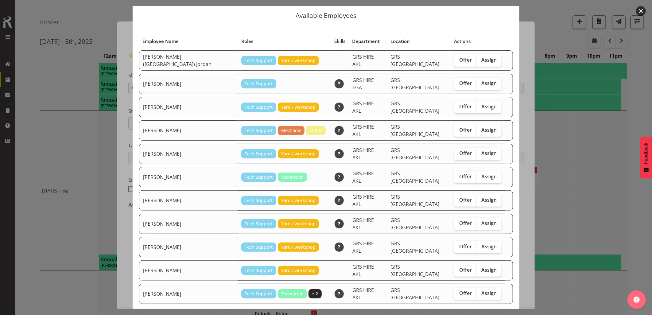
scroll to position [25, 0]
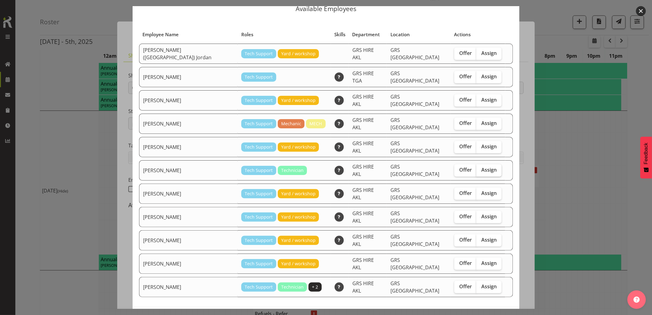
click at [481, 167] on span "Assign" at bounding box center [488, 170] width 15 height 6
click at [476, 168] on input "Assign" at bounding box center [478, 170] width 4 height 4
checkbox input "true"
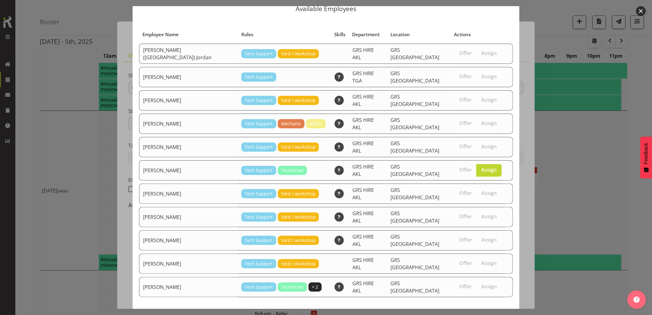
click at [475, 314] on span "Assign Craig Barrett" at bounding box center [478, 319] width 62 height 7
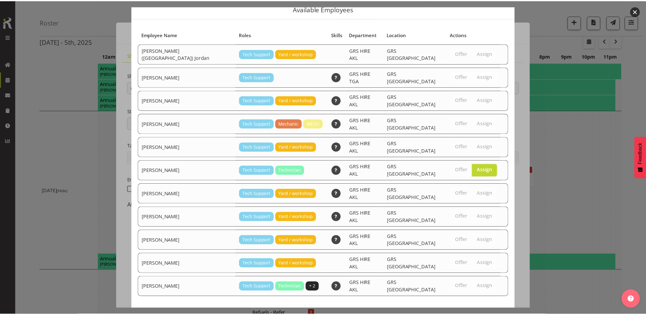
scroll to position [954, 0]
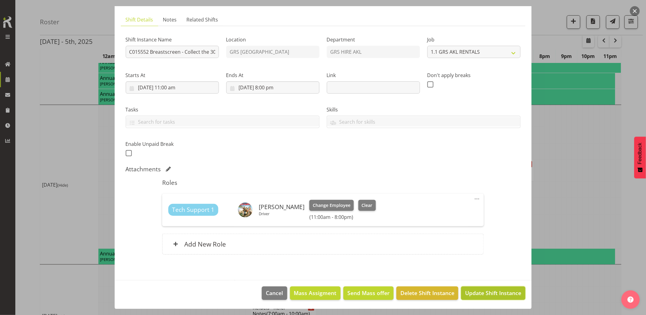
click at [490, 295] on span "Update Shift Instance" at bounding box center [493, 293] width 56 height 8
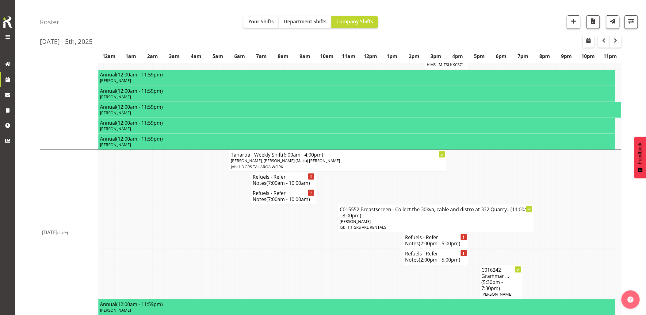
scroll to position [920, 0]
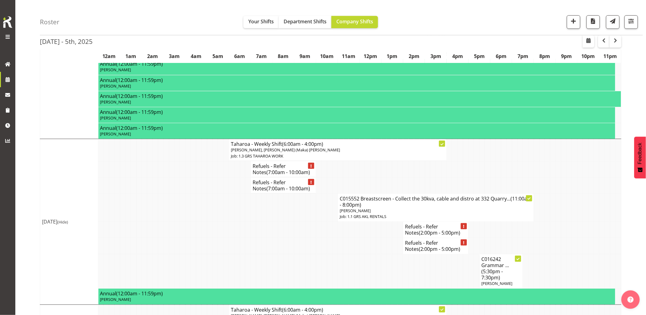
click at [220, 238] on td at bounding box center [221, 246] width 6 height 16
click at [221, 238] on td at bounding box center [221, 246] width 6 height 16
click at [278, 238] on td at bounding box center [281, 246] width 6 height 16
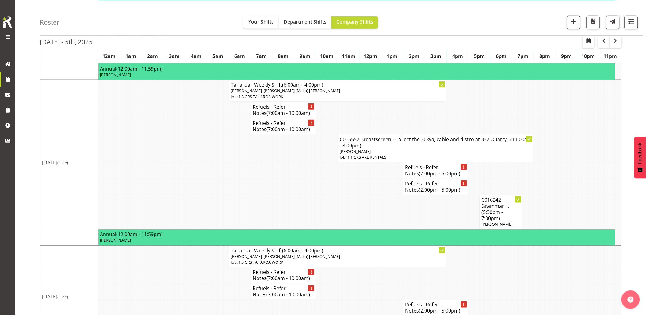
scroll to position [995, 0]
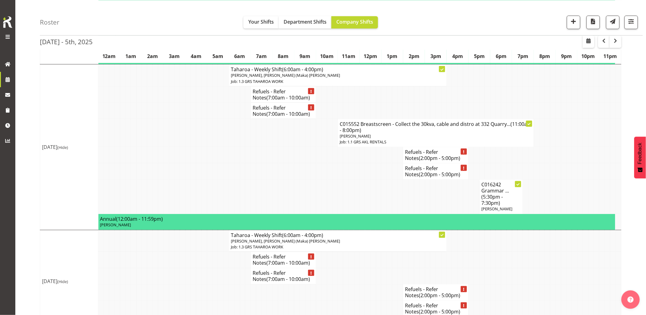
click at [197, 252] on td at bounding box center [199, 260] width 6 height 16
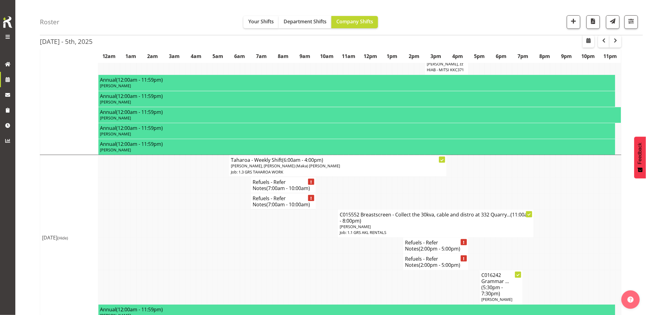
scroll to position [893, 0]
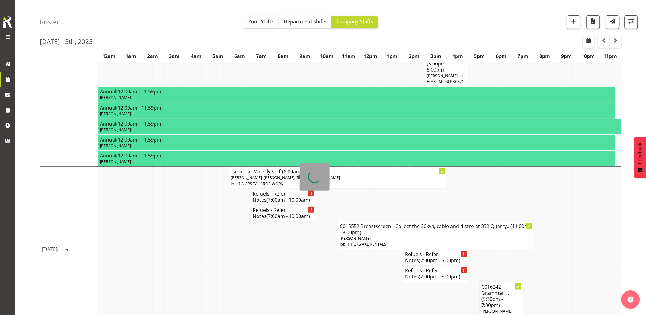
click at [276, 191] on h4 "Refuels - Refer Notes (7:00am - 10:00am)" at bounding box center [283, 197] width 61 height 12
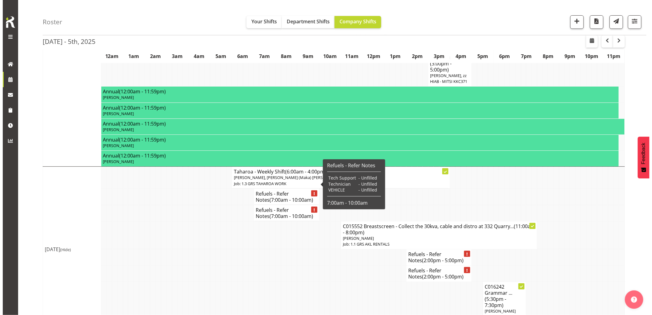
scroll to position [887, 0]
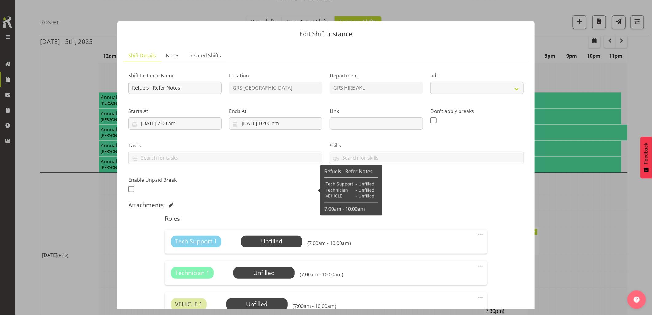
select select "9"
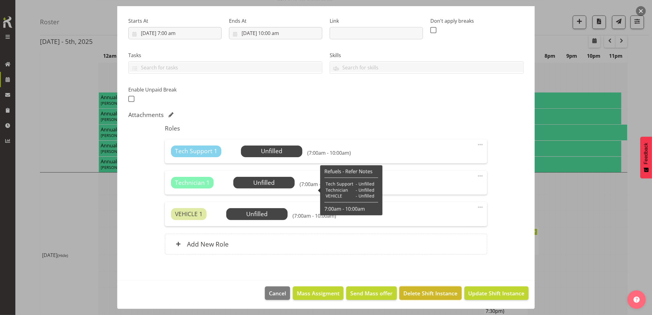
click at [429, 294] on span "Delete Shift Instance" at bounding box center [430, 293] width 54 height 8
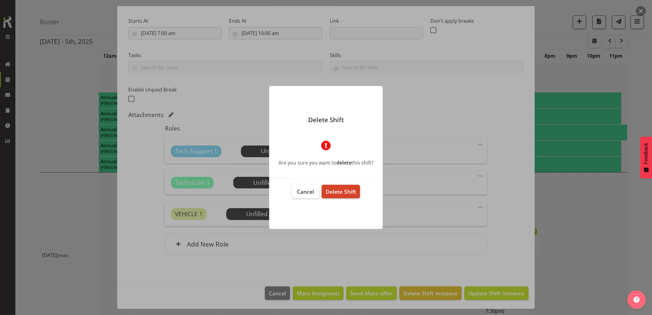
click at [341, 192] on span "Delete Shift" at bounding box center [341, 191] width 30 height 7
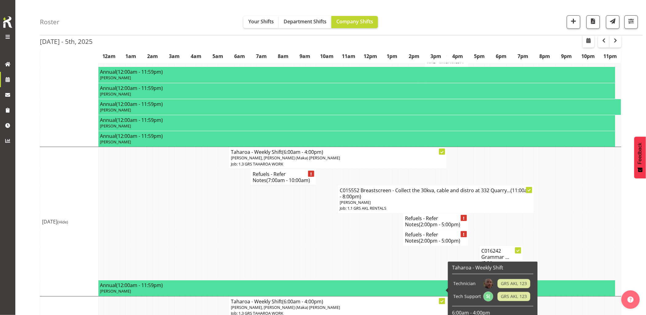
scroll to position [910, 0]
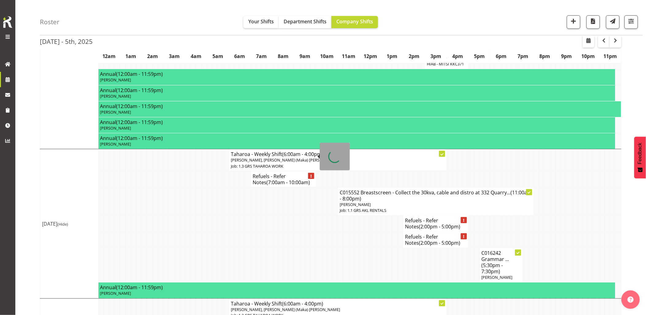
click at [269, 173] on h4 "Refuels - Refer Notes (7:00am - 10:00am)" at bounding box center [283, 179] width 61 height 12
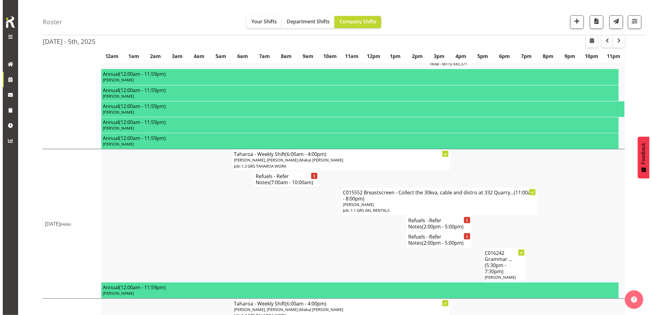
scroll to position [904, 0]
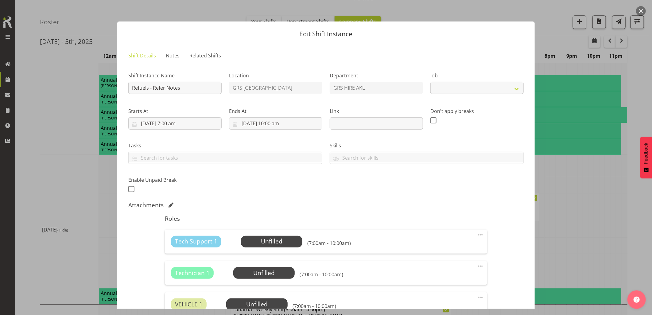
select select "9"
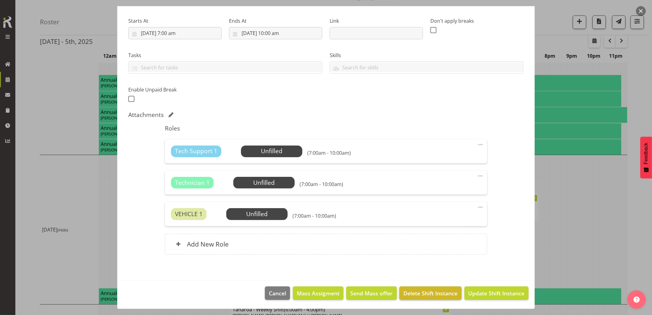
drag, startPoint x: 418, startPoint y: 284, endPoint x: 425, endPoint y: 292, distance: 10.9
click at [418, 285] on footer "Cancel Mass Assigment Send Mass offer Delete Shift Instance Update Shift Instan…" at bounding box center [325, 294] width 417 height 29
click at [425, 292] on span "Delete Shift Instance" at bounding box center [430, 293] width 54 height 8
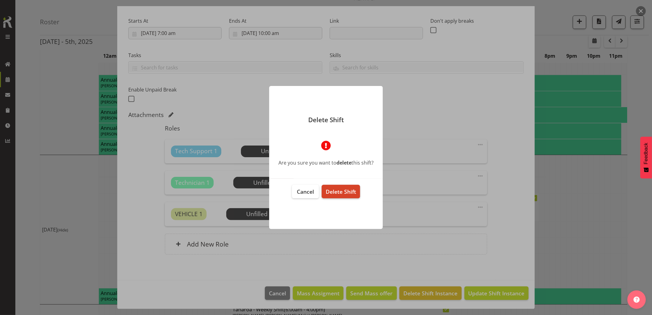
click at [341, 189] on span "Delete Shift" at bounding box center [341, 191] width 30 height 7
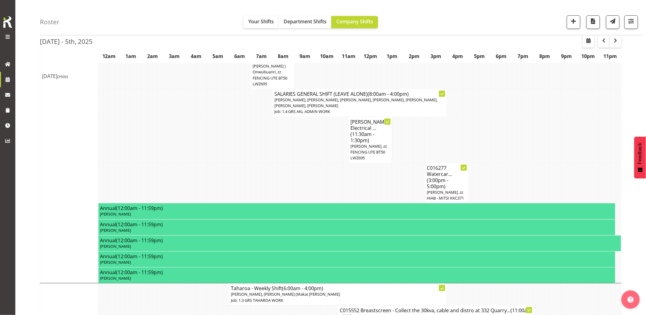
scroll to position [920, 0]
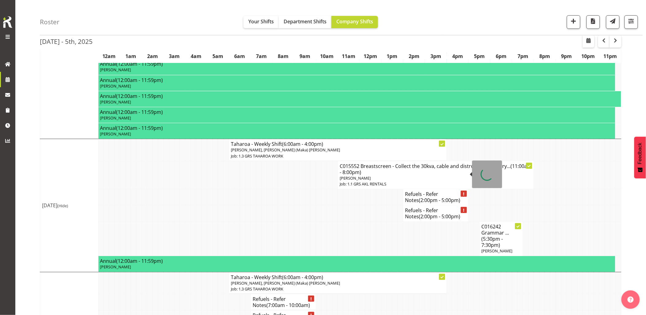
click at [428, 197] on span "(2:00pm - 5:00pm)" at bounding box center [439, 200] width 41 height 7
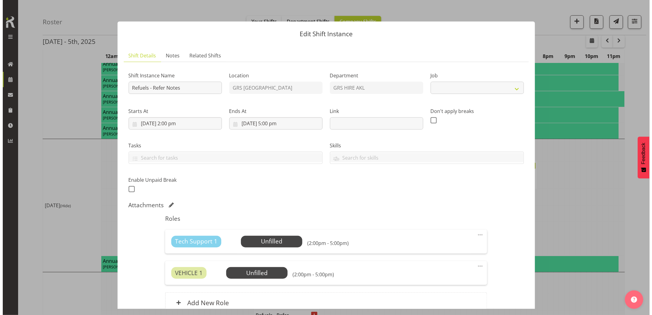
scroll to position [915, 0]
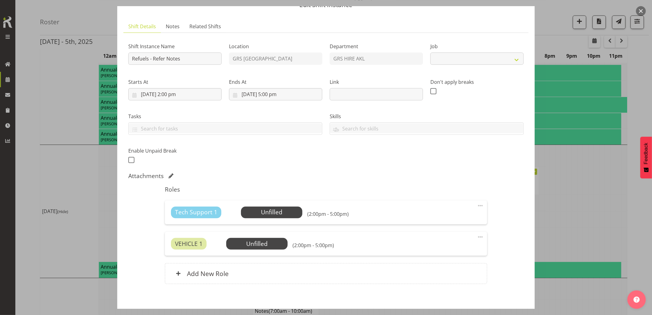
select select "9"
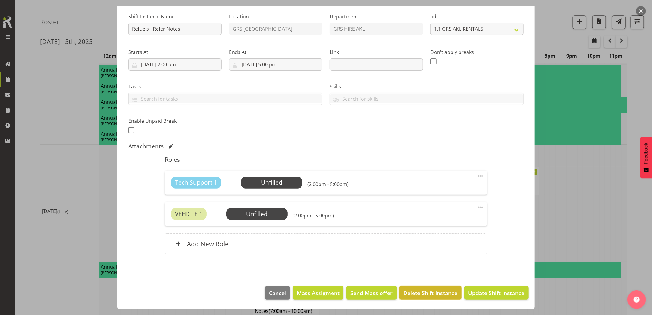
click at [426, 296] on span "Delete Shift Instance" at bounding box center [430, 293] width 54 height 8
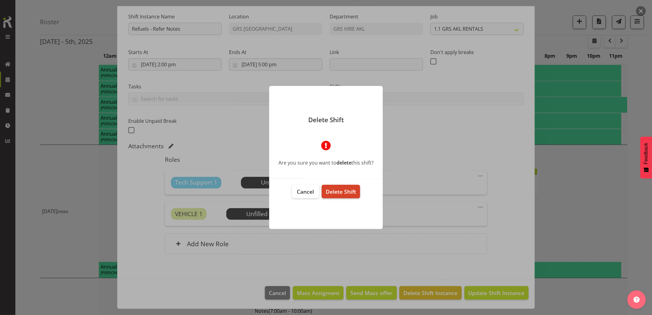
drag, startPoint x: 348, startPoint y: 192, endPoint x: 364, endPoint y: 234, distance: 45.1
click at [348, 192] on span "Delete Shift" at bounding box center [341, 191] width 30 height 7
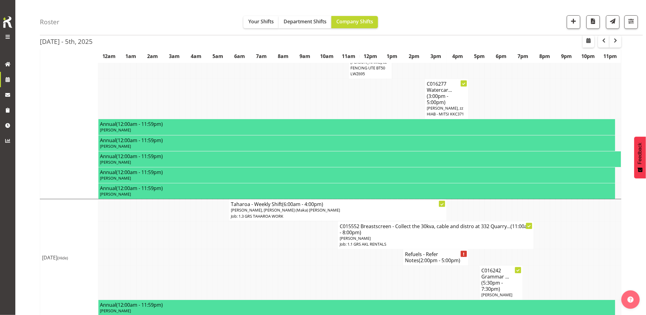
scroll to position [920, 0]
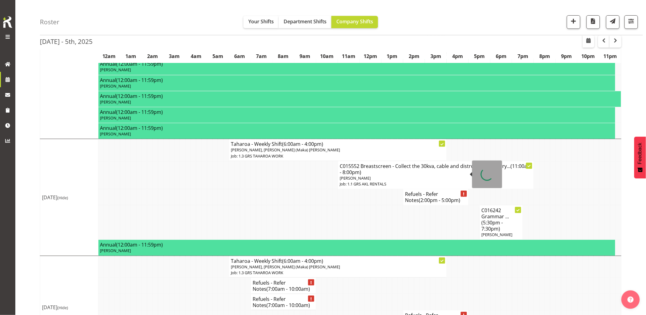
click at [421, 197] on span "(2:00pm - 5:00pm)" at bounding box center [439, 200] width 41 height 7
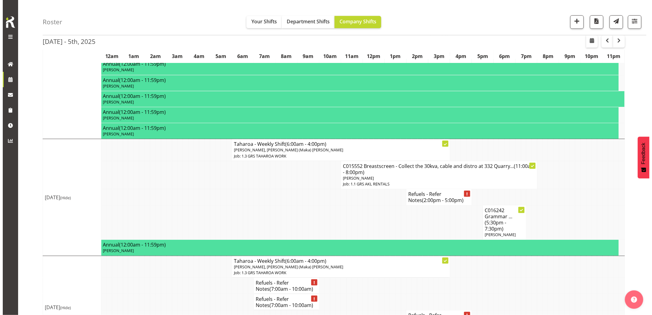
scroll to position [915, 0]
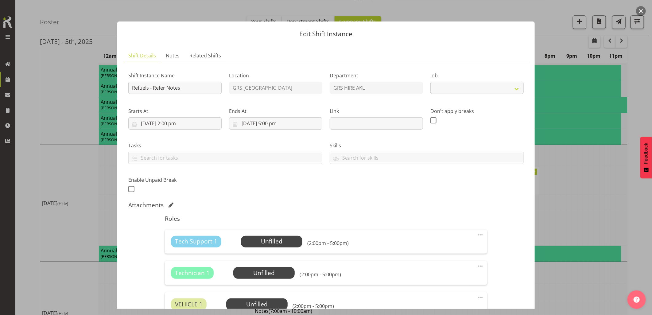
select select "9"
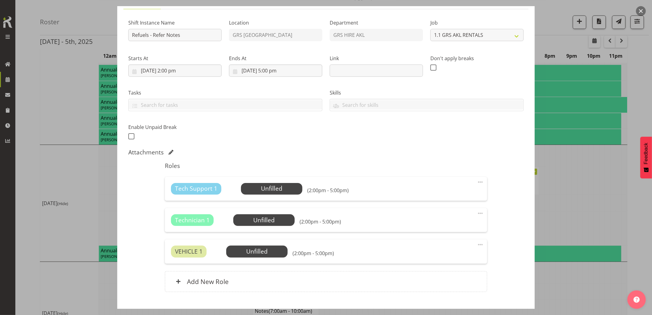
scroll to position [90, 0]
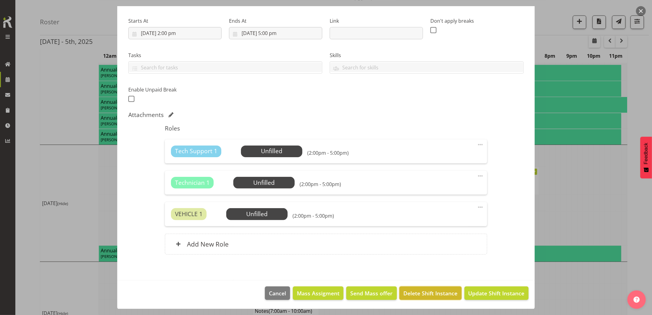
click at [426, 298] on button "Delete Shift Instance" at bounding box center [430, 292] width 62 height 13
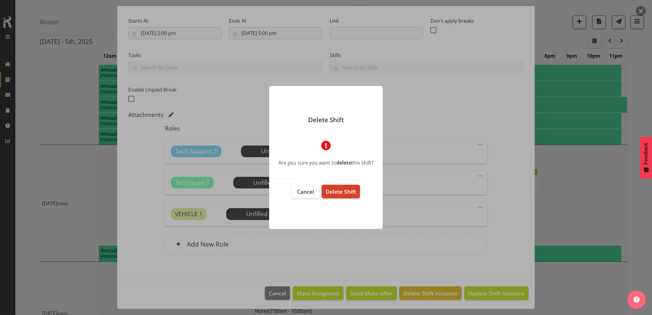
click at [355, 194] on button "Delete Shift" at bounding box center [341, 191] width 38 height 13
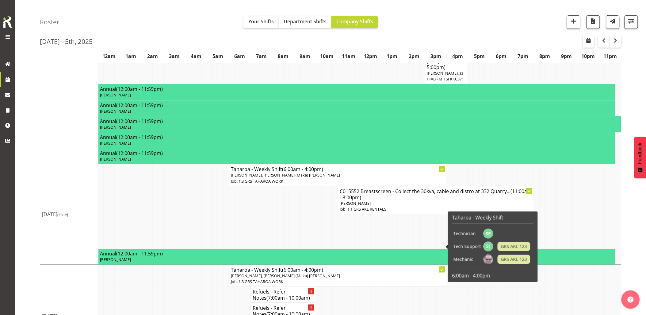
scroll to position [930, 0]
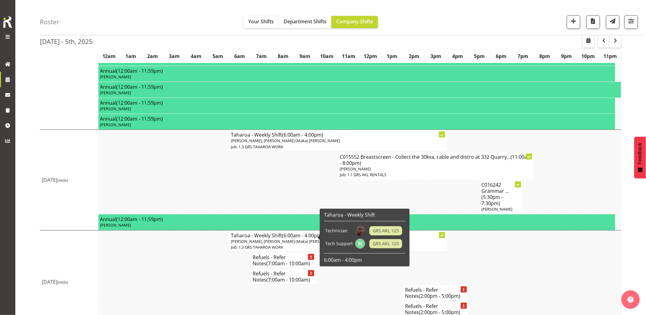
click at [267, 260] on span "(7:00am - 10:00am)" at bounding box center [289, 263] width 44 height 7
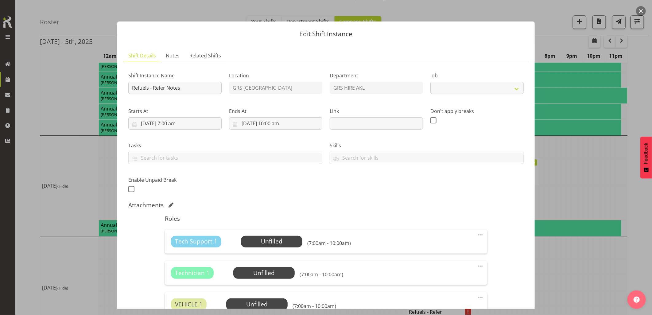
scroll to position [90, 0]
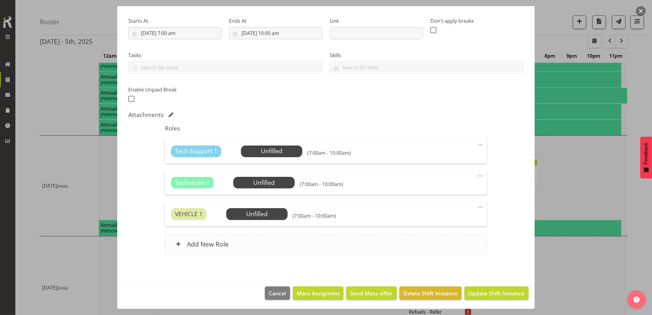
select select "9"
click at [420, 295] on span "Delete Shift Instance" at bounding box center [430, 293] width 54 height 8
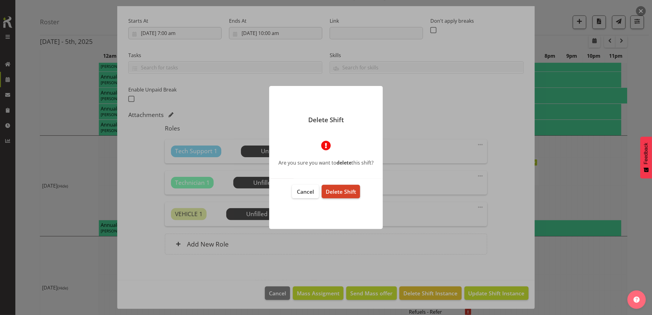
click at [345, 197] on button "Delete Shift" at bounding box center [341, 191] width 38 height 13
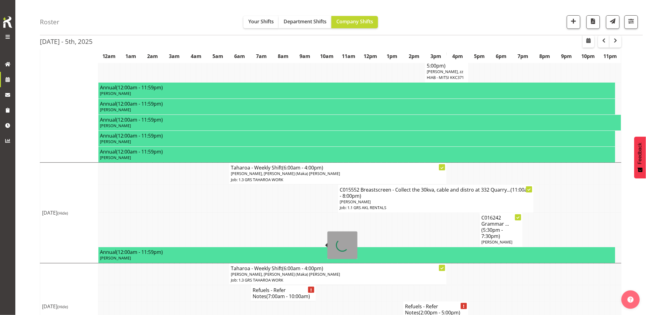
scroll to position [913, 0]
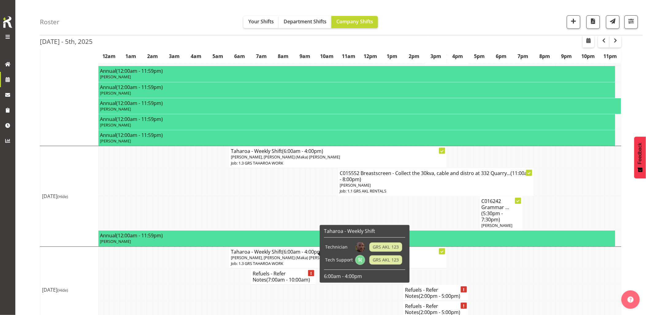
click at [275, 276] on span "(7:00am - 10:00am)" at bounding box center [289, 279] width 44 height 7
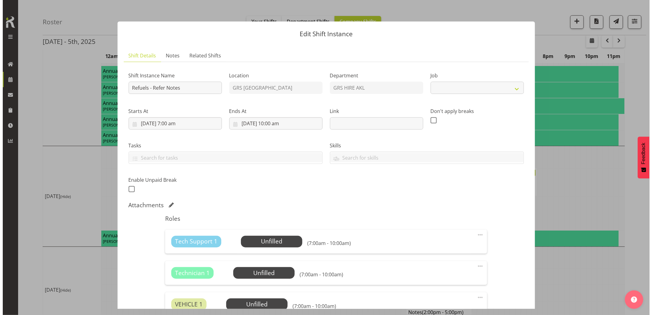
scroll to position [907, 0]
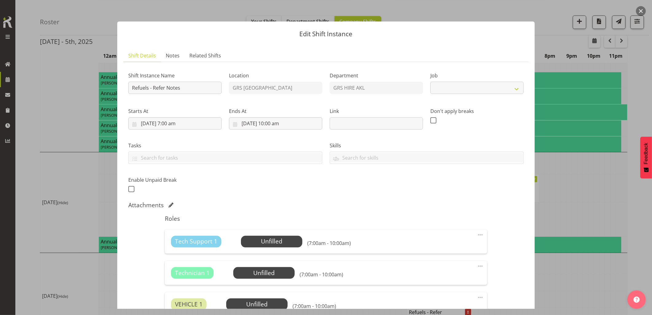
select select "9"
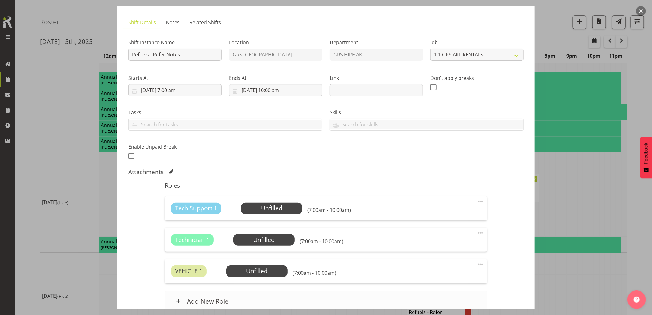
scroll to position [90, 0]
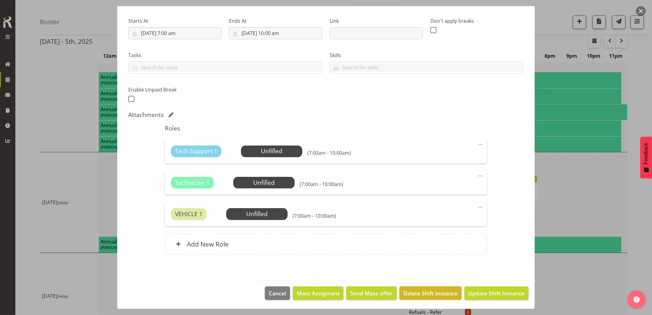
click at [412, 289] on span "Delete Shift Instance" at bounding box center [430, 293] width 54 height 8
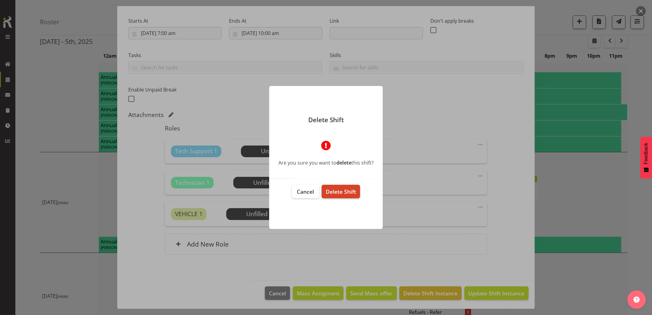
click at [349, 192] on span "Delete Shift" at bounding box center [341, 191] width 30 height 7
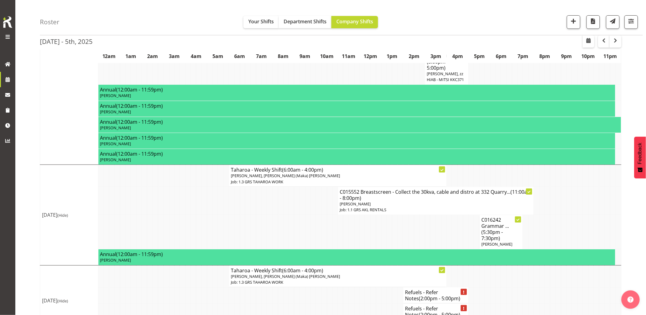
scroll to position [897, 0]
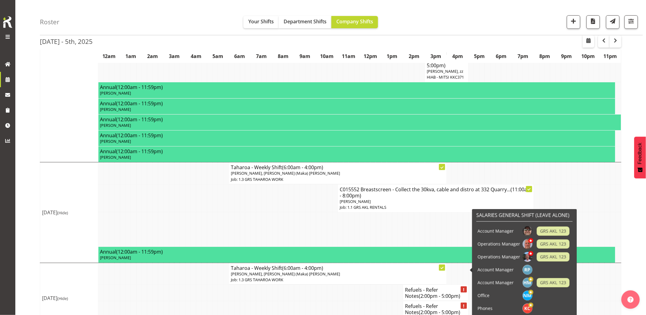
click at [419, 292] on span "(2:00pm - 5:00pm)" at bounding box center [439, 295] width 41 height 7
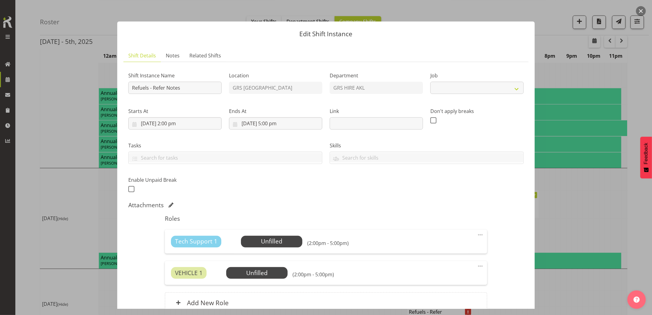
scroll to position [59, 0]
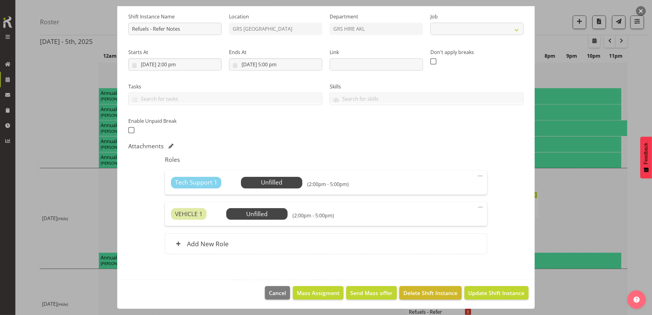
select select "9"
click at [420, 292] on span "Delete Shift Instance" at bounding box center [430, 293] width 54 height 8
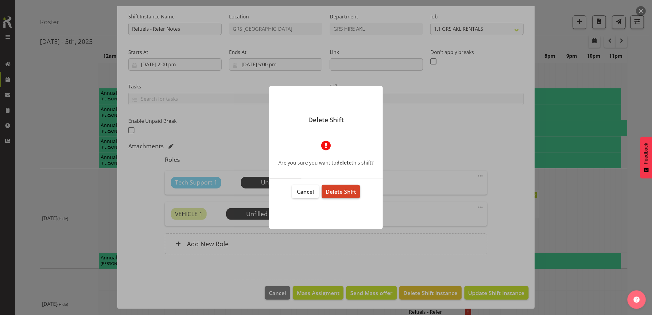
click at [339, 188] on span "Delete Shift" at bounding box center [341, 191] width 30 height 7
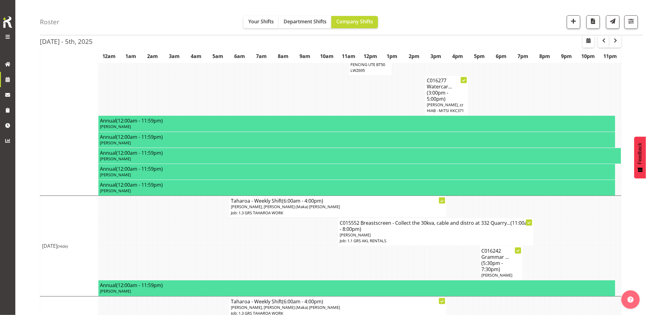
scroll to position [0, 0]
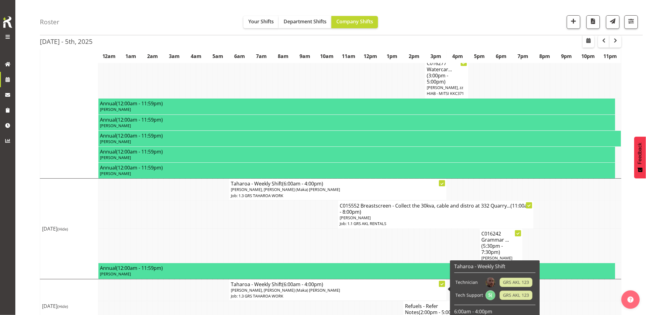
click at [429, 309] on span "(2:00pm - 5:00pm)" at bounding box center [439, 312] width 41 height 7
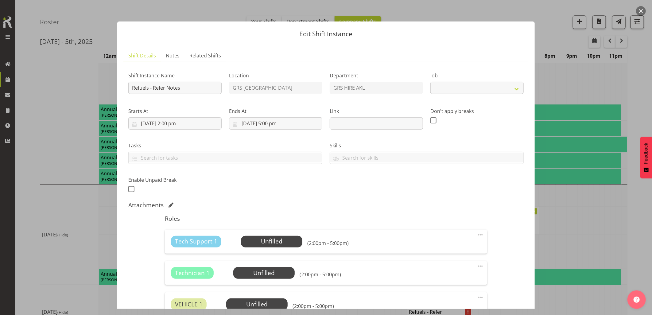
select select "9"
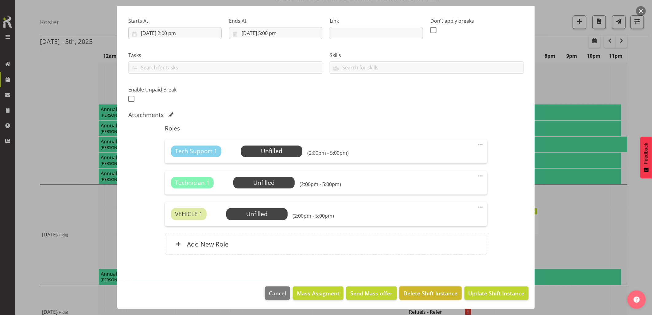
click at [426, 291] on span "Delete Shift Instance" at bounding box center [430, 293] width 54 height 8
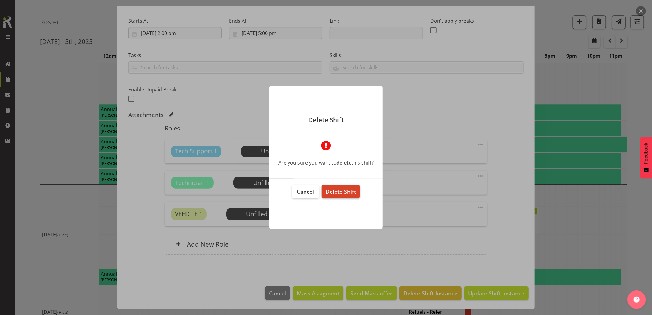
click at [351, 196] on button "Delete Shift" at bounding box center [341, 191] width 38 height 13
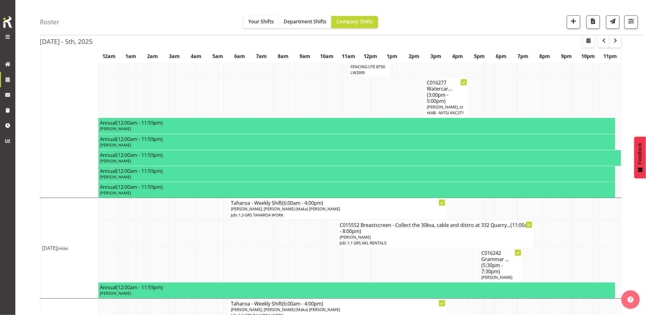
scroll to position [864, 0]
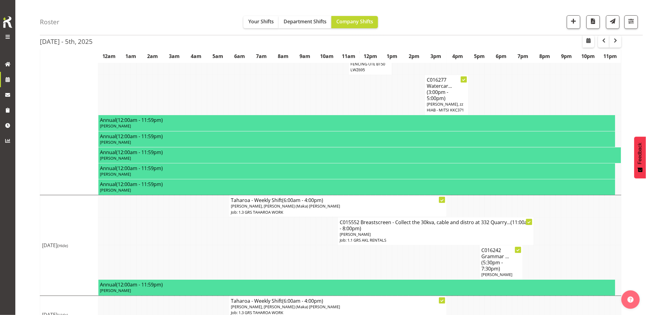
drag, startPoint x: 191, startPoint y: 218, endPoint x: 179, endPoint y: 216, distance: 11.5
click at [191, 218] on td at bounding box center [194, 231] width 6 height 28
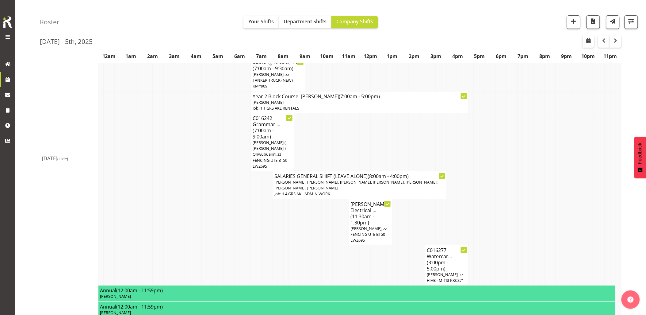
click at [202, 245] on tr "C016277 Watercar... (3:00pm - 5:00pm) Carl Shoebridge, zz HIAB - MITSI KKC371" at bounding box center [331, 265] width 582 height 40
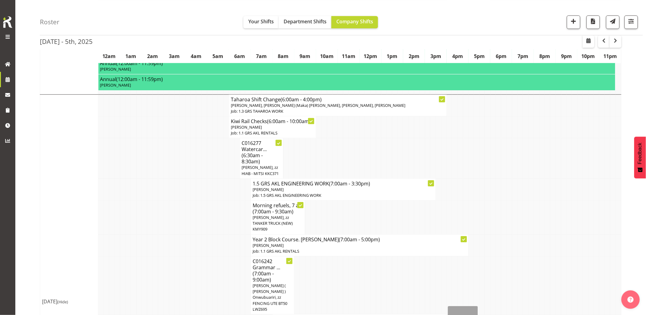
scroll to position [592, 0]
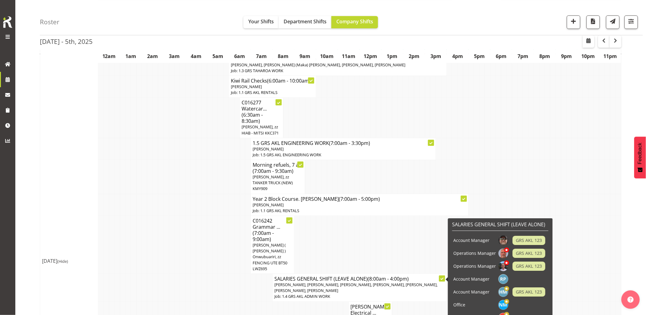
click at [174, 237] on td at bounding box center [172, 245] width 6 height 58
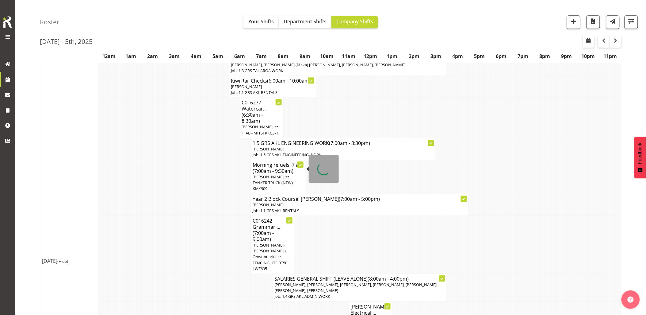
click at [272, 168] on span "(7:00am - 9:30am)" at bounding box center [273, 171] width 41 height 7
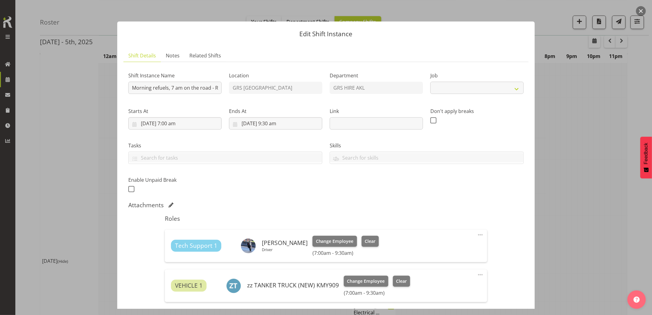
select select "9"
click at [173, 59] on link "Notes" at bounding box center [173, 55] width 24 height 13
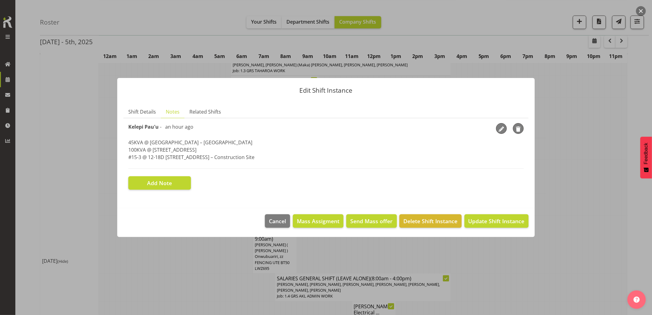
click at [640, 13] on button "button" at bounding box center [641, 11] width 10 height 10
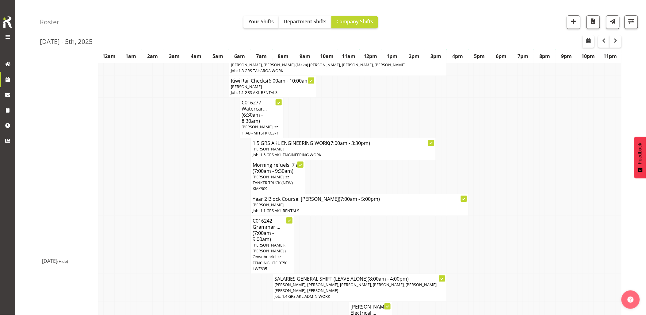
click at [568, 216] on td at bounding box center [570, 245] width 6 height 58
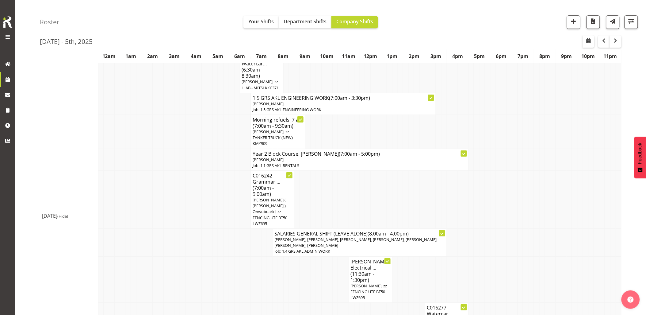
scroll to position [694, 0]
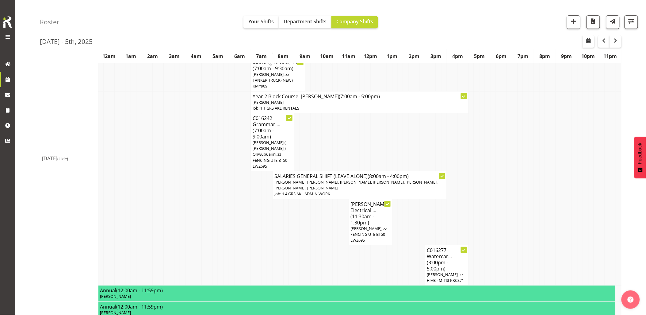
click at [274, 210] on td at bounding box center [276, 222] width 6 height 46
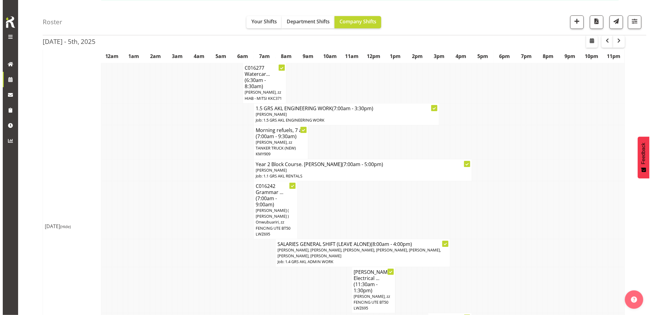
scroll to position [626, 0]
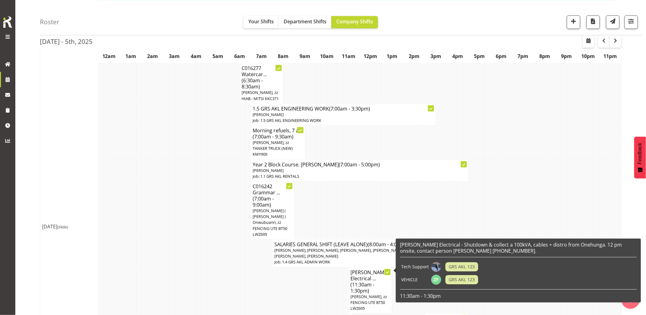
click at [361, 281] on span "(11:30am - 1:30pm)" at bounding box center [363, 287] width 24 height 13
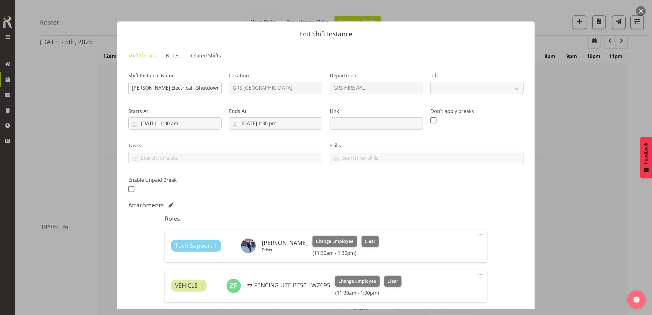
select select "7504"
click at [131, 85] on input "Akon Electrical - Shutdown & collect a 100kVA, cables + distro from Onehunga. 1…" at bounding box center [174, 88] width 93 height 12
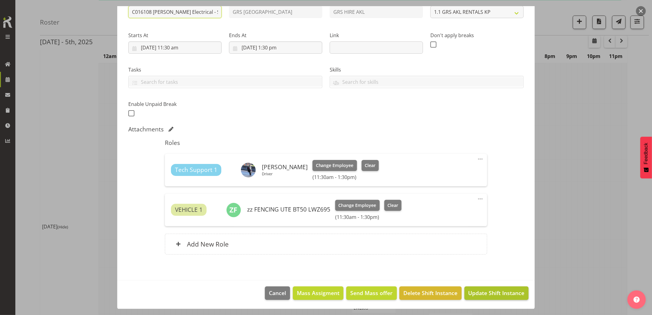
type input "C016108 Akon Electrical - Shutdown & collect a 100kVA, cables + distro from One…"
click at [482, 289] on span "Update Shift Instance" at bounding box center [496, 293] width 56 height 8
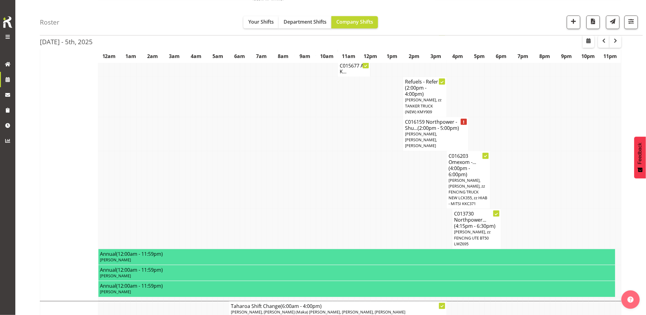
scroll to position [319, 0]
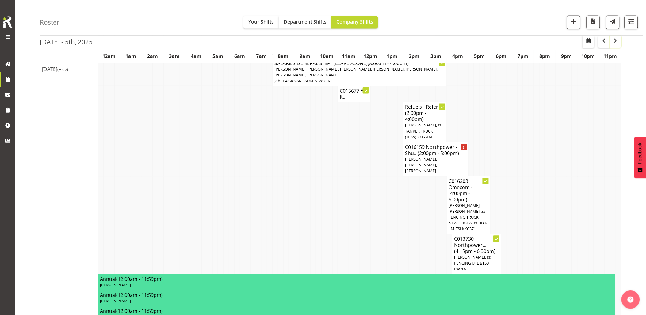
drag, startPoint x: 617, startPoint y: 39, endPoint x: 615, endPoint y: 47, distance: 8.2
click at [617, 39] on span "button" at bounding box center [615, 40] width 7 height 7
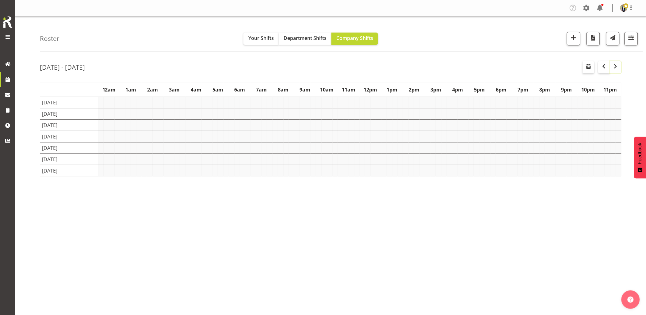
scroll to position [0, 0]
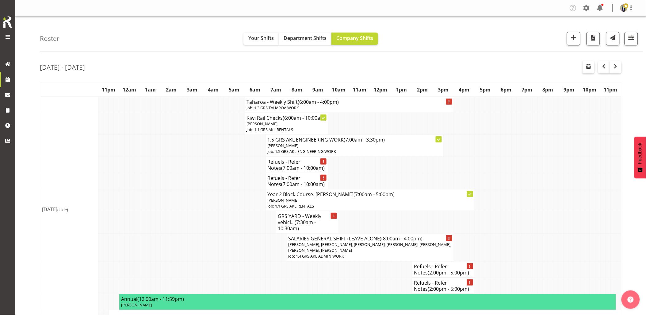
click at [194, 181] on td at bounding box center [194, 181] width 5 height 16
click at [207, 208] on td at bounding box center [205, 200] width 5 height 22
drag, startPoint x: 604, startPoint y: 70, endPoint x: 600, endPoint y: 78, distance: 9.1
click at [604, 70] on span "button" at bounding box center [604, 66] width 7 height 7
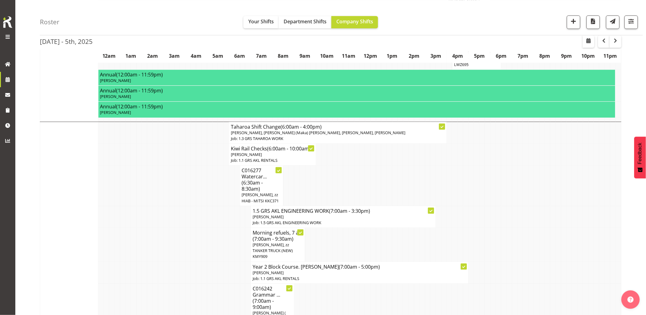
scroll to position [523, 0]
click at [191, 193] on td at bounding box center [194, 186] width 6 height 40
click at [630, 26] on button "button" at bounding box center [631, 21] width 13 height 13
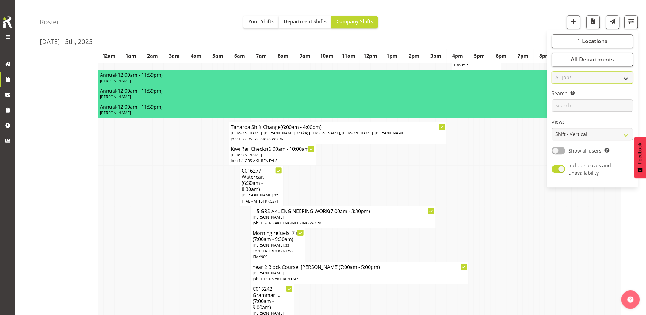
click at [589, 82] on select "All Jobs All Jobs 1.1 GRS AKL RENTALS 1.1 GRS AKL RENTALS AC 1.1 GRS AKL RENTAL…" at bounding box center [592, 77] width 81 height 12
click at [513, 155] on td at bounding box center [515, 155] width 6 height 22
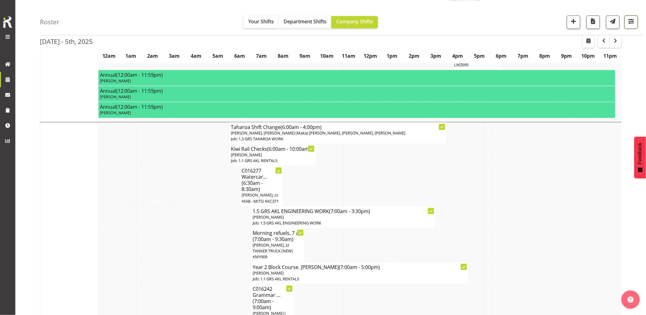
click at [632, 21] on span "button" at bounding box center [632, 21] width 8 height 8
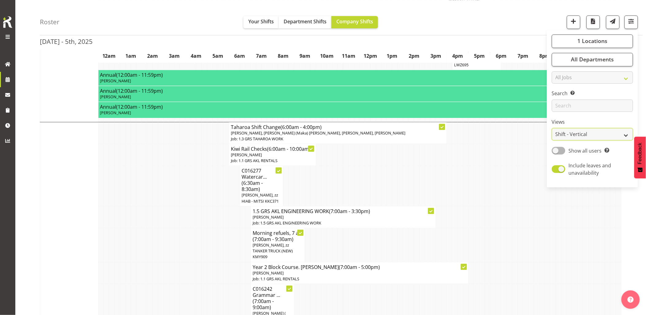
click at [575, 135] on select "Staff Role Shift - Horizontal Shift - Vertical Staff - Location" at bounding box center [592, 134] width 81 height 12
select select "shiftH"
click at [553, 141] on select "Staff Role Shift - Horizontal Shift - Vertical Staff - Location" at bounding box center [592, 134] width 81 height 12
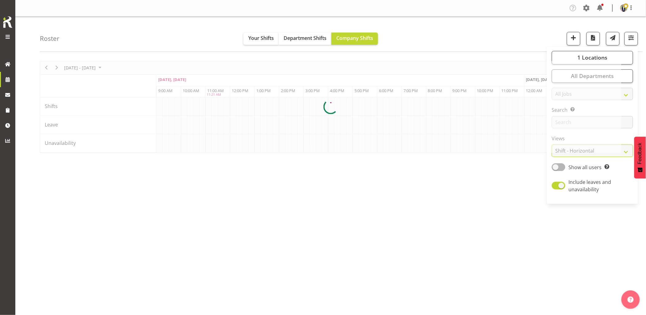
scroll to position [0, 1988]
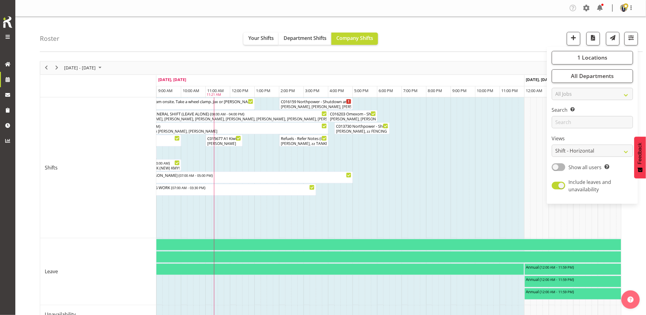
click at [460, 33] on div "Roster Your Shifts Department Shifts Company Shifts 1 Locations Clear GRS Auckl…" at bounding box center [342, 34] width 604 height 35
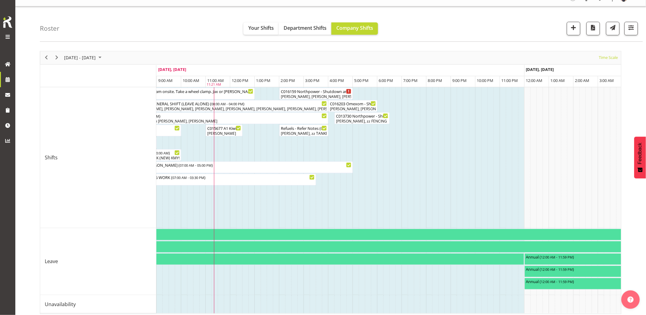
scroll to position [19, 0]
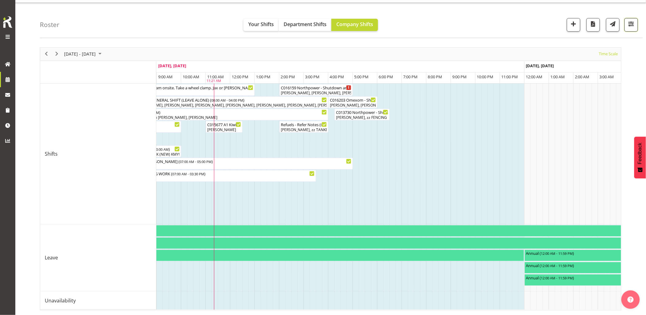
click at [630, 27] on button "button" at bounding box center [631, 24] width 13 height 13
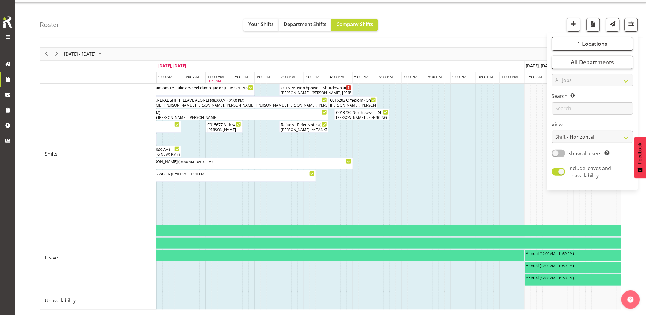
click at [559, 151] on span at bounding box center [558, 153] width 13 height 8
click at [556, 151] on input "Show all users Show only rostered employees" at bounding box center [554, 153] width 4 height 4
click at [559, 151] on span at bounding box center [558, 153] width 13 height 8
click at [556, 151] on input "Show rostered users Show only rostered employees" at bounding box center [554, 153] width 4 height 4
click at [559, 151] on span at bounding box center [558, 153] width 13 height 8
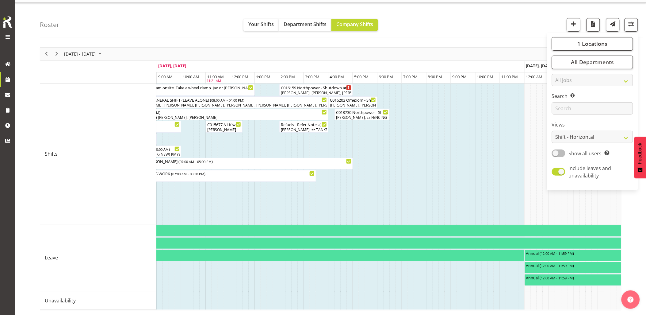
click at [556, 151] on input "Show all users Show only rostered employees" at bounding box center [554, 153] width 4 height 4
click at [559, 151] on span at bounding box center [558, 153] width 13 height 8
click at [556, 151] on input "Show rostered users Show only rostered employees" at bounding box center [554, 153] width 4 height 4
checkbox input "false"
click at [576, 78] on select "All Jobs All Jobs 1.1 GRS AKL RENTALS 1.1 GRS AKL RENTALS AC 1.1 GRS AKL RENTAL…" at bounding box center [592, 80] width 81 height 12
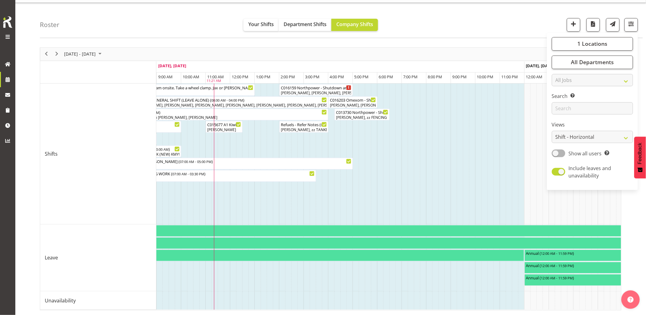
click at [490, 7] on div "Roster Your Shifts Department Shifts Company Shifts 1 Locations Clear GRS Auckl…" at bounding box center [342, 20] width 604 height 35
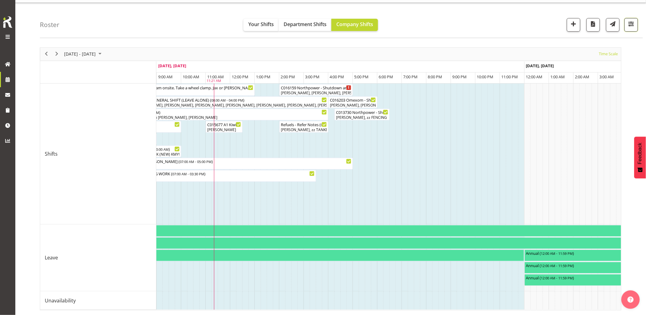
click at [630, 24] on span "button" at bounding box center [632, 24] width 8 height 8
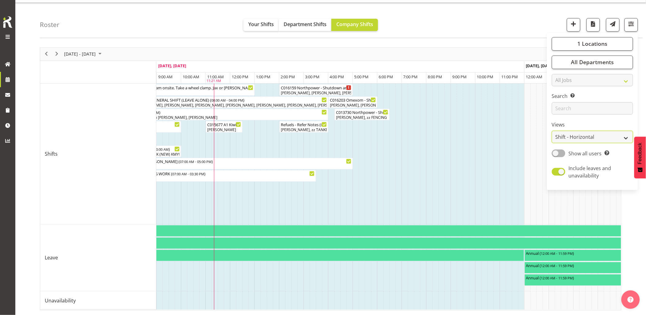
click at [593, 133] on select "Staff Role Shift - Horizontal Shift - Vertical Staff - Location" at bounding box center [592, 137] width 81 height 12
select select "staff"
click at [553, 143] on select "Staff Role Shift - Horizontal Shift - Vertical Staff - Location" at bounding box center [592, 137] width 81 height 12
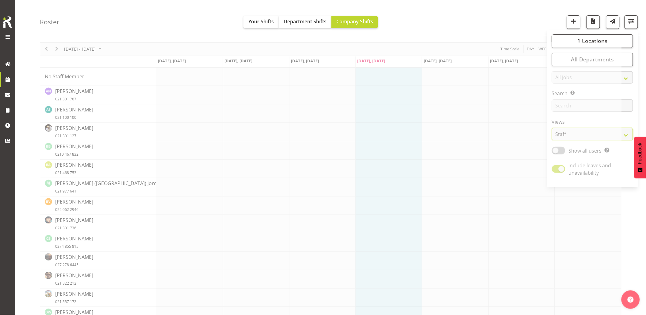
scroll to position [0, 0]
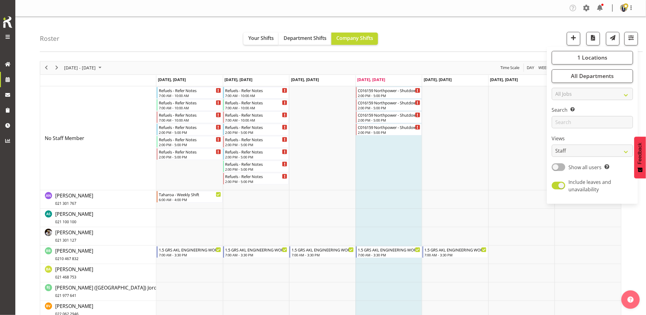
click at [492, 29] on div "Roster Your Shifts Department Shifts Company Shifts 1 Locations Clear GRS Auckl…" at bounding box center [342, 34] width 604 height 35
click at [532, 66] on span "Day" at bounding box center [531, 68] width 9 height 8
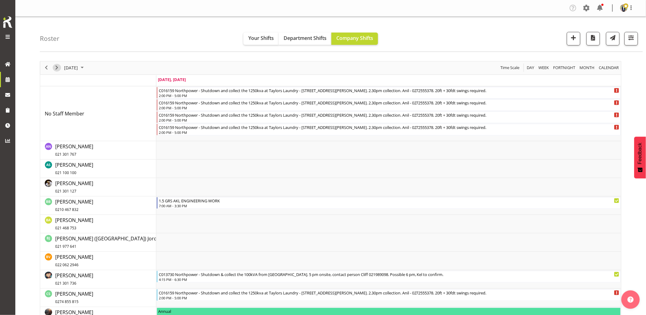
drag, startPoint x: 57, startPoint y: 68, endPoint x: 92, endPoint y: 86, distance: 39.2
click at [57, 68] on span "Next" at bounding box center [56, 68] width 7 height 8
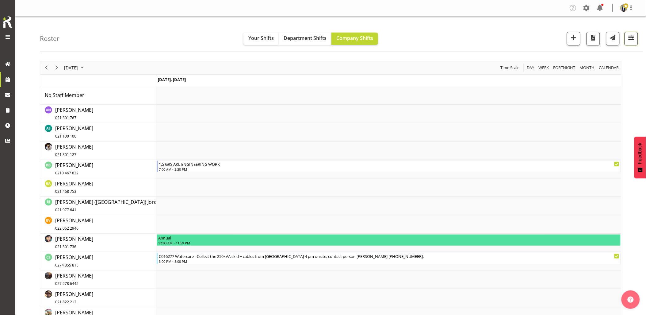
click at [631, 40] on span "button" at bounding box center [632, 38] width 8 height 8
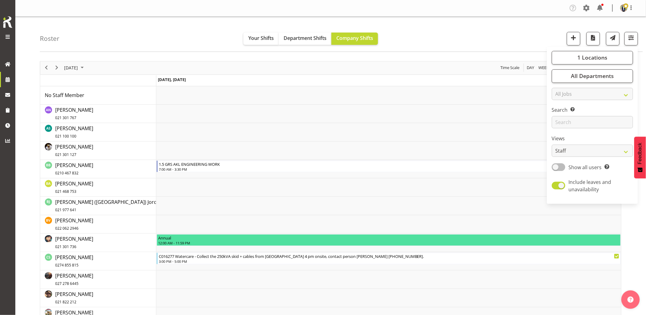
click at [558, 167] on span at bounding box center [558, 167] width 13 height 8
click at [556, 167] on input "Show all users Show only rostered employees" at bounding box center [554, 167] width 4 height 4
checkbox input "true"
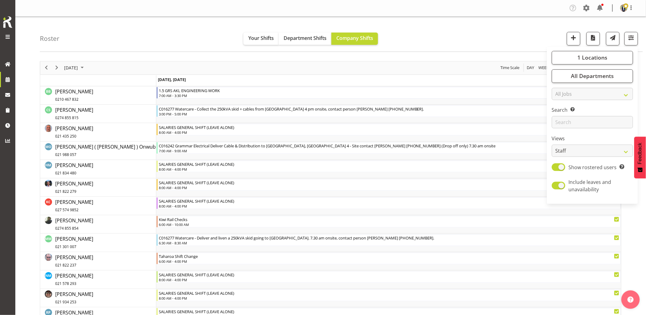
click at [164, 27] on div "Roster Your Shifts Department Shifts Company Shifts 1 Locations Clear GRS Auckl…" at bounding box center [342, 34] width 604 height 35
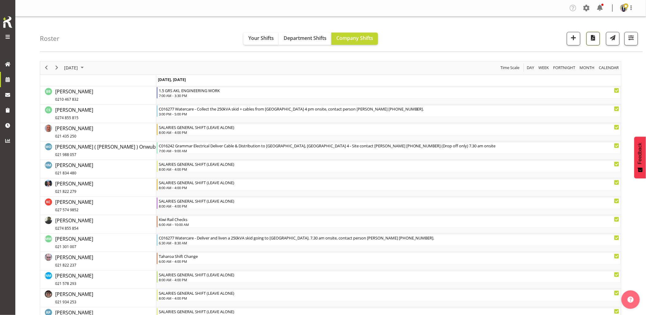
click at [592, 40] on span "button" at bounding box center [594, 38] width 8 height 8
click at [628, 39] on span "button" at bounding box center [632, 38] width 8 height 8
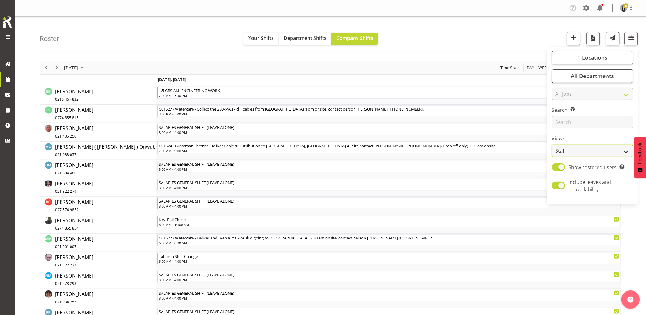
click at [576, 151] on select "Staff Role Shift - Horizontal Shift - Vertical Staff - Location" at bounding box center [592, 151] width 81 height 12
select select "shift"
click at [553, 145] on select "Staff Role Shift - Horizontal Shift - Vertical Staff - Location" at bounding box center [592, 151] width 81 height 12
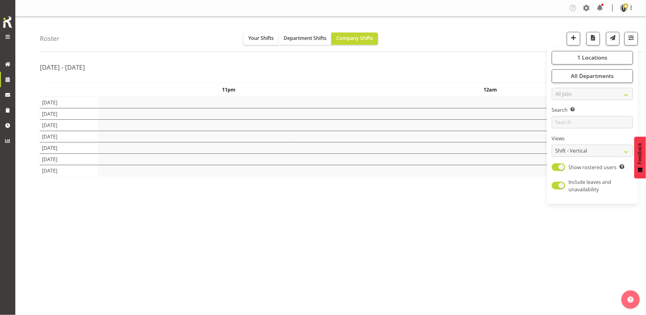
click at [154, 49] on div "Roster Your Shifts Department Shifts Company Shifts 1 Locations Clear GRS Auckl…" at bounding box center [342, 34] width 604 height 35
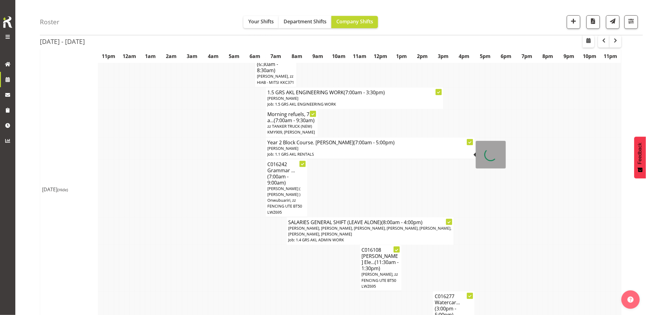
scroll to position [37, 0]
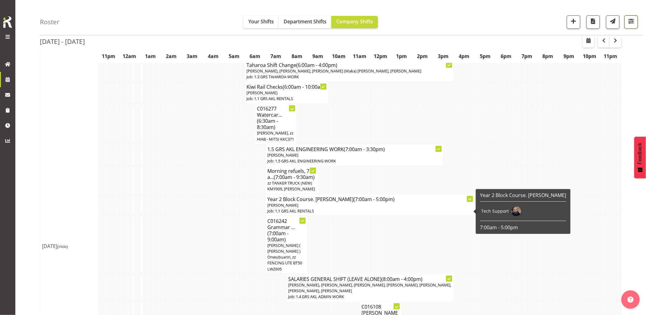
click at [634, 19] on span "button" at bounding box center [632, 21] width 8 height 8
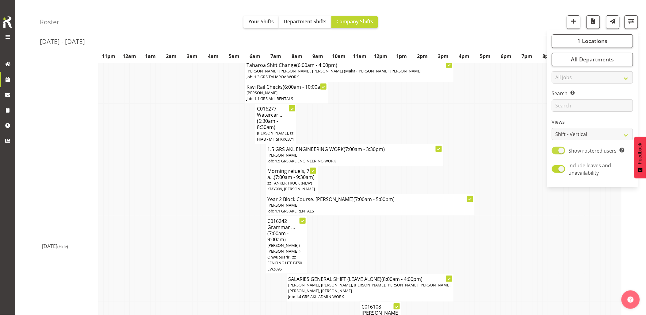
click at [559, 151] on span at bounding box center [558, 151] width 13 height 8
click at [556, 151] on input "Show rostered users Show only rostered employees" at bounding box center [554, 150] width 4 height 4
checkbox input "false"
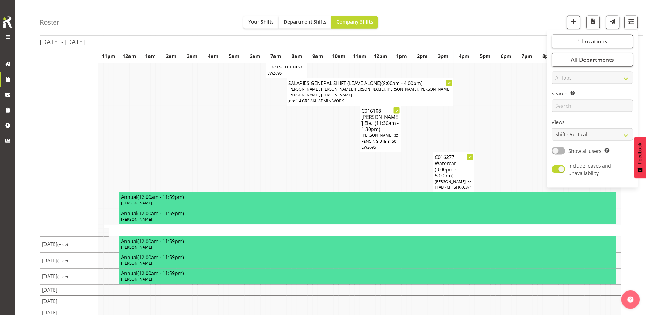
scroll to position [241, 0]
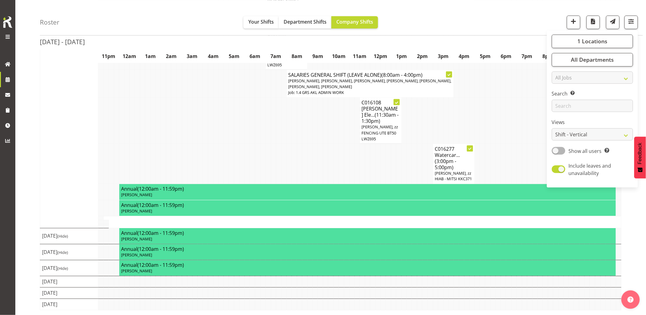
click at [216, 137] on td at bounding box center [215, 121] width 5 height 46
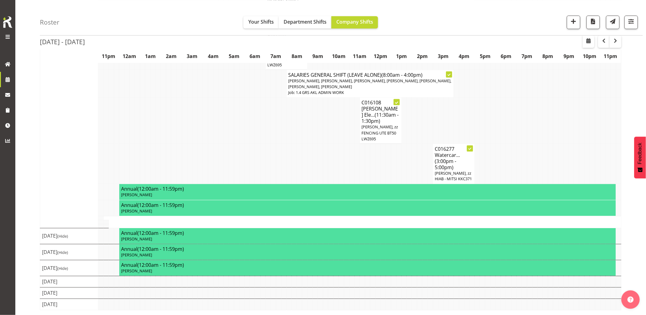
click at [135, 222] on table "11pm 12am 1am 2am 3am 4am 5am 6am 7am 8am 9am 10am 11am 12pm 1pm 2pm 3pm 4pm 5p…" at bounding box center [331, 76] width 582 height 469
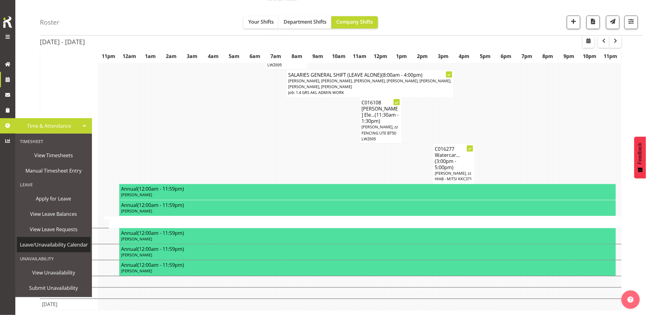
click at [69, 244] on span "Leave/Unavailability Calendar" at bounding box center [54, 244] width 68 height 9
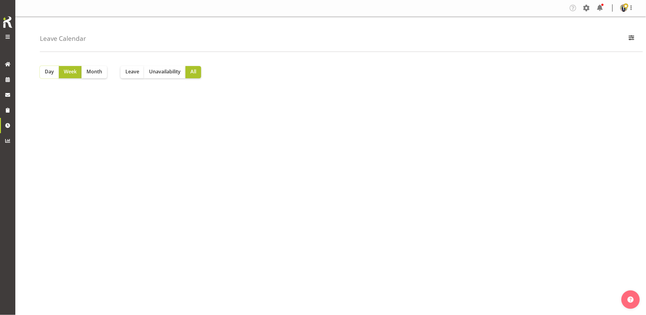
click at [50, 75] on span "Day" at bounding box center [49, 71] width 9 height 7
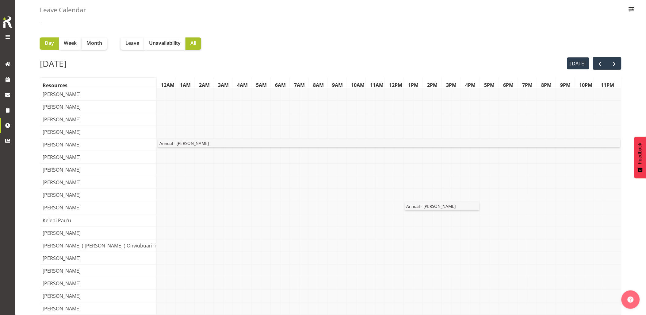
scroll to position [34, 0]
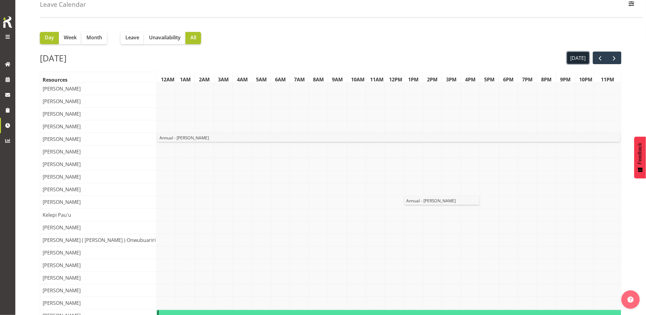
click at [584, 57] on button "[DATE]" at bounding box center [579, 58] width 22 height 12
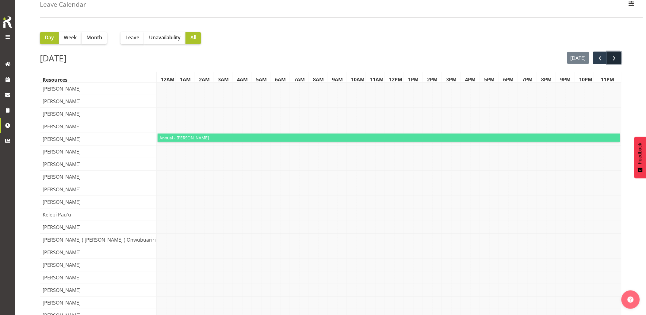
click at [615, 57] on span "next" at bounding box center [614, 58] width 7 height 7
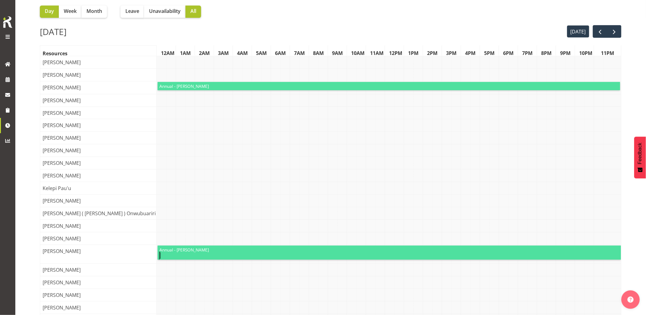
scroll to position [0, 0]
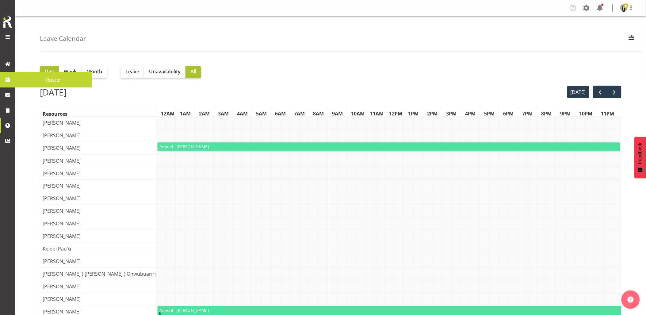
click at [11, 79] on link at bounding box center [7, 79] width 15 height 15
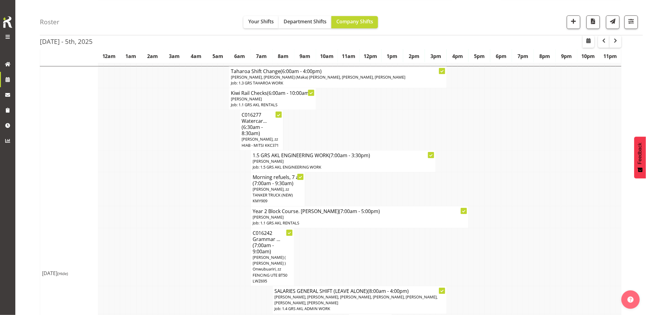
click at [179, 228] on td at bounding box center [178, 257] width 6 height 58
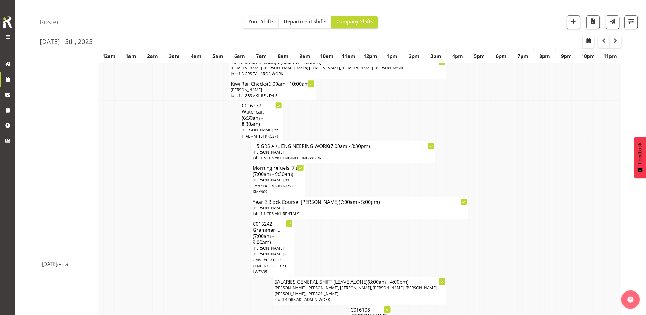
scroll to position [579, 0]
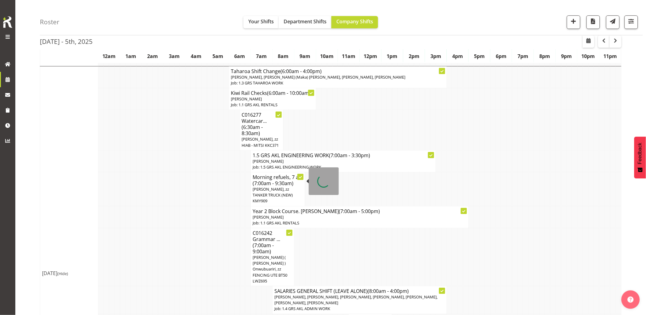
click at [272, 186] on span "[PERSON_NAME], zz TANKER TRUCK (NEW) KMY909" at bounding box center [273, 194] width 40 height 17
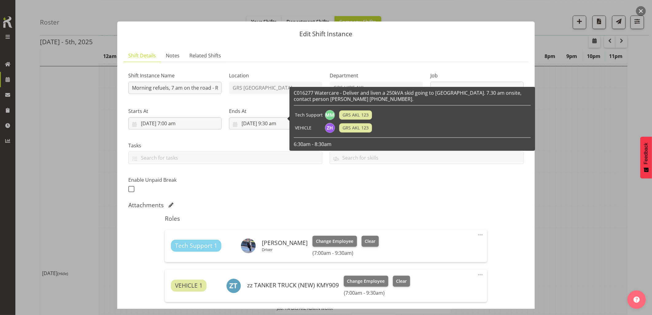
select select "9"
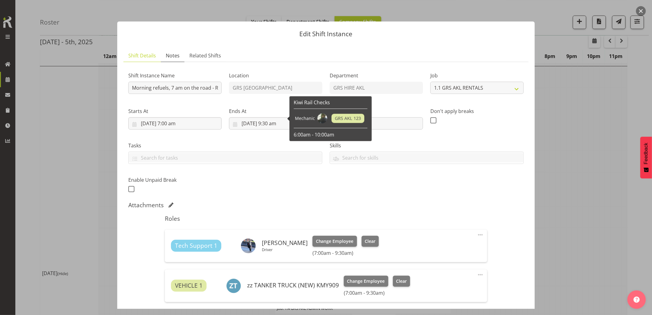
click at [172, 56] on span "Notes" at bounding box center [173, 55] width 14 height 7
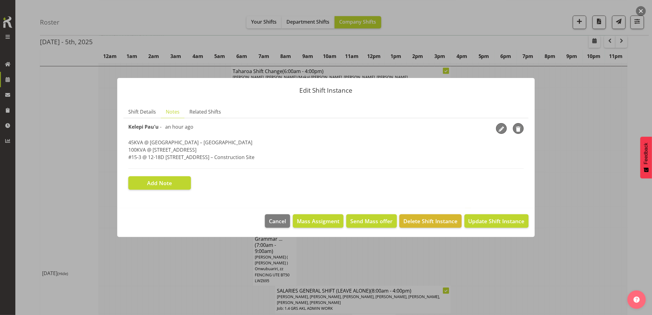
drag, startPoint x: 242, startPoint y: 156, endPoint x: 117, endPoint y: 142, distance: 125.3
click at [117, 142] on section "Shift Details Notes Related Shifts Shift Instance Name Morning refuels, 7 am on…" at bounding box center [325, 153] width 417 height 109
drag, startPoint x: 117, startPoint y: 142, endPoint x: 143, endPoint y: 148, distance: 26.1
copy p "45KVA @ [GEOGRAPHIC_DATA] – [GEOGRAPHIC_DATA] @ [STREET_ADDRESS]-3 @ [STREET_AD…"
click at [640, 10] on button "button" at bounding box center [641, 11] width 10 height 10
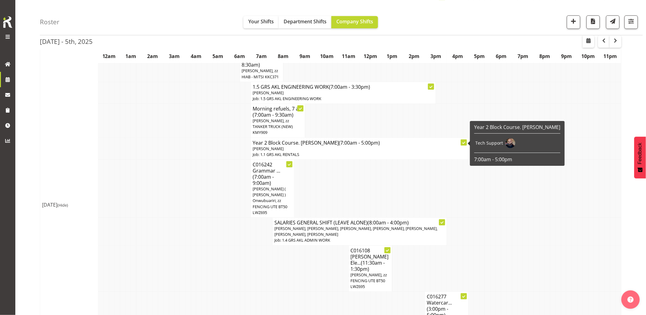
click at [154, 218] on td at bounding box center [156, 231] width 6 height 28
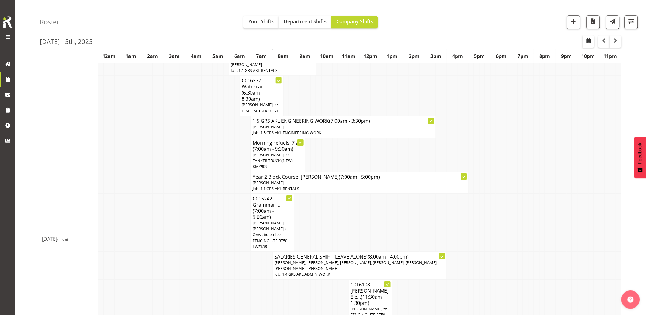
click at [156, 216] on td at bounding box center [156, 223] width 6 height 58
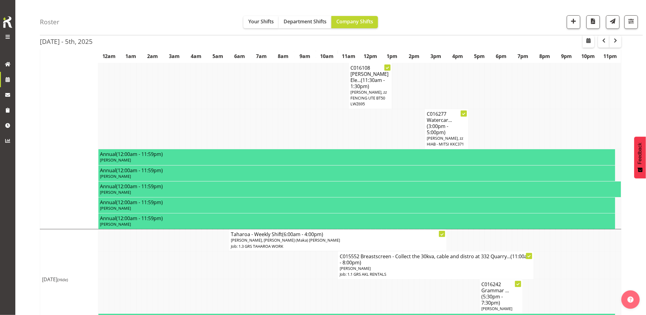
scroll to position [864, 0]
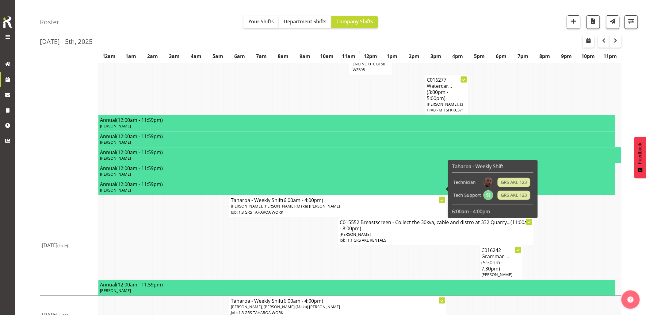
click at [217, 217] on td at bounding box center [216, 231] width 6 height 28
click at [286, 203] on p "Sam Peters, Sione (Maka) Fifita" at bounding box center [338, 206] width 214 height 6
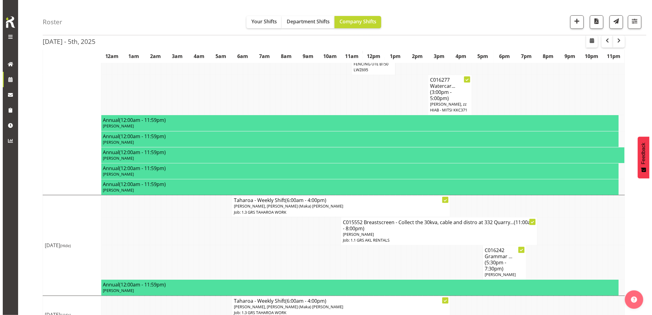
scroll to position [858, 0]
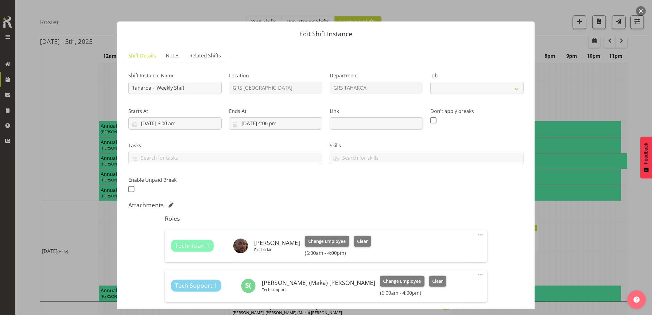
select select "874"
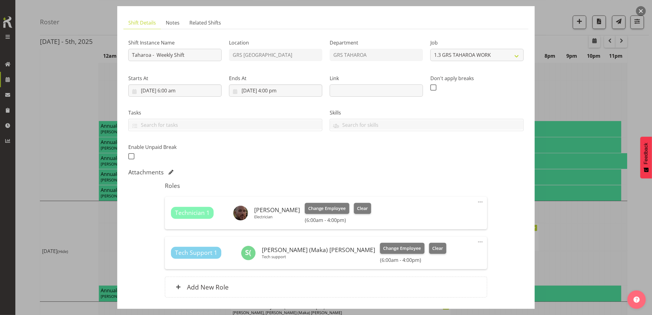
scroll to position [68, 0]
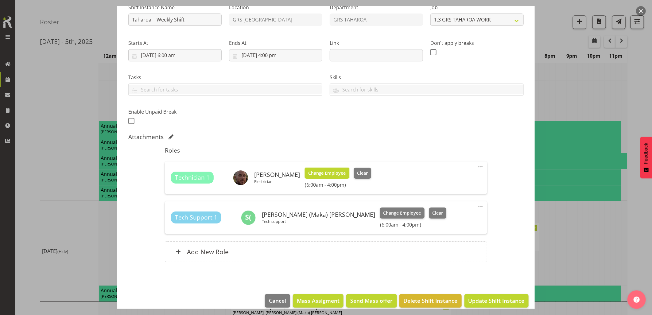
click at [333, 176] on span "Change Employee" at bounding box center [327, 173] width 38 height 7
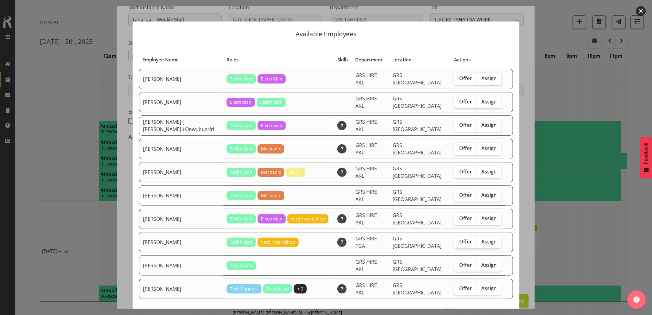
click at [484, 81] on label "Assign" at bounding box center [488, 79] width 25 height 12
click at [480, 80] on input "Assign" at bounding box center [478, 78] width 4 height 4
checkbox input "true"
click at [485, 314] on span "Assign Chris Fry" at bounding box center [478, 321] width 62 height 7
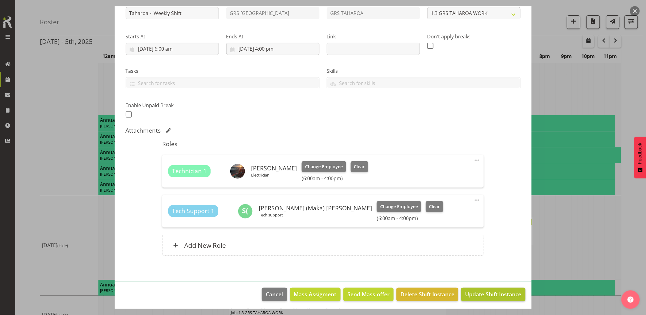
scroll to position [76, 0]
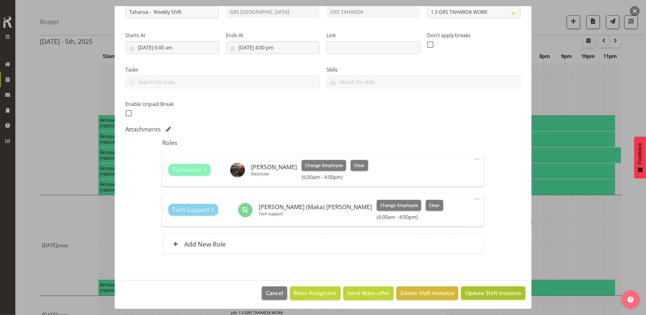
click at [479, 292] on span "Update Shift Instance" at bounding box center [493, 293] width 56 height 8
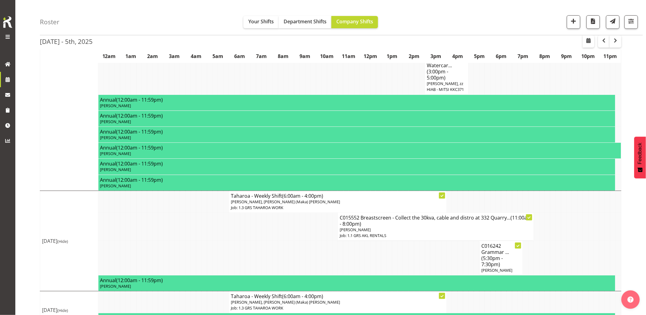
scroll to position [903, 0]
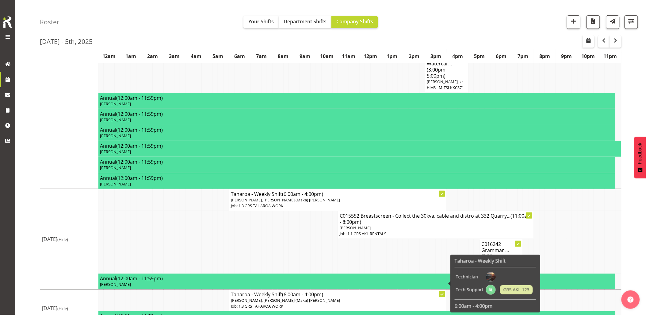
click at [250, 297] on span "Sam Peters, Sione (Maka) Fifita" at bounding box center [285, 300] width 109 height 6
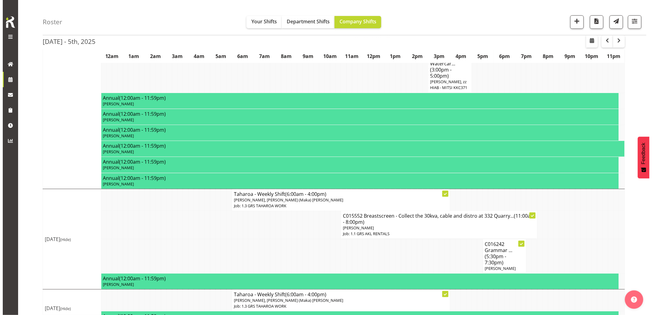
scroll to position [897, 0]
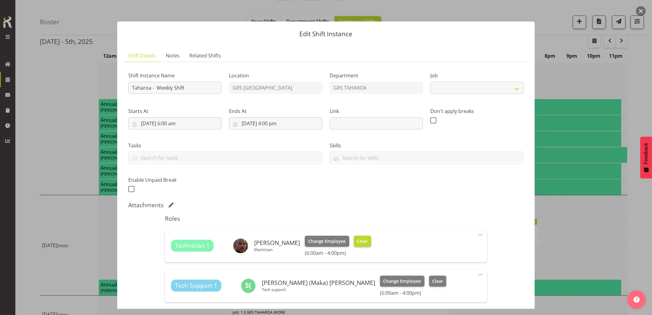
select select "874"
click at [331, 242] on span "Change Employee" at bounding box center [327, 241] width 38 height 7
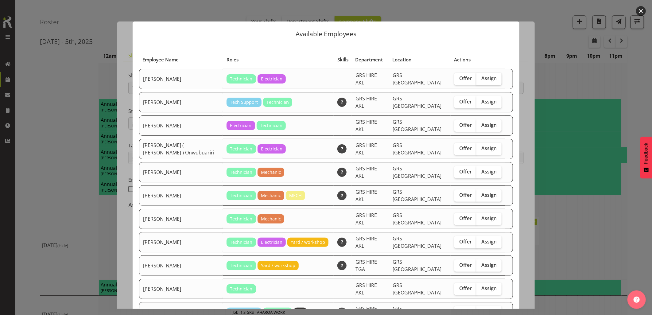
click at [481, 79] on span "Assign" at bounding box center [488, 78] width 15 height 6
click at [480, 79] on input "Assign" at bounding box center [478, 78] width 4 height 4
checkbox input "true"
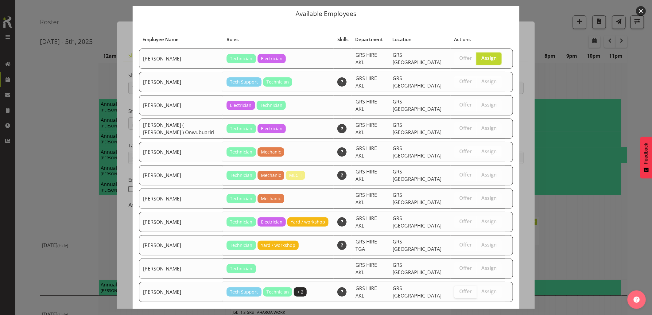
scroll to position [25, 0]
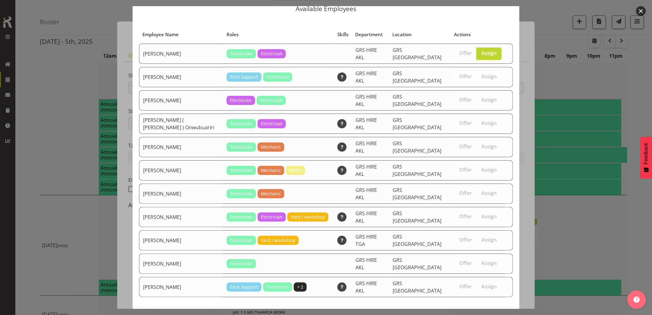
click at [479, 314] on span "Assign Chris Fry" at bounding box center [478, 319] width 62 height 7
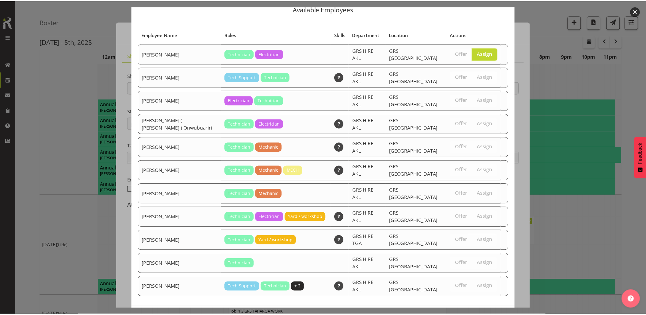
scroll to position [902, 0]
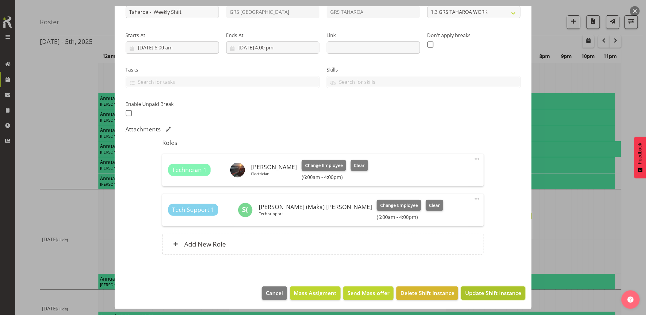
click at [483, 292] on span "Update Shift Instance" at bounding box center [493, 293] width 56 height 8
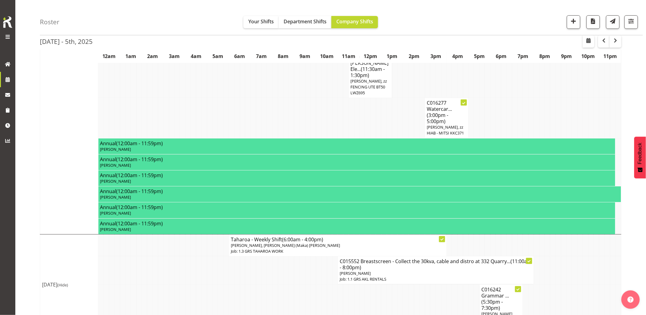
scroll to position [903, 0]
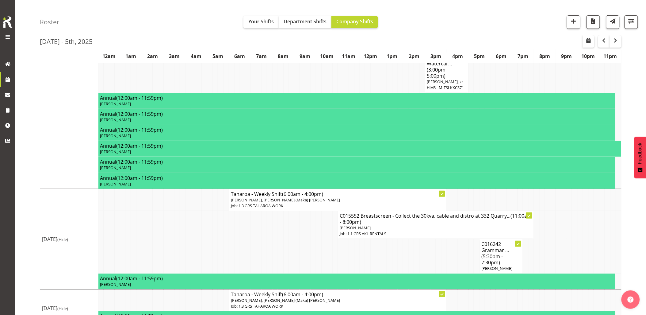
click at [229, 239] on td at bounding box center [232, 256] width 6 height 34
click at [257, 239] on td at bounding box center [259, 256] width 6 height 34
click at [269, 239] on td at bounding box center [270, 256] width 6 height 34
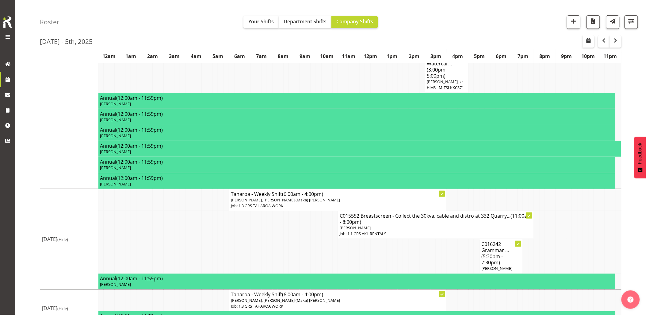
click at [269, 239] on td at bounding box center [270, 256] width 6 height 34
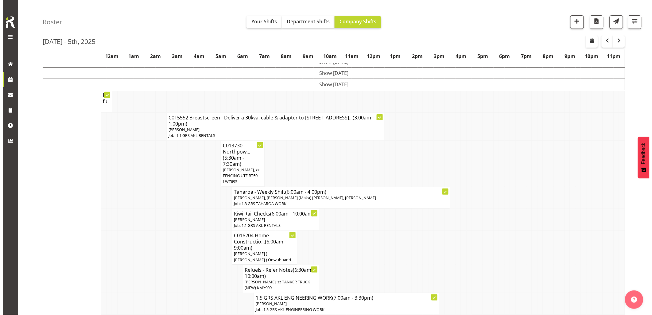
scroll to position [0, 0]
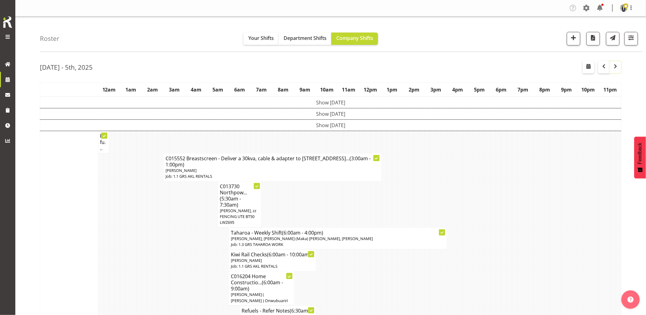
click at [615, 66] on span "button" at bounding box center [615, 66] width 7 height 7
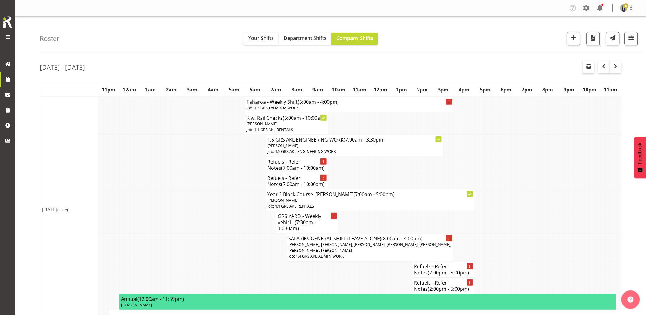
click at [148, 189] on td at bounding box center [147, 181] width 5 height 16
click at [266, 103] on h4 "Taharoa - Weekly Shift (6:00am - 4:00pm)" at bounding box center [350, 102] width 206 height 6
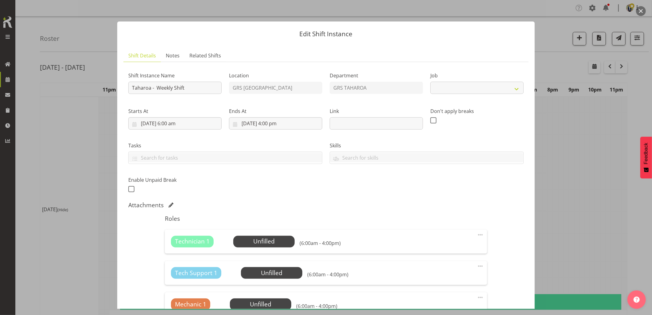
select select "874"
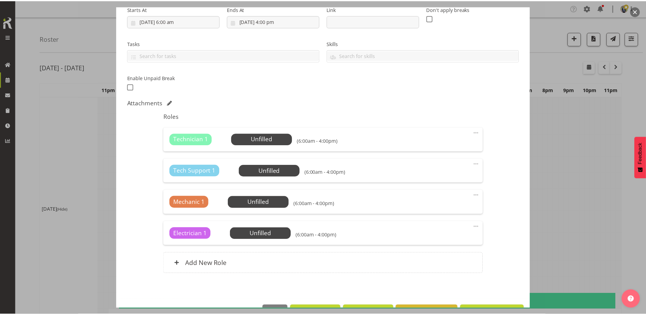
scroll to position [34, 0]
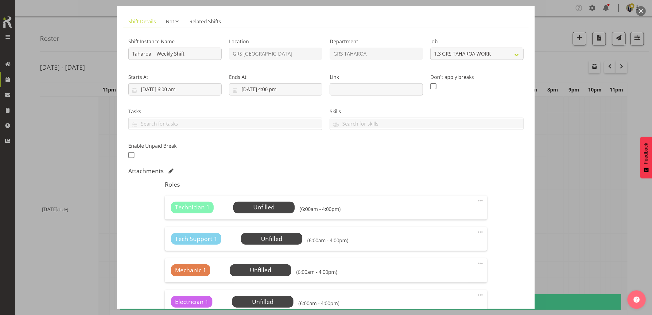
click at [287, 170] on div "Attachments" at bounding box center [325, 170] width 395 height 7
click at [270, 206] on span "Select Employee" at bounding box center [264, 207] width 46 height 9
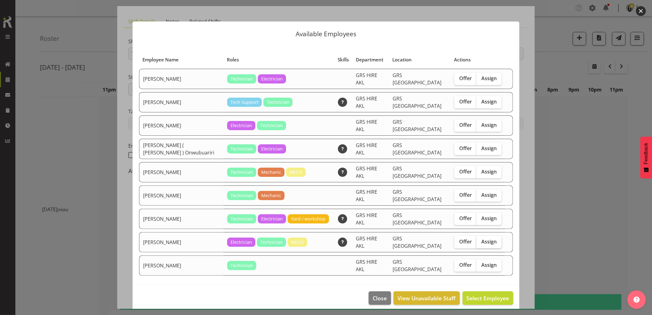
click at [484, 236] on label "Assign" at bounding box center [488, 242] width 25 height 12
click at [480, 240] on input "Assign" at bounding box center [478, 242] width 4 height 4
checkbox input "true"
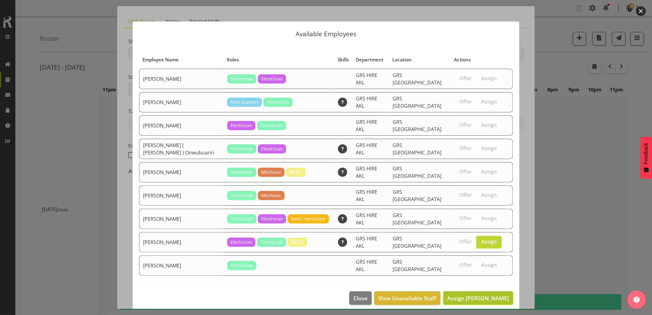
click at [482, 291] on button "Assign Sam Peters" at bounding box center [478, 297] width 70 height 13
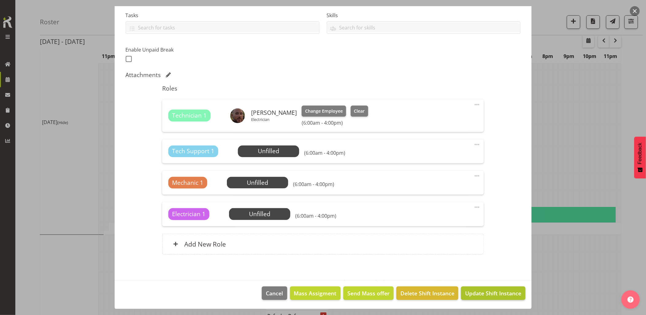
scroll to position [102, 0]
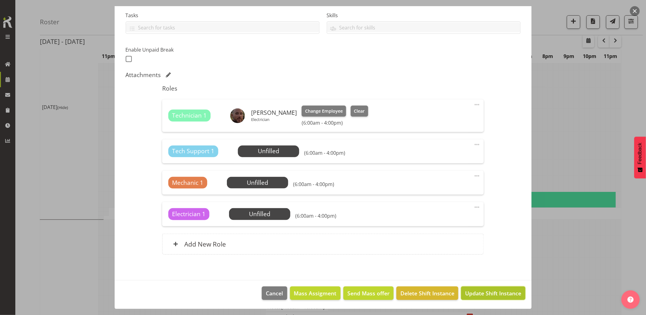
click at [480, 290] on span "Update Shift Instance" at bounding box center [493, 293] width 56 height 8
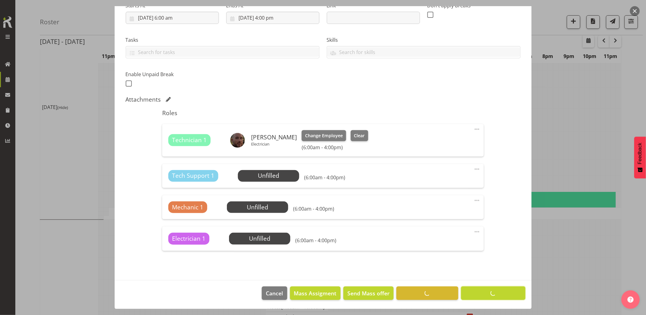
scroll to position [0, 0]
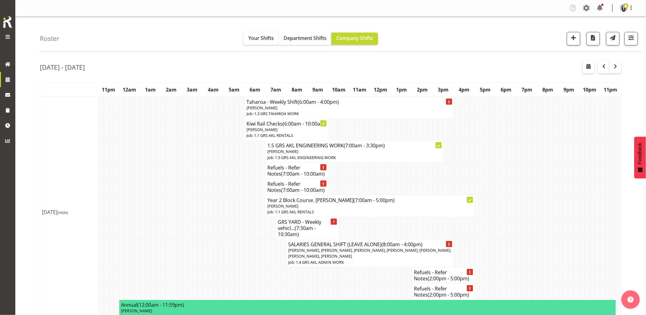
click at [177, 156] on td at bounding box center [179, 152] width 5 height 22
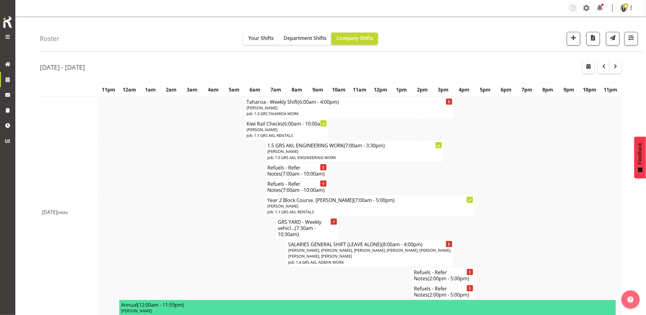
click at [177, 156] on td at bounding box center [179, 152] width 5 height 22
click at [181, 157] on td at bounding box center [179, 152] width 5 height 22
click at [180, 157] on td at bounding box center [179, 152] width 5 height 22
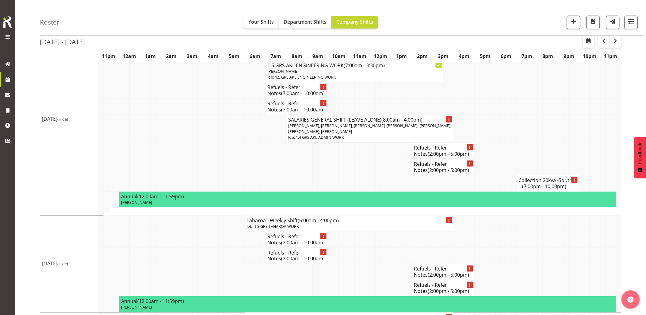
scroll to position [954, 0]
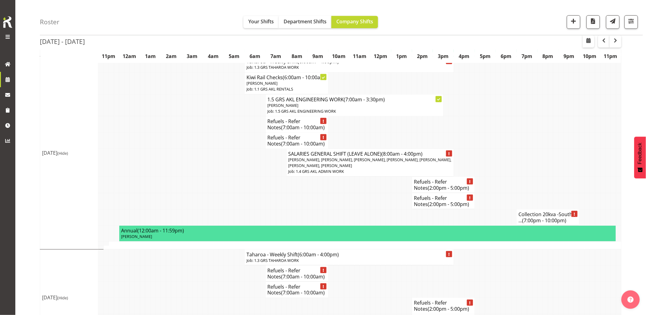
click at [180, 149] on td at bounding box center [179, 141] width 5 height 16
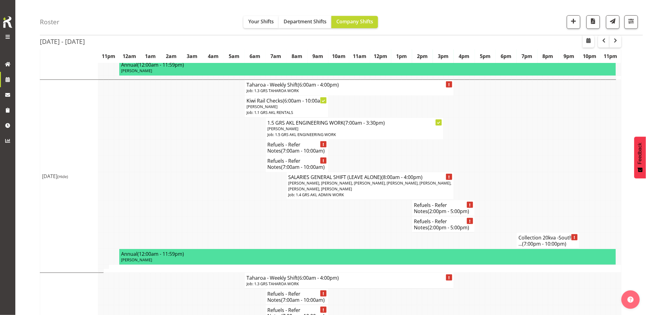
scroll to position [920, 0]
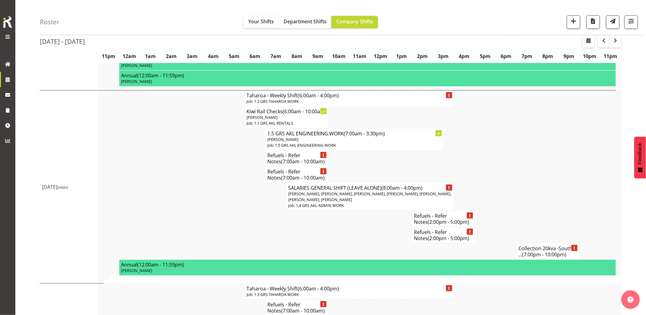
click at [179, 150] on td at bounding box center [179, 139] width 5 height 22
click at [178, 150] on td at bounding box center [179, 139] width 5 height 22
click at [168, 202] on td at bounding box center [168, 197] width 5 height 28
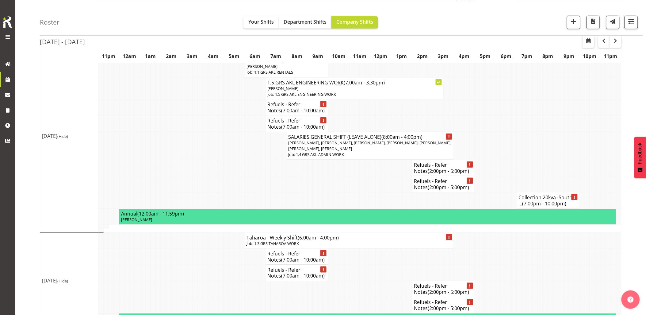
scroll to position [903, 0]
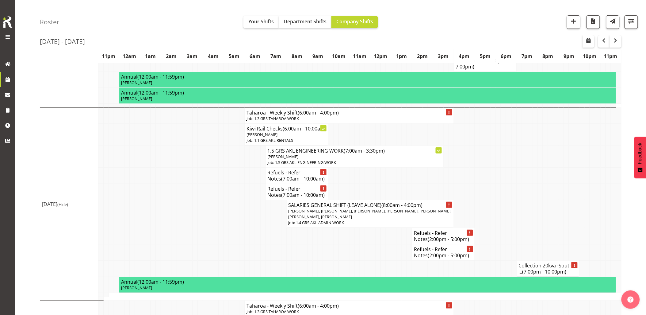
click at [169, 184] on td at bounding box center [168, 176] width 5 height 16
click at [170, 184] on td at bounding box center [168, 176] width 5 height 16
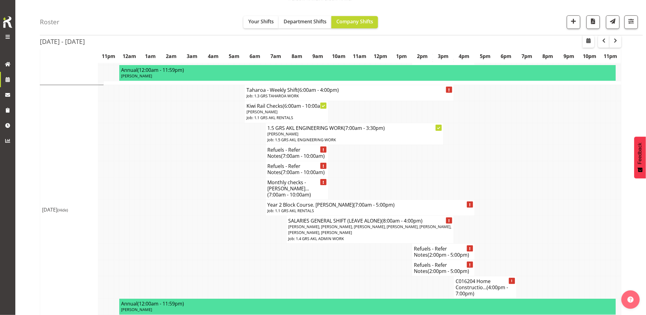
scroll to position [665, 0]
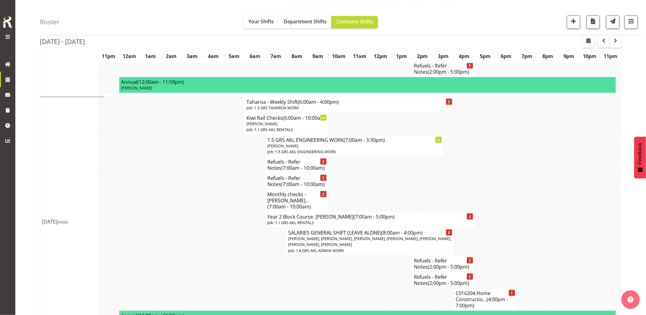
click at [190, 211] on td at bounding box center [189, 200] width 5 height 22
click at [189, 189] on td at bounding box center [189, 181] width 5 height 16
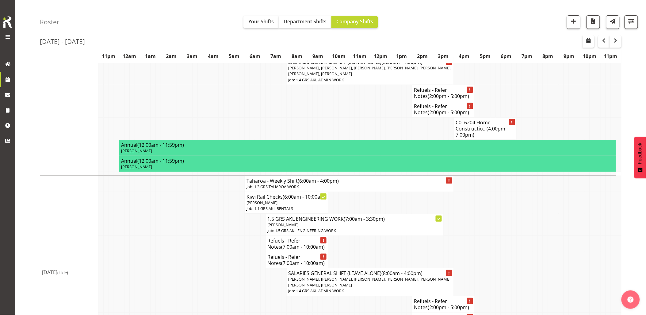
scroll to position [937, 0]
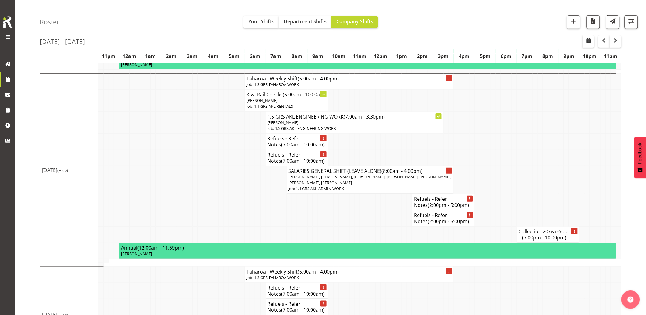
click at [189, 194] on td at bounding box center [189, 180] width 5 height 28
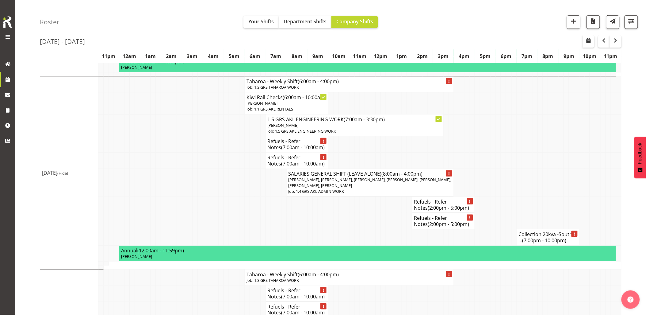
scroll to position [903, 0]
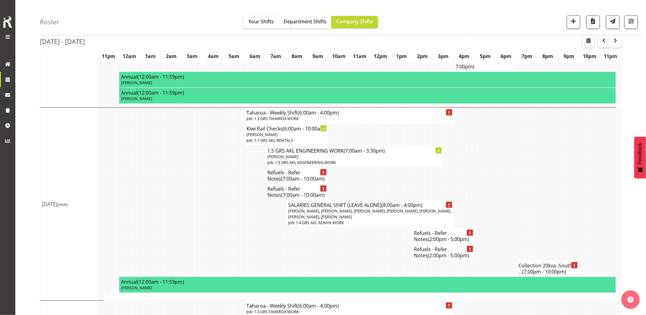
click at [191, 200] on td at bounding box center [189, 192] width 5 height 16
click at [190, 200] on td at bounding box center [189, 192] width 5 height 16
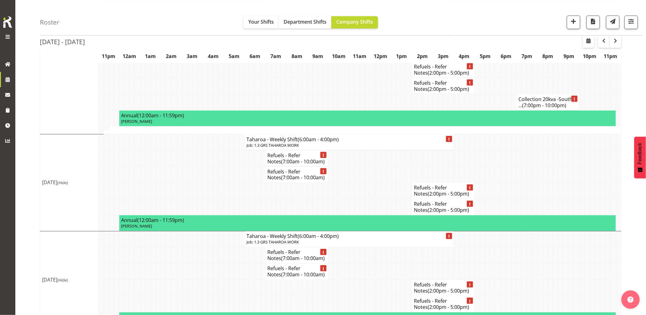
scroll to position [1108, 0]
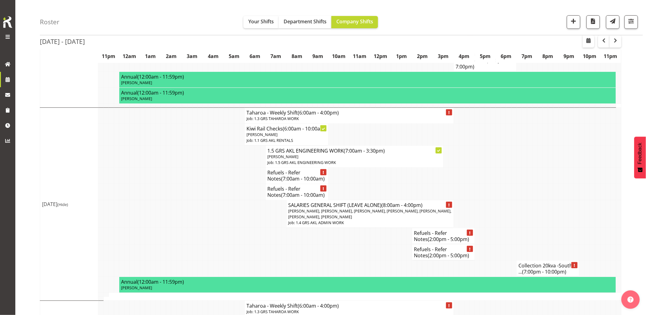
click at [191, 184] on td at bounding box center [189, 176] width 5 height 16
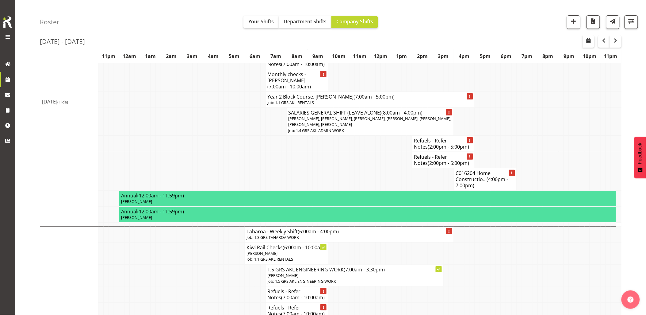
scroll to position [733, 0]
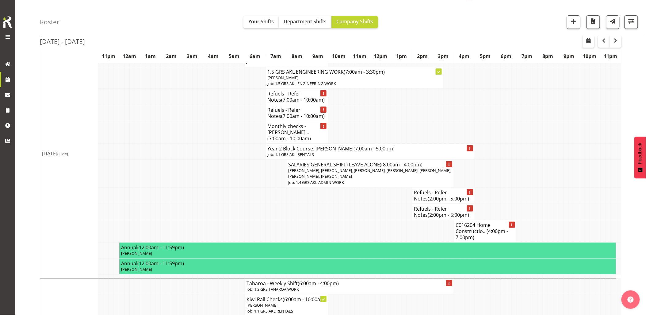
click at [191, 187] on td at bounding box center [189, 174] width 5 height 28
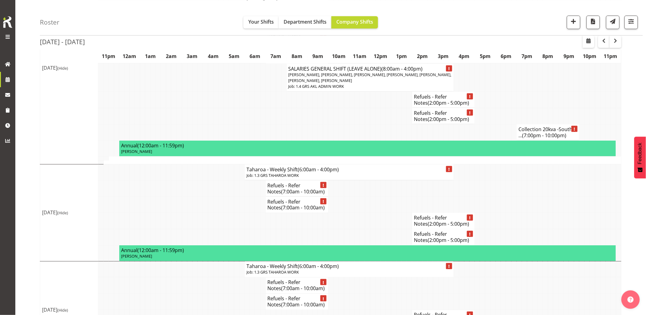
scroll to position [1005, 0]
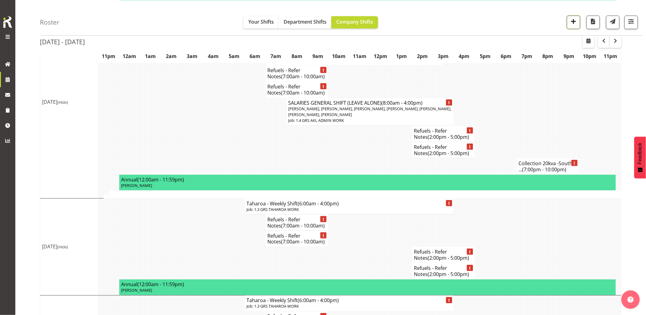
click at [573, 23] on span "button" at bounding box center [574, 21] width 8 height 8
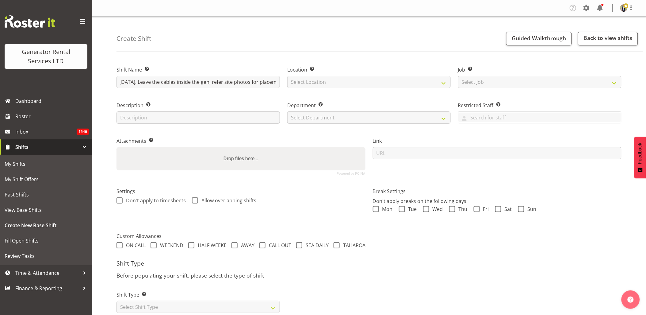
scroll to position [0, 197]
type input "Omexom - Deliver a 80kVA + cables to a substation in [PERSON_NAME][GEOGRAPHIC_D…"
drag, startPoint x: 307, startPoint y: 83, endPoint x: 312, endPoint y: 83, distance: 4.9
click at [307, 83] on select "Select Location [GEOGRAPHIC_DATA] [GEOGRAPHIC_DATA] GRS [GEOGRAPHIC_DATA] [GEOG…" at bounding box center [369, 82] width 164 height 12
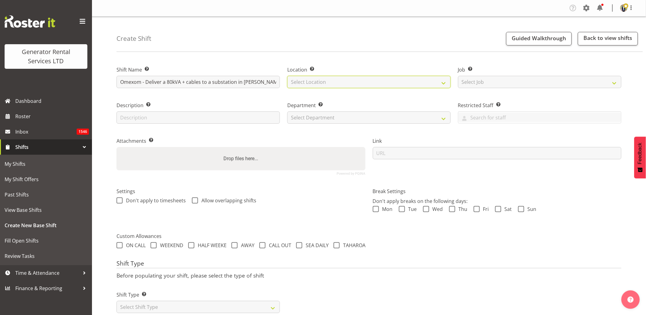
select select "28"
click at [287, 76] on select "Select Location [GEOGRAPHIC_DATA] [GEOGRAPHIC_DATA] GRS [GEOGRAPHIC_DATA] [GEOG…" at bounding box center [369, 82] width 164 height 12
drag, startPoint x: 505, startPoint y: 84, endPoint x: 510, endPoint y: 88, distance: 6.0
click at [505, 84] on select "Select Job Create new job 1.1 GRS AKL RENTALS 1.1 GRS AKL RENTALS AC 1.1 GRS AK…" at bounding box center [540, 82] width 164 height 12
select select "7504"
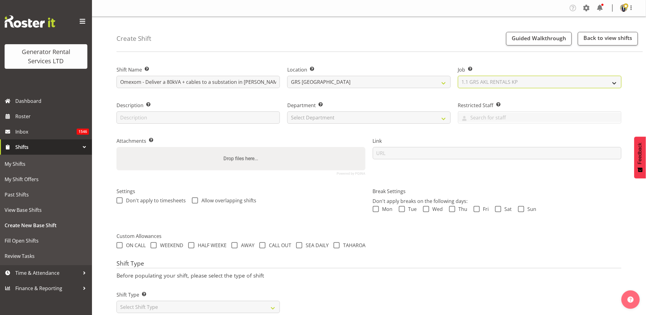
click at [458, 76] on select "Select Job Create new job 1.1 GRS AKL RENTALS 1.1 GRS AKL RENTALS AC 1.1 GRS AK…" at bounding box center [540, 82] width 164 height 12
click at [328, 121] on select "Select Department GRS HIRE AKL GRS HIRE AKL GRS HIRE TGA GRS HIRE HST GRS SALES…" at bounding box center [369, 117] width 164 height 12
select select "20"
click at [287, 111] on select "Select Department GRS HIRE AKL GRS HIRE AKL GRS HIRE TGA GRS HIRE HST GRS SALES…" at bounding box center [369, 117] width 164 height 12
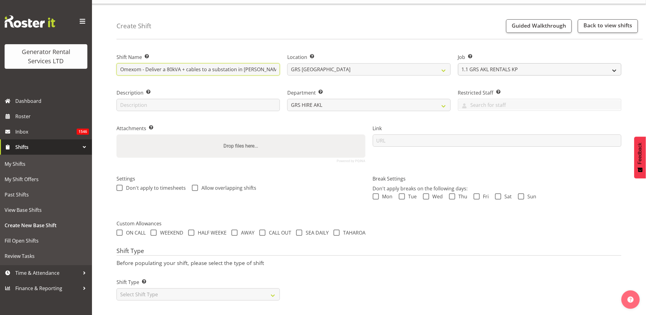
scroll to position [0, 197]
drag, startPoint x: 441, startPoint y: 69, endPoint x: 651, endPoint y: 74, distance: 210.2
click at [646, 71] on html "Generator Rental Services LTD Dashboard Roster Inbox 1546 Shifts My Shifts My S…" at bounding box center [323, 144] width 646 height 315
type input "Omexom - Deliver a 80kVA + cables to a substation in [PERSON_NAME][GEOGRAPHIC_D…"
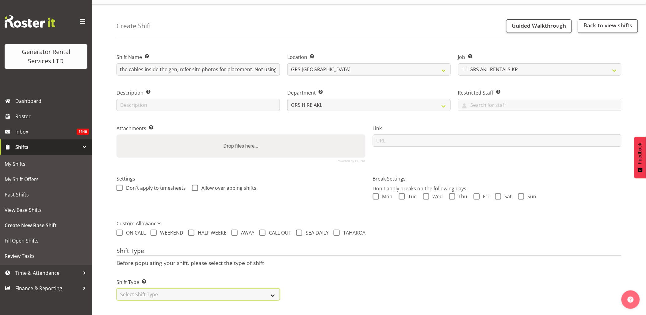
click at [191, 289] on select "Select Shift Type One Off Shift Recurring Shift Rotating Shift" at bounding box center [199, 294] width 164 height 12
select select "one_off"
click at [117, 288] on select "Select Shift Type One Off Shift Recurring Shift Rotating Shift" at bounding box center [199, 294] width 164 height 12
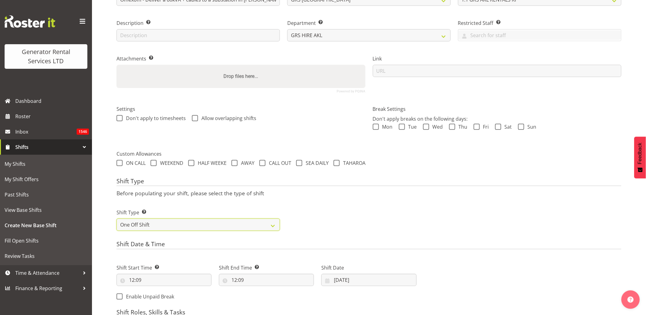
scroll to position [120, 0]
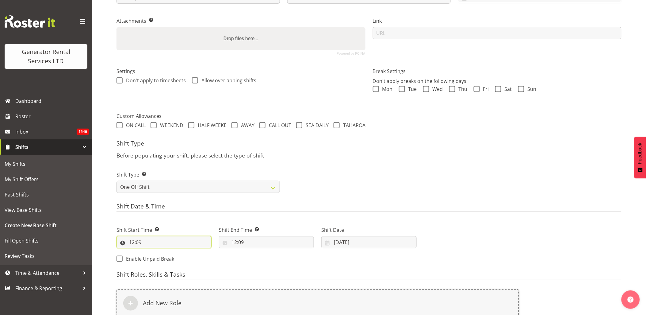
drag, startPoint x: 168, startPoint y: 243, endPoint x: 171, endPoint y: 254, distance: 11.4
click at [169, 243] on input "12:09" at bounding box center [164, 242] width 95 height 12
drag, startPoint x: 156, startPoint y: 259, endPoint x: 157, endPoint y: 251, distance: 8.0
click at [156, 259] on select "00 01 02 03 04 05 06 07 08 09 10 11 12 13 14 15 16 17 18 19 20 21 22 23" at bounding box center [159, 258] width 14 height 12
select select "13"
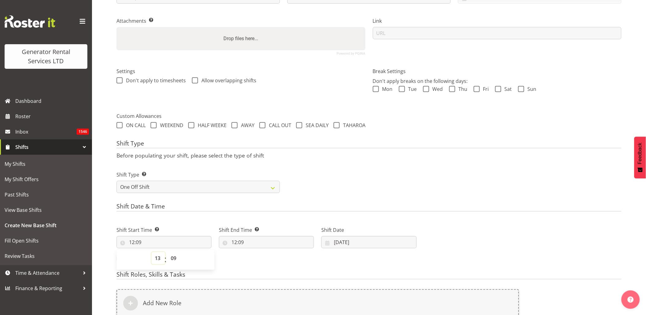
click at [152, 252] on select "00 01 02 03 04 05 06 07 08 09 10 11 12 13 14 15 16 17 18 19 20 21 22 23" at bounding box center [159, 258] width 14 height 12
type input "13:09"
drag, startPoint x: 174, startPoint y: 258, endPoint x: 173, endPoint y: 252, distance: 6.6
click at [174, 258] on select "00 01 02 03 04 05 06 07 08 09 10 11 12 13 14 15 16 17 18 19 20 21 22 23 24 25 2…" at bounding box center [175, 258] width 14 height 12
select select "30"
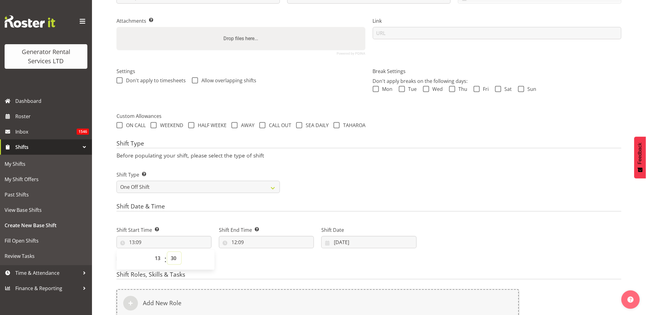
click at [168, 252] on select "00 01 02 03 04 05 06 07 08 09 10 11 12 13 14 15 16 17 18 19 20 21 22 23 24 25 2…" at bounding box center [175, 258] width 14 height 12
type input "13:30"
drag, startPoint x: 256, startPoint y: 246, endPoint x: 265, endPoint y: 248, distance: 9.0
click at [257, 246] on input "12:09" at bounding box center [266, 242] width 95 height 12
click at [258, 260] on select "00 01 02 03 04 05 06 07 08 09 10 11 12 13 14 15 16 17 18 19 20 21 22 23" at bounding box center [261, 258] width 14 height 12
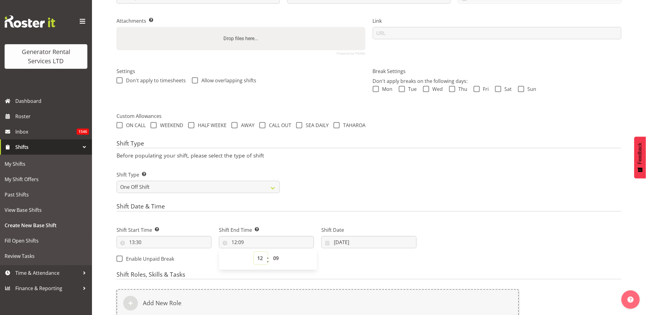
select select "15"
click at [254, 252] on select "00 01 02 03 04 05 06 07 08 09 10 11 12 13 14 15 16 17 18 19 20 21 22 23" at bounding box center [261, 258] width 14 height 12
type input "15:09"
click at [278, 255] on select "00 01 02 03 04 05 06 07 08 09 10 11 12 13 14 15 16 17 18 19 20 21 22 23 24 25 2…" at bounding box center [277, 258] width 14 height 12
select select "0"
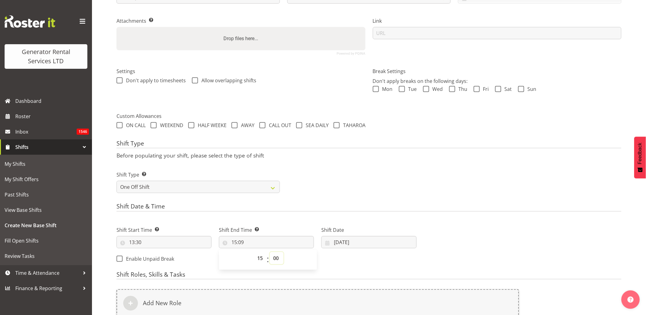
click at [270, 252] on select "00 01 02 03 04 05 06 07 08 09 10 11 12 13 14 15 16 17 18 19 20 21 22 23 24 25 2…" at bounding box center [277, 258] width 14 height 12
type input "15:00"
drag, startPoint x: 394, startPoint y: 164, endPoint x: 402, endPoint y: 210, distance: 46.5
click at [394, 164] on div "Shift Type Shift Types: One Off – Select this if you would like a single shift …" at bounding box center [369, 179] width 513 height 34
click at [358, 243] on input "[DATE]" at bounding box center [369, 242] width 95 height 12
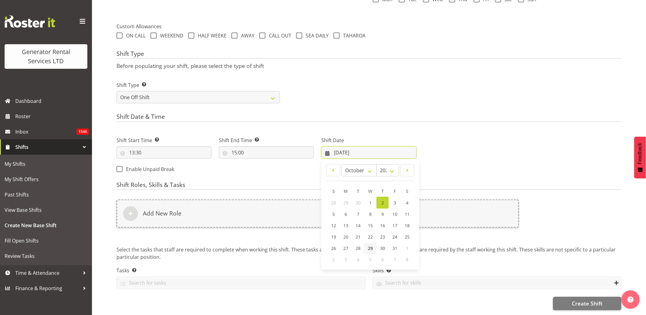
scroll to position [214, 0]
click at [395, 200] on span "3" at bounding box center [395, 203] width 2 height 6
type input "[DATE]"
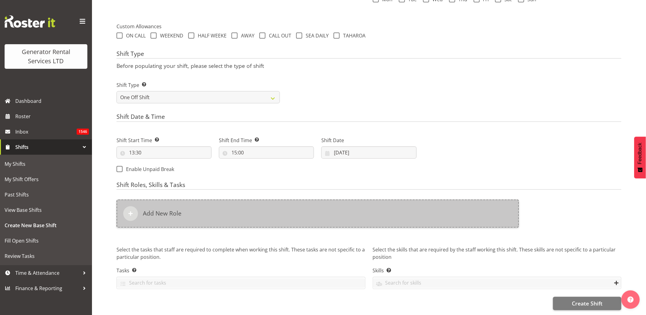
click at [380, 210] on div "Add New Role" at bounding box center [318, 213] width 403 height 28
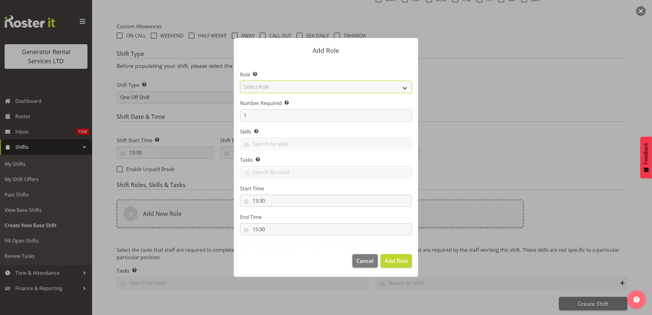
click at [291, 87] on select "Select Role Account Manager Electrician Engineering GM HSEQ manager MECH Mechan…" at bounding box center [326, 87] width 172 height 12
select select "20"
click at [240, 81] on select "Select Role Account Manager Electrician Engineering GM HSEQ manager MECH Mechan…" at bounding box center [326, 87] width 172 height 12
click at [401, 262] on span "Add Role" at bounding box center [395, 260] width 23 height 7
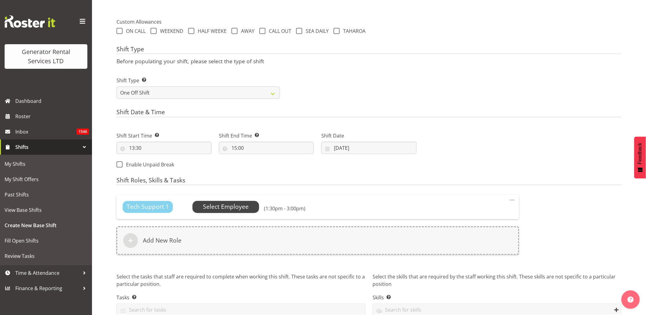
click at [238, 204] on span "Select Employee" at bounding box center [226, 206] width 46 height 9
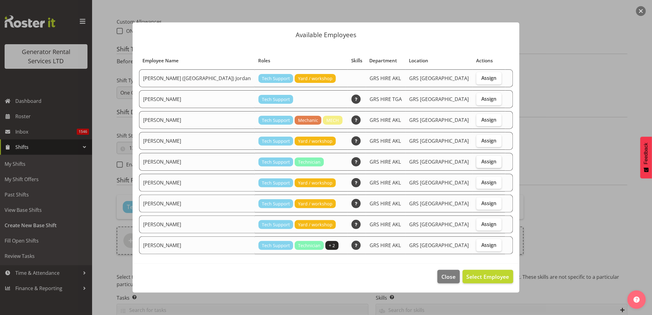
click at [476, 157] on label "Assign" at bounding box center [488, 162] width 25 height 12
click at [476, 159] on input "Assign" at bounding box center [478, 161] width 4 height 4
checkbox input "true"
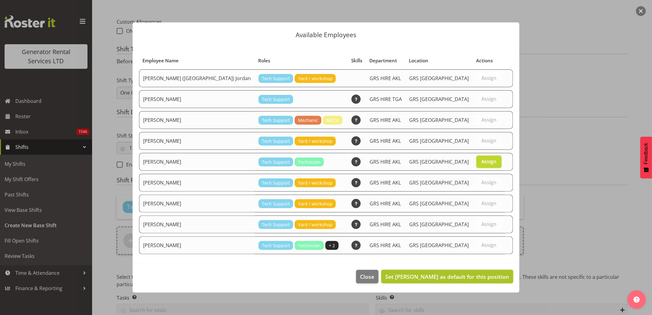
click at [467, 277] on span "Set [PERSON_NAME] as default for this position" at bounding box center [447, 276] width 124 height 7
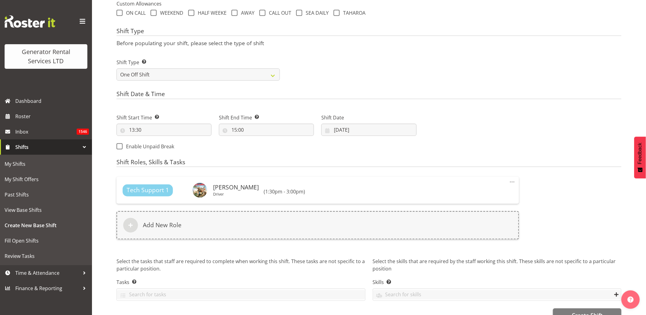
scroll to position [249, 0]
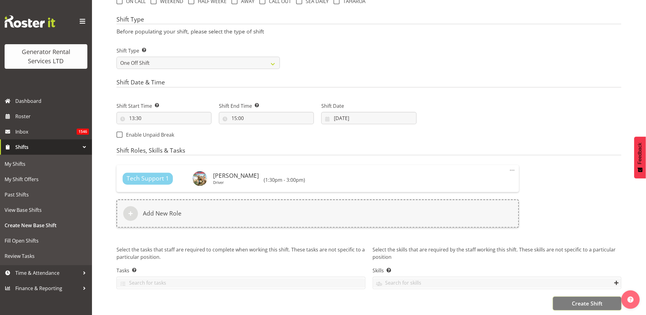
click at [590, 299] on span "Create Shift" at bounding box center [587, 303] width 31 height 8
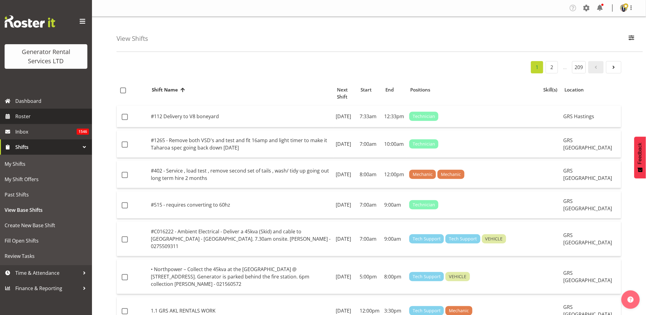
click at [56, 112] on span "Roster" at bounding box center [52, 116] width 74 height 9
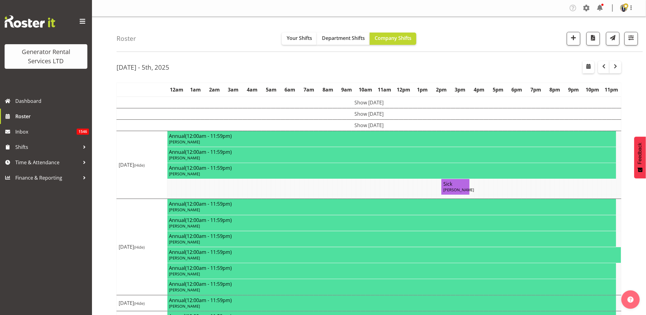
click at [85, 21] on span at bounding box center [83, 22] width 10 height 10
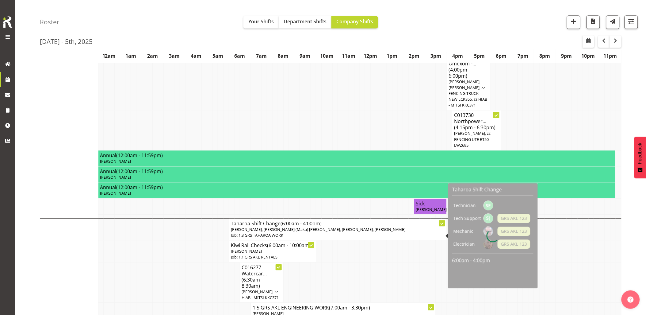
scroll to position [341, 0]
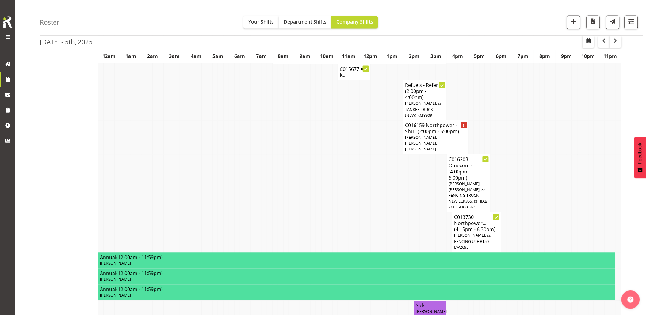
click at [318, 179] on td at bounding box center [319, 183] width 6 height 58
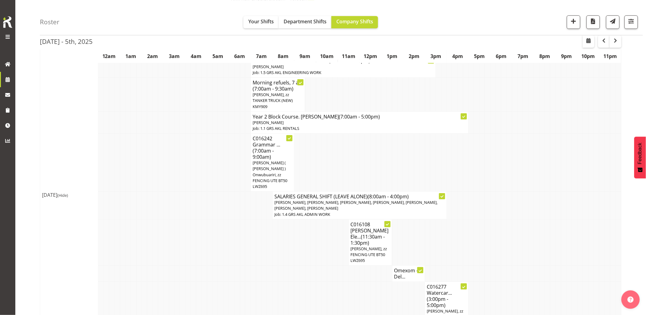
scroll to position [750, 0]
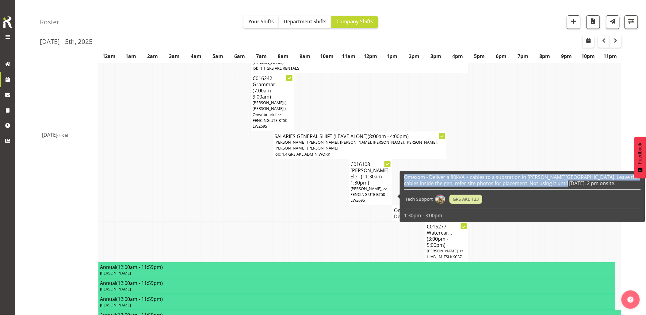
drag, startPoint x: 555, startPoint y: 183, endPoint x: 404, endPoint y: 179, distance: 151.3
click at [404, 179] on h6 "Omexom - Deliver a 80kVA + cables to a substation in [PERSON_NAME][GEOGRAPHIC_D…" at bounding box center [522, 180] width 237 height 12
drag, startPoint x: 404, startPoint y: 179, endPoint x: 412, endPoint y: 179, distance: 8.3
copy h6 "Omexom - Deliver a 80kVA + cables to a substation in [PERSON_NAME][GEOGRAPHIC_D…"
